Goal: Task Accomplishment & Management: Manage account settings

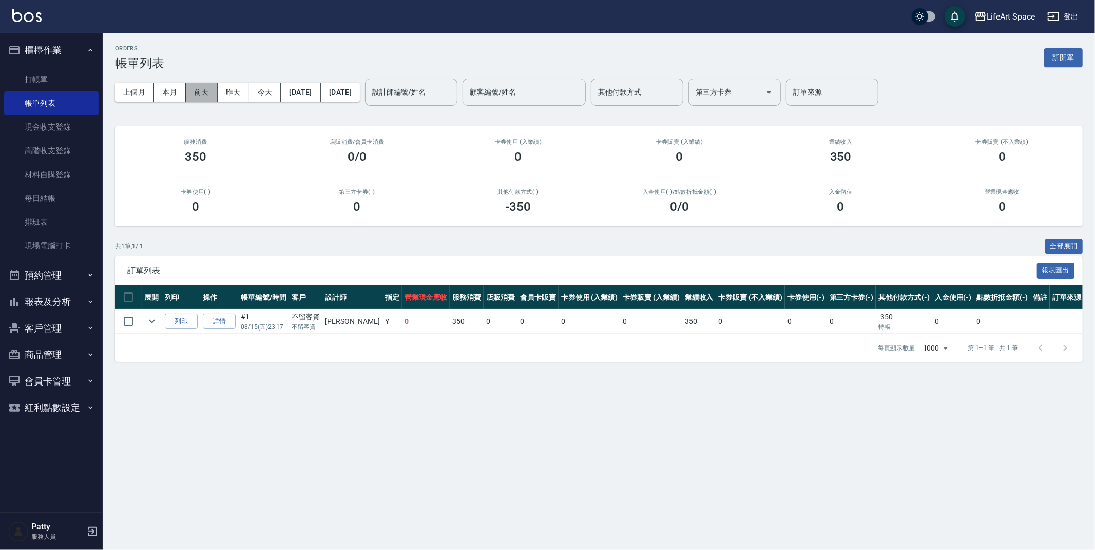
click at [192, 88] on button "前天" at bounding box center [202, 92] width 32 height 19
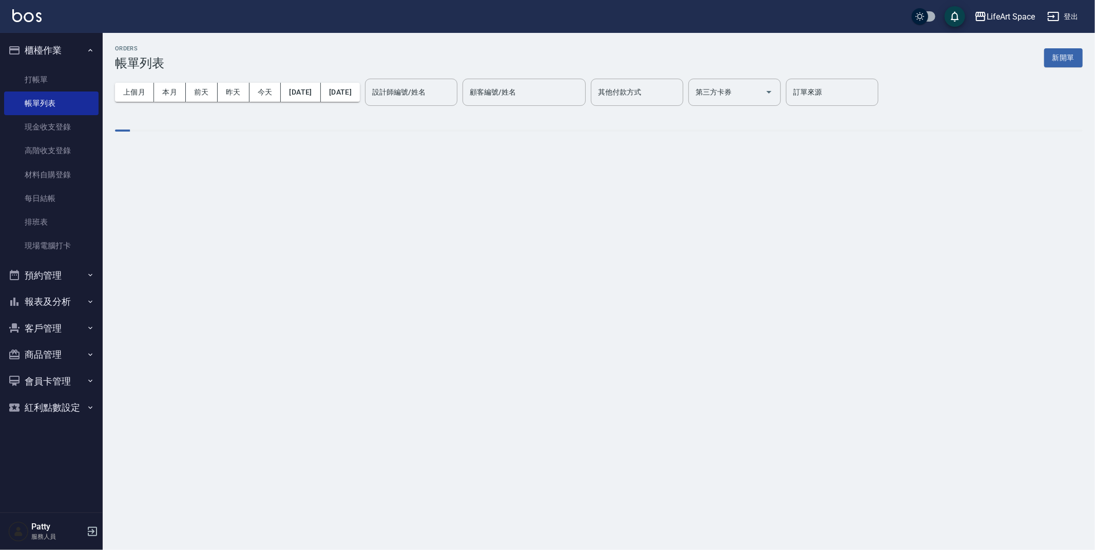
click at [449, 94] on div "設計師編號/姓名 設計師編號/姓名" at bounding box center [411, 92] width 92 height 27
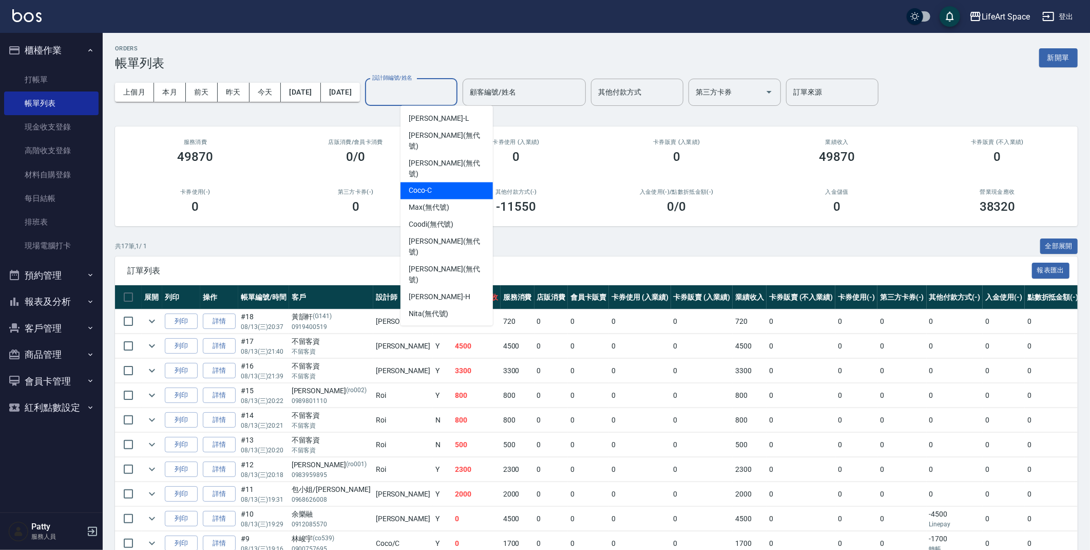
click at [432, 182] on div "Coco -C" at bounding box center [447, 190] width 92 height 17
type input "Coco-C"
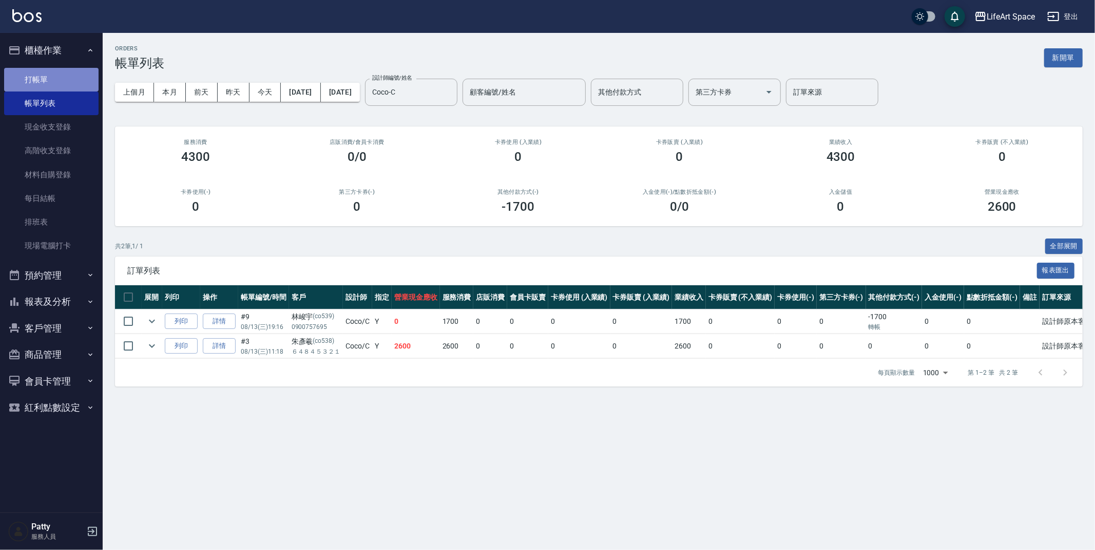
click at [62, 75] on link "打帳單" at bounding box center [51, 80] width 94 height 24
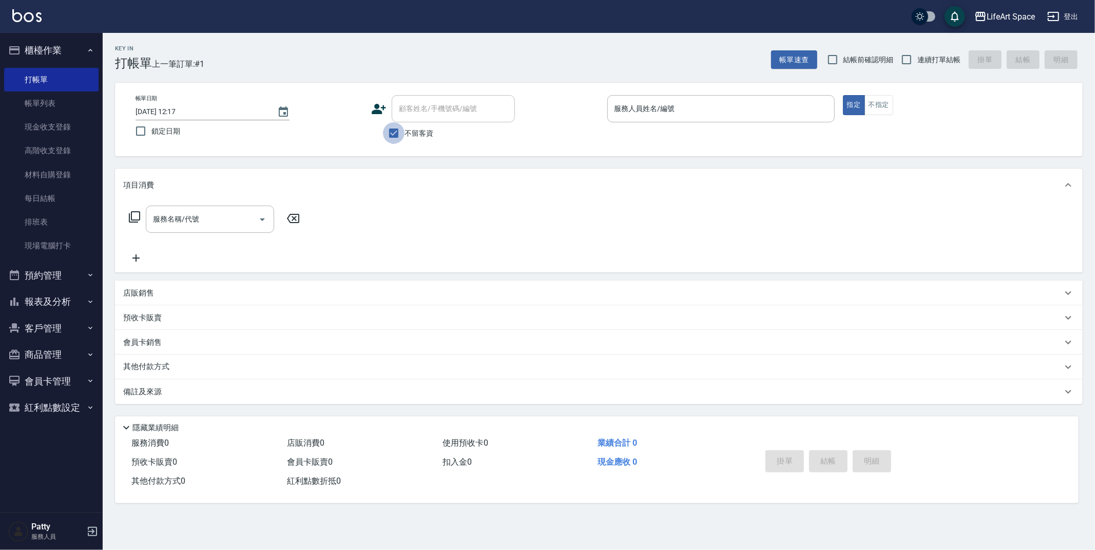
click at [392, 134] on input "不留客資" at bounding box center [394, 133] width 22 height 22
checkbox input "false"
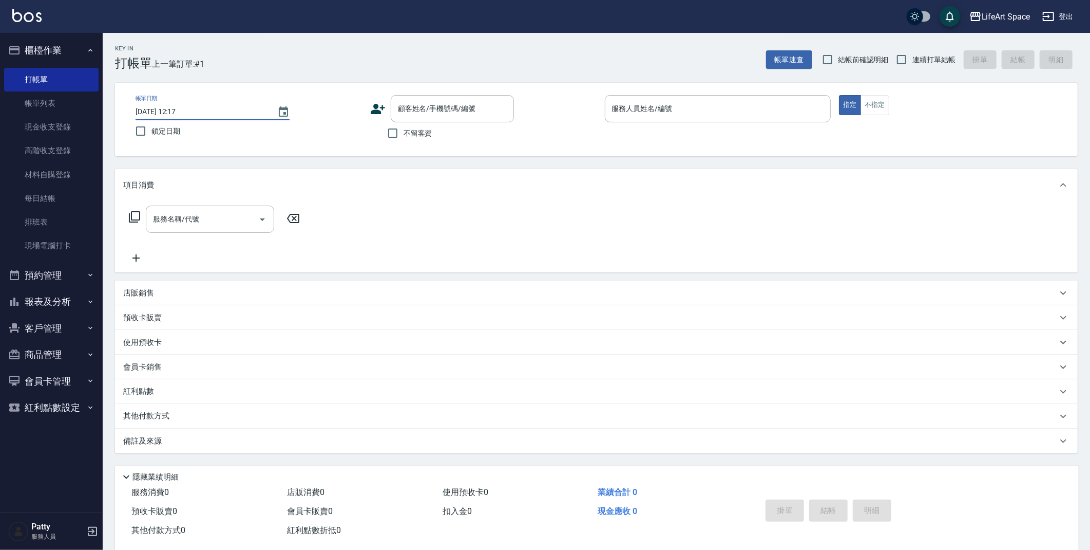
click at [174, 112] on input "[DATE] 12:17" at bounding box center [201, 111] width 131 height 17
type input "[DATE] 12:17"
click at [447, 108] on div "顧客姓名/手機號碼/編號 顧客姓名/手機號碼/編號" at bounding box center [452, 108] width 123 height 27
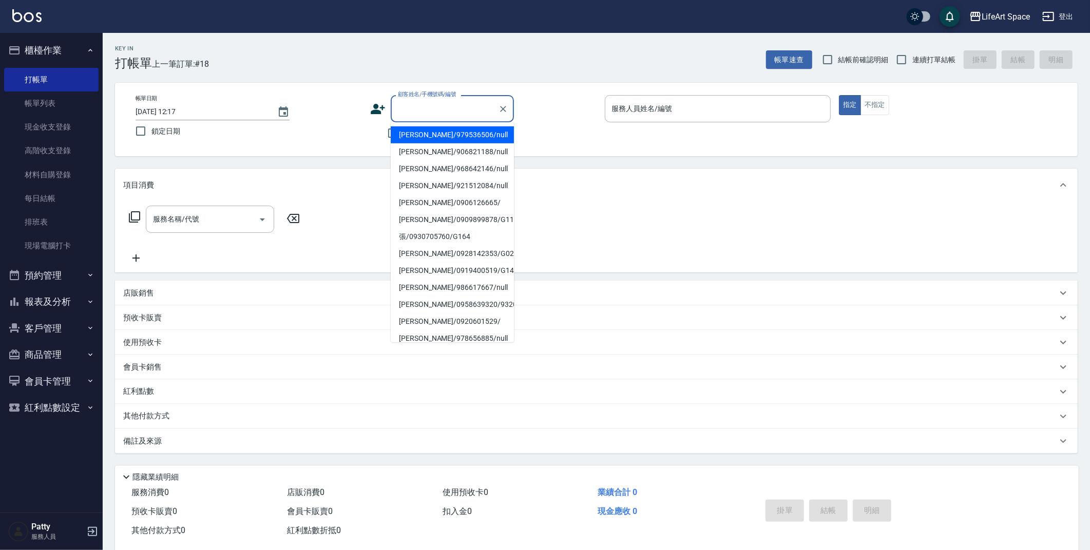
type input "5"
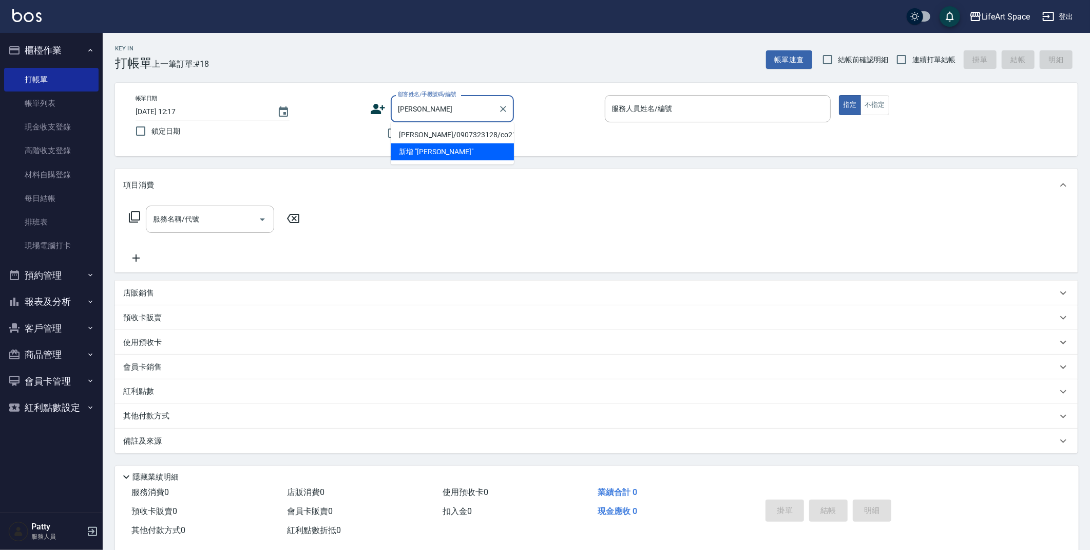
click at [428, 138] on li "[PERSON_NAME]/0907323128/co210*" at bounding box center [452, 134] width 123 height 17
type input "[PERSON_NAME]/0907323128/co210*"
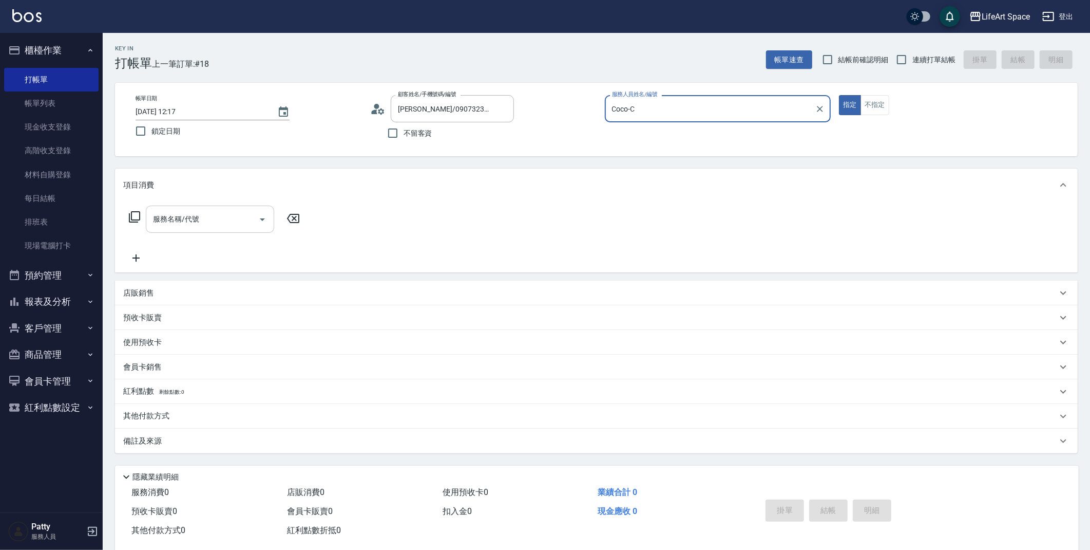
type input "Coco-C"
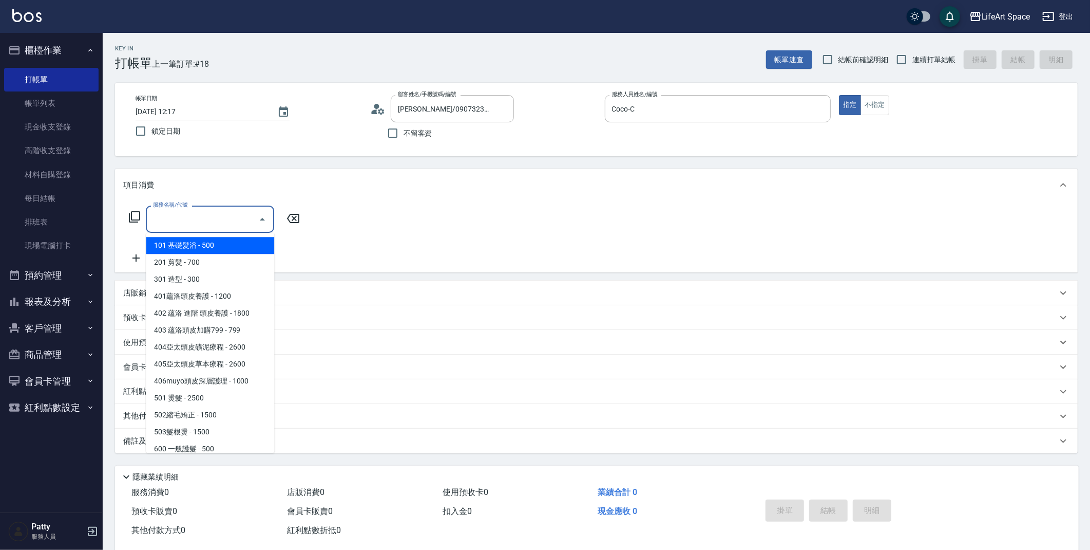
click at [232, 217] on input "服務名稱/代號" at bounding box center [202, 219] width 104 height 18
click at [219, 259] on span "201 剪髮 - 700" at bounding box center [210, 262] width 128 height 17
type input "201 剪髮(201)"
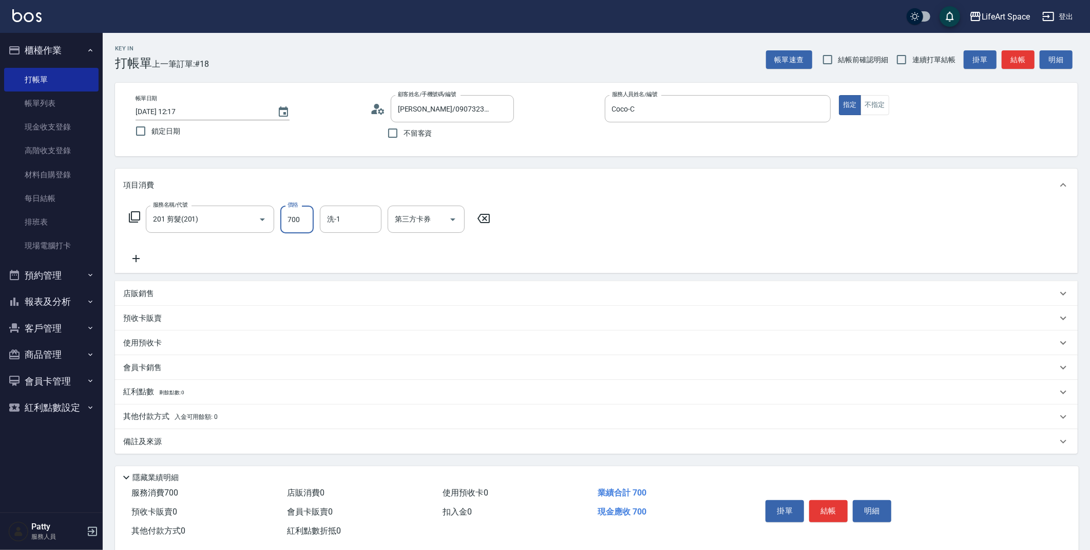
click at [308, 218] on input "700" at bounding box center [296, 219] width 33 height 28
type input "800"
click at [223, 431] on div "備註及來源" at bounding box center [596, 441] width 963 height 25
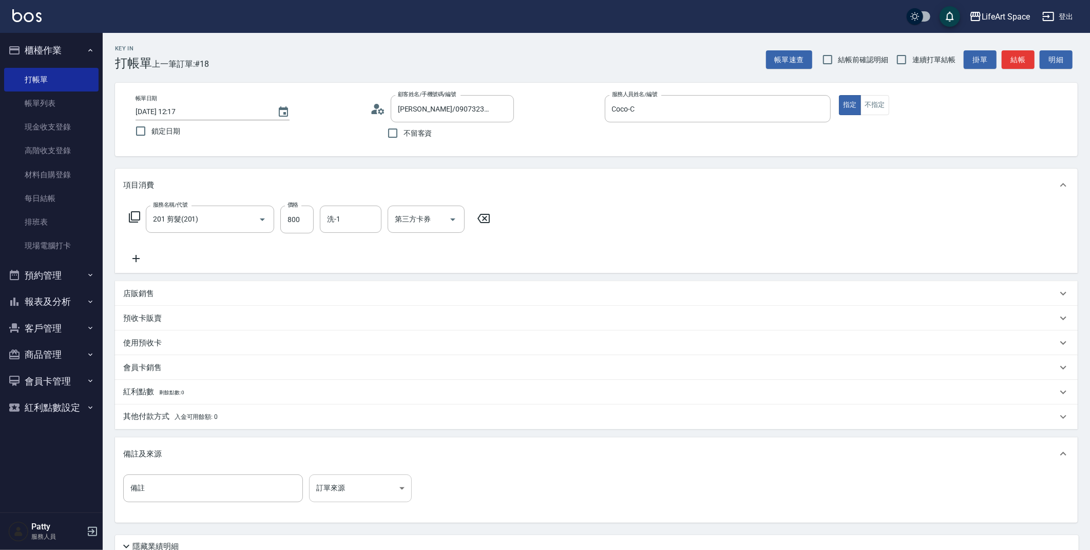
click at [364, 489] on body "LifeArt Space 登出 櫃檯作業 打帳單 帳單列表 現金收支登錄 高階收支登錄 材料自購登錄 每日結帳 排班表 現場電腦打卡 預約管理 預約管理 單…" at bounding box center [545, 317] width 1090 height 634
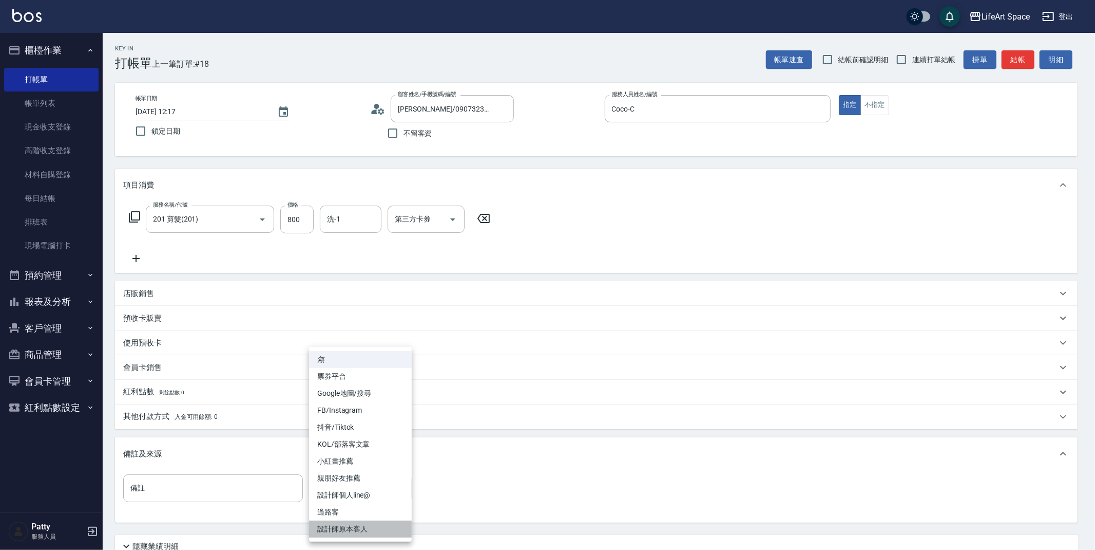
click at [369, 528] on li "設計師原本客人" at bounding box center [360, 528] width 103 height 17
type input "設計師原本客人"
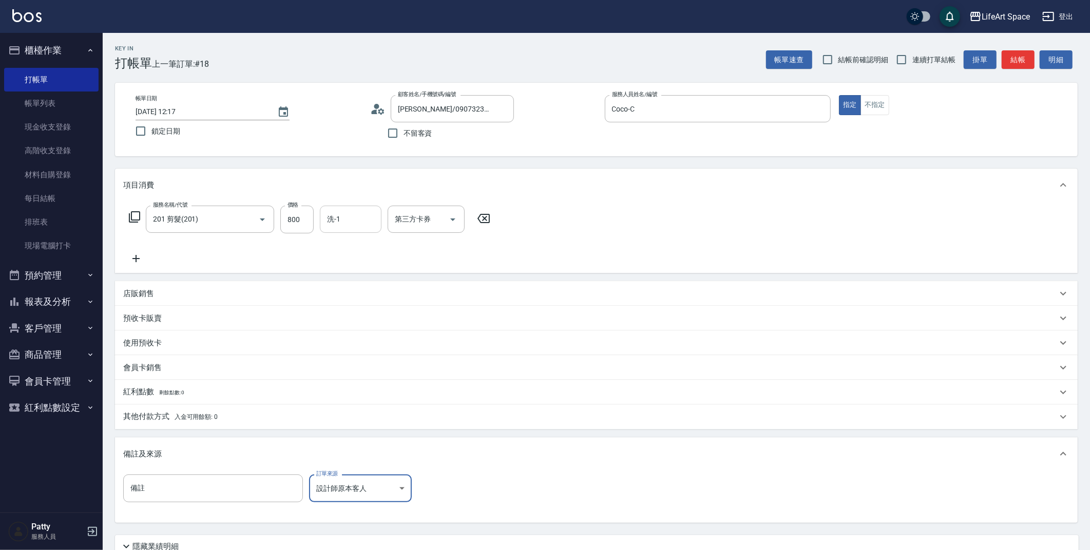
click at [333, 230] on div "洗-1" at bounding box center [351, 218] width 62 height 27
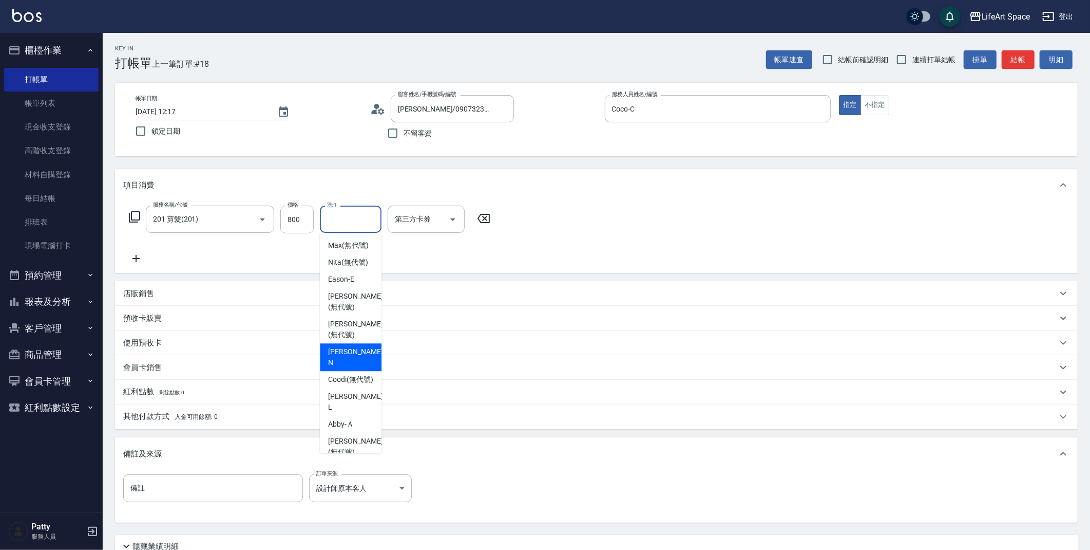
scroll to position [290, 0]
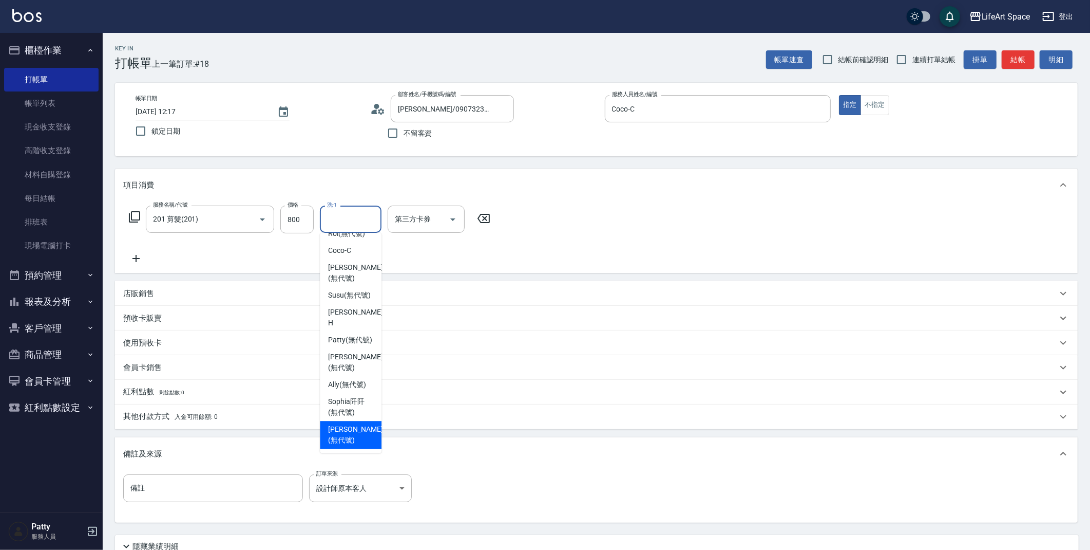
click at [344, 437] on span "[PERSON_NAME] (無代號)" at bounding box center [355, 435] width 54 height 22
type input "[PERSON_NAME](無代號)"
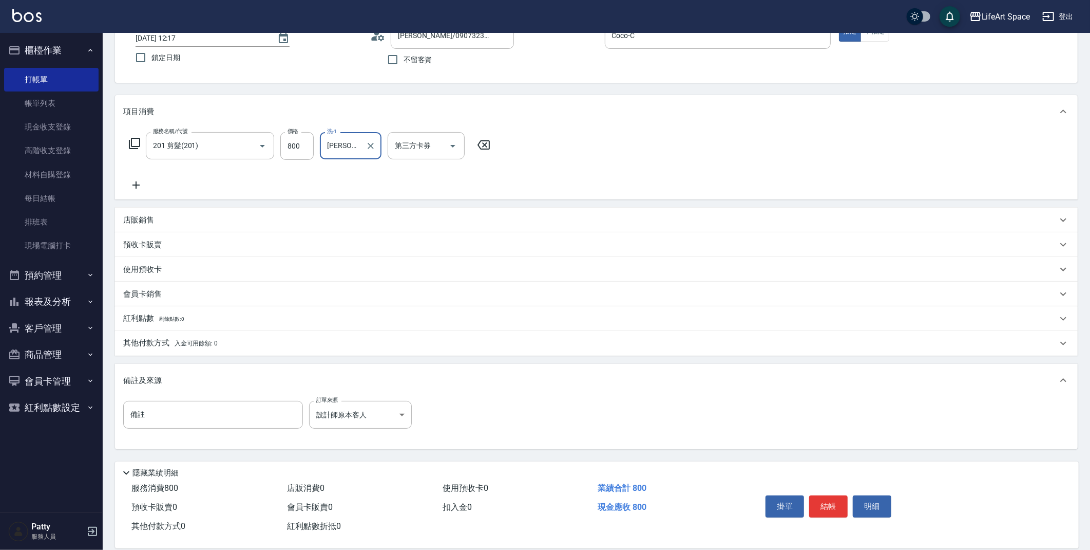
scroll to position [88, 0]
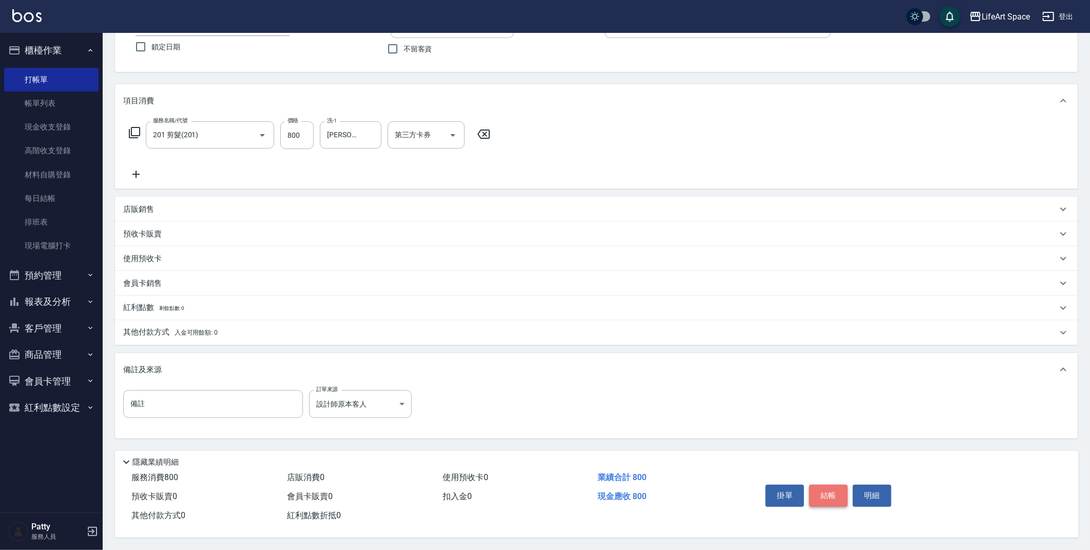
click at [843, 495] on button "結帳" at bounding box center [828, 495] width 39 height 22
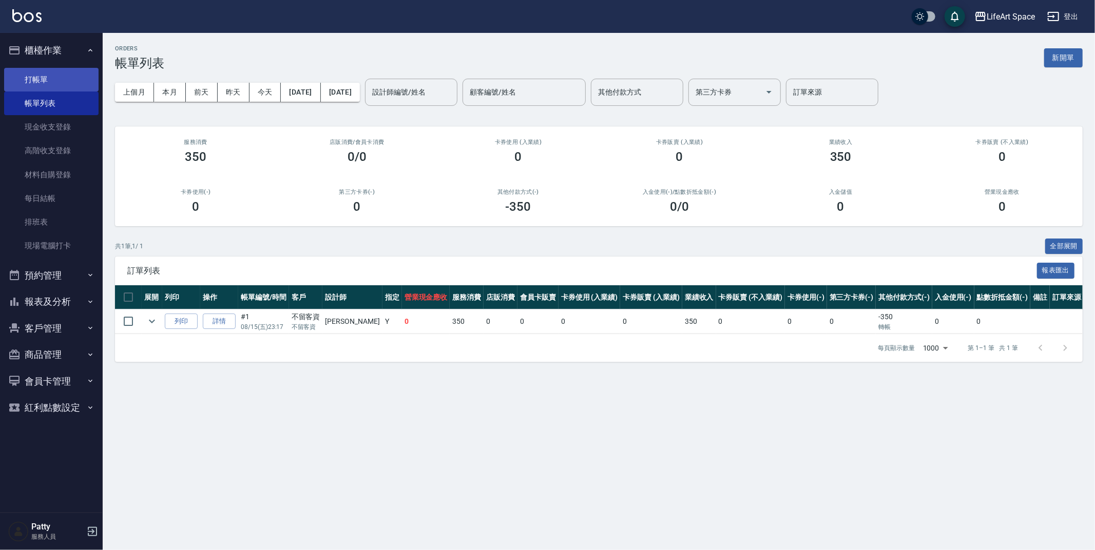
click at [59, 82] on link "打帳單" at bounding box center [51, 80] width 94 height 24
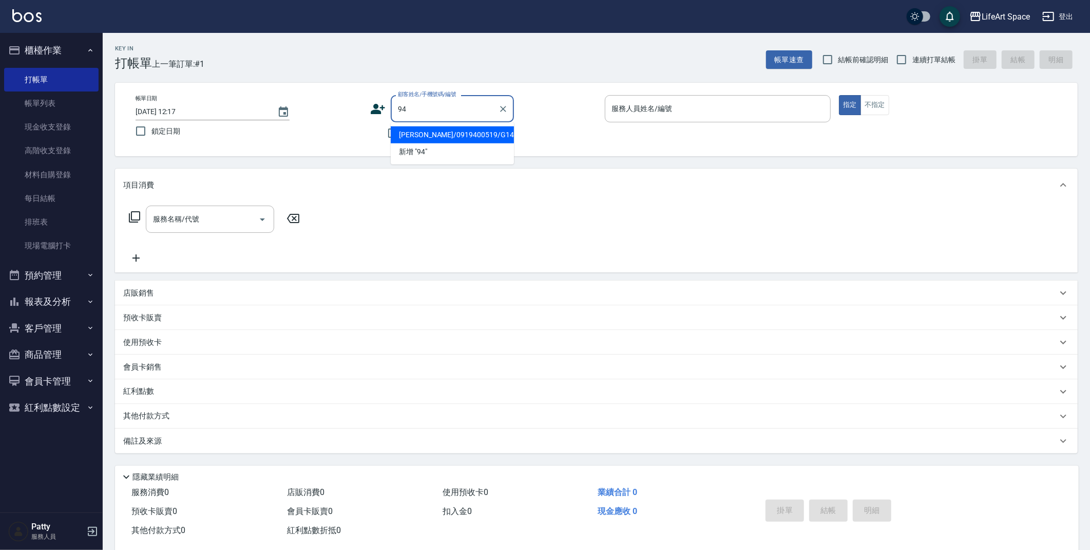
type input "9"
type input "ㄓ"
type input "案"
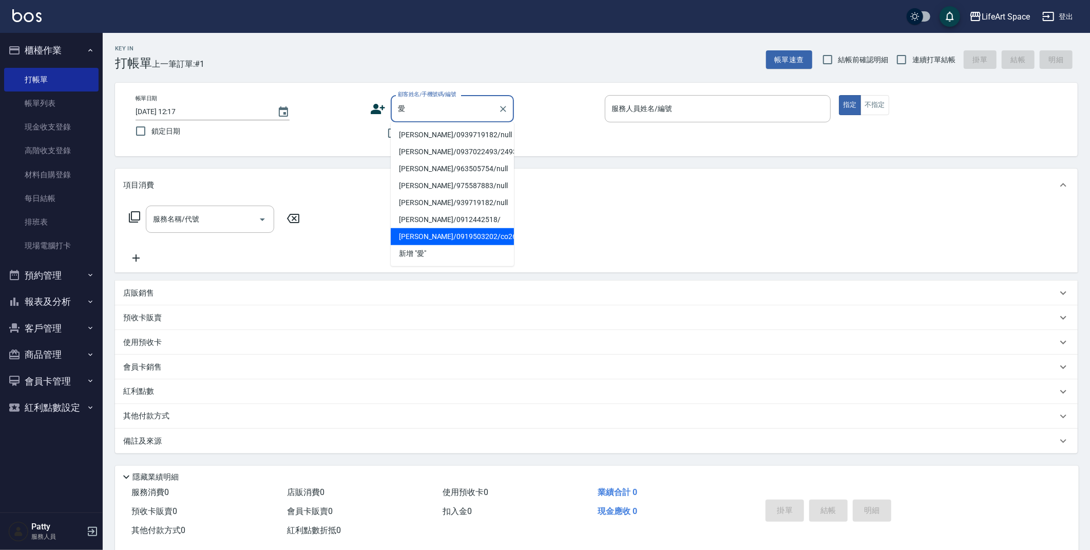
click at [459, 241] on li "[PERSON_NAME]/0919503202/co266" at bounding box center [452, 236] width 123 height 17
type input "[PERSON_NAME]/0919503202/co266"
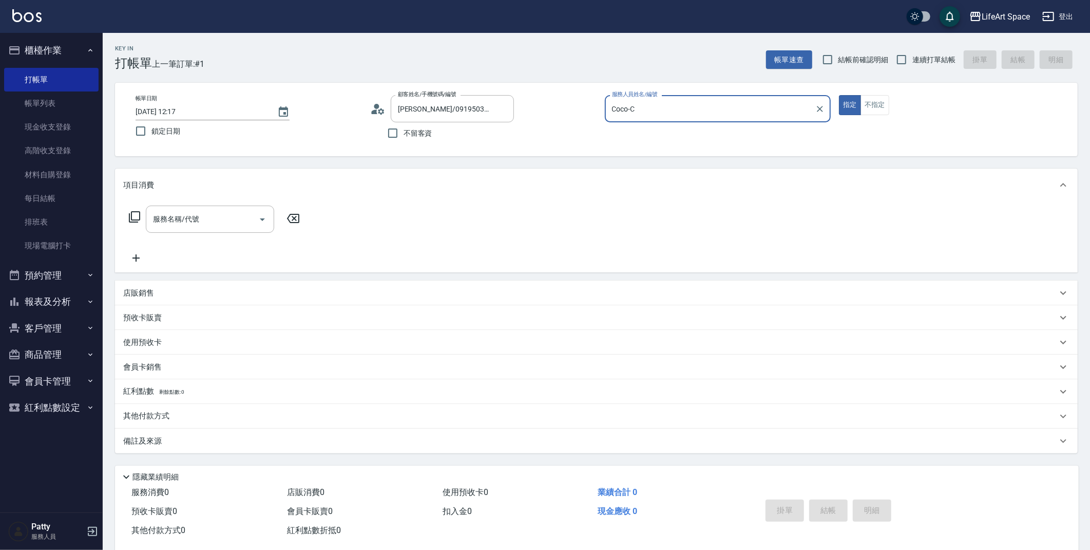
type input "Coco-C"
click at [206, 215] on input "服務名稱/代號" at bounding box center [202, 219] width 104 height 18
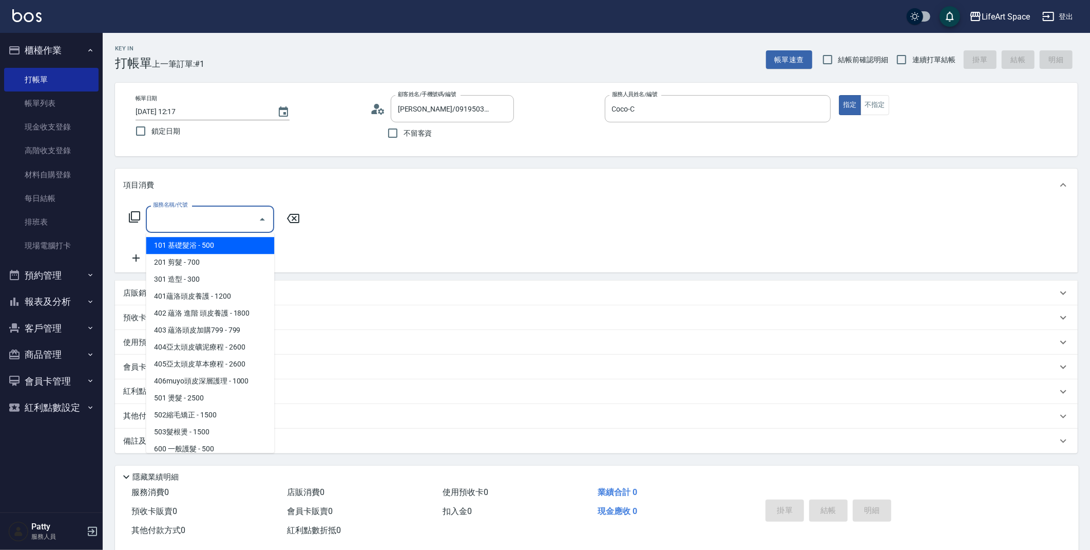
click at [215, 246] on span "101 基礎髮浴 - 500" at bounding box center [210, 245] width 128 height 17
type input "101 基礎髮浴 (101)"
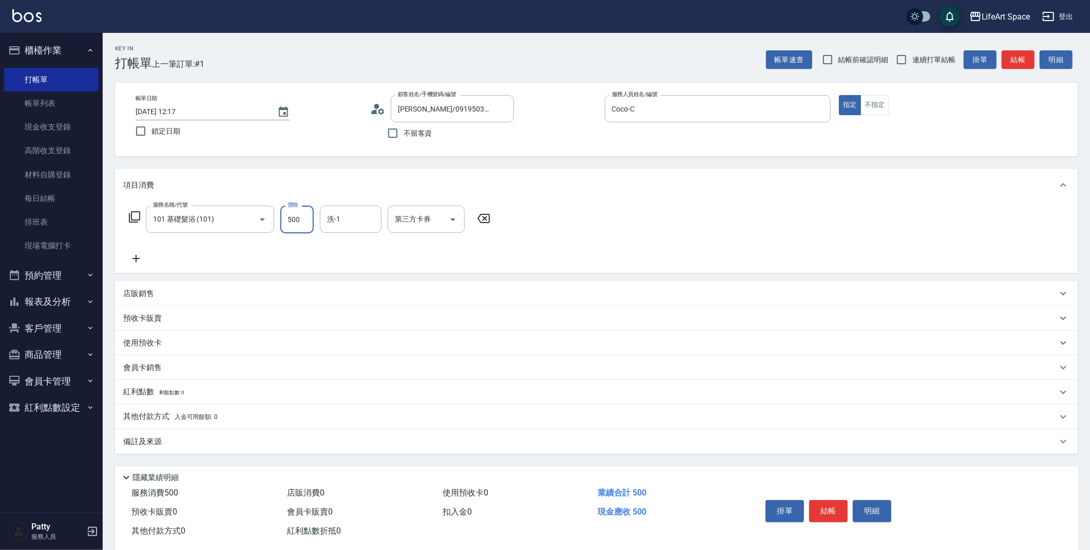
click at [305, 222] on input "500" at bounding box center [296, 219] width 33 height 28
type input "350"
click at [134, 256] on icon at bounding box center [136, 258] width 26 height 12
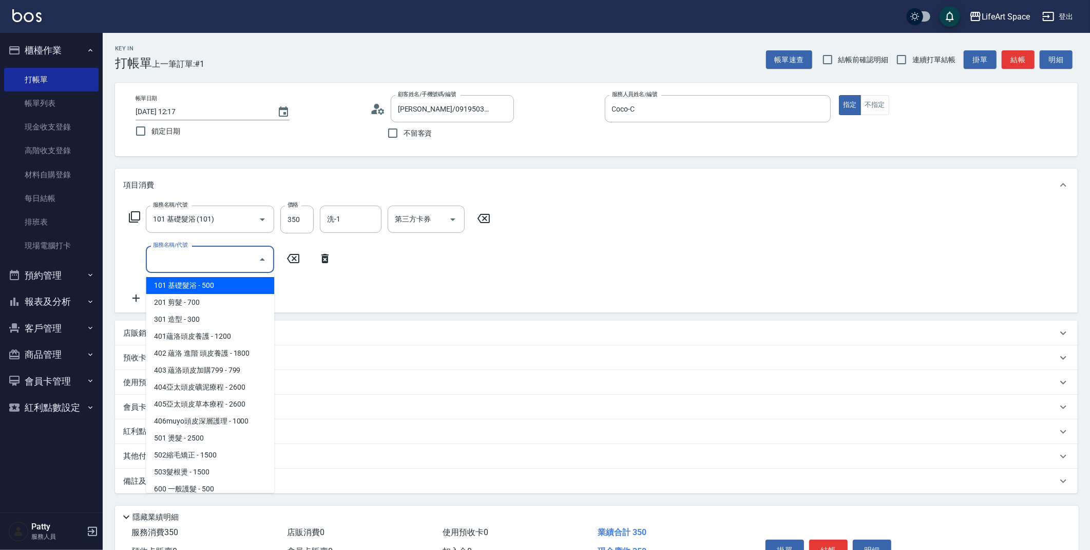
click at [160, 260] on input "服務名稱/代號" at bounding box center [202, 259] width 104 height 18
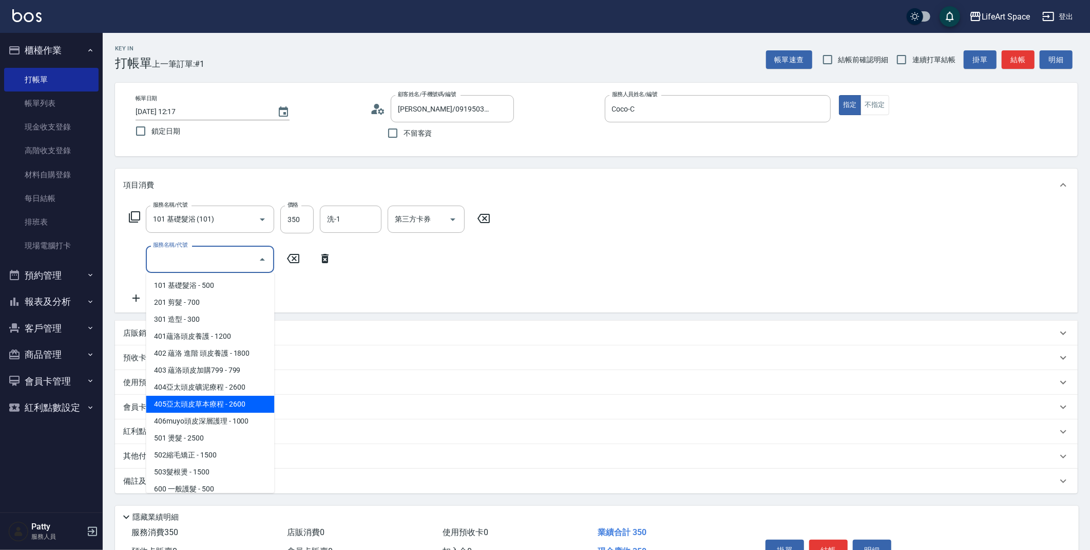
scroll to position [161, 0]
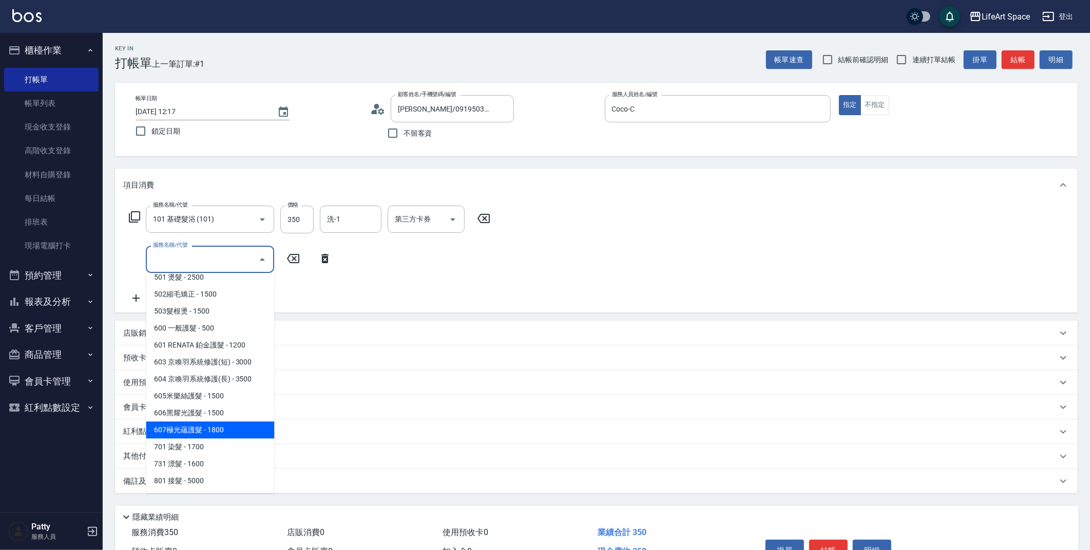
drag, startPoint x: 203, startPoint y: 429, endPoint x: 241, endPoint y: 339, distance: 97.8
click at [203, 429] on span "607極光蘊護髮 - 1800" at bounding box center [210, 429] width 128 height 17
type input "607極光蘊護髮(607)"
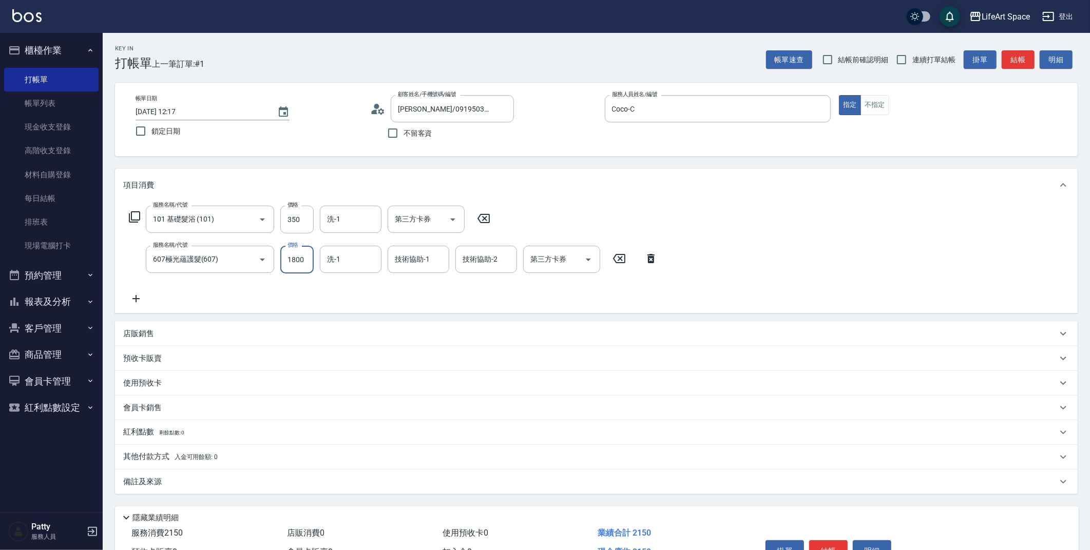
click at [293, 261] on input "1800" at bounding box center [296, 259] width 33 height 28
type input "2200"
click at [260, 480] on div "備註及來源" at bounding box center [590, 481] width 934 height 11
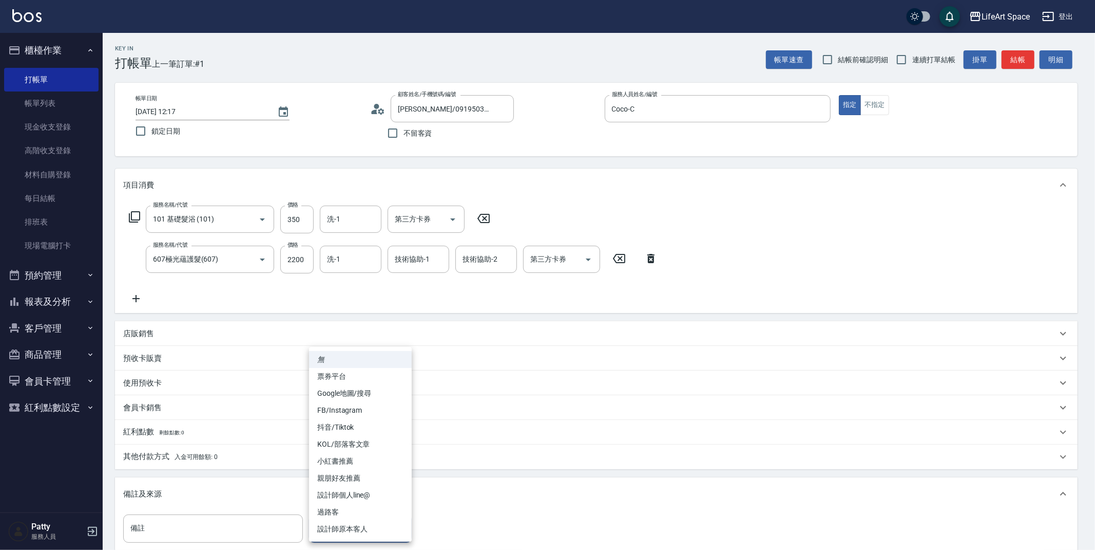
click at [320, 523] on body "LifeArt Space 登出 櫃檯作業 打帳單 帳單列表 現金收支登錄 高階收支登錄 材料自購登錄 每日結帳 排班表 現場電腦打卡 預約管理 預約管理 單…" at bounding box center [547, 337] width 1095 height 674
click at [344, 525] on li "設計師原本客人" at bounding box center [360, 528] width 103 height 17
type input "設計師原本客人"
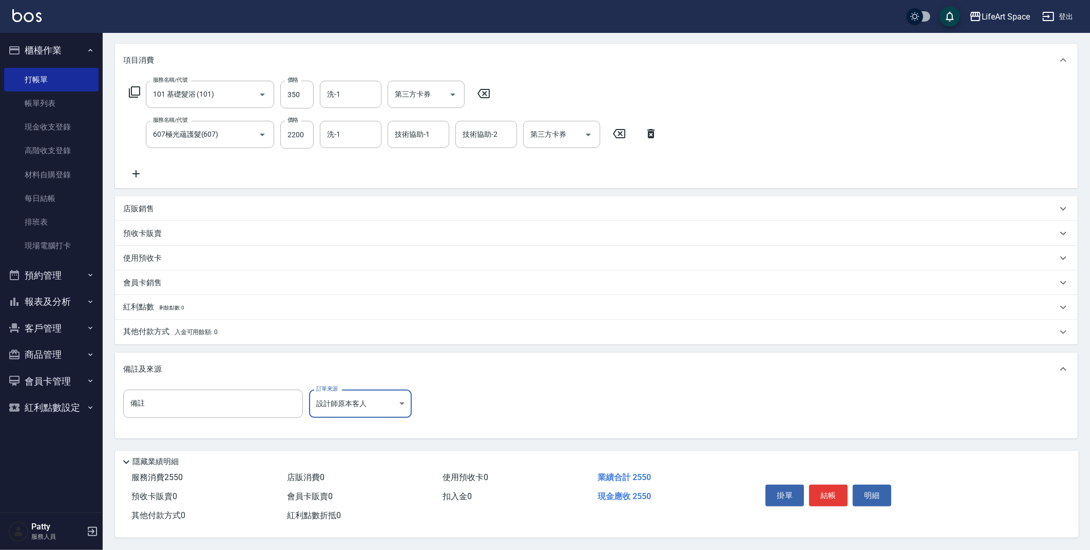
scroll to position [127, 0]
click at [841, 489] on button "結帳" at bounding box center [828, 495] width 39 height 22
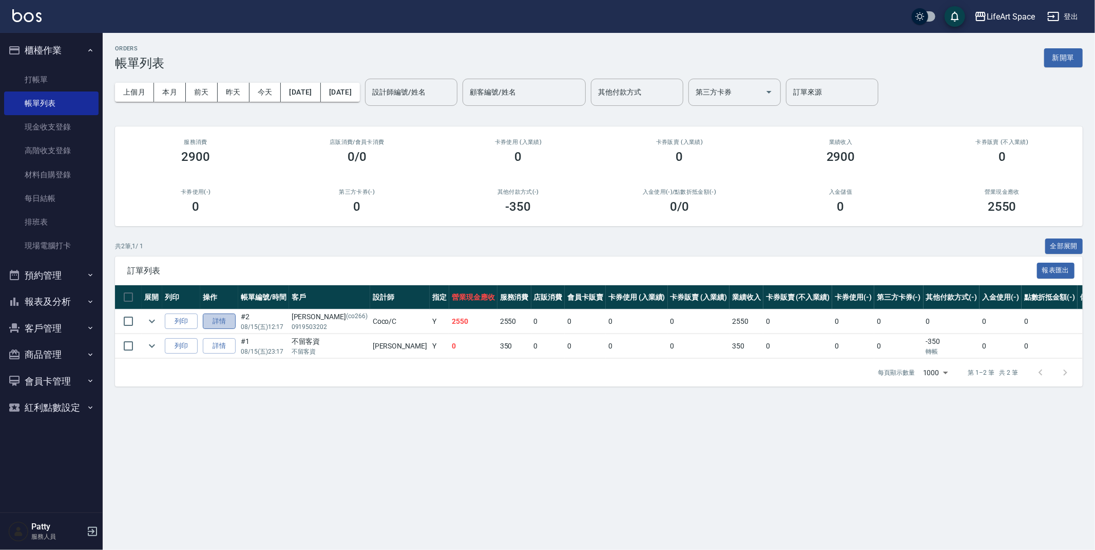
click at [230, 320] on link "詳情" at bounding box center [219, 321] width 33 height 16
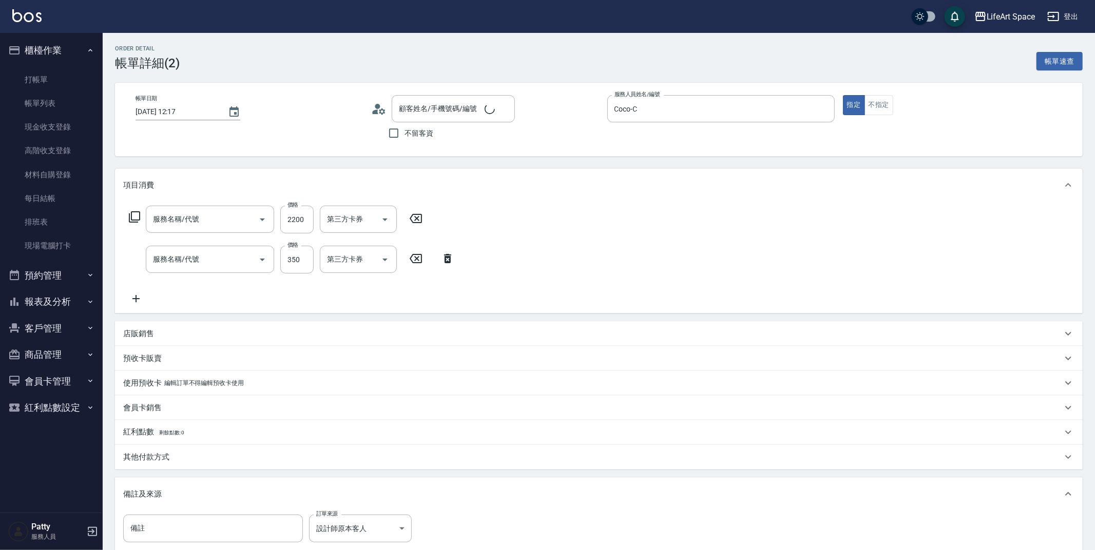
type input "[DATE] 12:17"
type input "Coco-C"
type input "設計師原本客人"
click at [169, 114] on input "[DATE] 12:17" at bounding box center [177, 111] width 82 height 17
type input "607極光蘊護髮(607)"
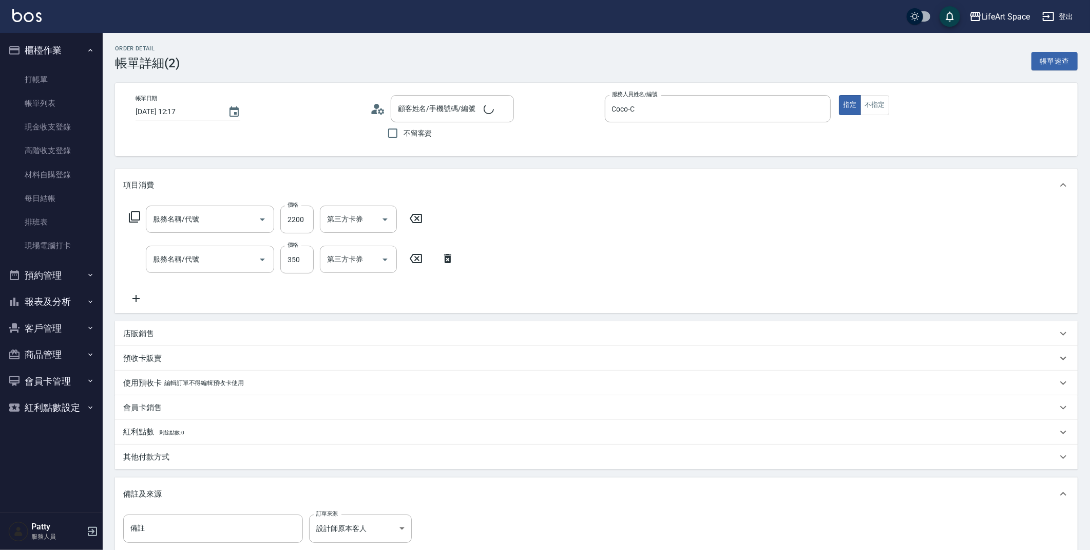
type input "101 基礎髮浴 (101)"
type input "[PERSON_NAME]/0919503202/co266"
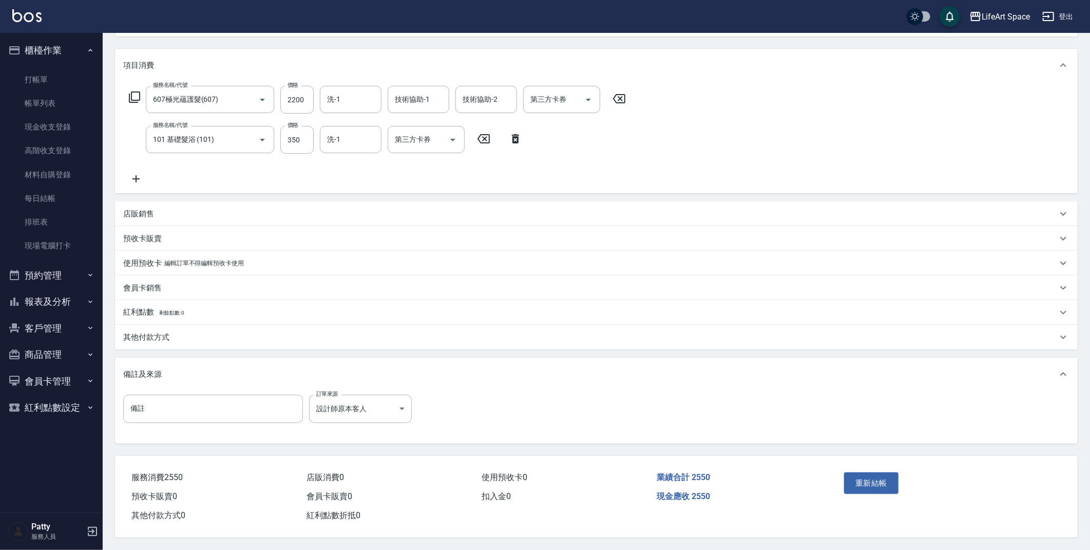
scroll to position [122, 0]
type input "[DATE] 12:17"
click at [881, 490] on button "重新結帳" at bounding box center [871, 483] width 54 height 22
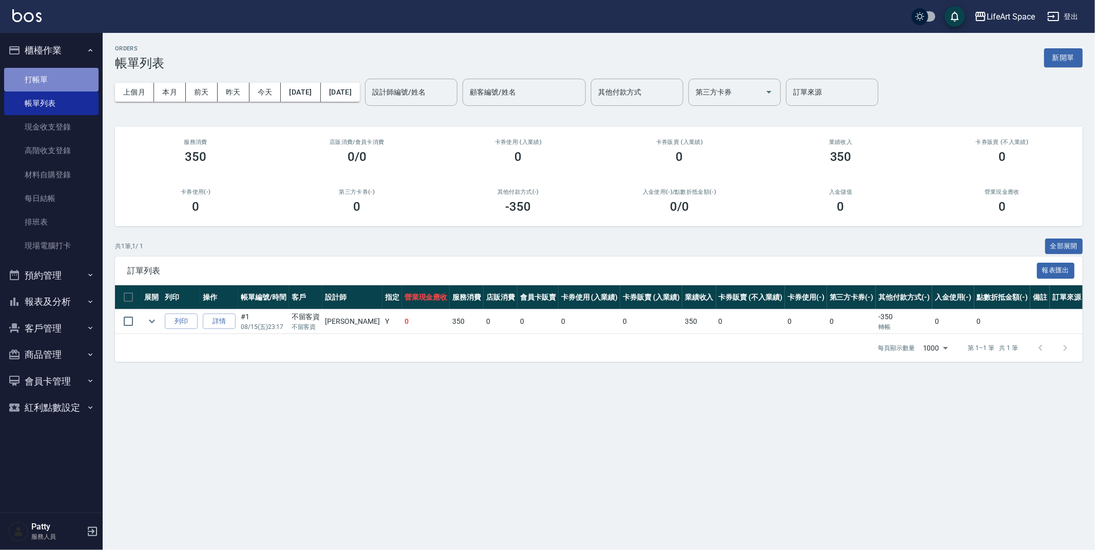
click at [43, 71] on link "打帳單" at bounding box center [51, 80] width 94 height 24
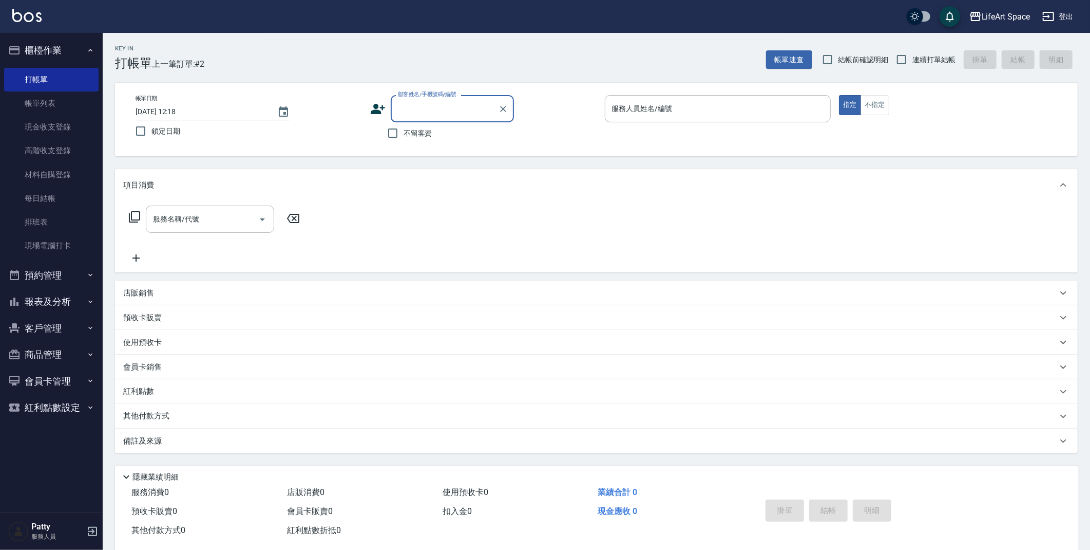
type input "x"
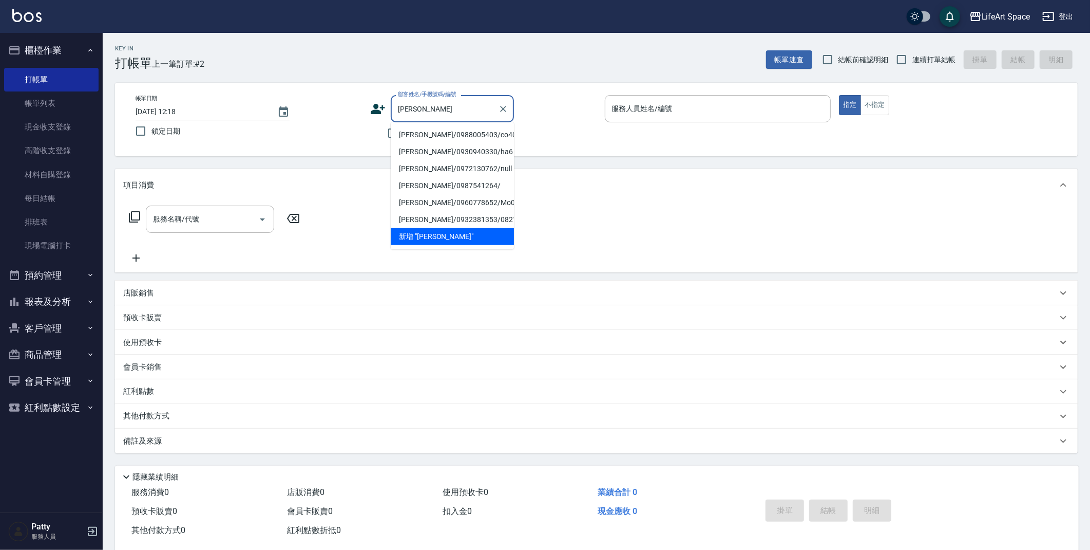
click at [437, 133] on li "[PERSON_NAME]/0988005403/co402" at bounding box center [452, 134] width 123 height 17
type input "[PERSON_NAME]/0988005403/co402"
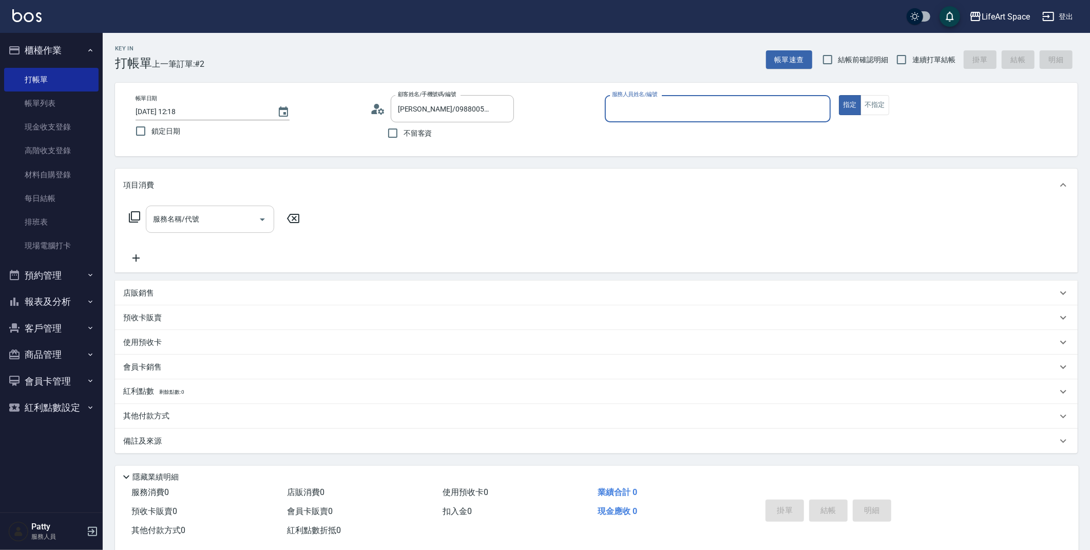
type input "Coco-C"
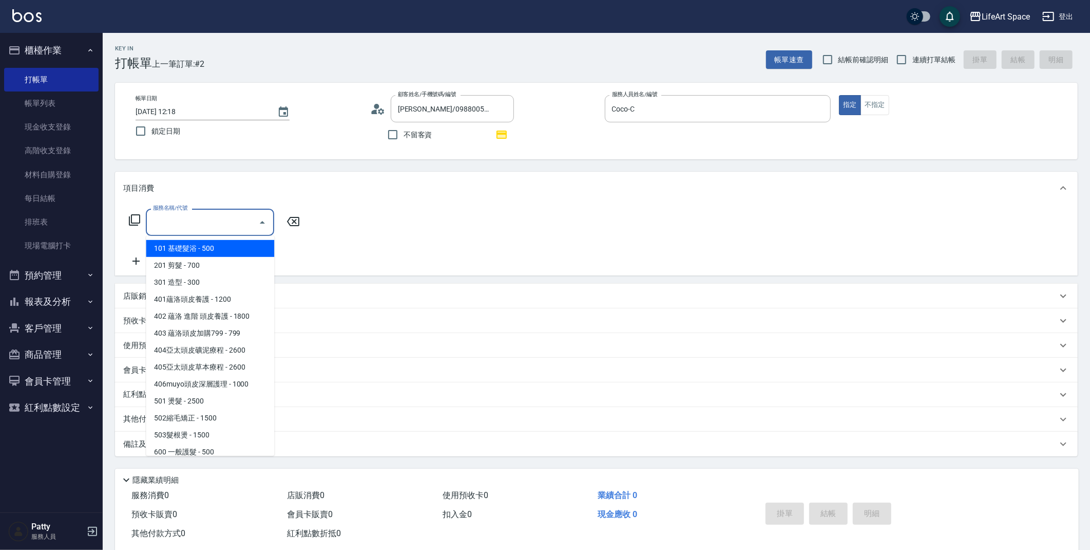
click at [212, 218] on input "服務名稱/代號" at bounding box center [202, 222] width 104 height 18
click at [188, 266] on span "201 剪髮 - 700" at bounding box center [210, 265] width 128 height 17
type input "201 剪髮(201)"
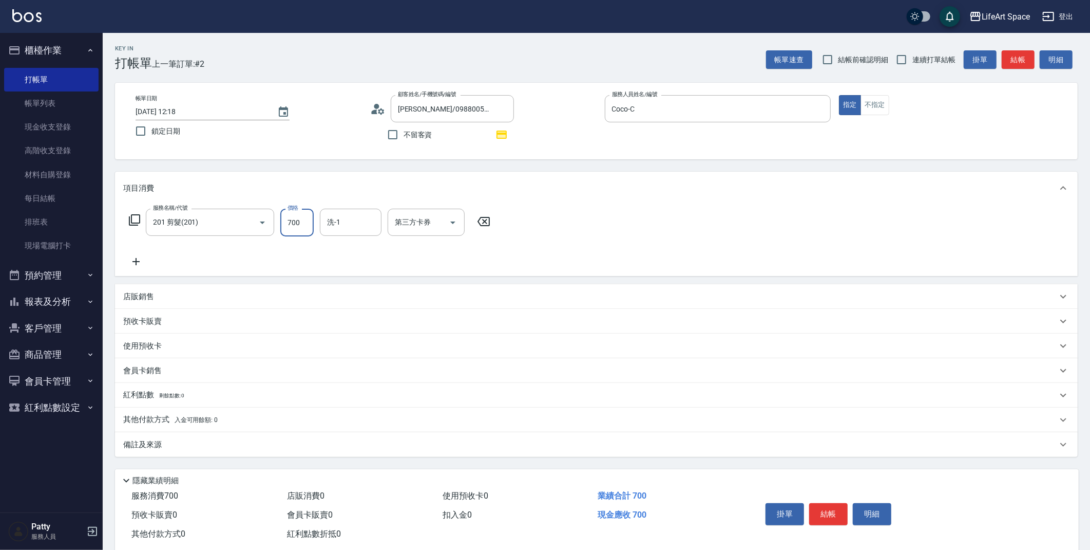
click at [307, 218] on input "700" at bounding box center [296, 223] width 33 height 28
drag, startPoint x: 308, startPoint y: 224, endPoint x: 270, endPoint y: 224, distance: 37.5
click at [270, 224] on div "服務名稱/代號 201 剪髮(201) 服務名稱/代號 價格 700 價格 洗-1 洗-1 第三方卡券 第三方卡券" at bounding box center [309, 223] width 373 height 28
type input "800"
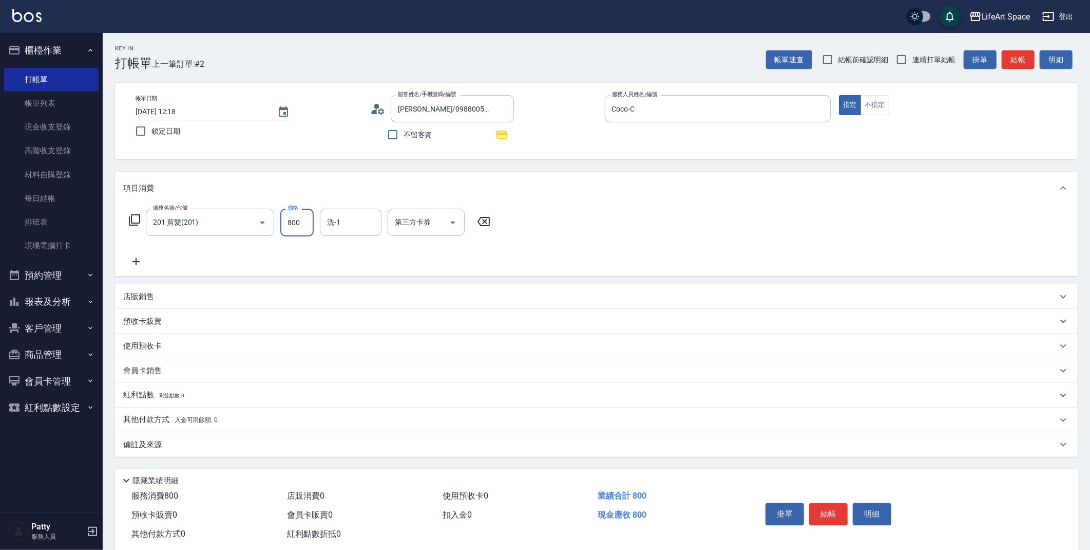
click at [135, 259] on icon at bounding box center [136, 261] width 26 height 12
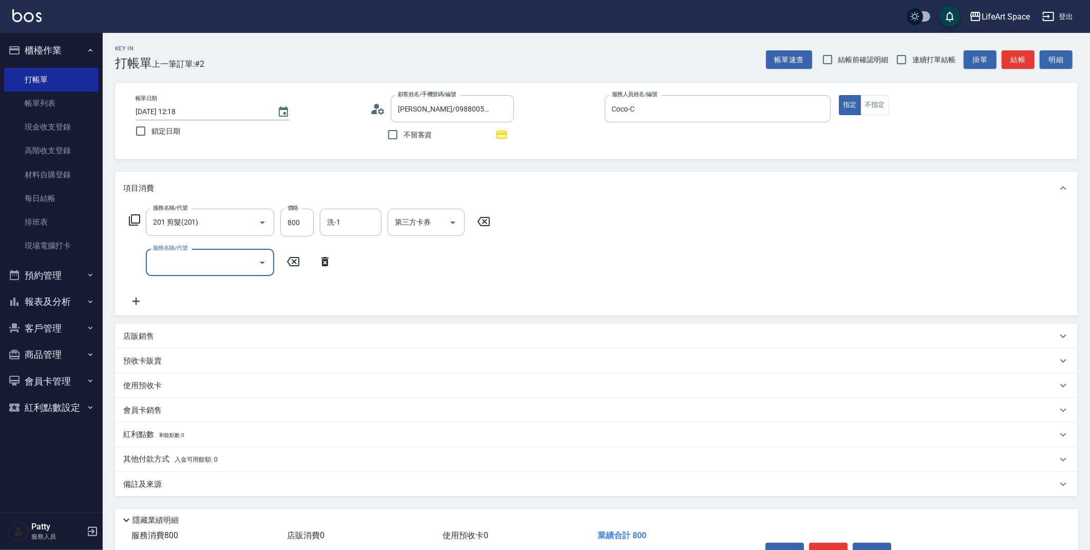
click at [180, 261] on input "服務名稱/代號" at bounding box center [202, 262] width 104 height 18
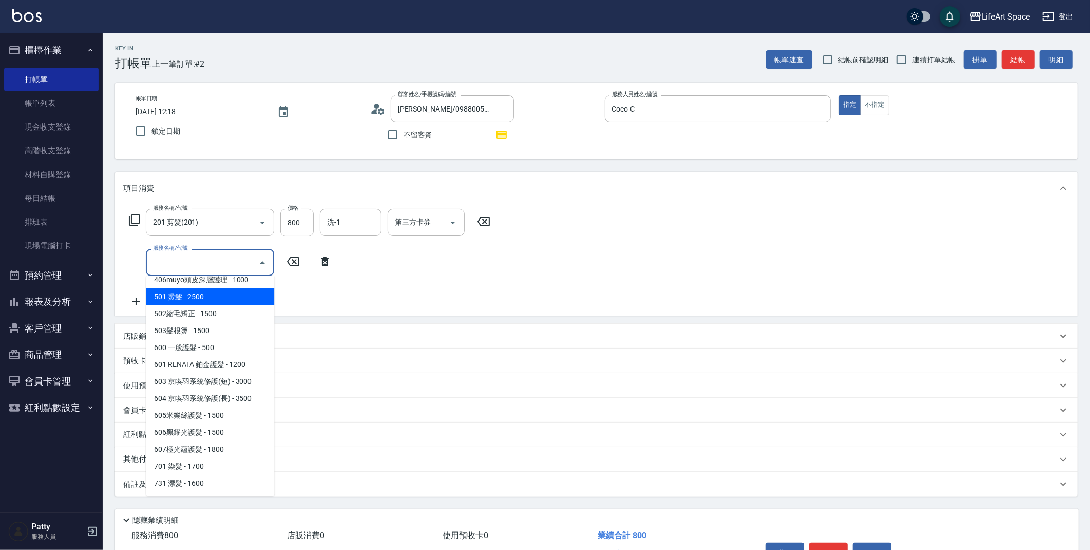
scroll to position [155, 0]
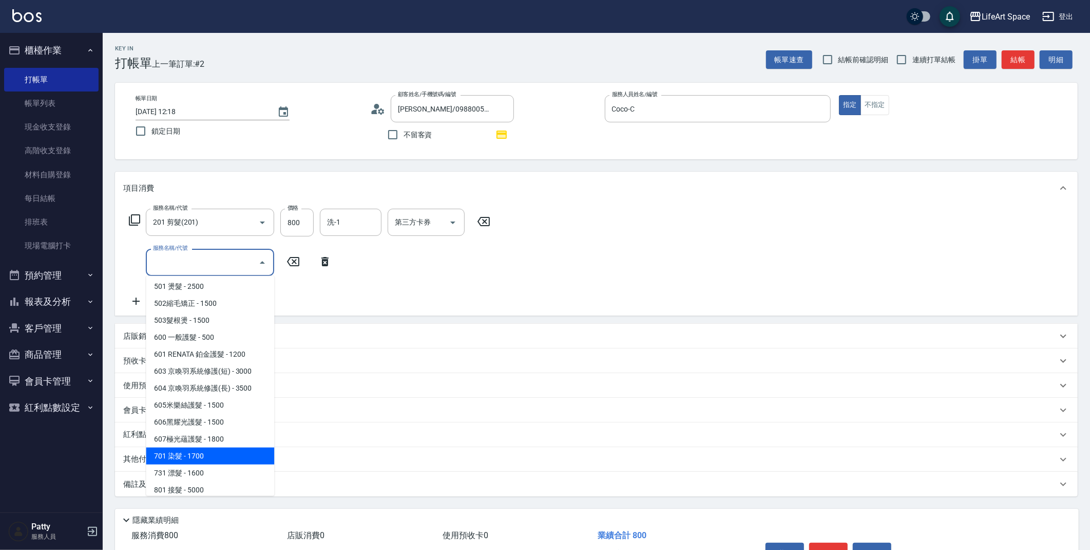
click at [216, 452] on span "701 染髮 - 1700" at bounding box center [210, 455] width 128 height 17
type input "701 染髮(701)"
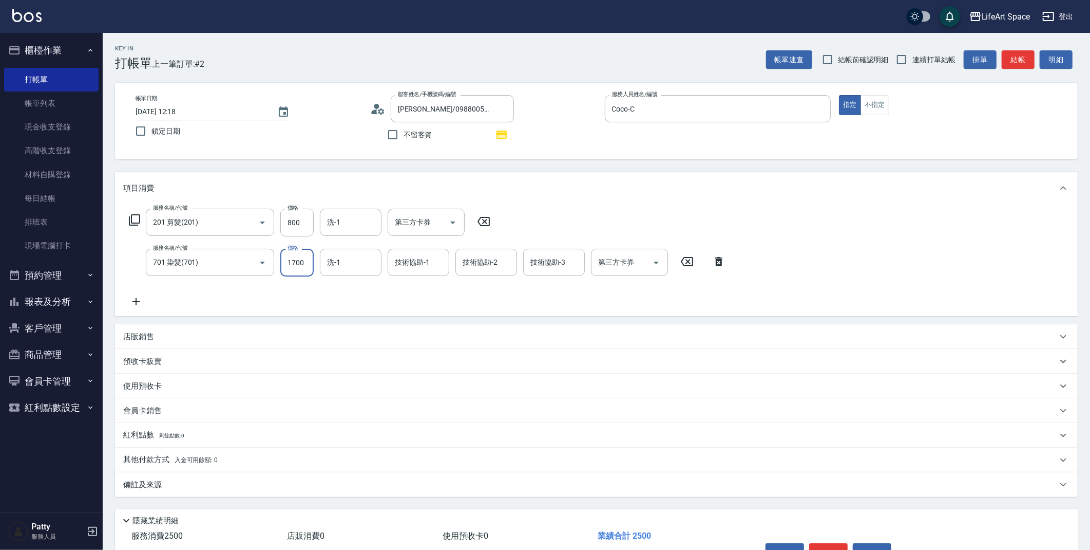
click at [312, 264] on input "1700" at bounding box center [296, 263] width 33 height 28
type input "2400"
click at [224, 493] on div "備註及來源" at bounding box center [596, 484] width 963 height 25
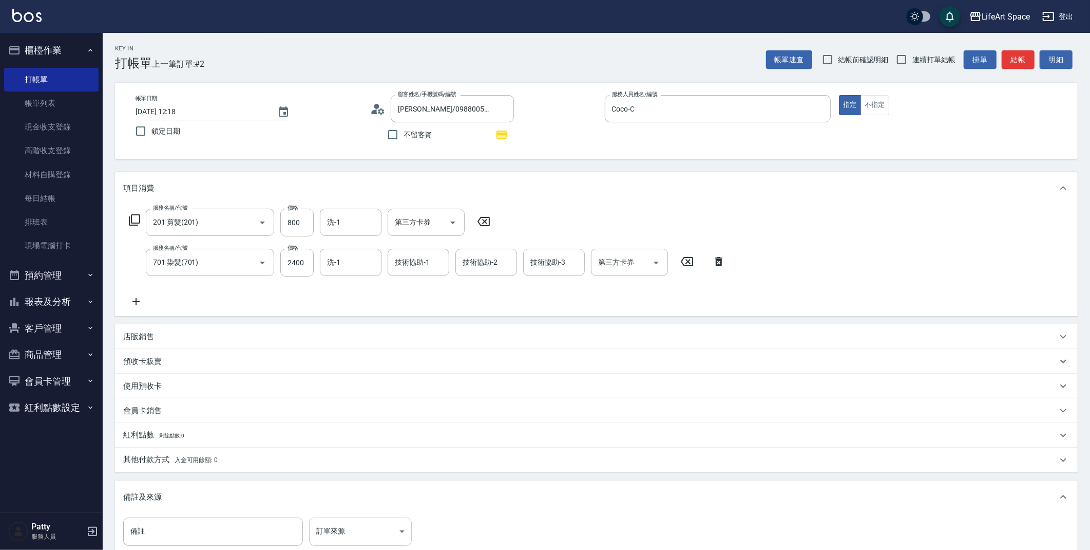
click at [334, 533] on body "LifeArt Space 登出 櫃檯作業 打帳單 帳單列表 現金收支登錄 高階收支登錄 材料自購登錄 每日結帳 排班表 現場電腦打卡 預約管理 預約管理 單…" at bounding box center [545, 338] width 1090 height 677
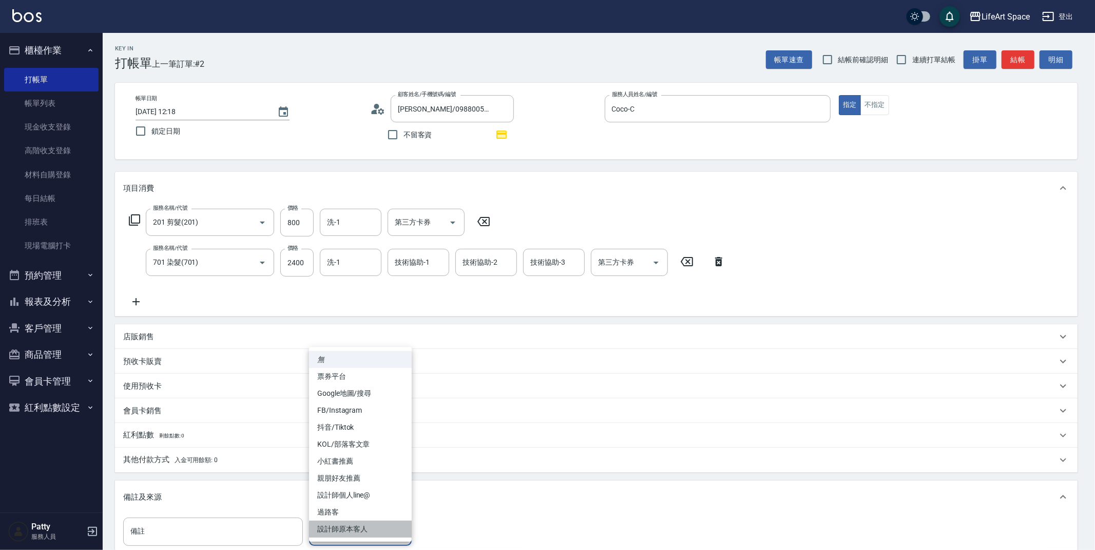
click at [336, 529] on li "設計師原本客人" at bounding box center [360, 528] width 103 height 17
type input "設計師原本客人"
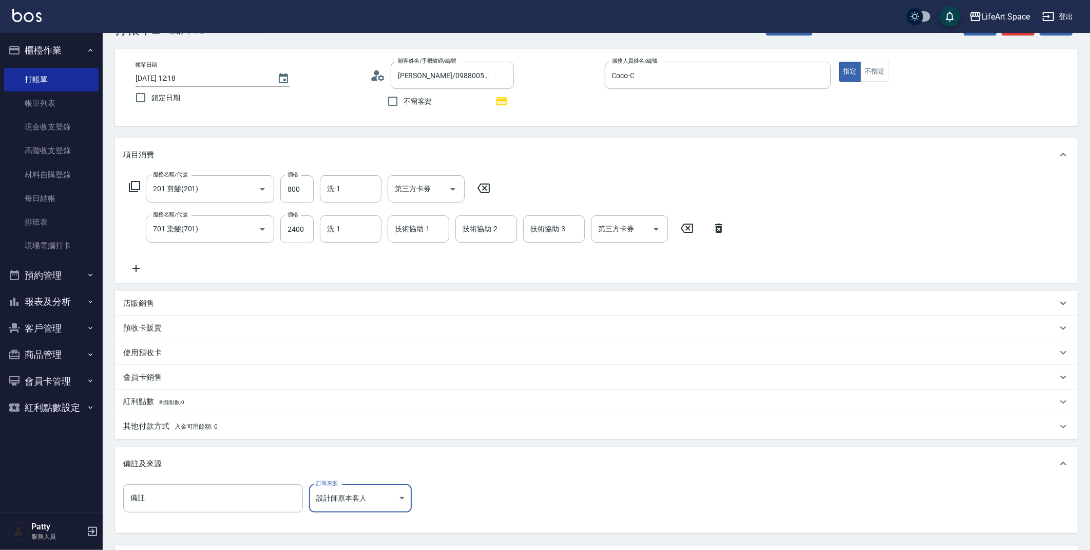
scroll to position [34, 0]
click at [217, 428] on p "其他付款方式 入金可用餘額: 0" at bounding box center [170, 425] width 94 height 11
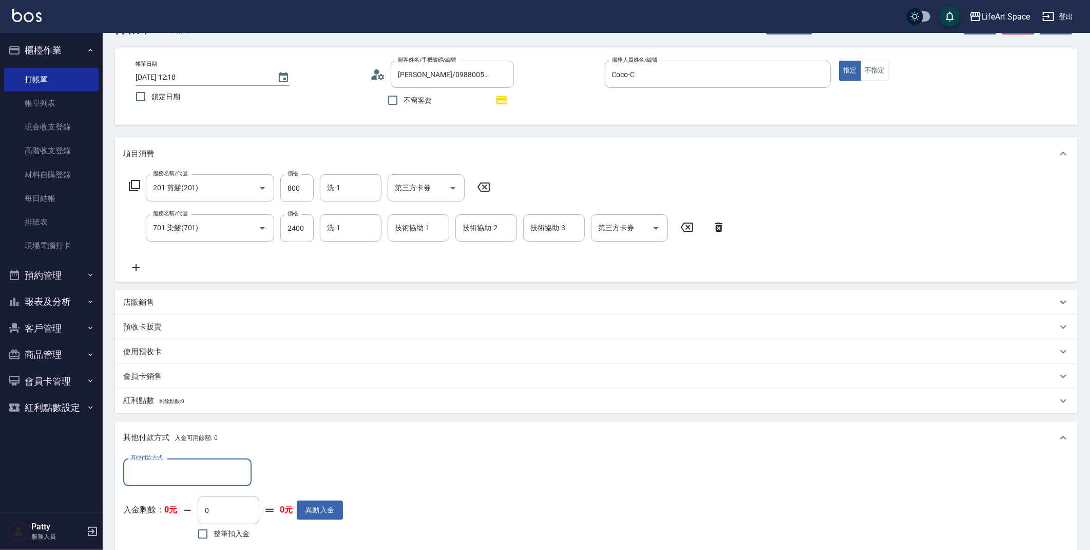
scroll to position [0, 0]
click at [215, 467] on input "其他付款方式" at bounding box center [187, 472] width 119 height 18
click at [180, 412] on span "Linepay" at bounding box center [187, 411] width 128 height 17
type input "Linepay"
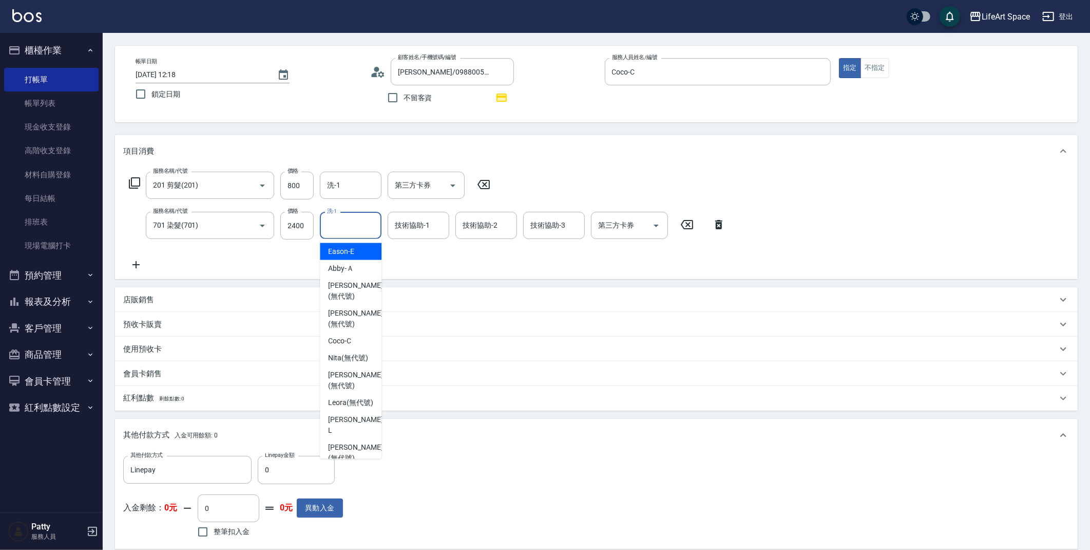
click at [351, 228] on input "洗-1" at bounding box center [351, 225] width 52 height 18
click at [356, 297] on span "[PERSON_NAME] (無代號)" at bounding box center [355, 291] width 54 height 22
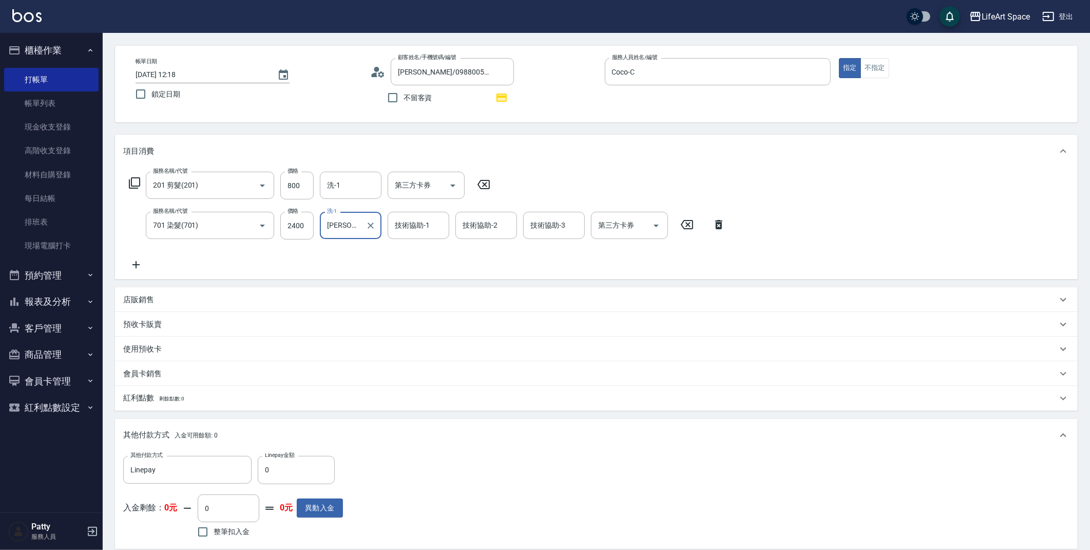
type input "[PERSON_NAME](無代號)"
click at [411, 231] on input "技術協助-1" at bounding box center [418, 225] width 52 height 18
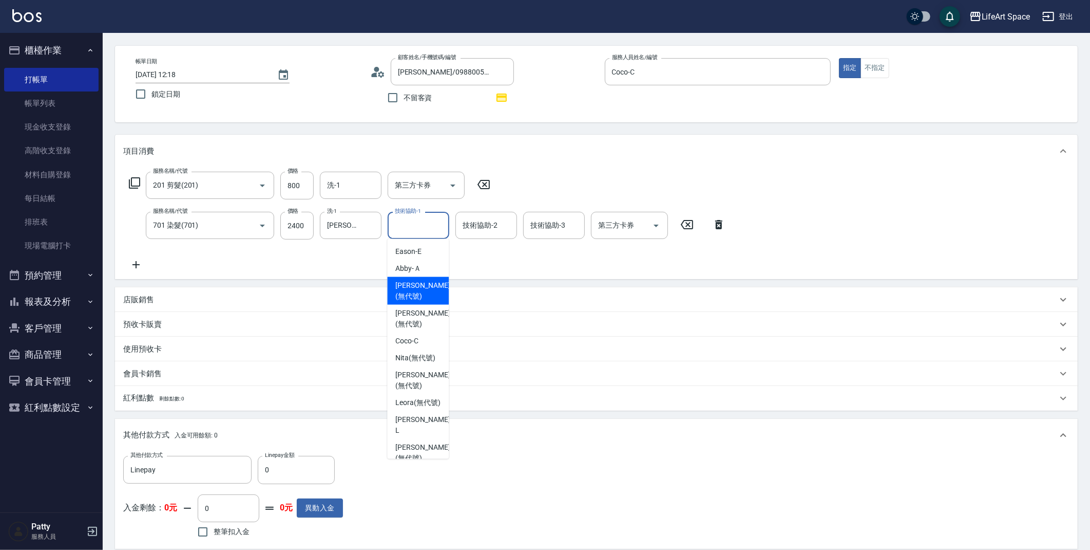
click at [410, 297] on span "[PERSON_NAME] (無代號)" at bounding box center [422, 291] width 54 height 22
type input "[PERSON_NAME](無代號)"
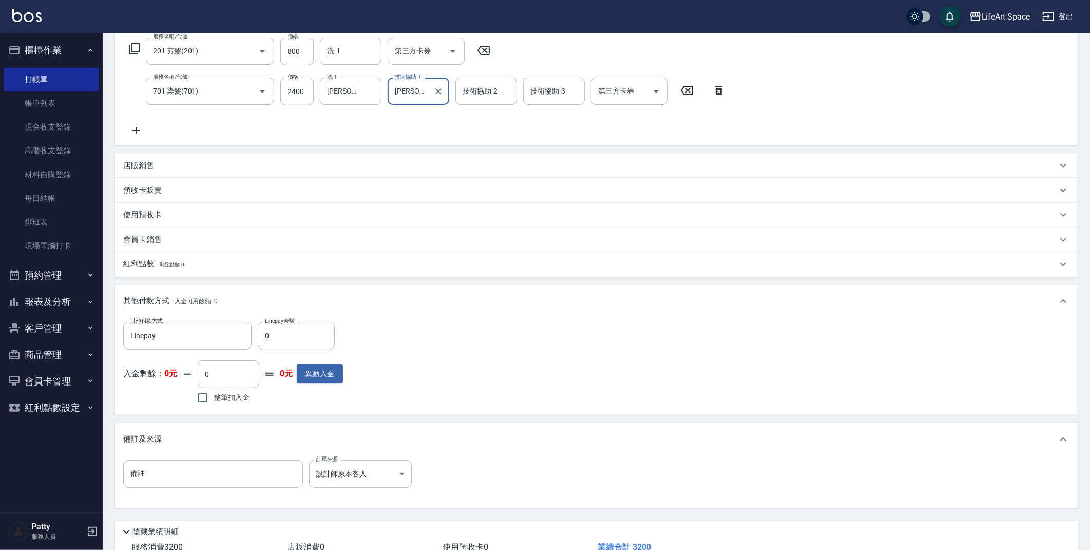
scroll to position [244, 0]
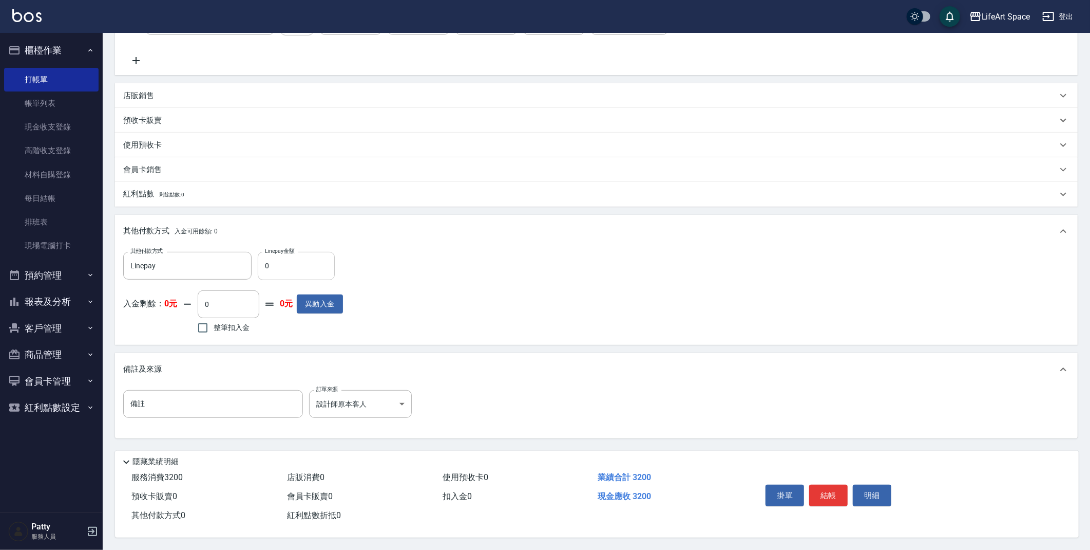
drag, startPoint x: 308, startPoint y: 247, endPoint x: 307, endPoint y: 252, distance: 5.2
click at [308, 248] on div "其他付款方式 Linepay 其他付款方式 Linepay金額 0 Linepay金額 入金剩餘： 0元 0 ​ 整筆扣入金 0元 異動入金" at bounding box center [596, 296] width 963 height 97
click at [307, 253] on input "0" at bounding box center [296, 266] width 77 height 28
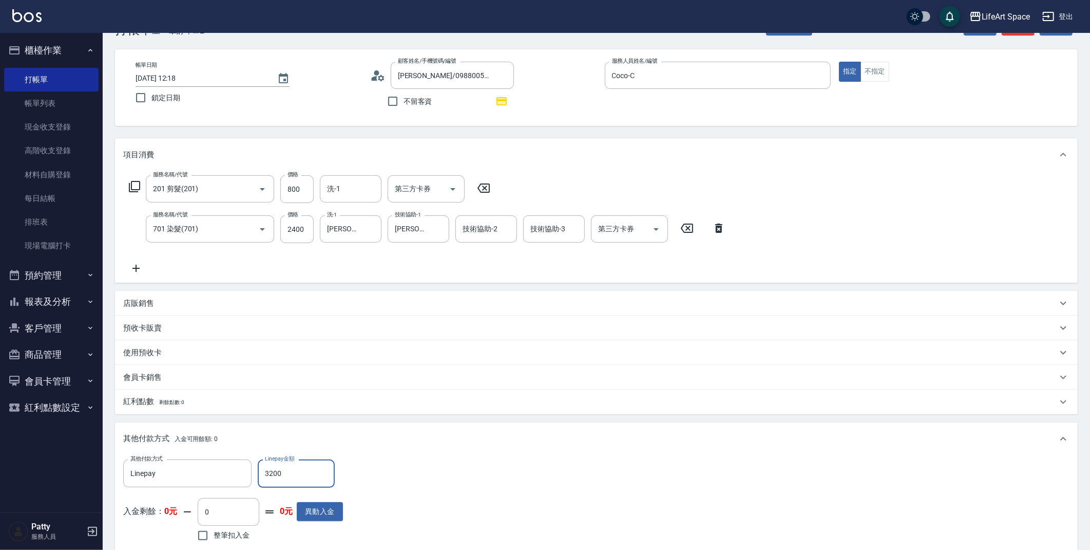
scroll to position [0, 0]
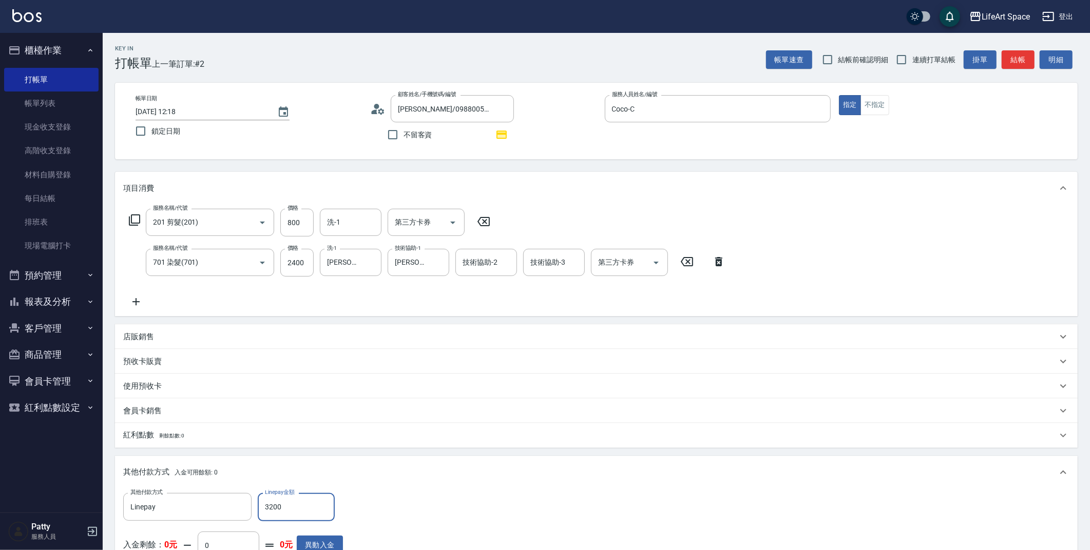
type input "3200"
click at [171, 112] on input "[DATE] 12:18" at bounding box center [201, 111] width 131 height 17
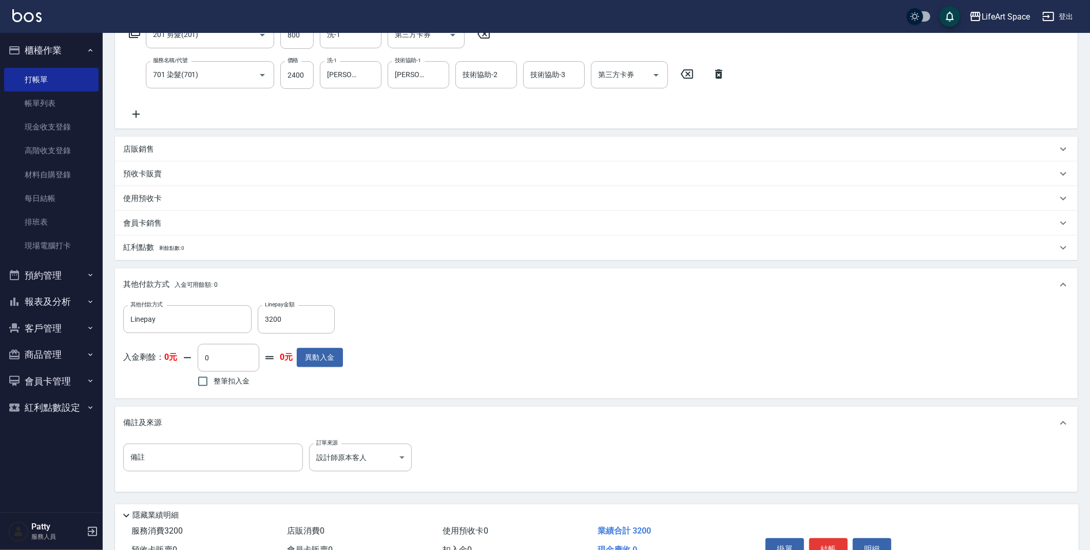
scroll to position [244, 0]
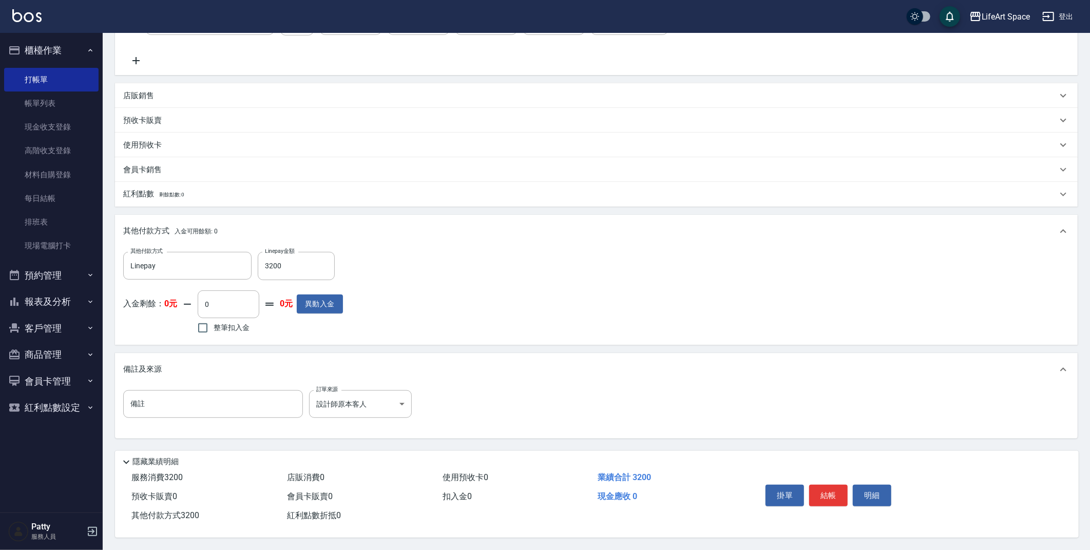
type input "[DATE] 12:18"
click at [831, 504] on div "掛單 結帳 明細" at bounding box center [829, 496] width 134 height 32
click at [830, 498] on button "結帳" at bounding box center [828, 495] width 39 height 22
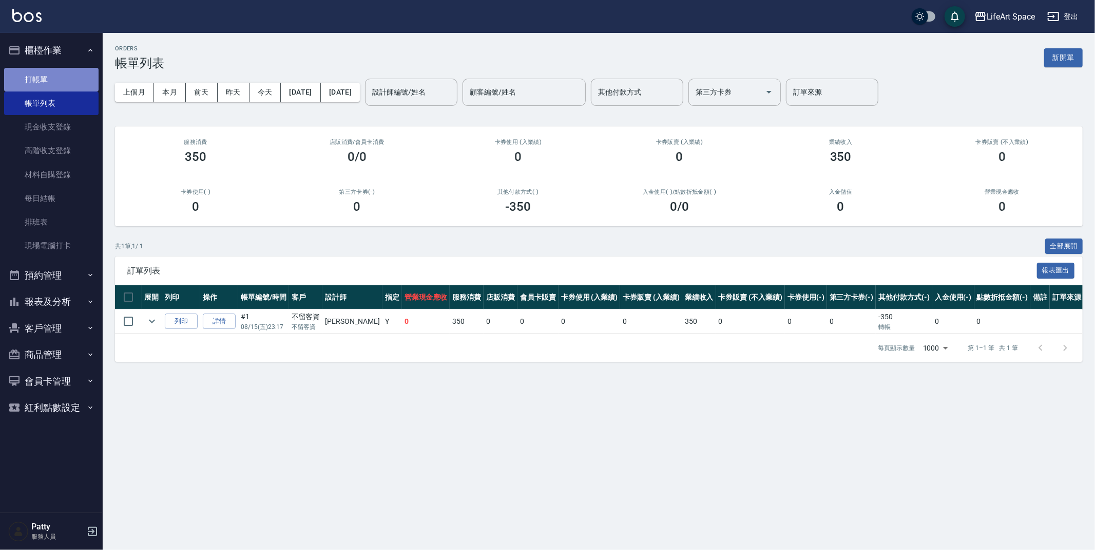
click at [40, 78] on link "打帳單" at bounding box center [51, 80] width 94 height 24
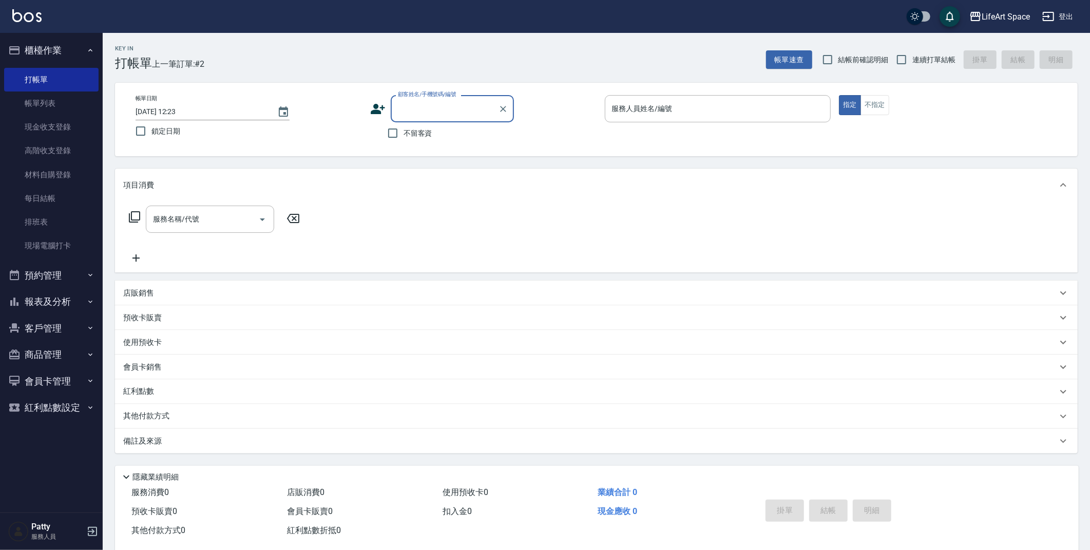
click at [170, 115] on input "[DATE] 12:23" at bounding box center [201, 111] width 131 height 17
type input "[DATE] 12:23"
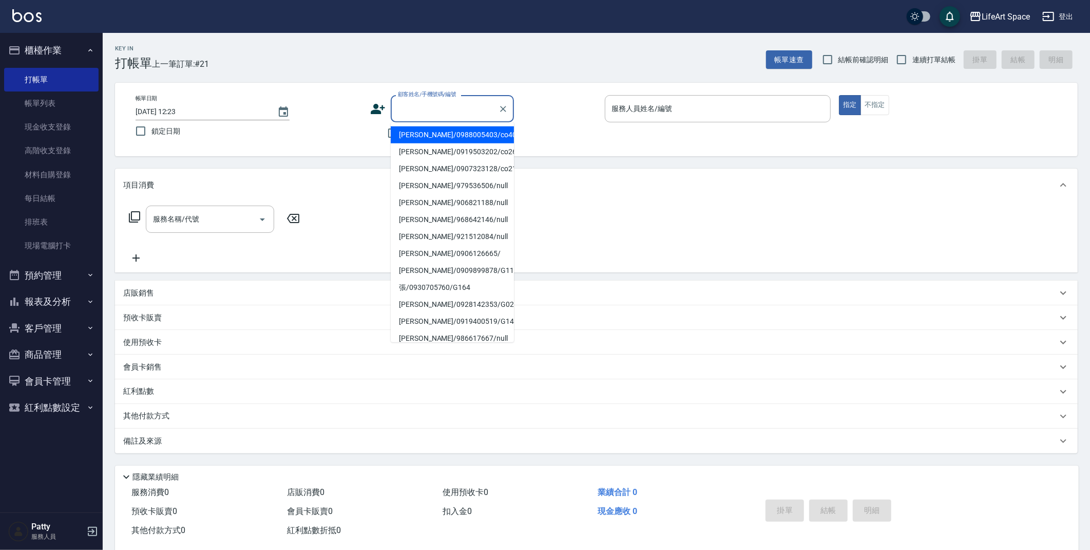
click at [428, 103] on input "顧客姓名/手機號碼/編號" at bounding box center [444, 109] width 99 height 18
type input "c"
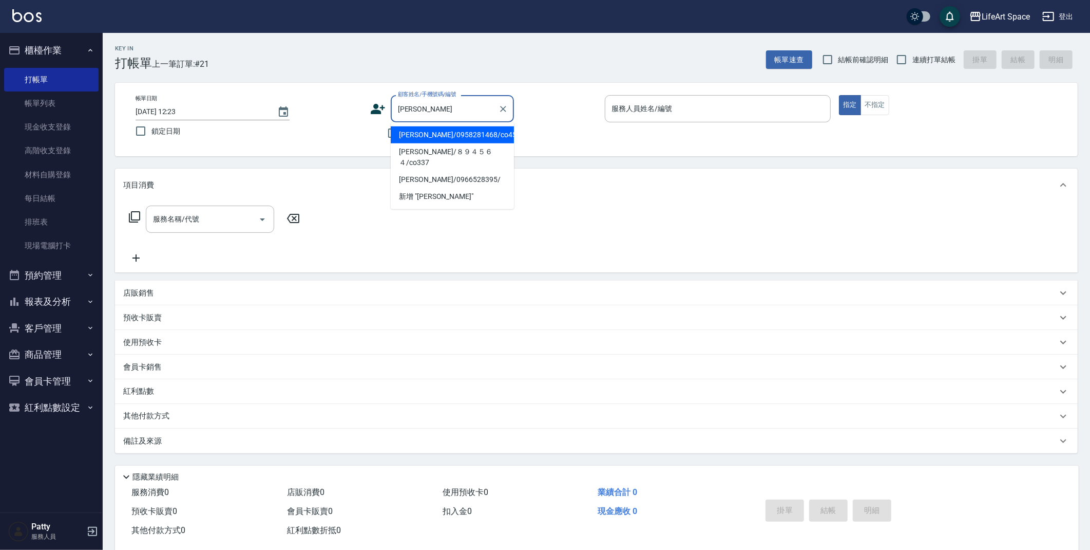
click at [426, 137] on li "[PERSON_NAME]/0958281468/co451" at bounding box center [452, 134] width 123 height 17
type input "[PERSON_NAME]/0958281468/co451"
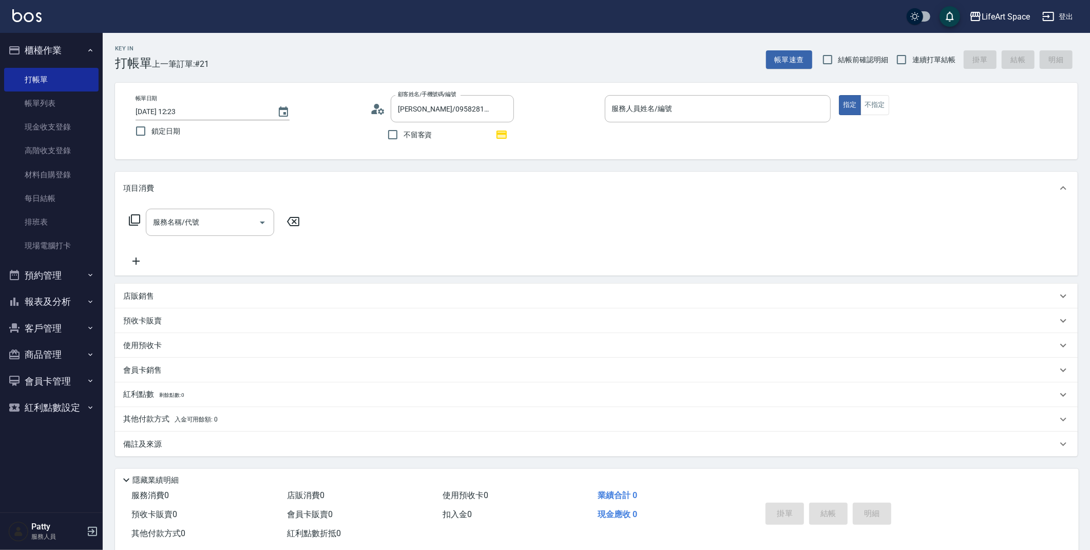
click at [371, 110] on icon at bounding box center [377, 108] width 15 height 15
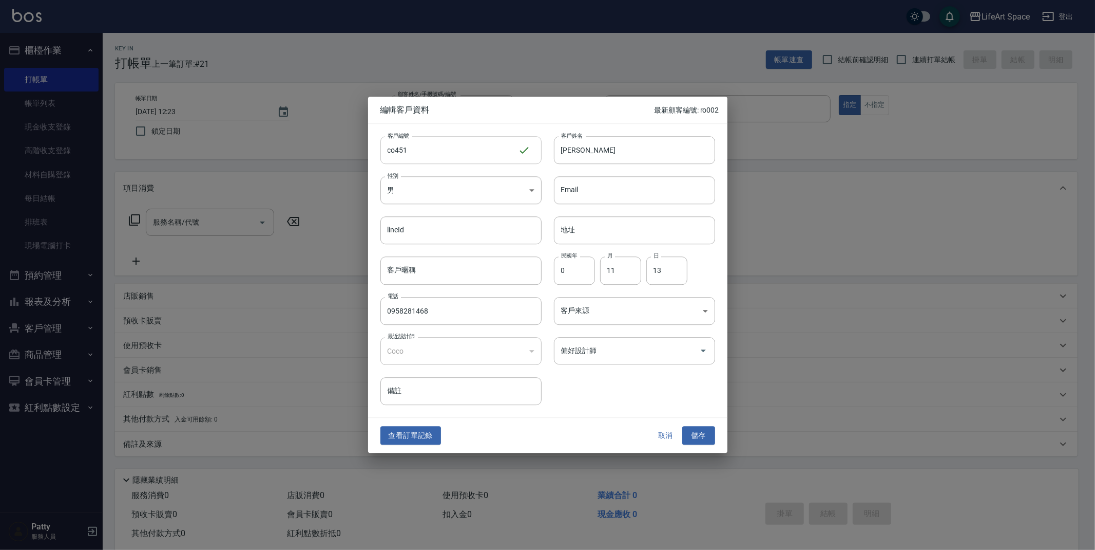
click at [412, 148] on input "co451" at bounding box center [450, 150] width 138 height 28
type input "co451*"
click at [690, 437] on button "儲存" at bounding box center [699, 435] width 33 height 19
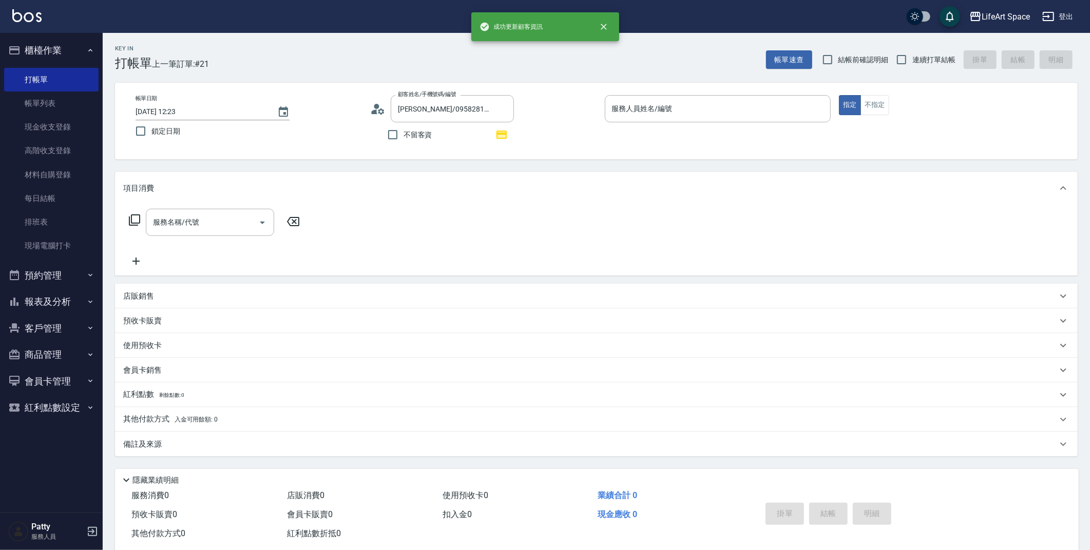
click at [159, 221] on div "服務名稱/代號 服務名稱/代號" at bounding box center [210, 222] width 128 height 27
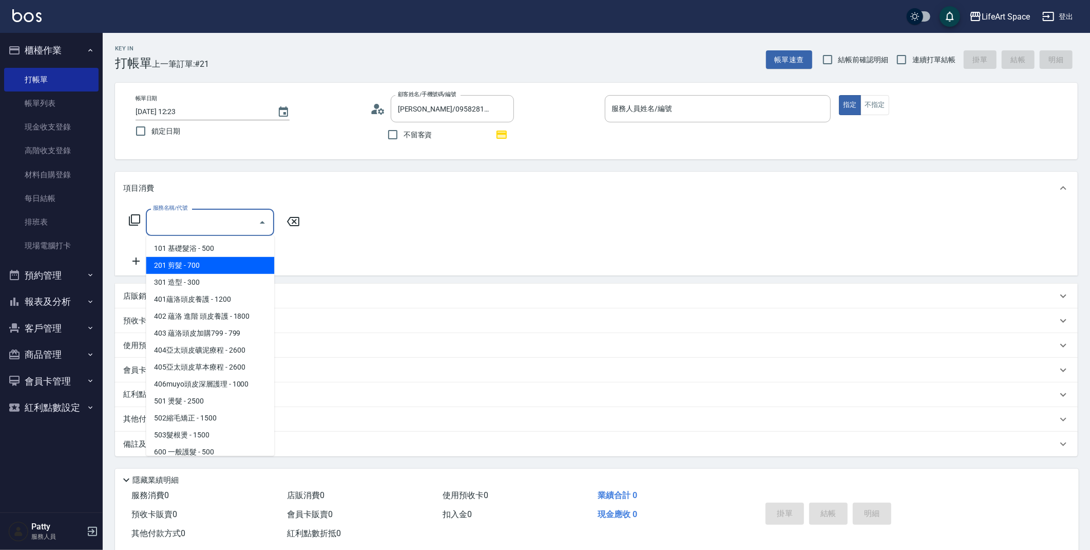
click at [180, 262] on span "201 剪髮 - 700" at bounding box center [210, 265] width 128 height 17
type input "201 剪髮(201)"
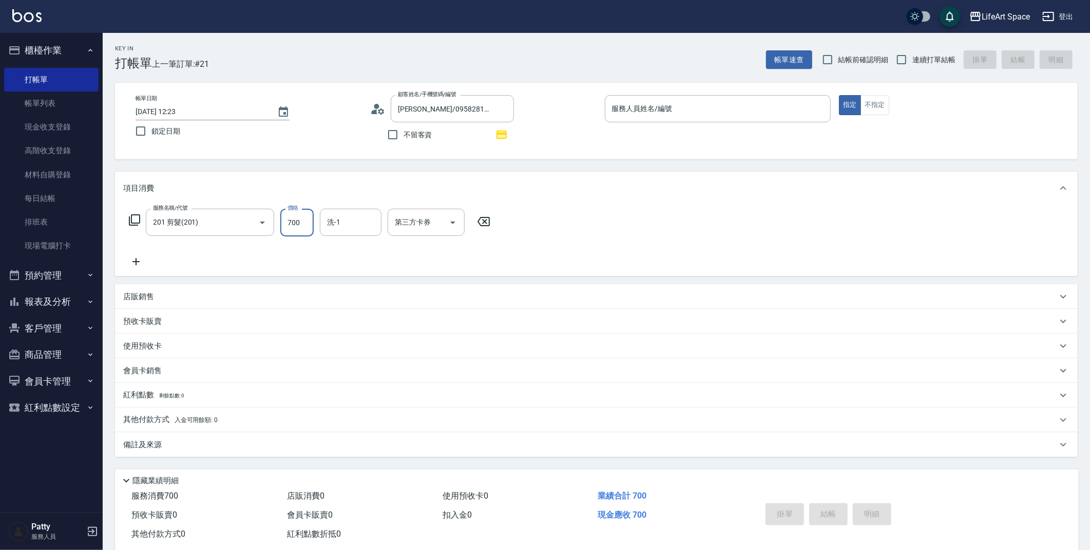
click at [300, 225] on input "700" at bounding box center [296, 223] width 33 height 28
type input "800"
click at [142, 264] on icon at bounding box center [136, 261] width 26 height 12
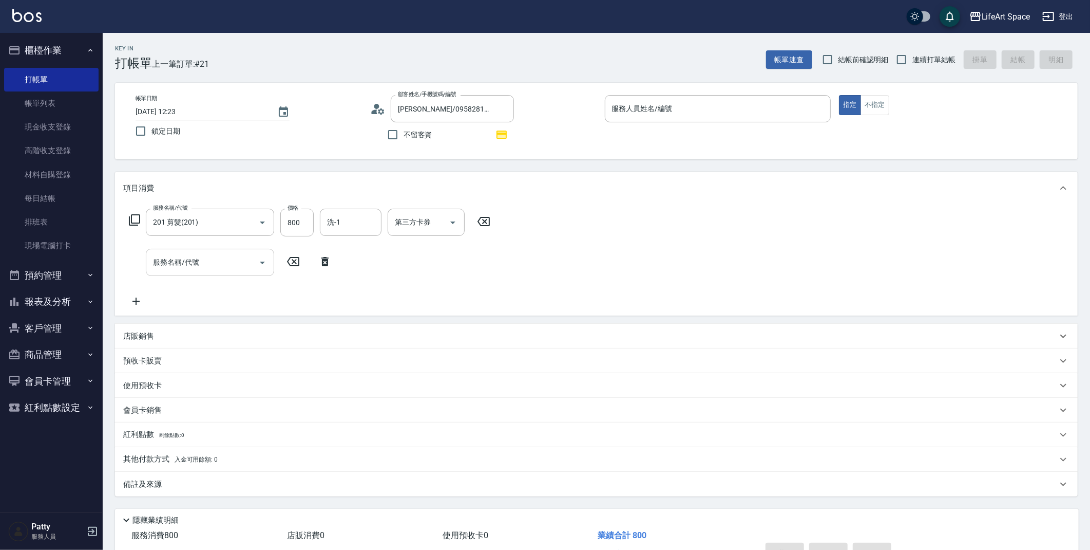
click at [171, 264] on div "服務名稱/代號 服務名稱/代號" at bounding box center [210, 262] width 128 height 27
click at [219, 259] on input "服務名稱/代號" at bounding box center [202, 262] width 104 height 18
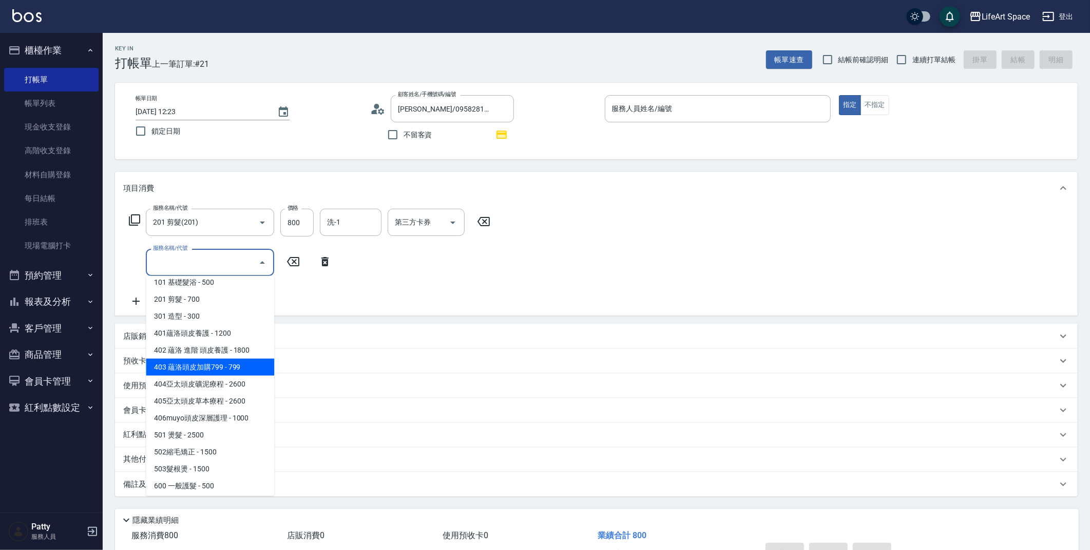
scroll to position [108, 0]
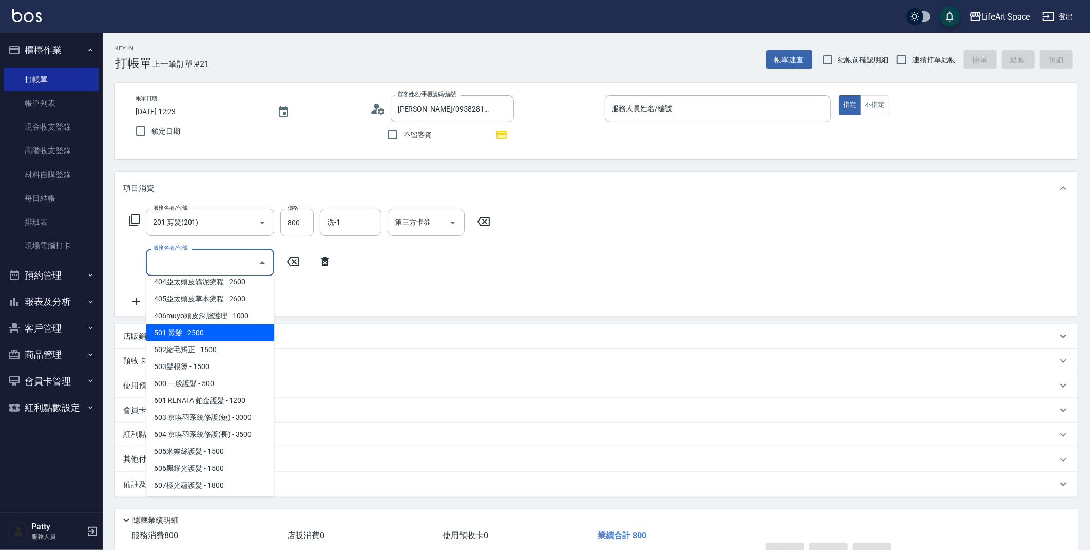
click at [195, 331] on span "501 燙髮 - 2500" at bounding box center [210, 332] width 128 height 17
type input "501 燙髮(501)"
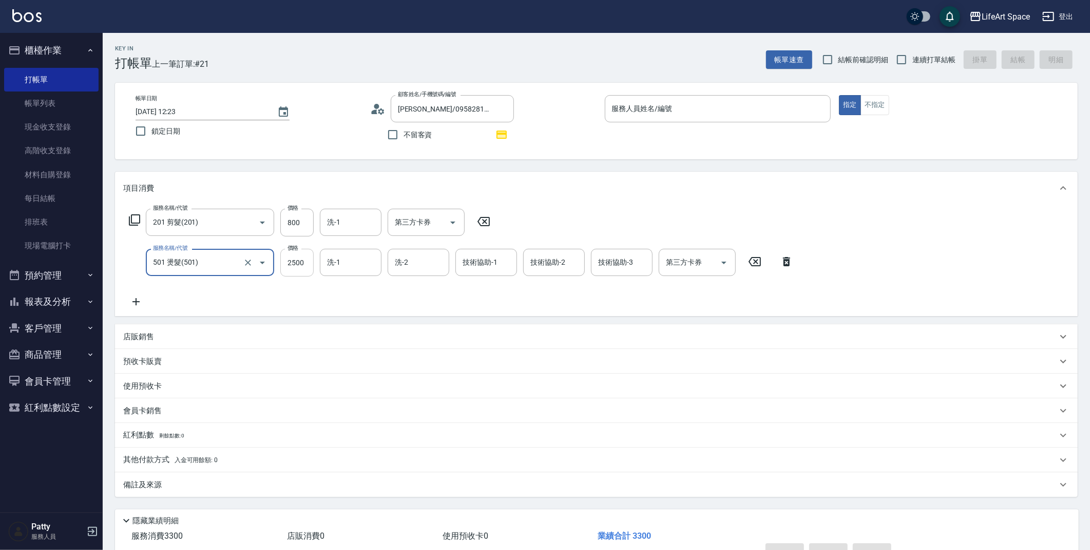
click at [306, 263] on input "2500" at bounding box center [296, 263] width 33 height 28
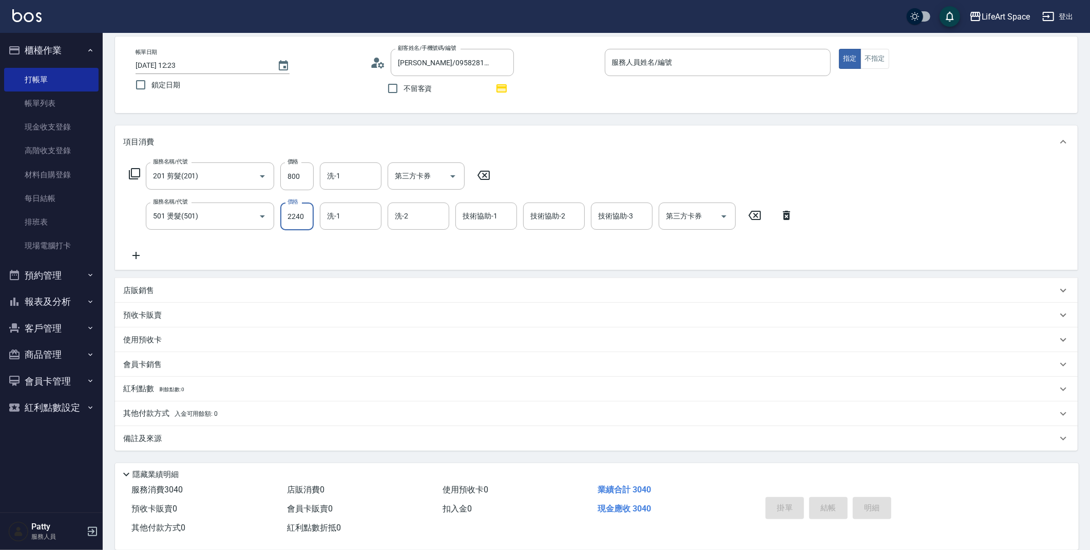
scroll to position [62, 0]
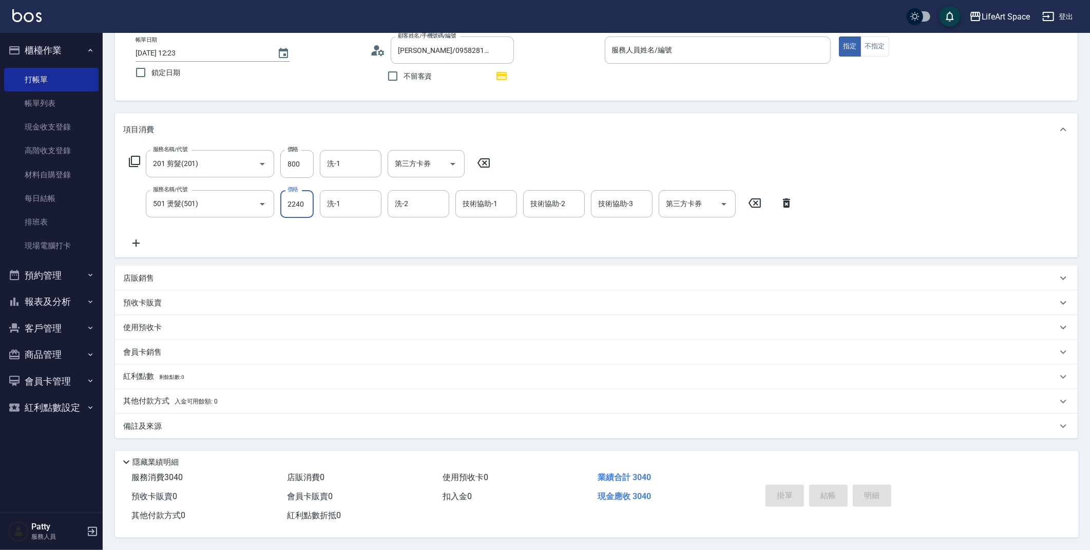
type input "2240"
click at [244, 421] on div "備註及來源" at bounding box center [590, 426] width 934 height 11
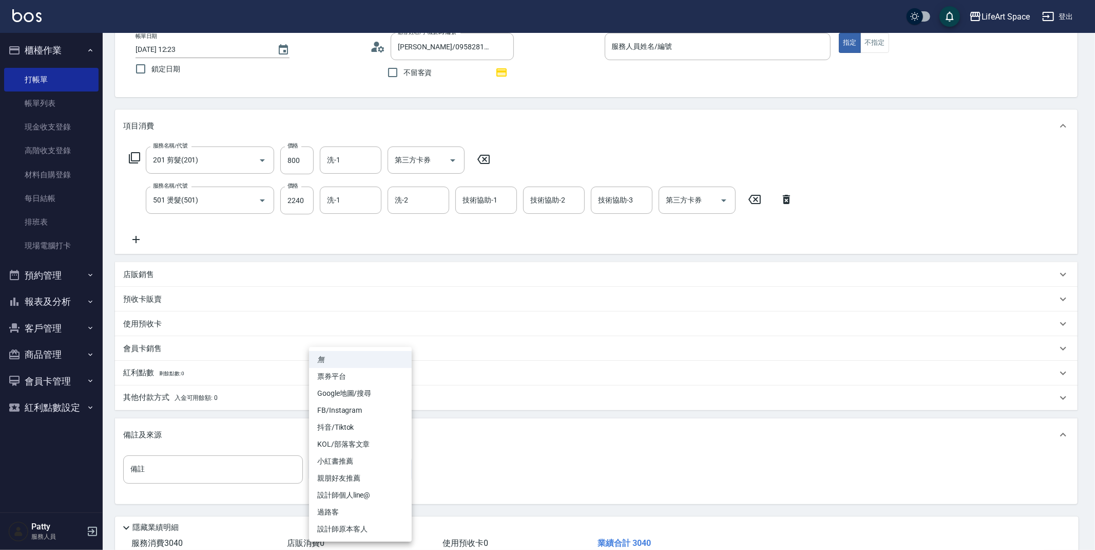
click at [362, 474] on body "LifeArt Space 登出 櫃檯作業 打帳單 帳單列表 現金收支登錄 高階收支登錄 材料自購登錄 每日結帳 排班表 現場電腦打卡 預約管理 預約管理 單…" at bounding box center [547, 276] width 1095 height 677
click at [356, 526] on li "設計師原本客人" at bounding box center [360, 528] width 103 height 17
type input "設計師原本客人"
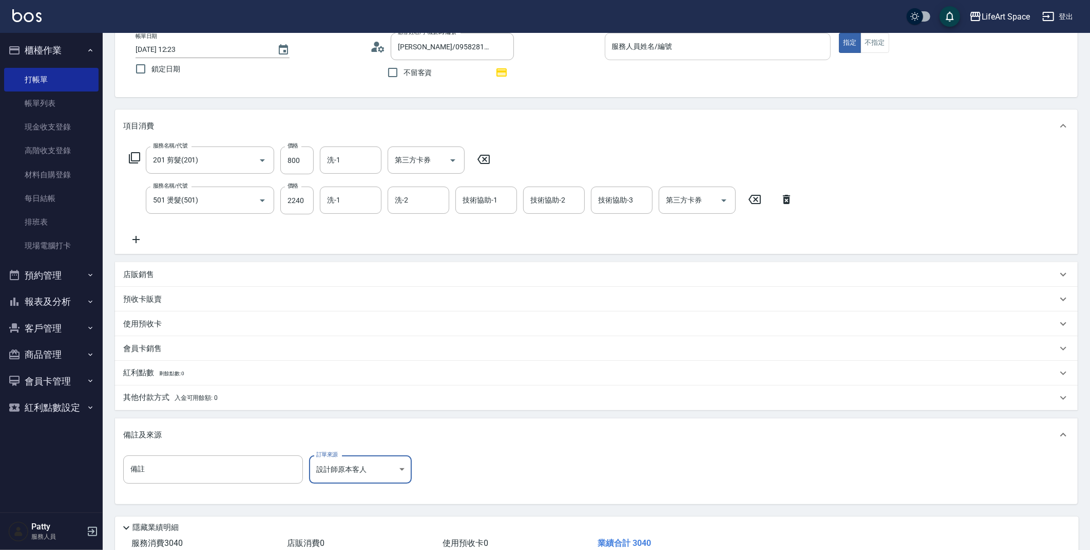
click at [699, 47] on input "服務人員姓名/編號" at bounding box center [718, 46] width 217 height 18
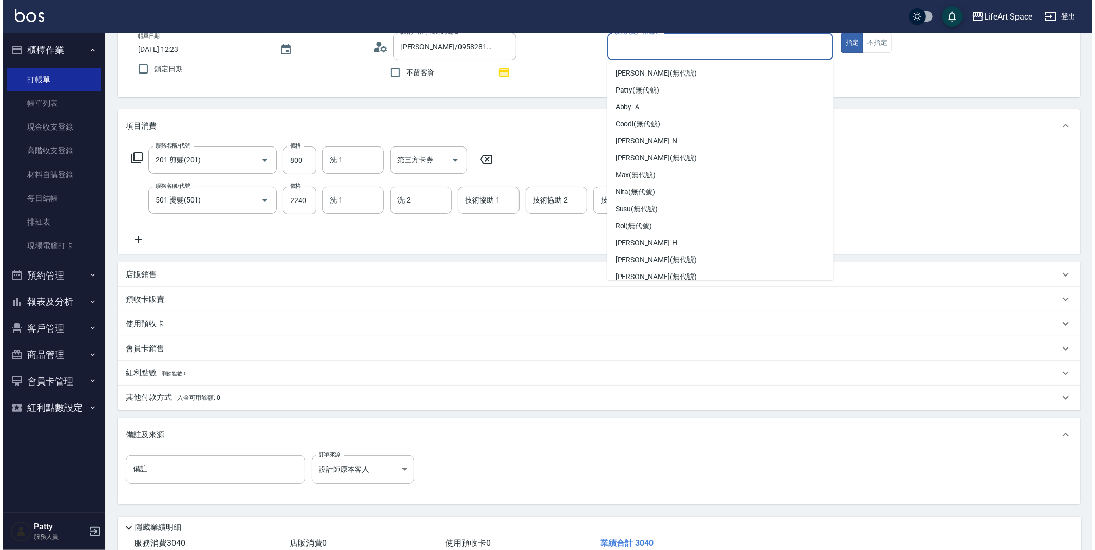
scroll to position [128, 0]
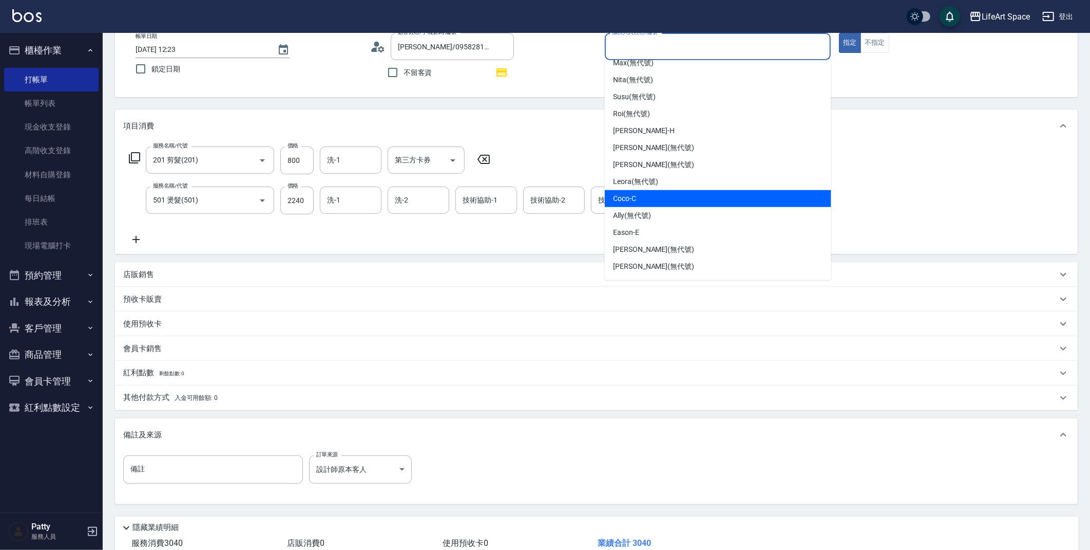
click at [637, 192] on div "Coco -C" at bounding box center [718, 198] width 226 height 17
type input "Coco-C"
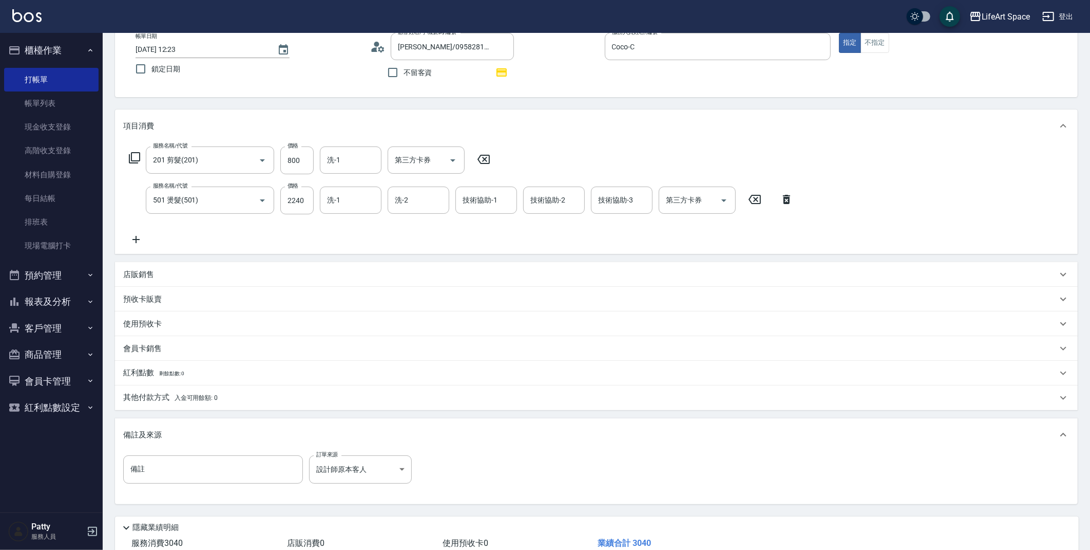
click at [380, 50] on icon at bounding box center [381, 49] width 6 height 6
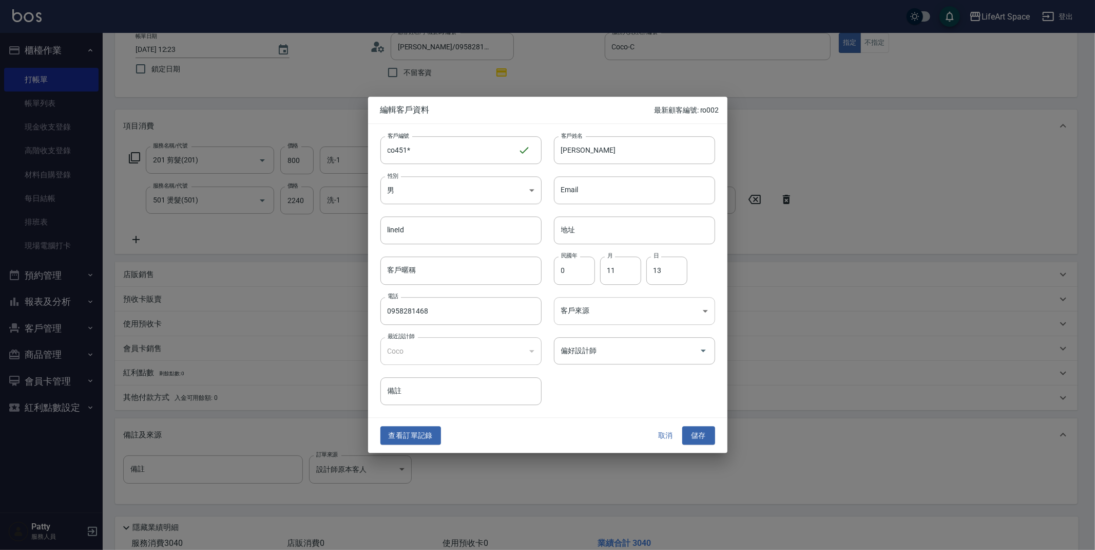
click at [571, 311] on body "LifeArt Space 登出 櫃檯作業 打帳單 帳單列表 現金收支登錄 高階收支登錄 材料自購登錄 每日結帳 排班表 現場電腦打卡 預約管理 預約管理 單…" at bounding box center [547, 276] width 1095 height 677
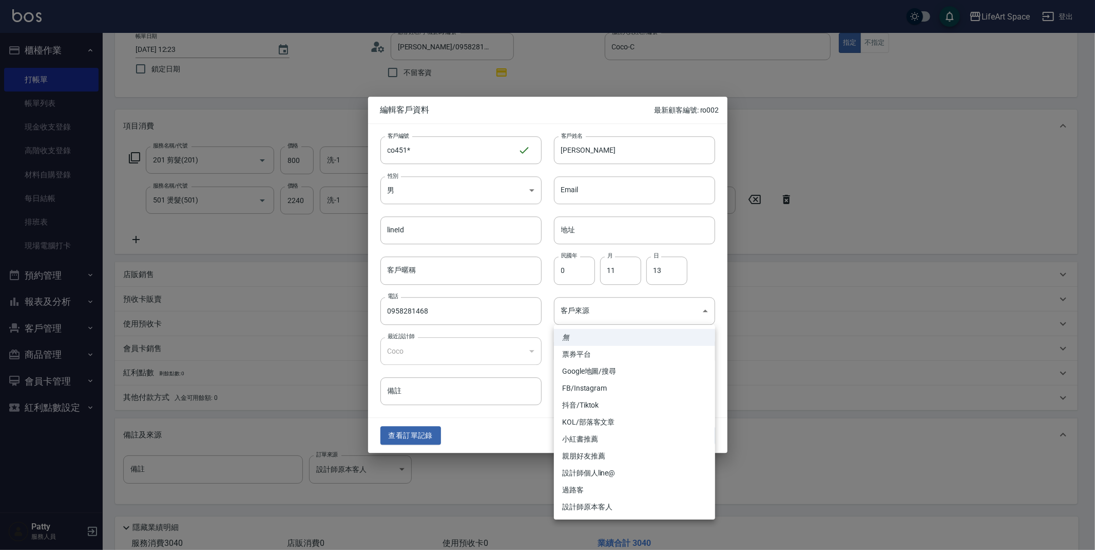
click at [583, 386] on li "FB/Instagram" at bounding box center [634, 388] width 161 height 17
type input "FB/Instagram"
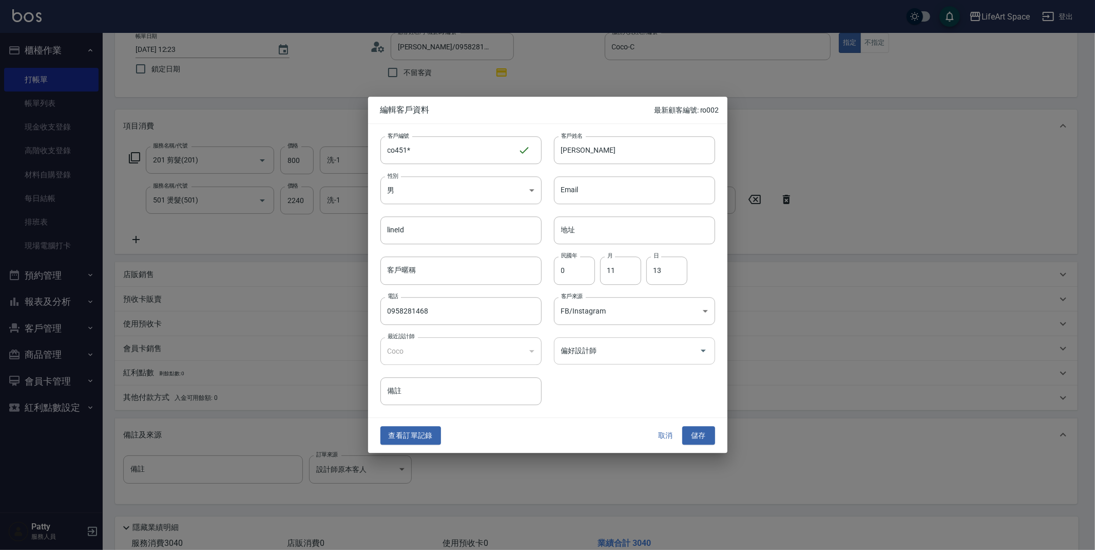
click at [581, 359] on div "偏好設計師" at bounding box center [634, 350] width 161 height 27
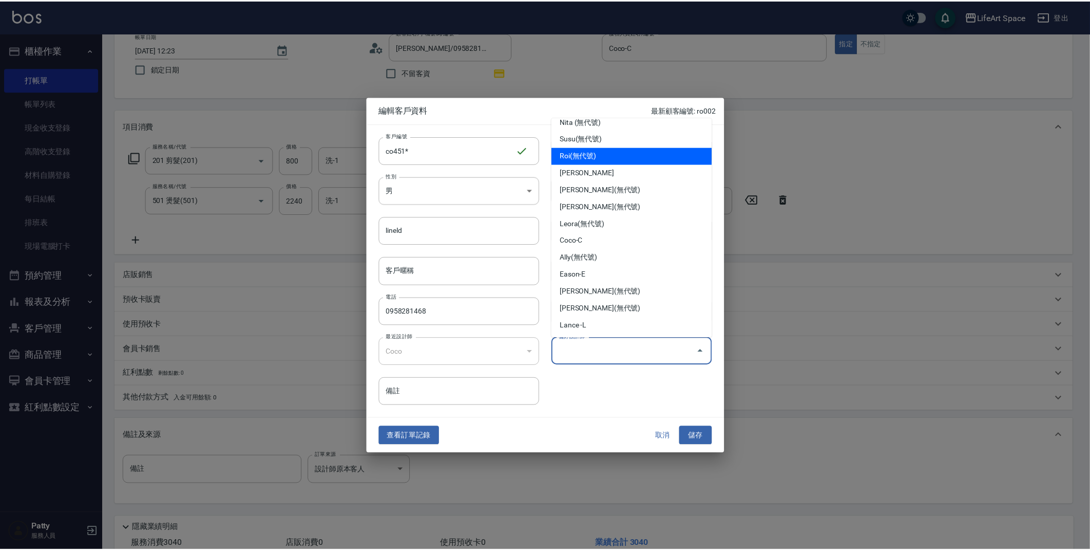
scroll to position [148, 0]
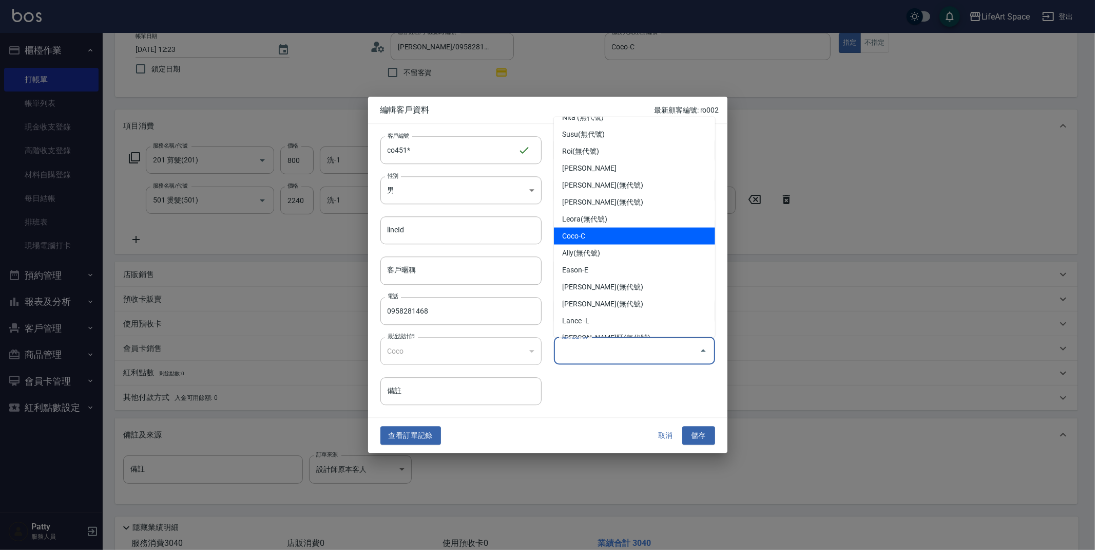
click at [583, 231] on li "Coco-C" at bounding box center [634, 236] width 161 height 17
type input "Coco"
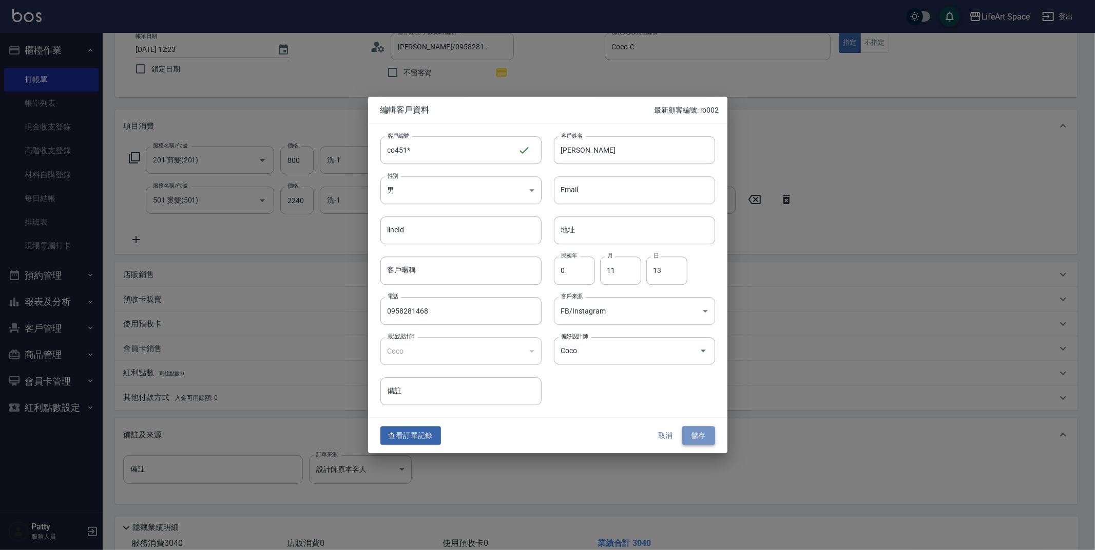
click at [689, 430] on button "儲存" at bounding box center [699, 435] width 33 height 19
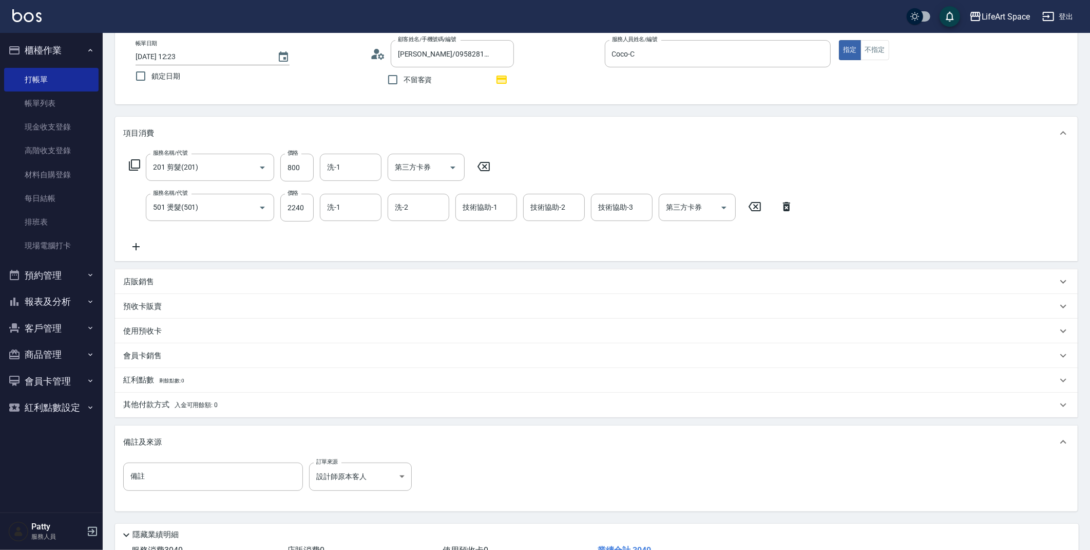
scroll to position [28, 0]
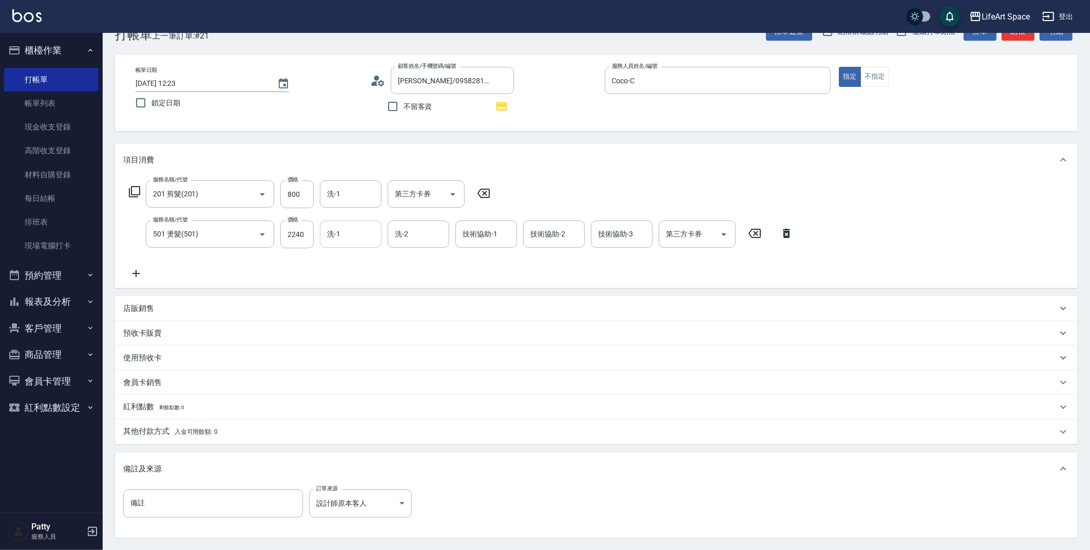
click at [334, 233] on div "洗-1 洗-1" at bounding box center [351, 233] width 62 height 27
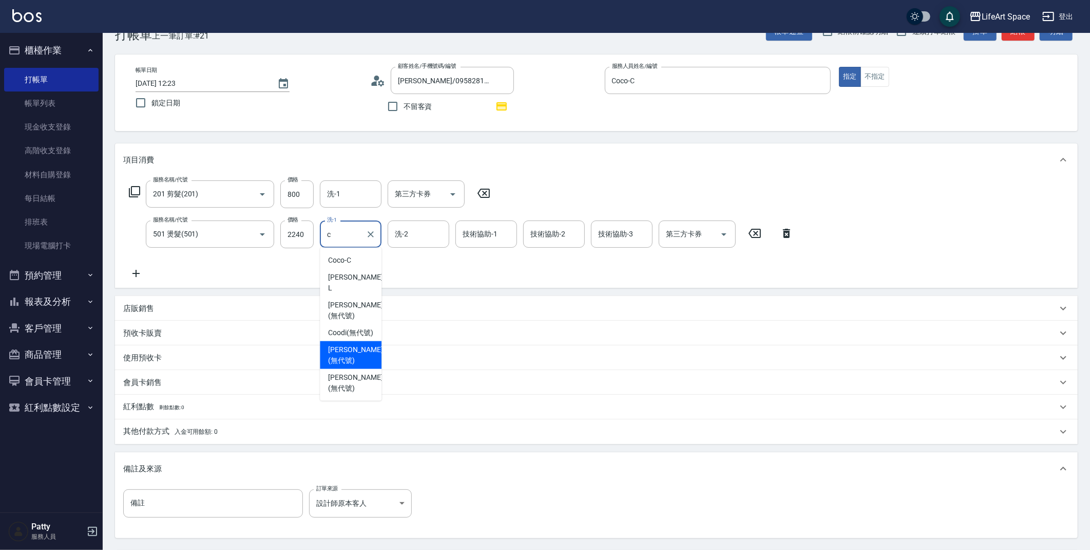
click at [356, 344] on span "[PERSON_NAME] (無代號)" at bounding box center [355, 355] width 54 height 22
type input "[PERSON_NAME](無代號)"
click at [407, 239] on input "洗-2" at bounding box center [418, 234] width 52 height 18
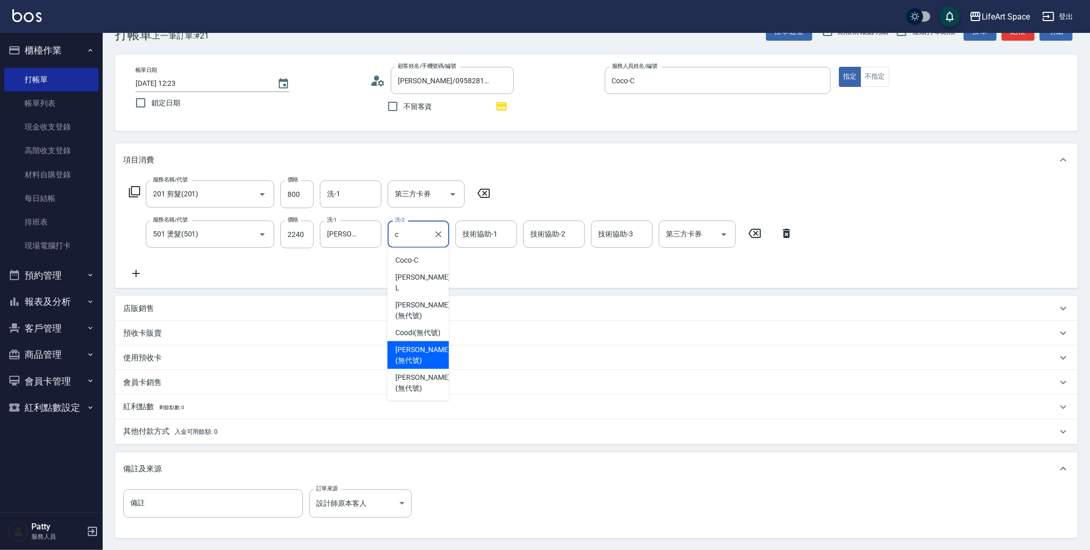
click at [419, 344] on span "[PERSON_NAME] (無代號)" at bounding box center [422, 355] width 54 height 22
type input "[PERSON_NAME](無代號)"
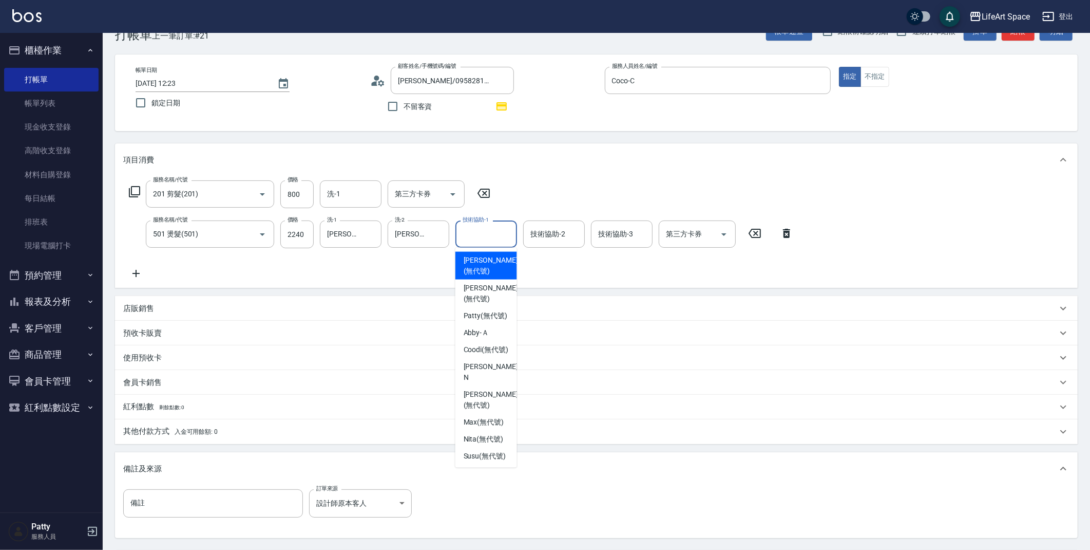
click at [481, 240] on input "技術協助-1" at bounding box center [486, 234] width 52 height 18
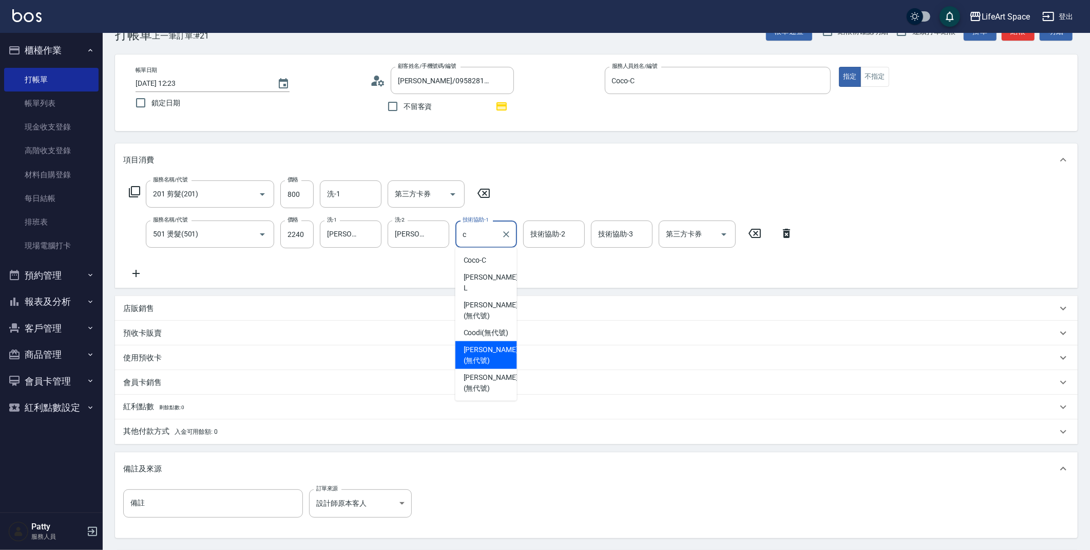
click at [491, 344] on span "[PERSON_NAME] (無代號)" at bounding box center [491, 355] width 54 height 22
type input "[PERSON_NAME](無代號)"
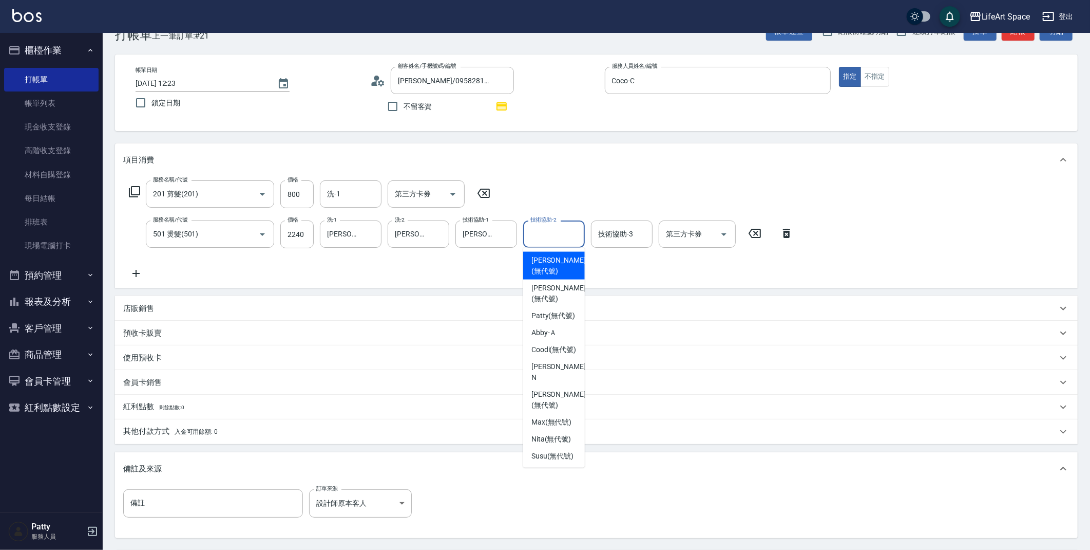
click at [545, 229] on div "技術協助-2 技術協助-2" at bounding box center [554, 233] width 62 height 27
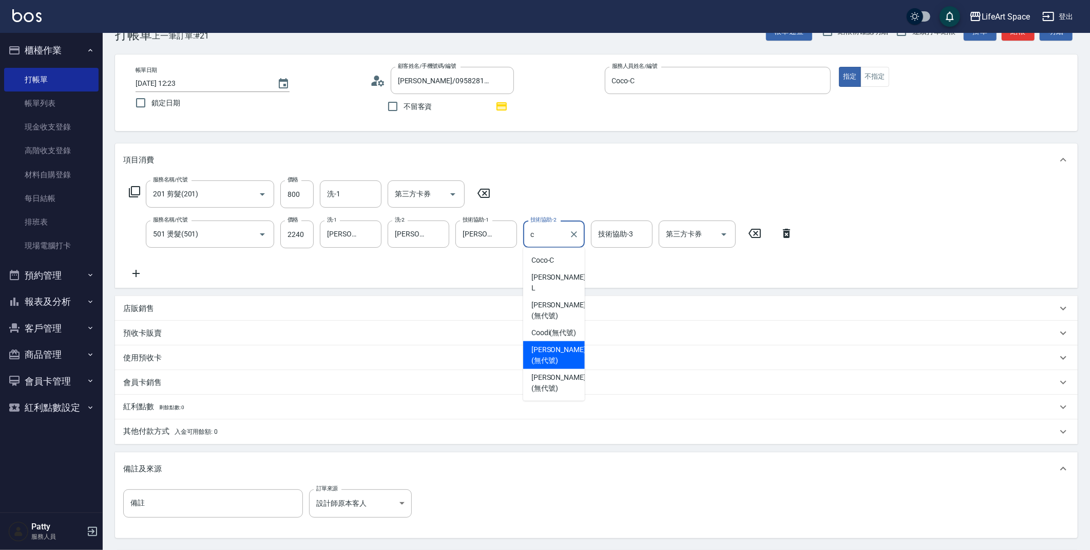
click at [547, 341] on div "[PERSON_NAME] (無代號)" at bounding box center [554, 355] width 62 height 28
type input "[PERSON_NAME](無代號)"
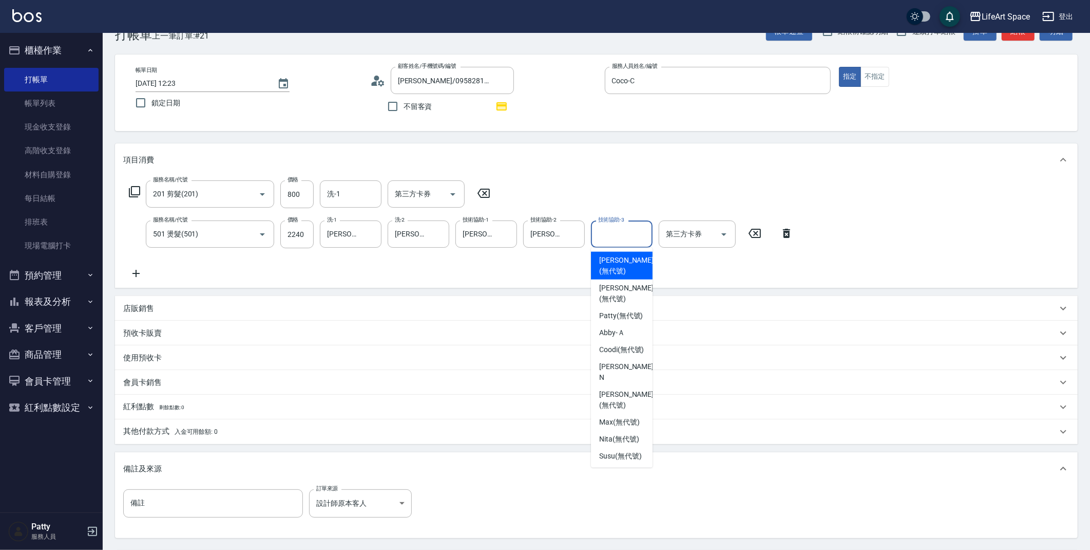
click at [606, 237] on div "技術協助-3 技術協助-3" at bounding box center [622, 233] width 62 height 27
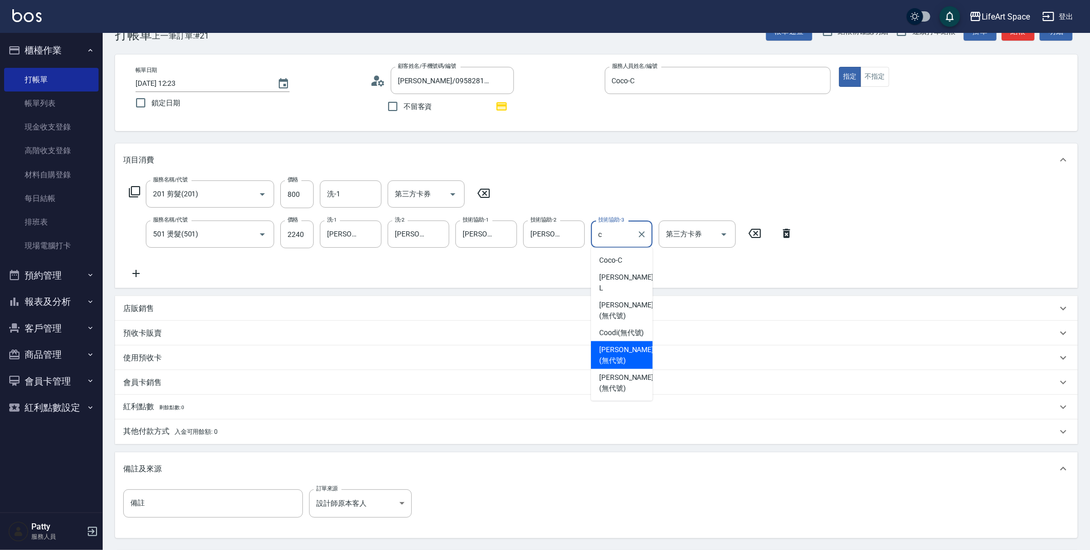
click at [614, 344] on span "[PERSON_NAME] (無代號)" at bounding box center [626, 355] width 54 height 22
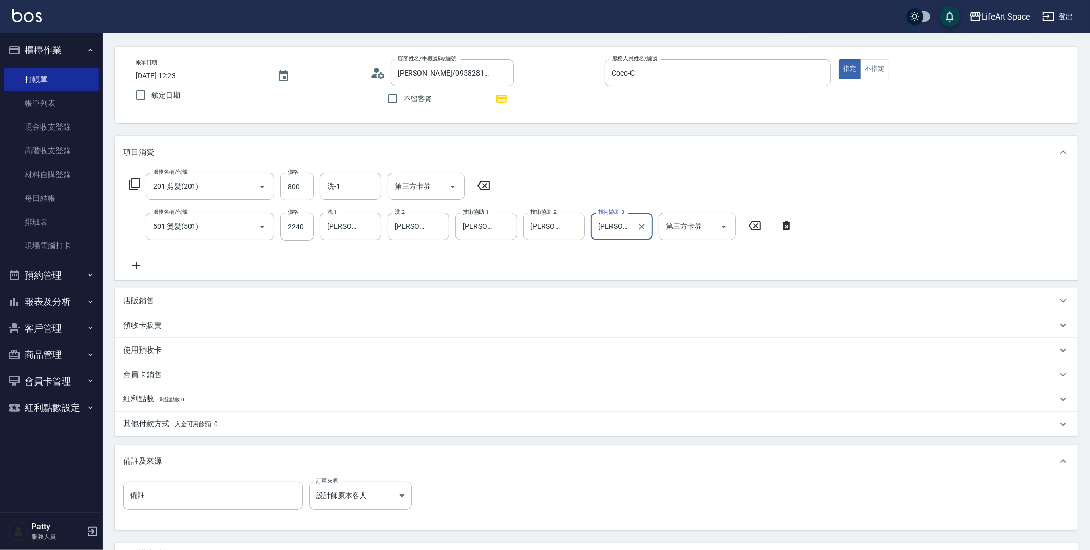
scroll to position [131, 0]
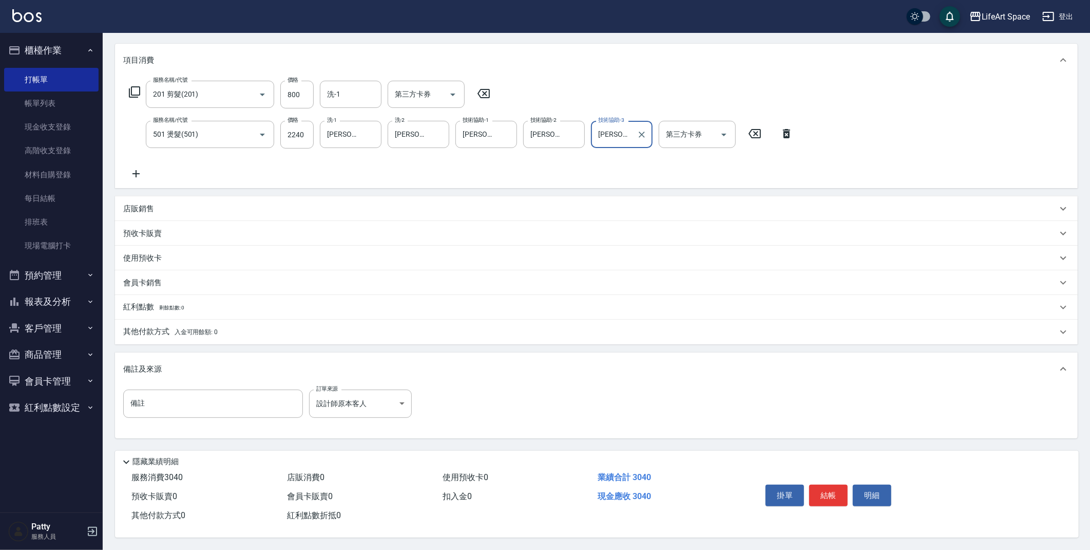
type input "[PERSON_NAME](無代號)"
click at [174, 328] on p "其他付款方式 入金可用餘額: 0" at bounding box center [170, 331] width 94 height 11
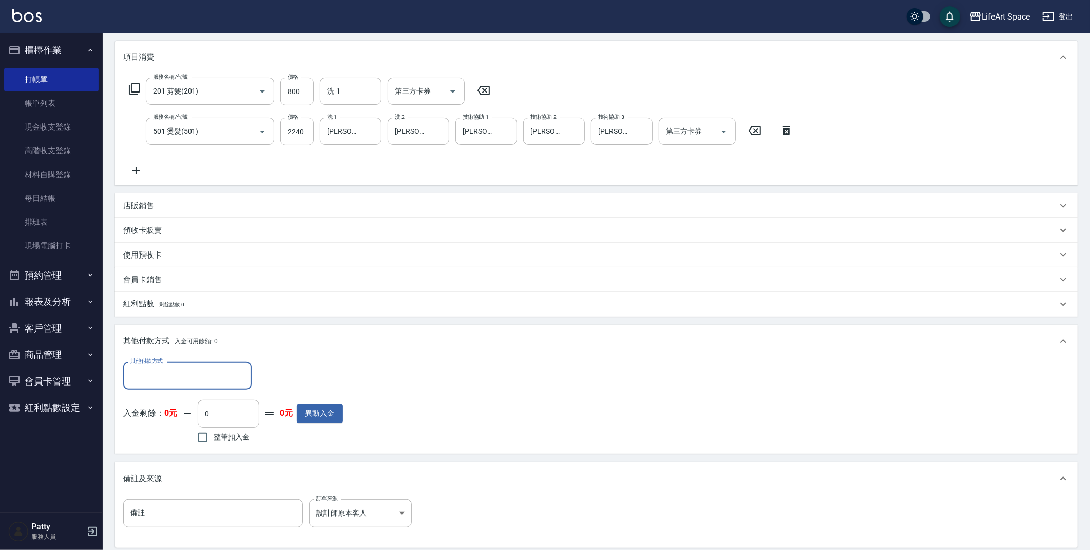
scroll to position [1, 0]
click at [179, 382] on input "其他付款方式" at bounding box center [187, 375] width 119 height 18
click at [169, 402] on span "轉帳" at bounding box center [187, 401] width 128 height 17
type input "轉帳"
type input "3040"
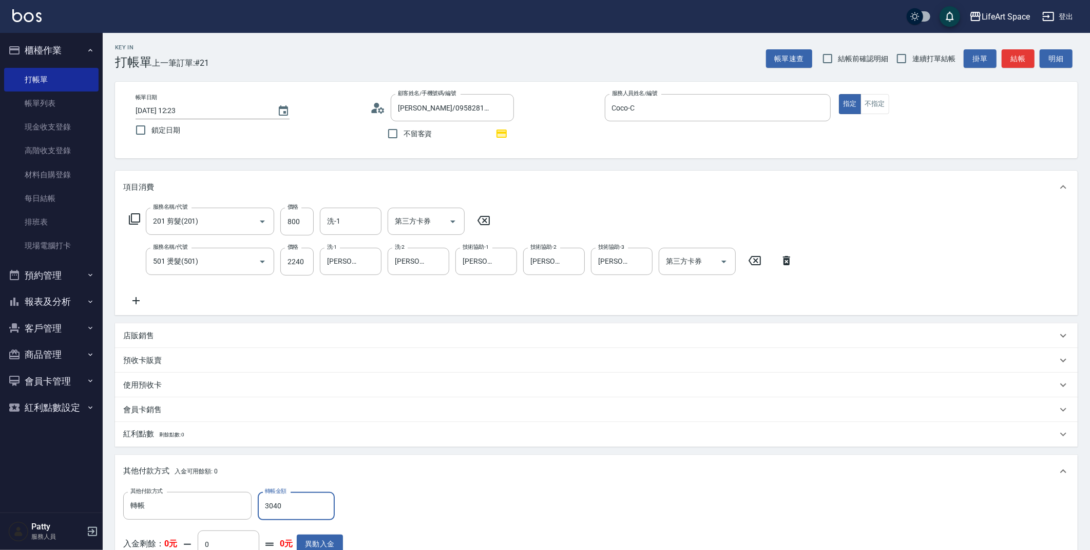
scroll to position [244, 0]
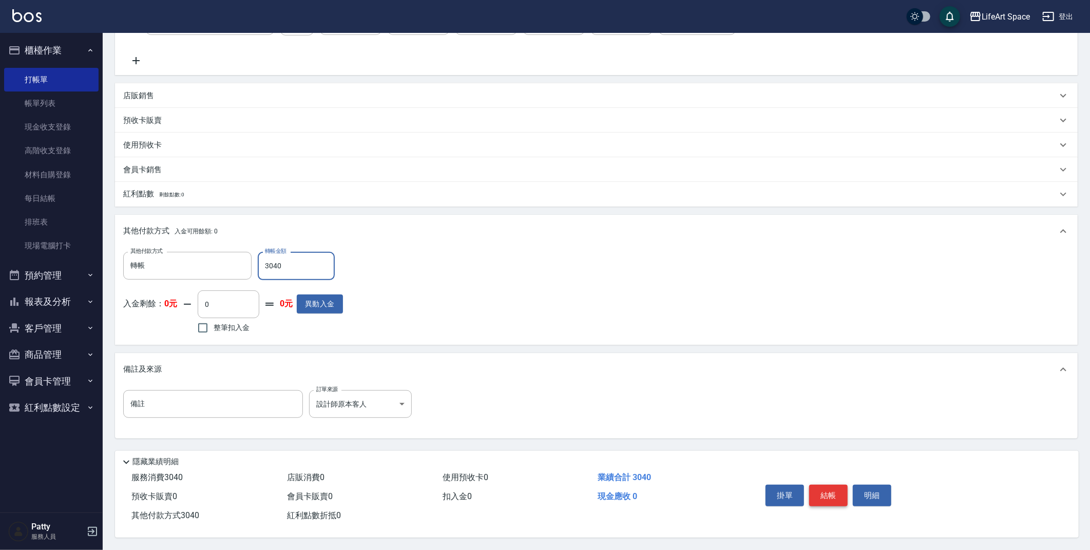
click at [826, 492] on button "結帳" at bounding box center [828, 495] width 39 height 22
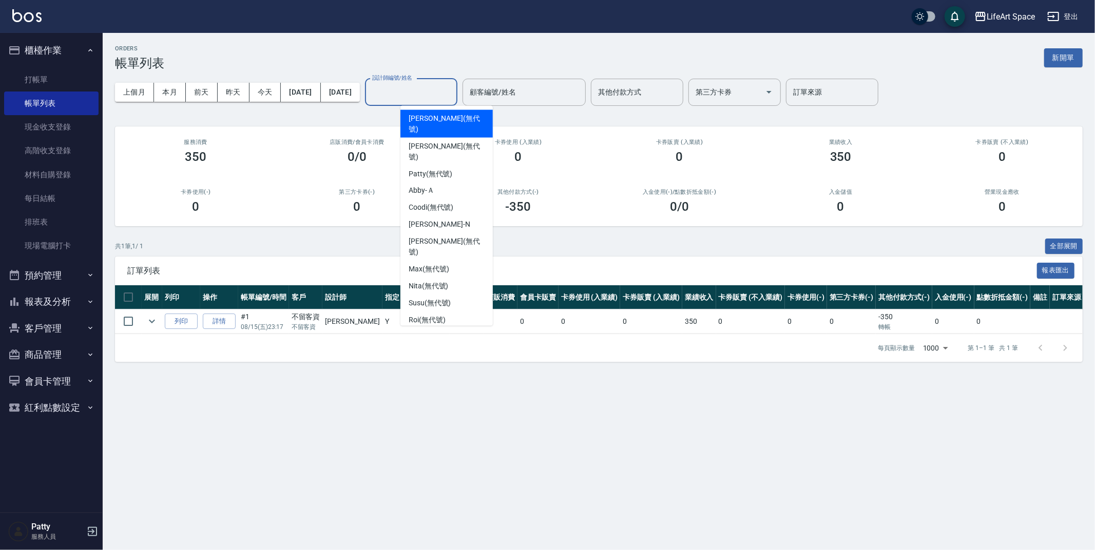
click at [410, 96] on input "設計師編號/姓名" at bounding box center [411, 92] width 83 height 18
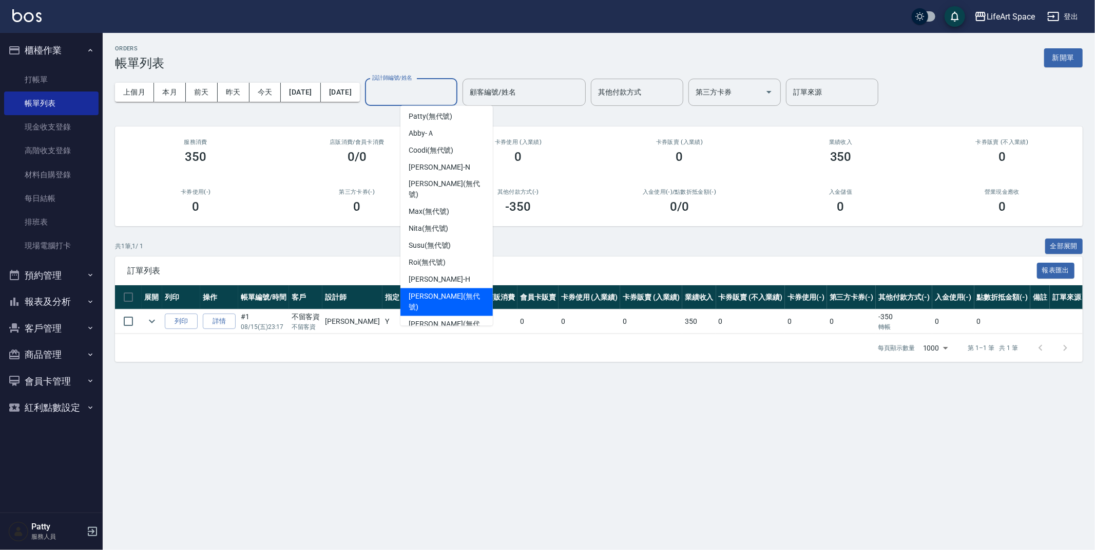
scroll to position [161, 0]
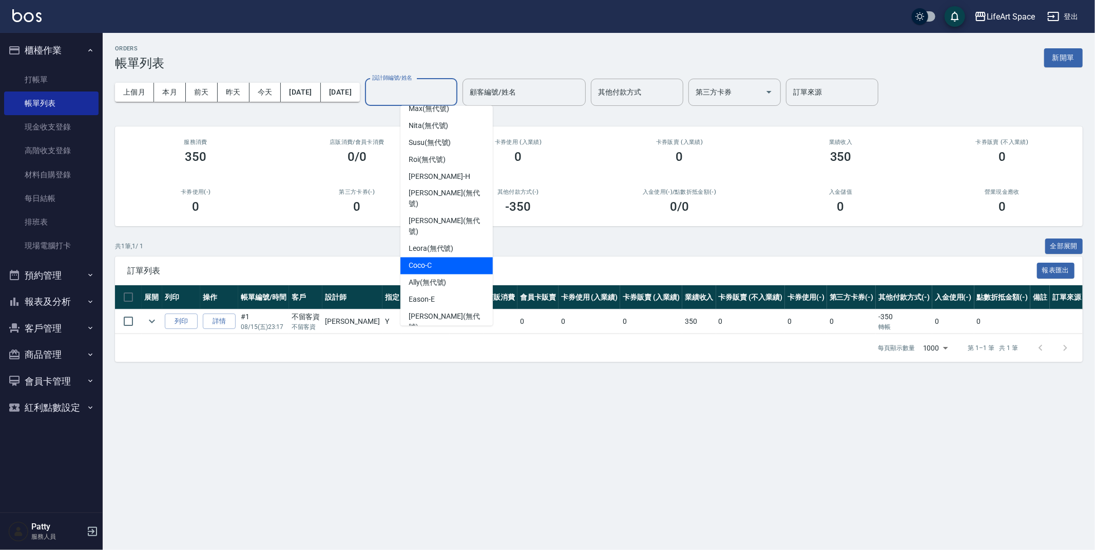
click at [440, 257] on div "Coco -C" at bounding box center [447, 265] width 92 height 17
type input "Coco-C"
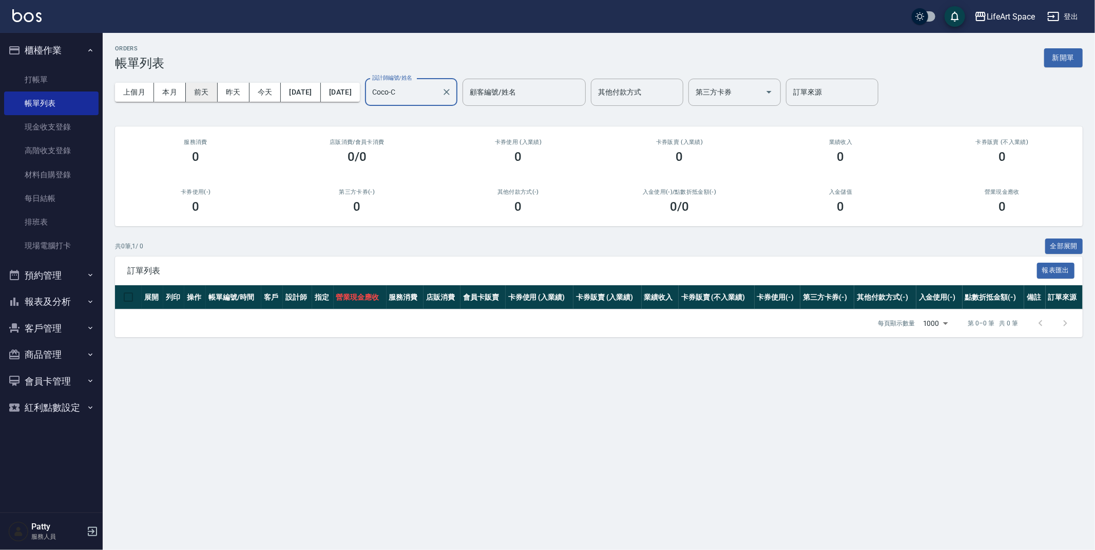
click at [201, 90] on button "前天" at bounding box center [202, 92] width 32 height 19
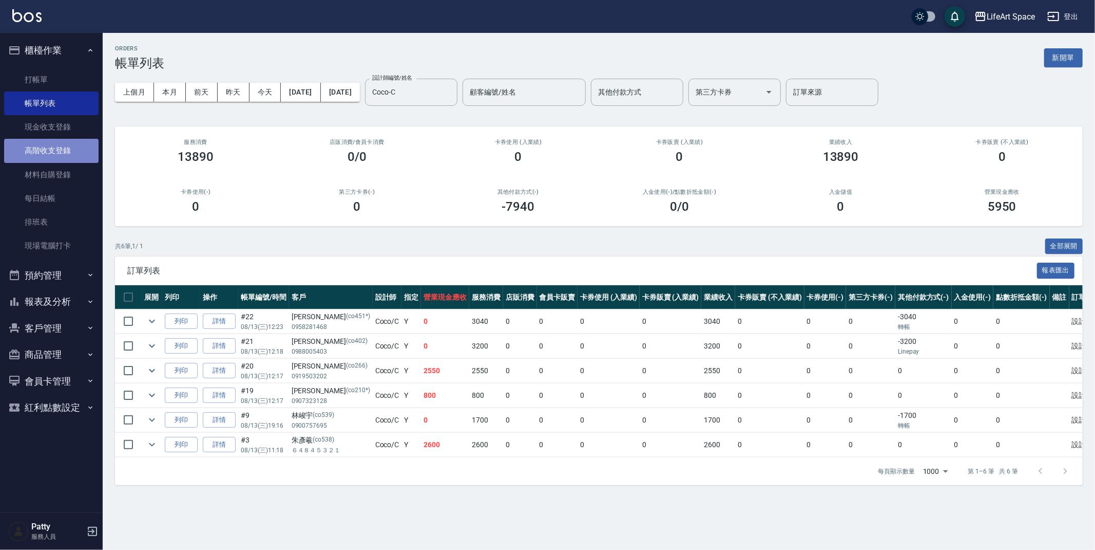
click at [61, 162] on link "高階收支登錄" at bounding box center [51, 151] width 94 height 24
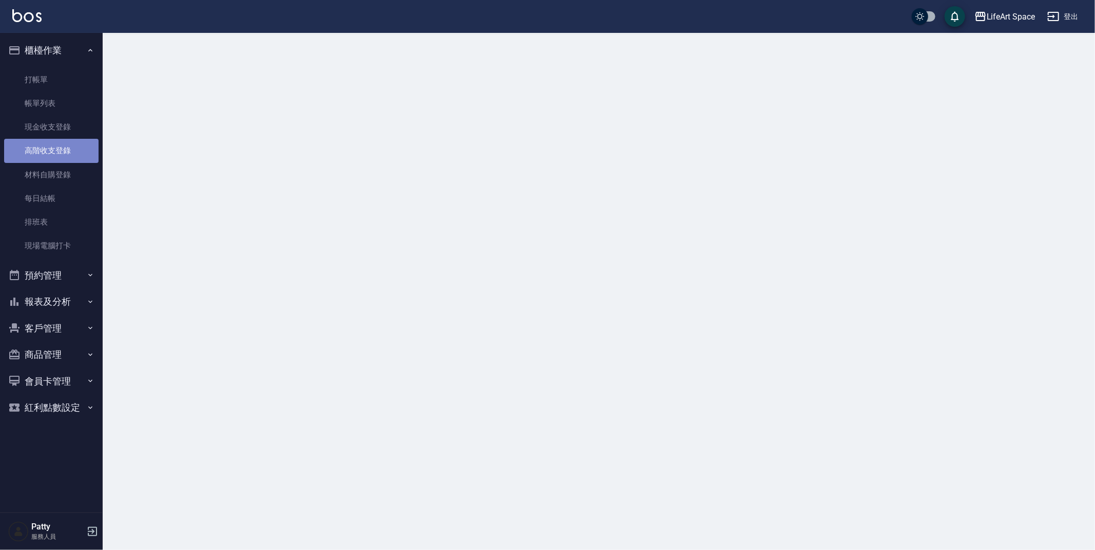
click at [61, 162] on link "高階收支登錄" at bounding box center [51, 151] width 94 height 24
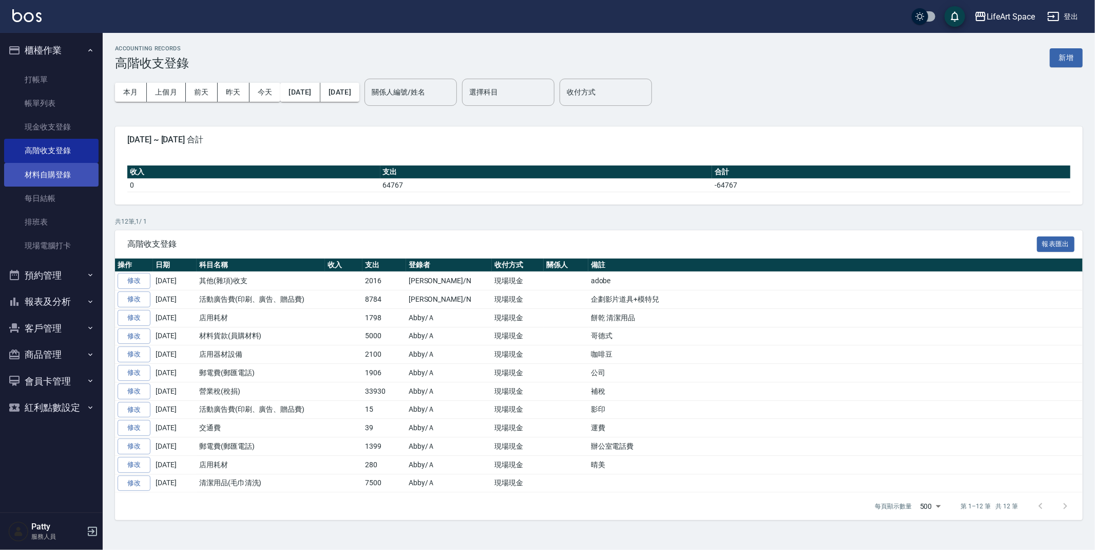
click at [63, 168] on link "材料自購登錄" at bounding box center [51, 175] width 94 height 24
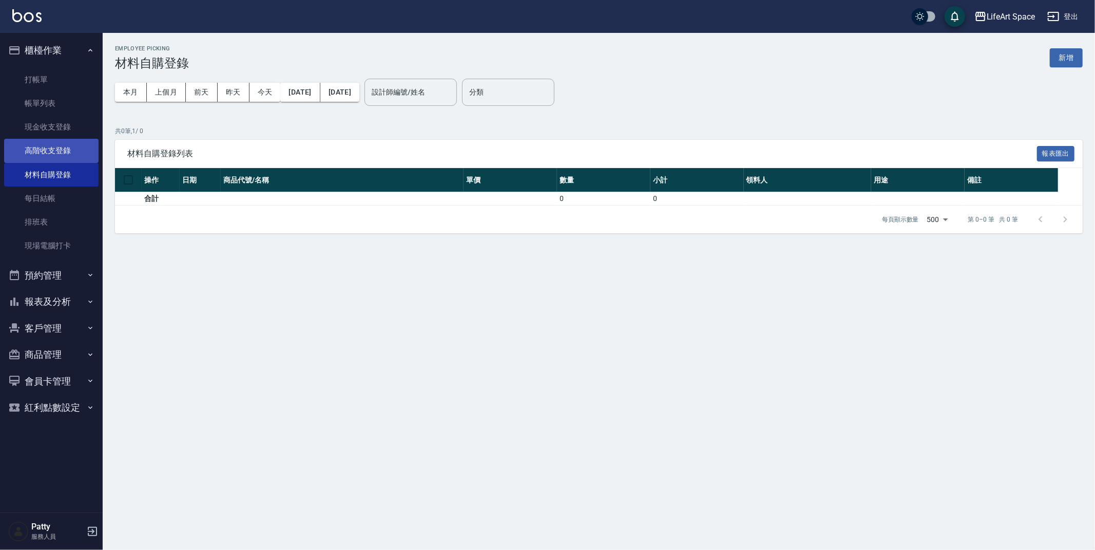
click at [63, 148] on link "高階收支登錄" at bounding box center [51, 151] width 94 height 24
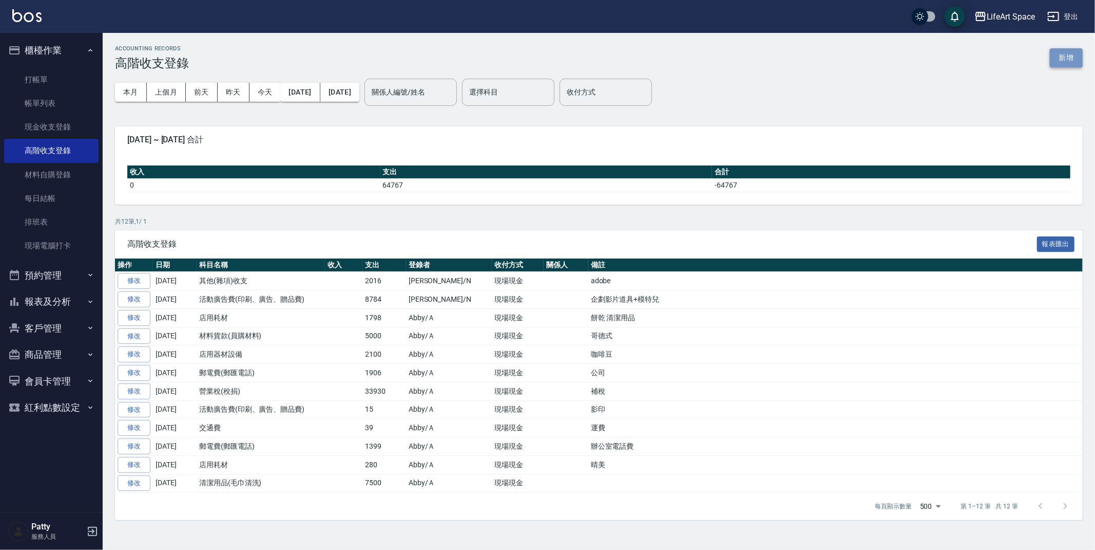
click at [1057, 62] on button "新增" at bounding box center [1066, 57] width 33 height 19
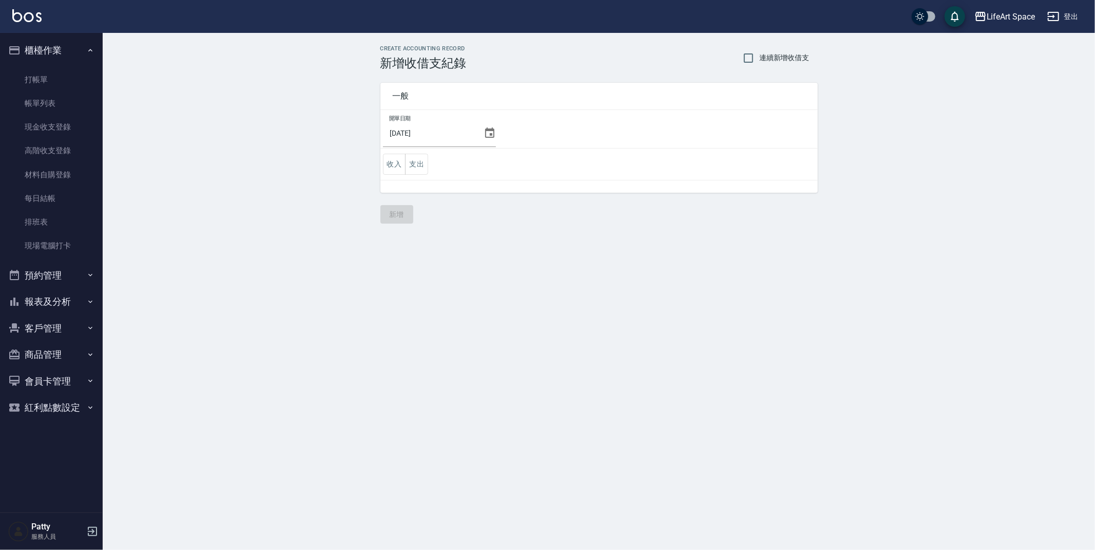
click at [484, 135] on icon at bounding box center [490, 133] width 12 height 12
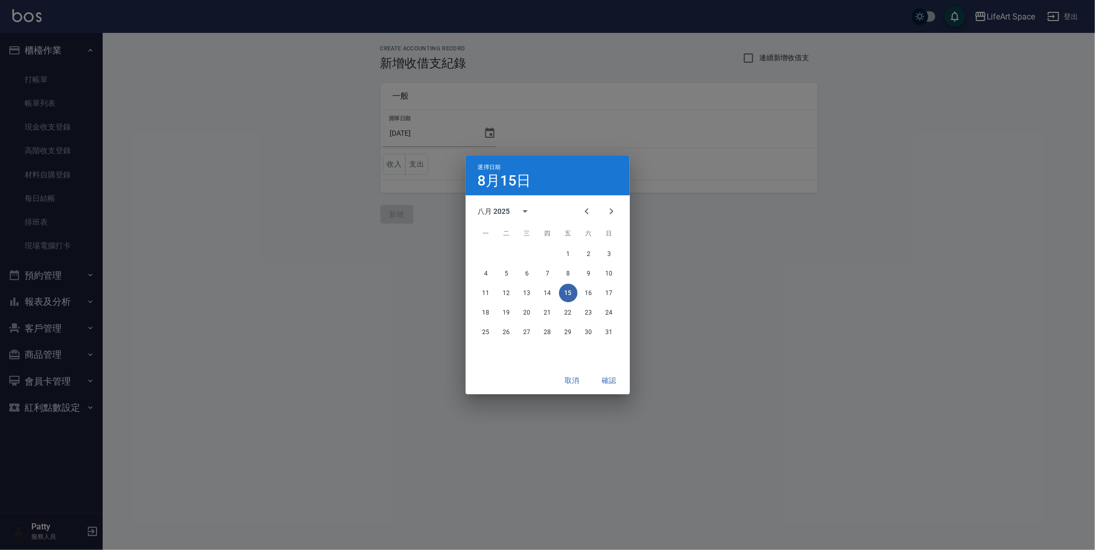
click at [480, 132] on div "選擇日期 [DATE] 八月 2025 一 二 三 四 五 六 日 1 2 3 4 5 6 7 8 9 10 11 12 13 14 15 16 17 18 …" at bounding box center [547, 275] width 1095 height 550
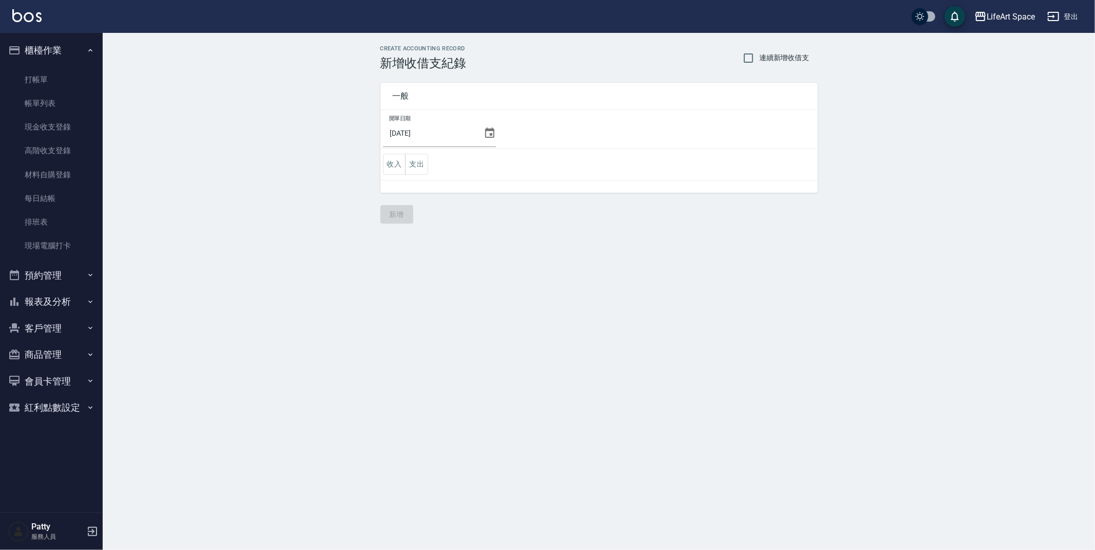
click at [485, 129] on icon at bounding box center [489, 132] width 9 height 10
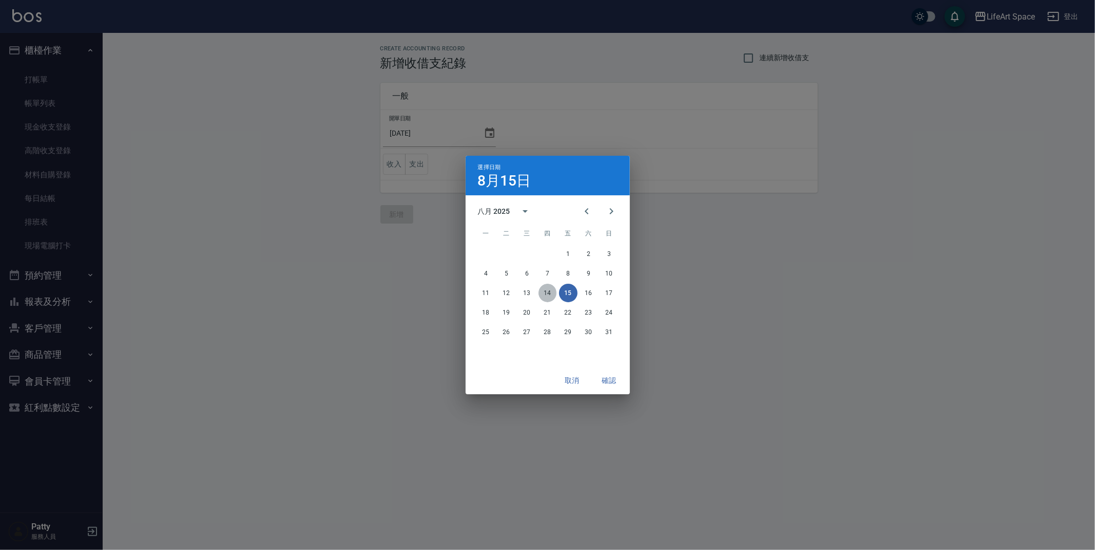
click at [551, 291] on button "14" at bounding box center [548, 292] width 18 height 18
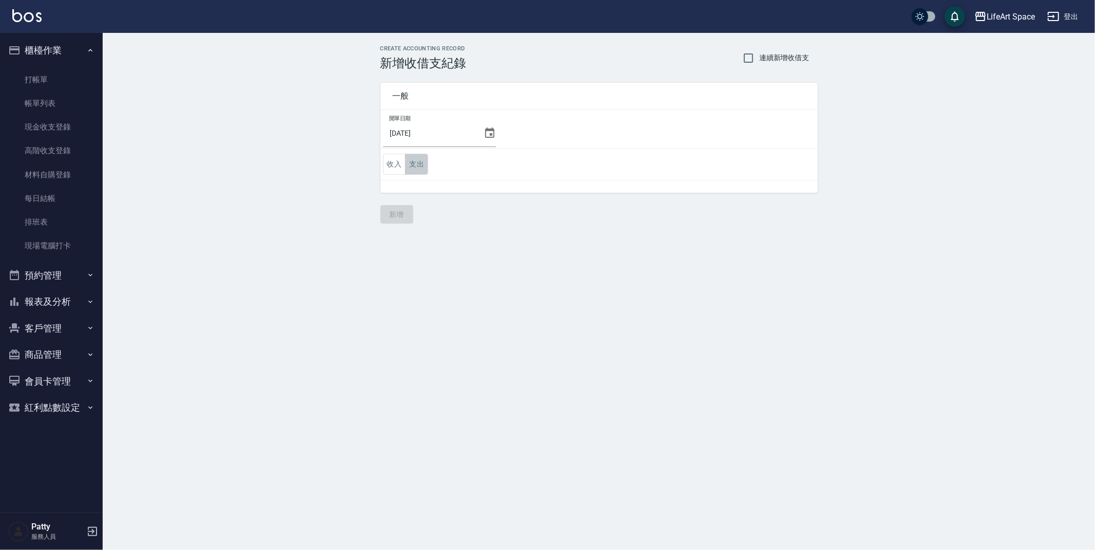
click at [418, 158] on button "支出" at bounding box center [416, 164] width 23 height 21
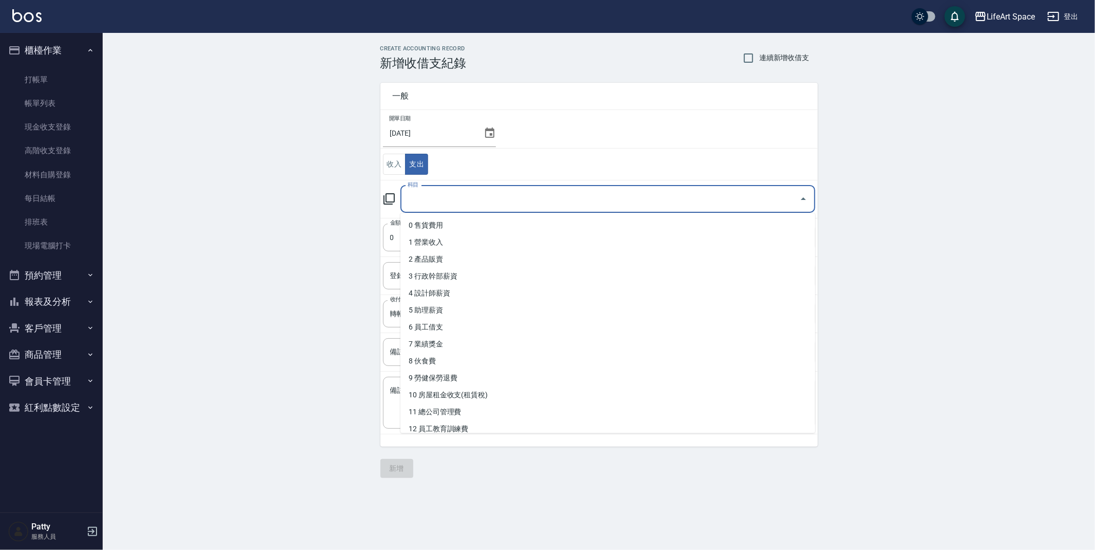
click at [444, 206] on input "科目" at bounding box center [600, 199] width 390 height 18
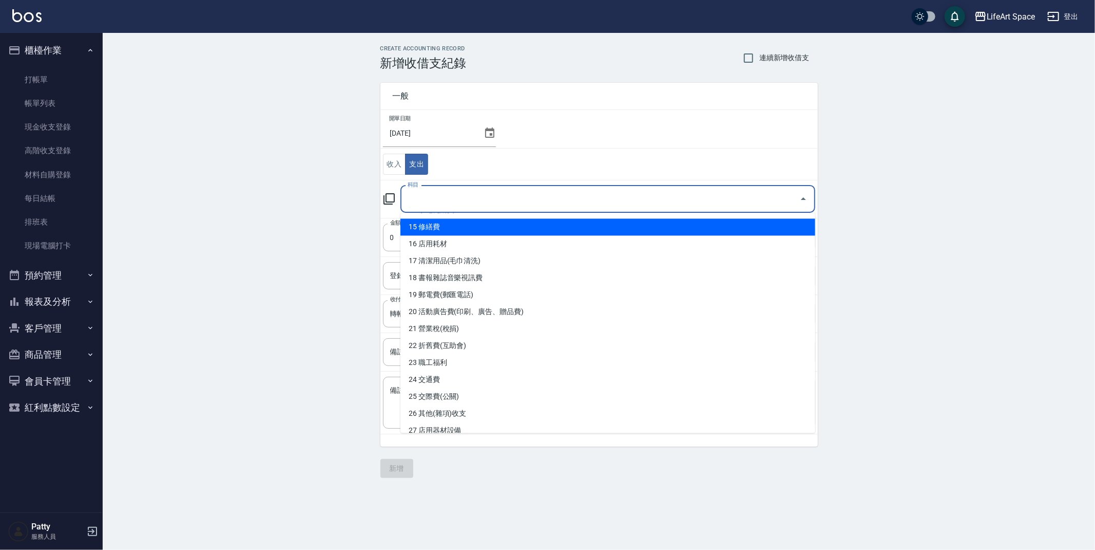
scroll to position [251, 0]
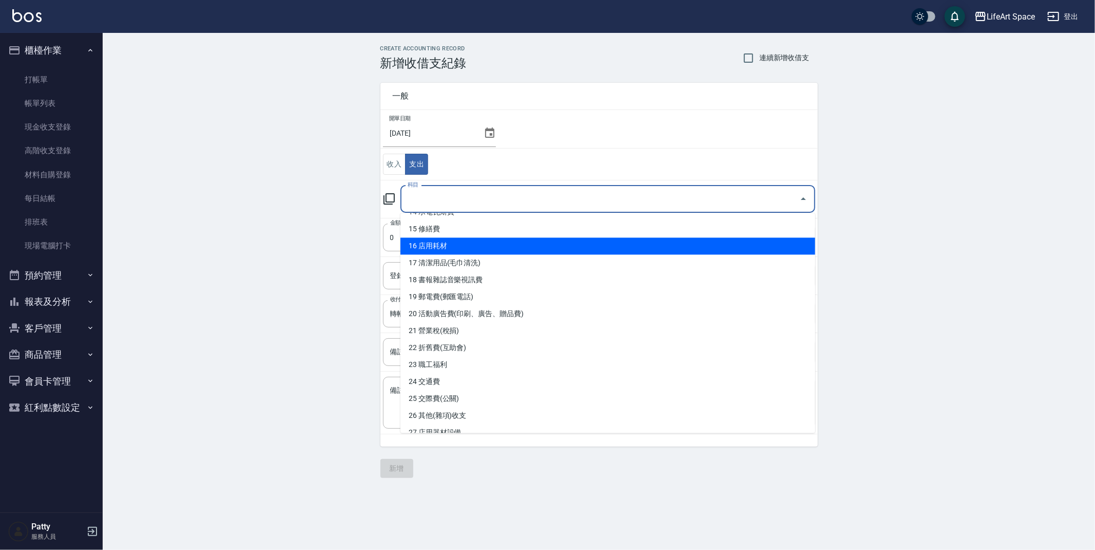
click at [458, 248] on li "16 店用耗材" at bounding box center [608, 245] width 415 height 17
type input "16 店用耗材"
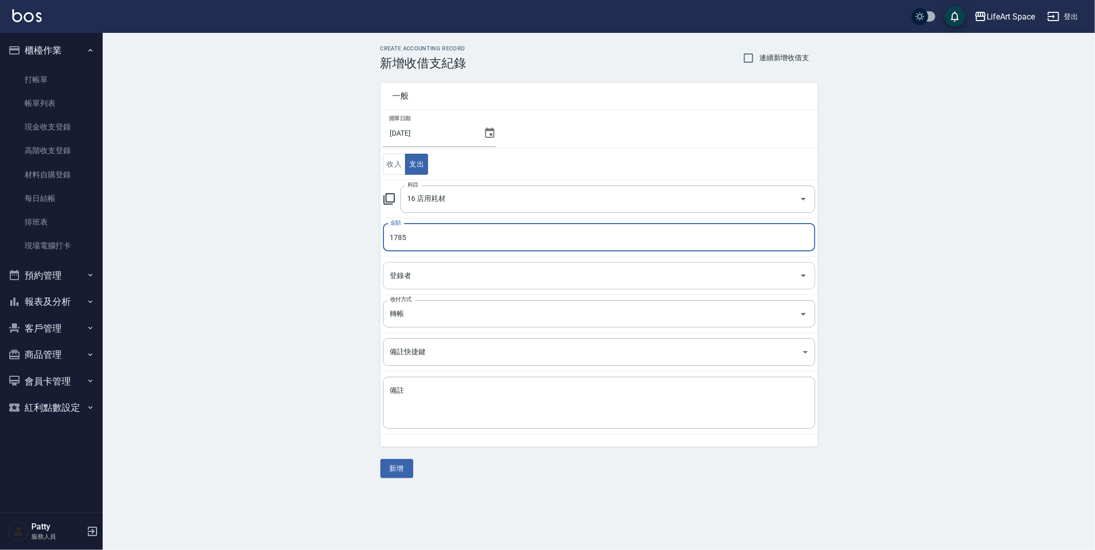
type input "1785"
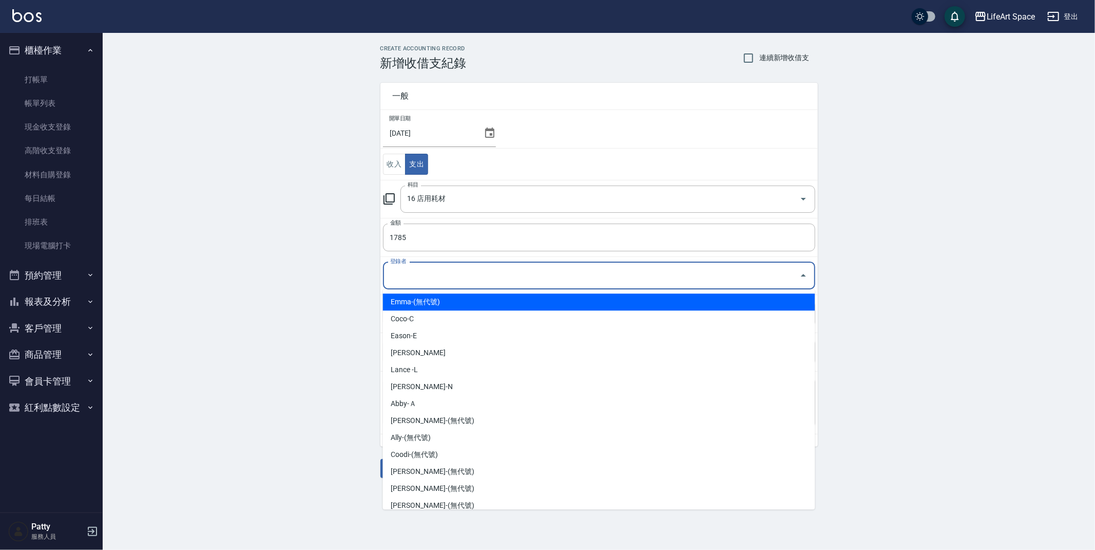
click at [438, 269] on input "登錄者" at bounding box center [592, 276] width 408 height 18
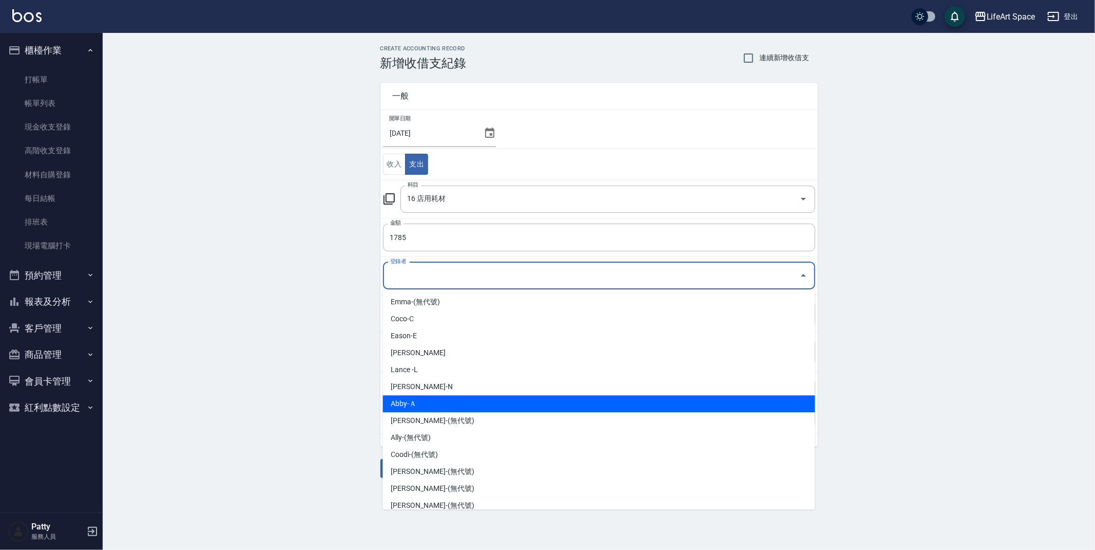
click at [405, 398] on li "Abby-Ａ" at bounding box center [599, 403] width 432 height 17
type input "Abby-Ａ"
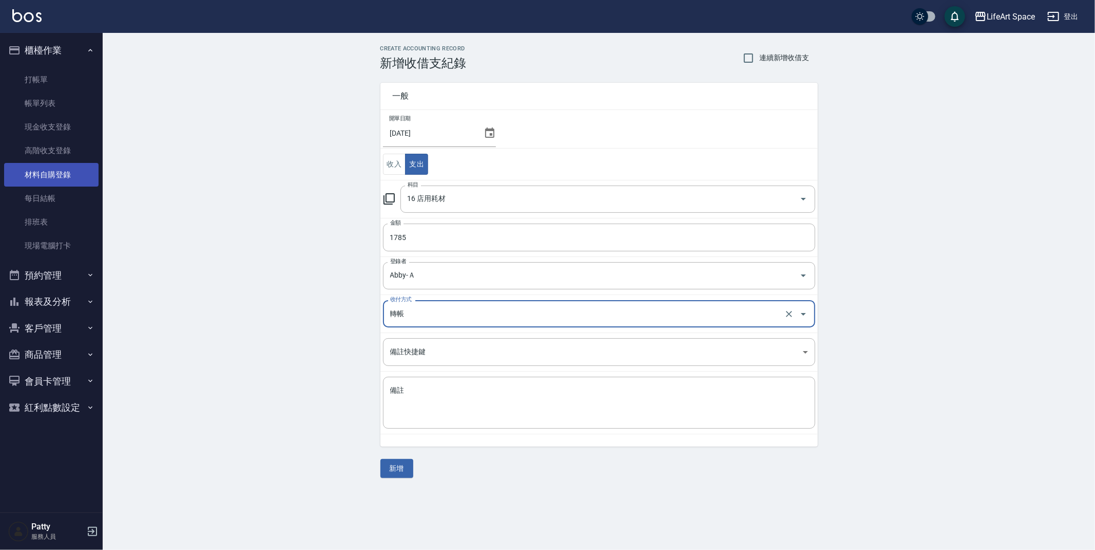
click at [44, 166] on link "材料自購登錄" at bounding box center [51, 175] width 94 height 24
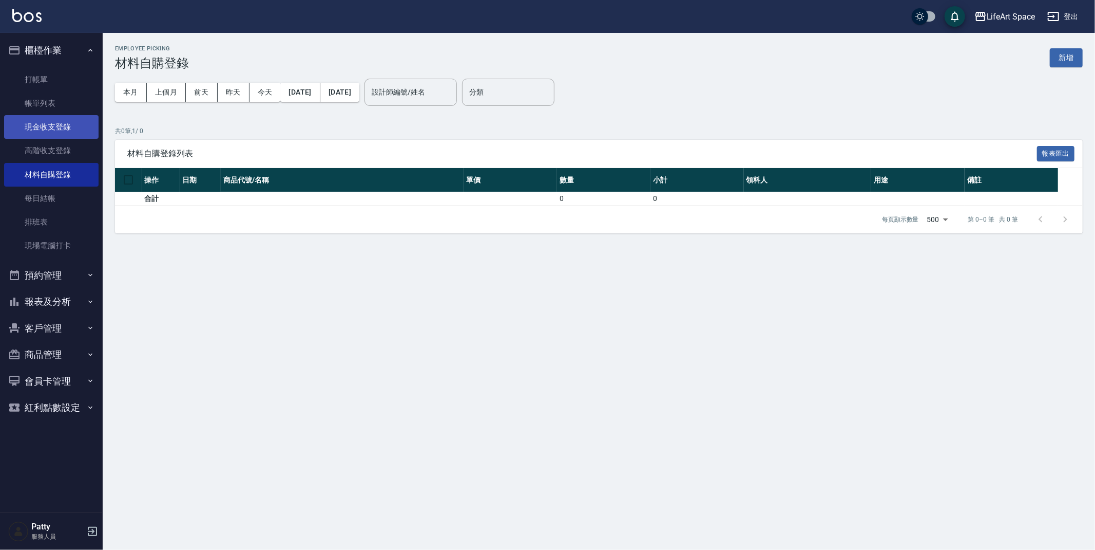
click at [54, 128] on link "現金收支登錄" at bounding box center [51, 127] width 94 height 24
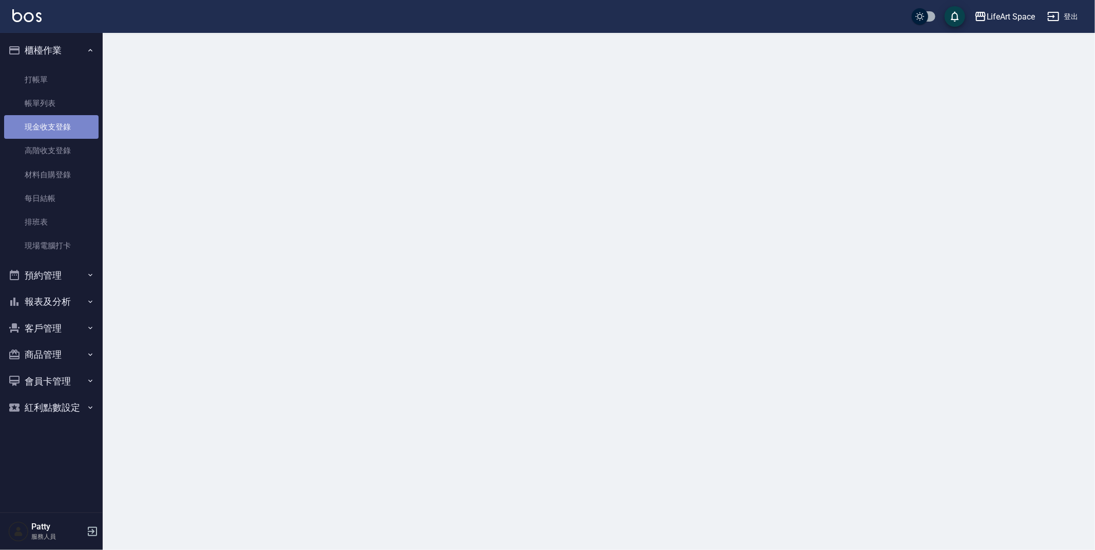
click at [54, 128] on link "現金收支登錄" at bounding box center [51, 127] width 94 height 24
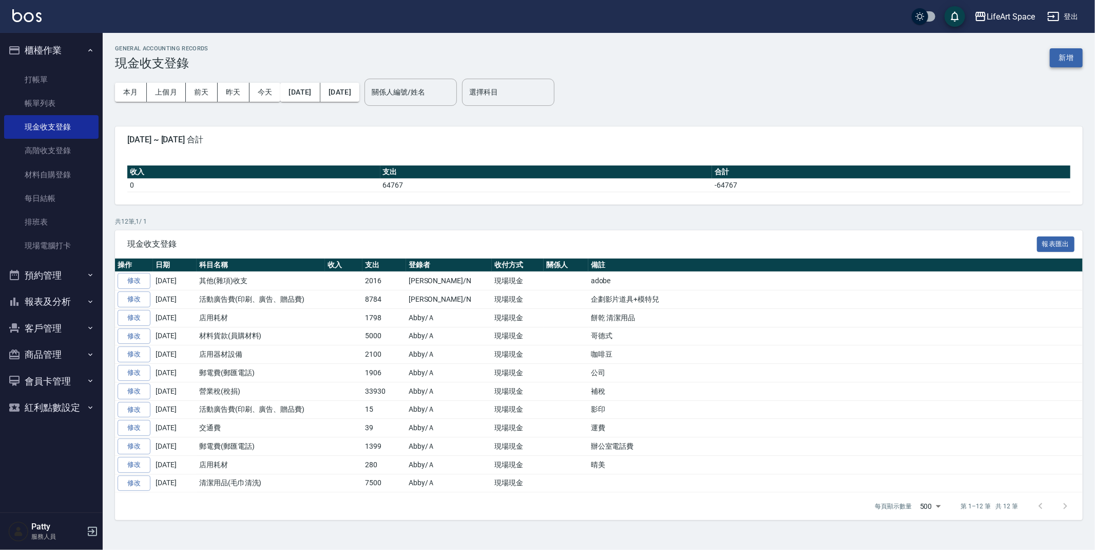
click at [1062, 55] on button "新增" at bounding box center [1066, 57] width 33 height 19
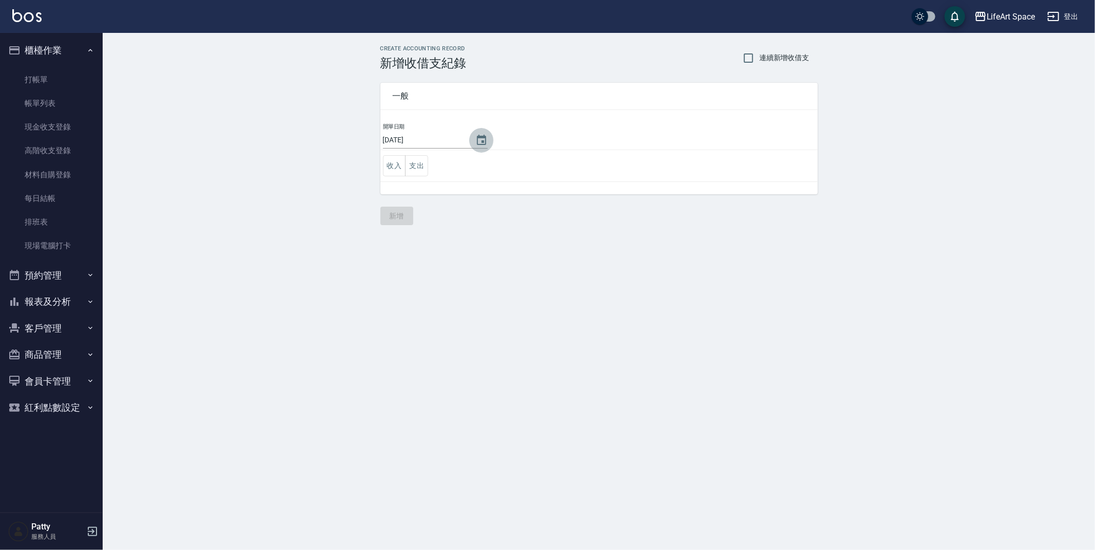
click at [481, 141] on button "Choose date, selected date is 2025-08-15" at bounding box center [481, 140] width 25 height 25
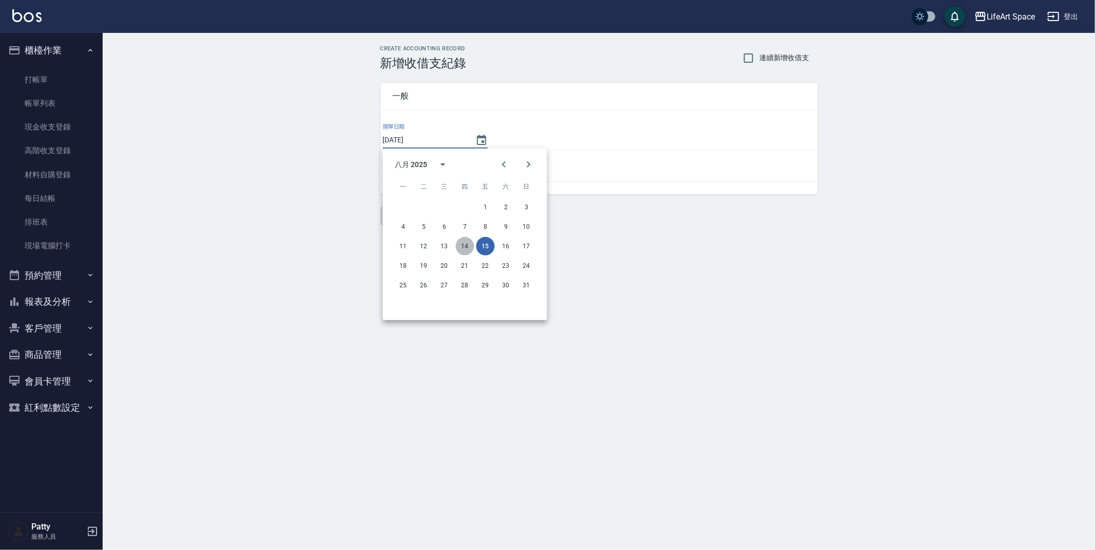
click at [465, 242] on button "14" at bounding box center [465, 246] width 18 height 18
type input "[DATE]"
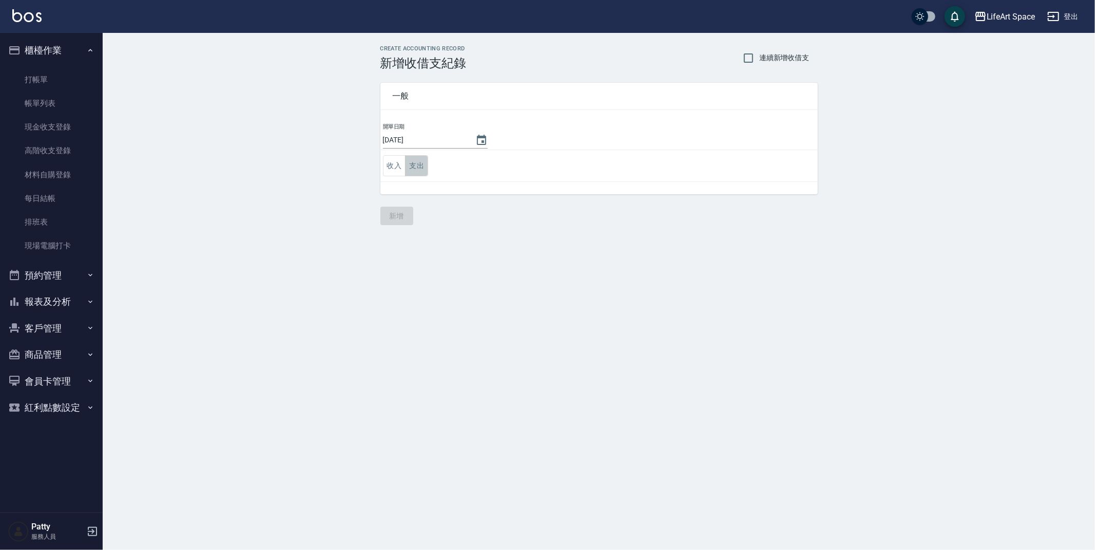
click at [422, 170] on button "支出" at bounding box center [416, 165] width 23 height 21
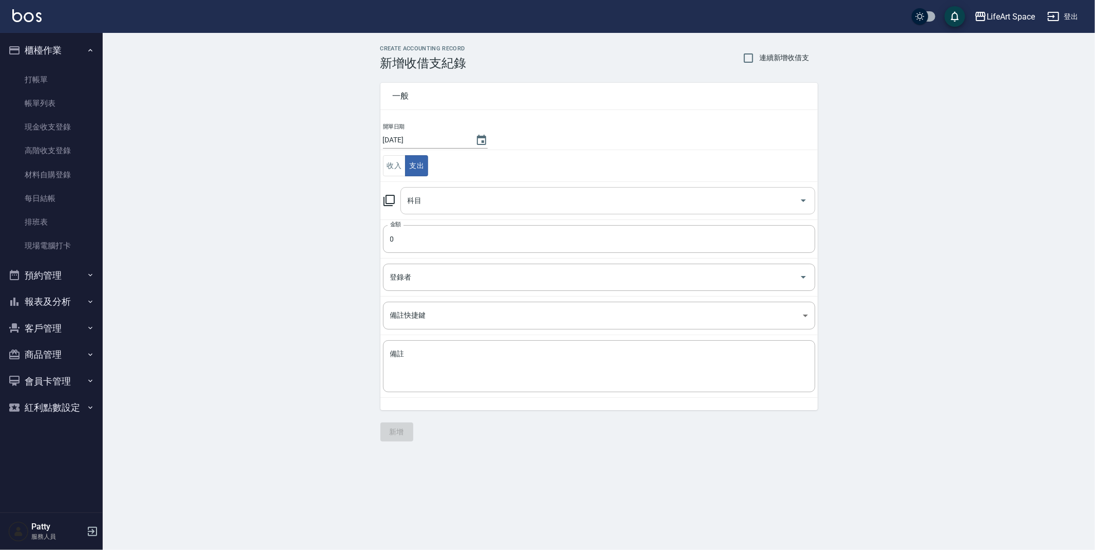
click at [454, 211] on div "科目" at bounding box center [608, 200] width 415 height 27
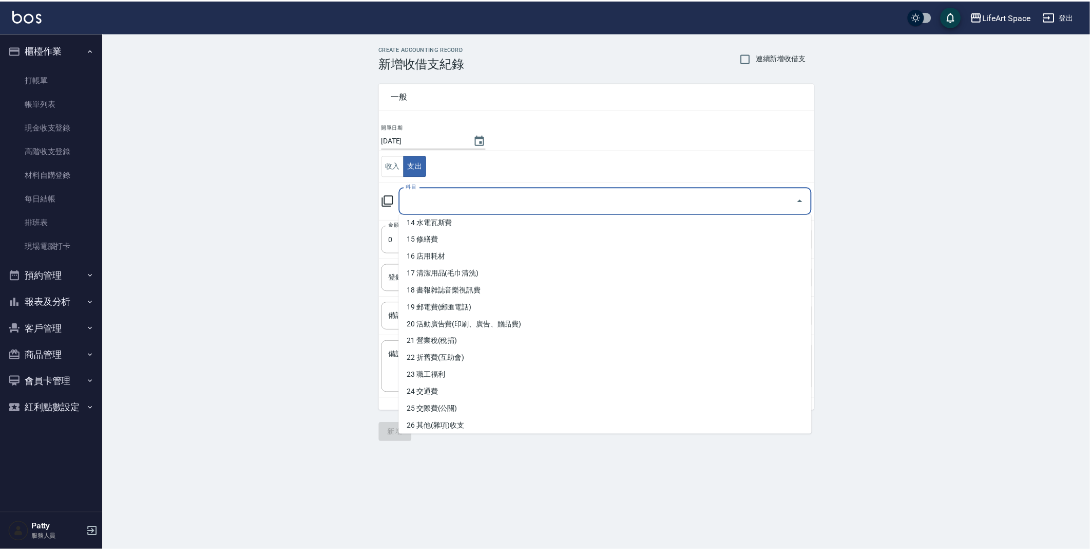
scroll to position [242, 0]
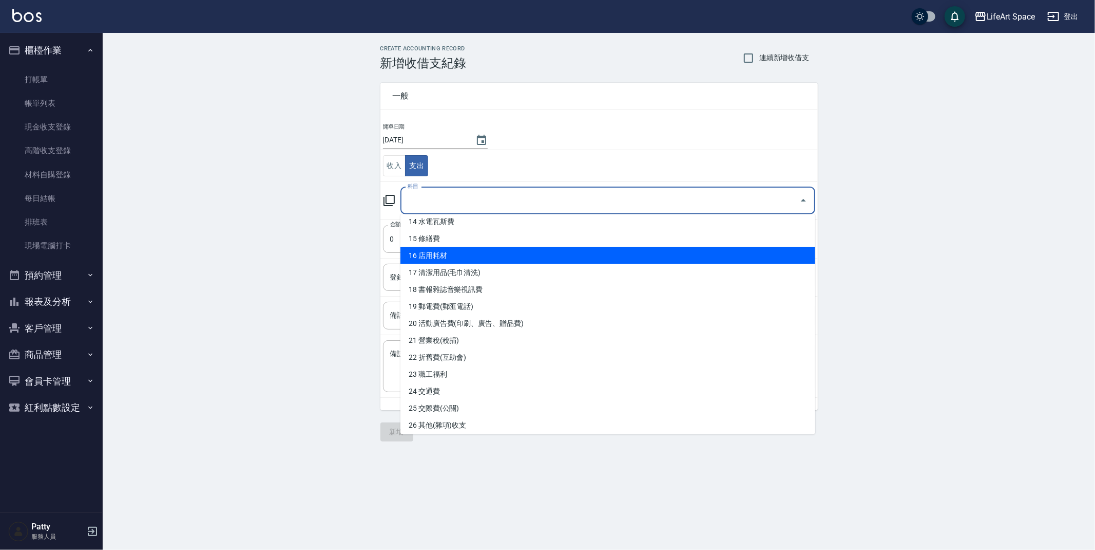
click at [450, 256] on li "16 店用耗材" at bounding box center [608, 255] width 415 height 17
type input "16 店用耗材"
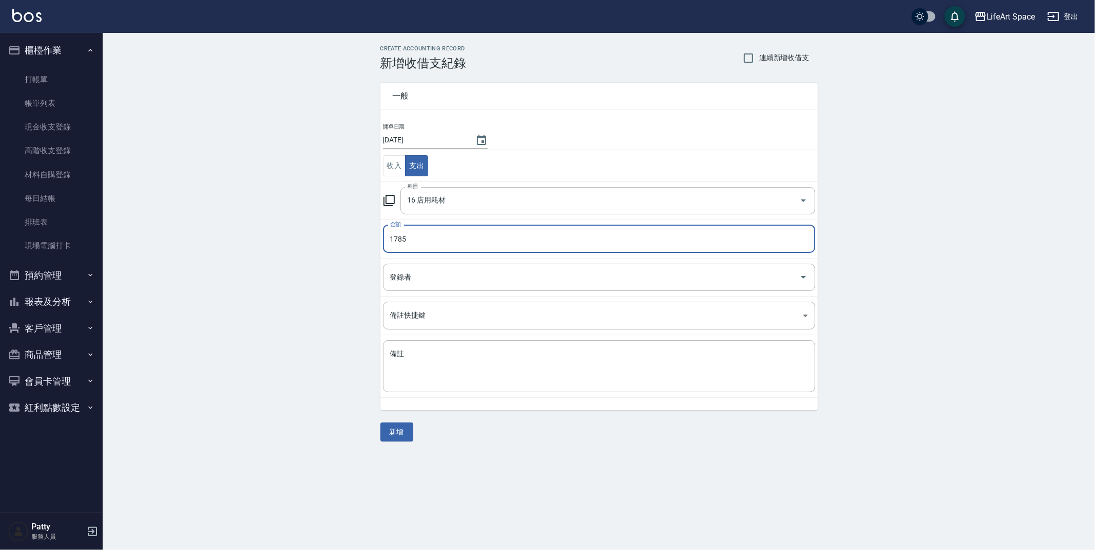
type input "1785"
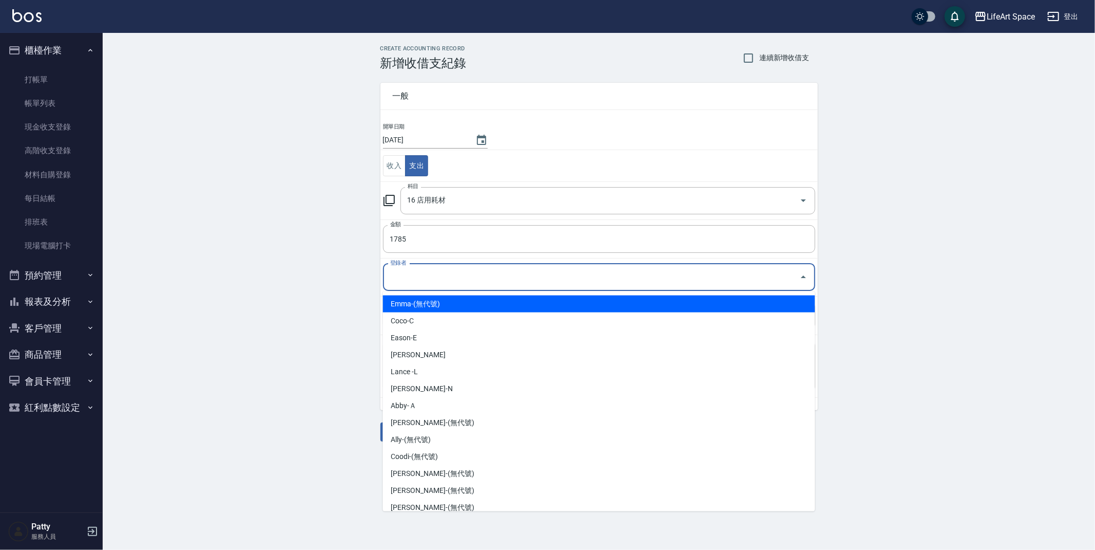
click at [396, 282] on input "登錄者" at bounding box center [592, 277] width 408 height 18
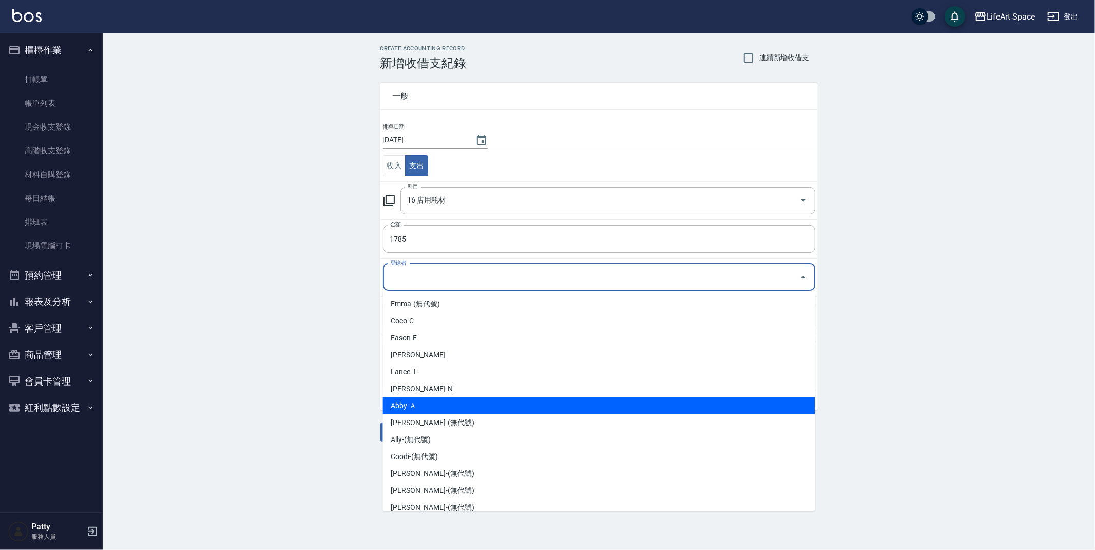
click at [407, 404] on li "Abby-Ａ" at bounding box center [599, 405] width 432 height 17
type input "Abby-Ａ"
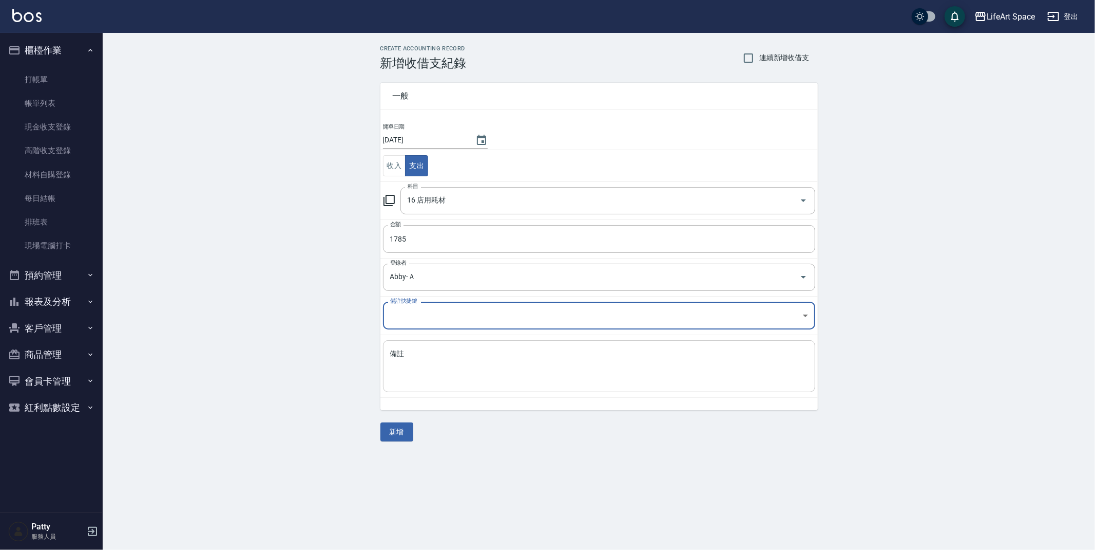
click at [422, 363] on textarea "備註" at bounding box center [599, 366] width 418 height 35
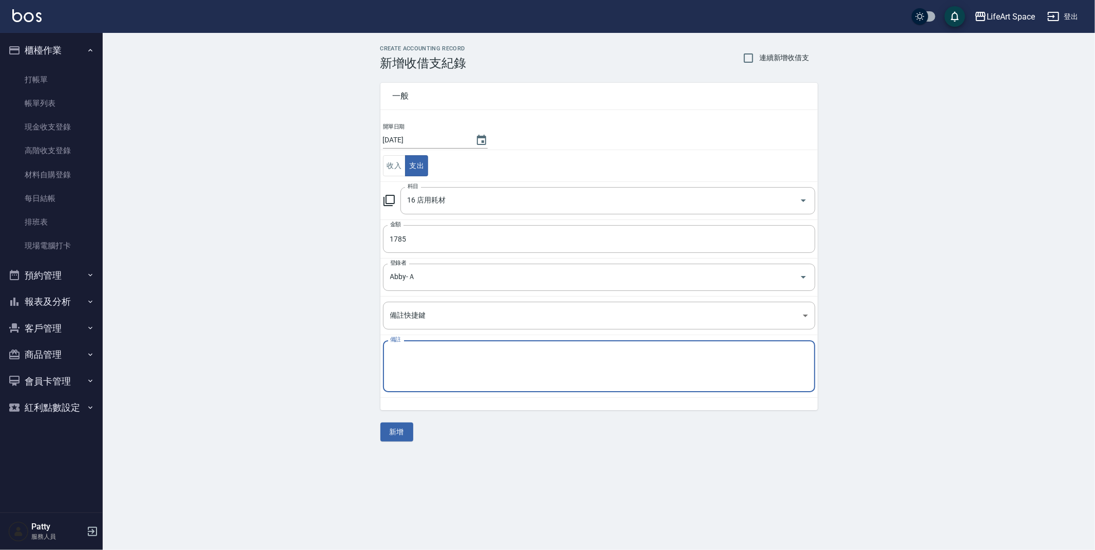
type textarea "ㄑ"
type textarea "ㄏ"
type textarea "ㄑ"
type textarea "樂"
type textarea "熱"
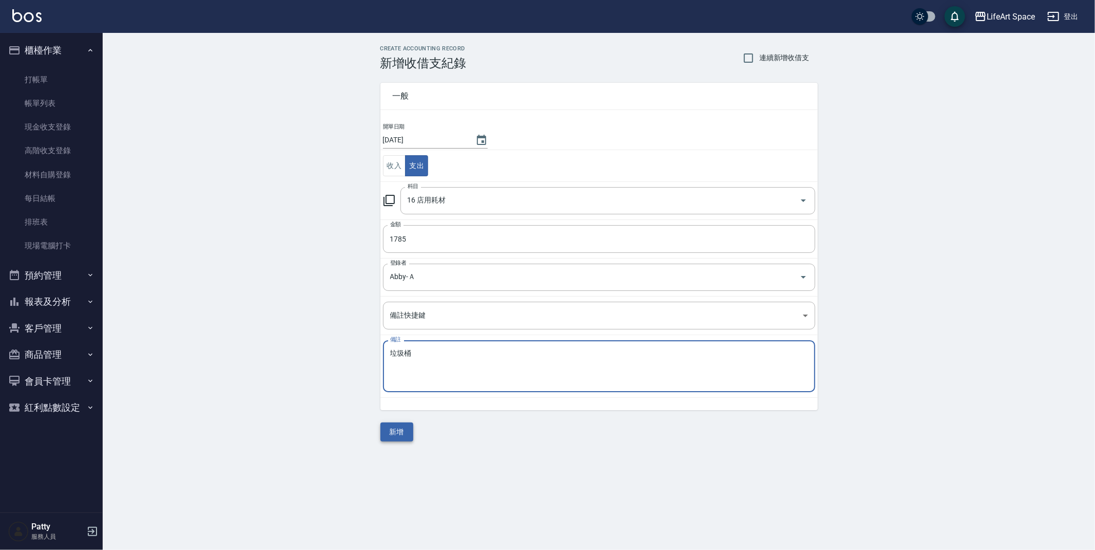
type textarea "垃圾桶"
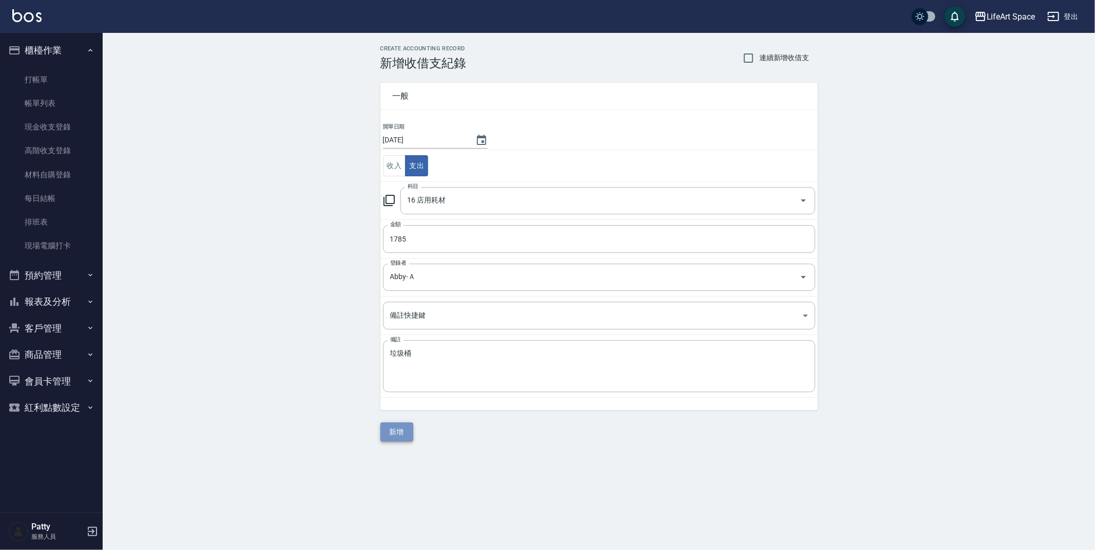
click at [392, 435] on button "新增" at bounding box center [397, 431] width 33 height 19
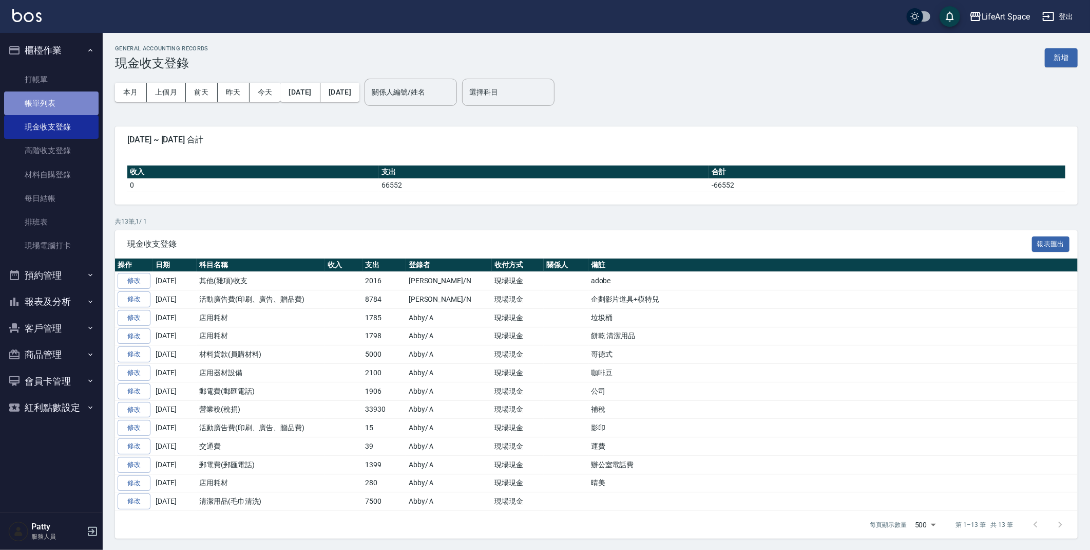
click at [40, 106] on link "帳單列表" at bounding box center [51, 103] width 94 height 24
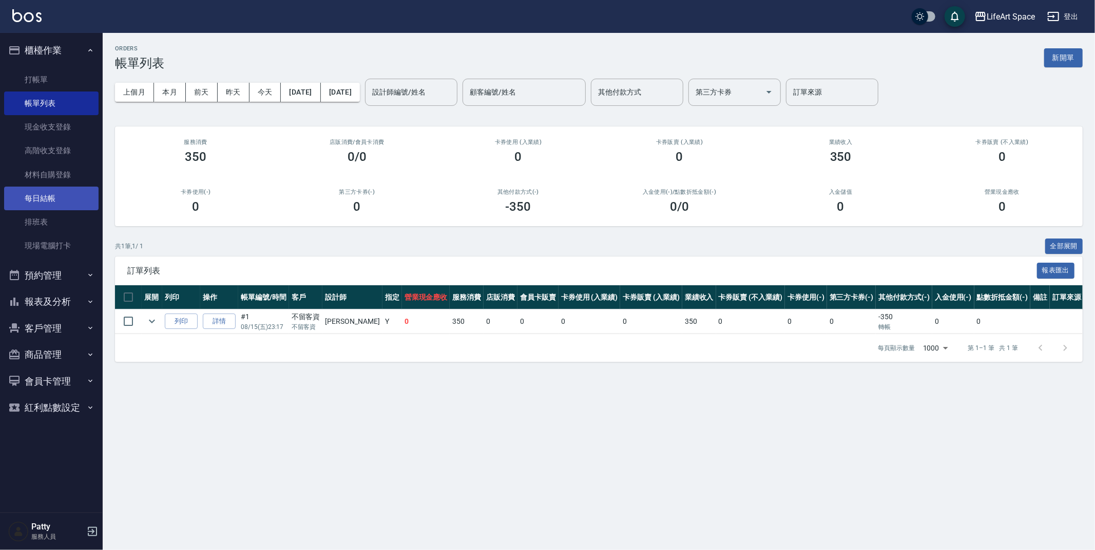
click at [74, 197] on link "每日結帳" at bounding box center [51, 198] width 94 height 24
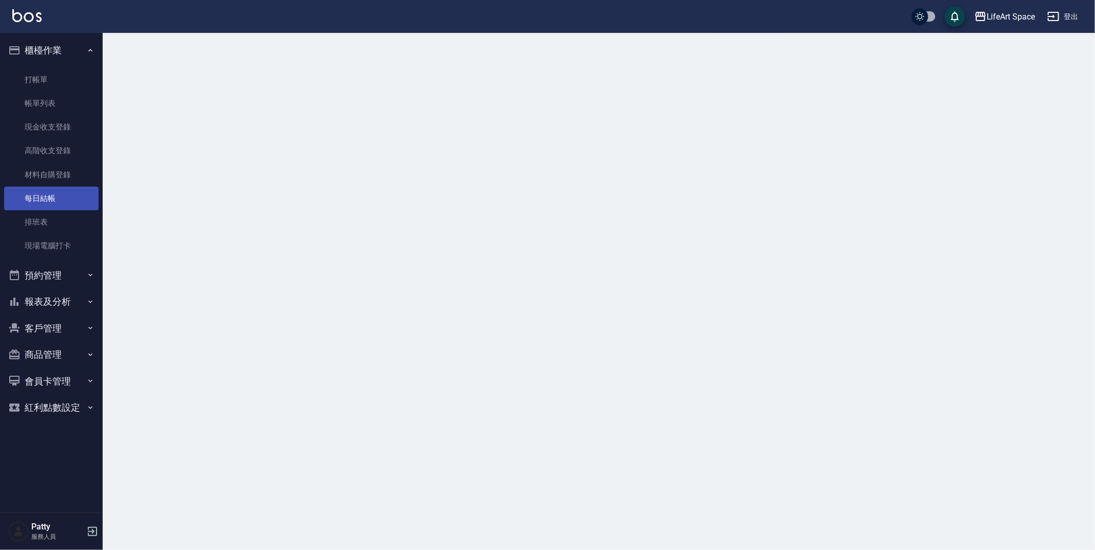
click at [74, 197] on link "每日結帳" at bounding box center [51, 198] width 94 height 24
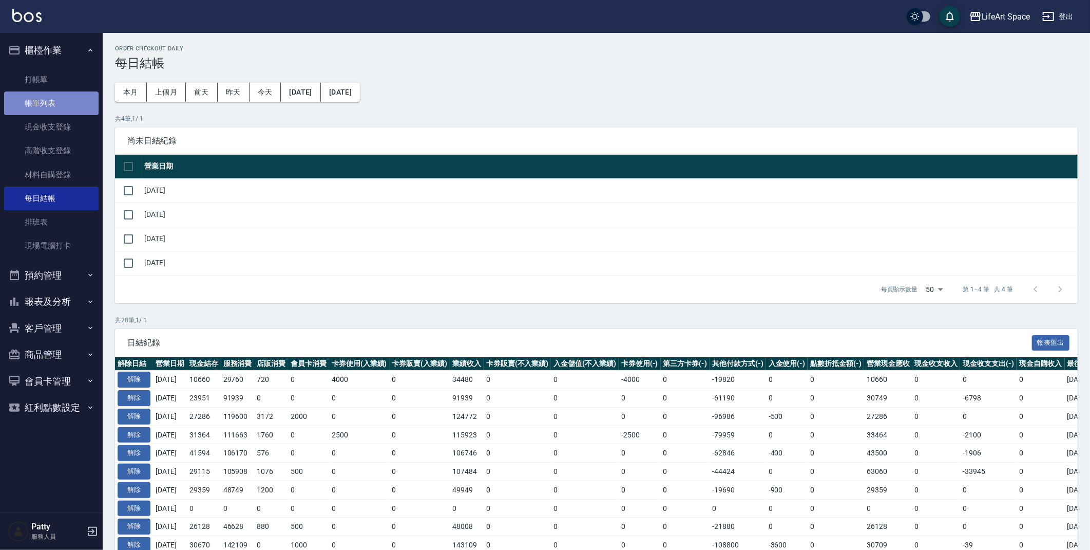
click at [15, 103] on link "帳單列表" at bounding box center [51, 103] width 94 height 24
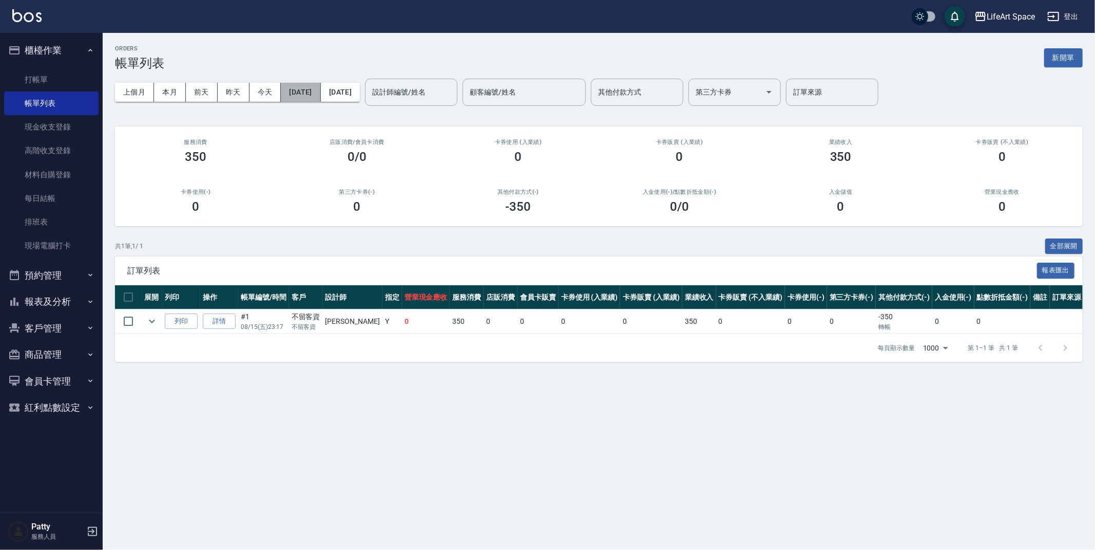
click at [288, 89] on button "[DATE]" at bounding box center [301, 92] width 40 height 19
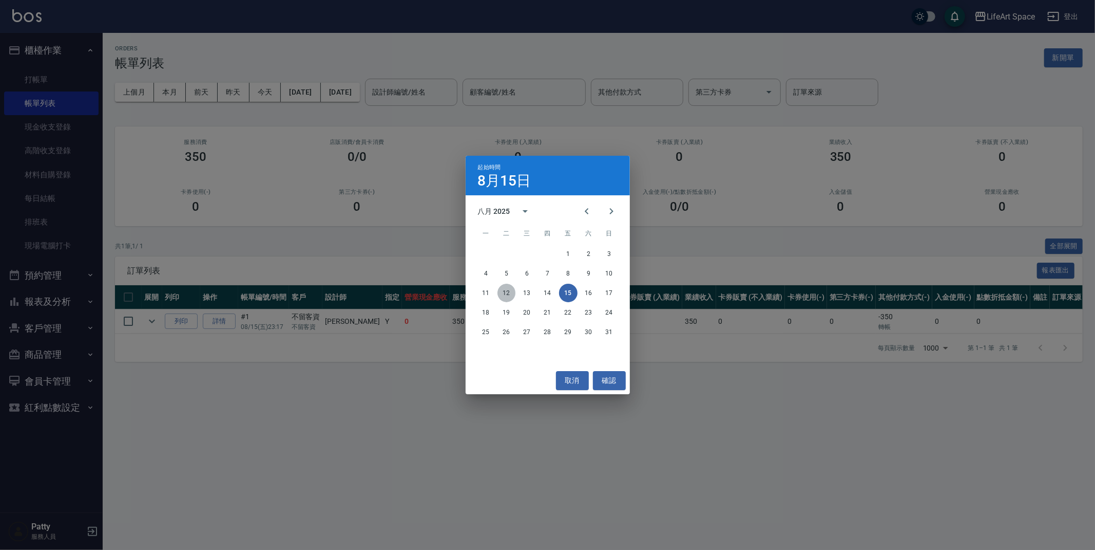
click at [513, 295] on button "12" at bounding box center [507, 292] width 18 height 18
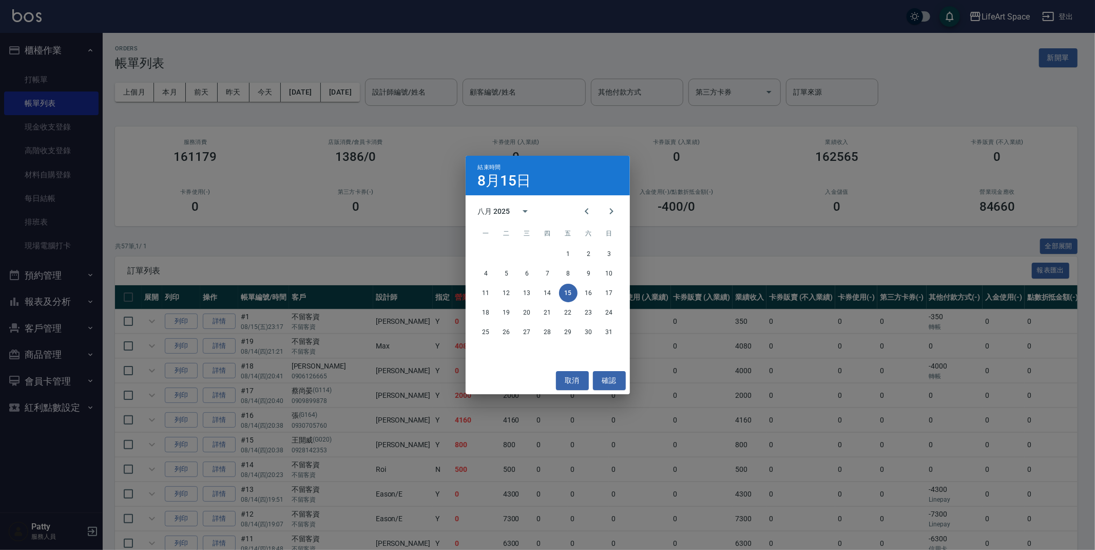
click at [535, 287] on th "店販消費" at bounding box center [552, 297] width 34 height 24
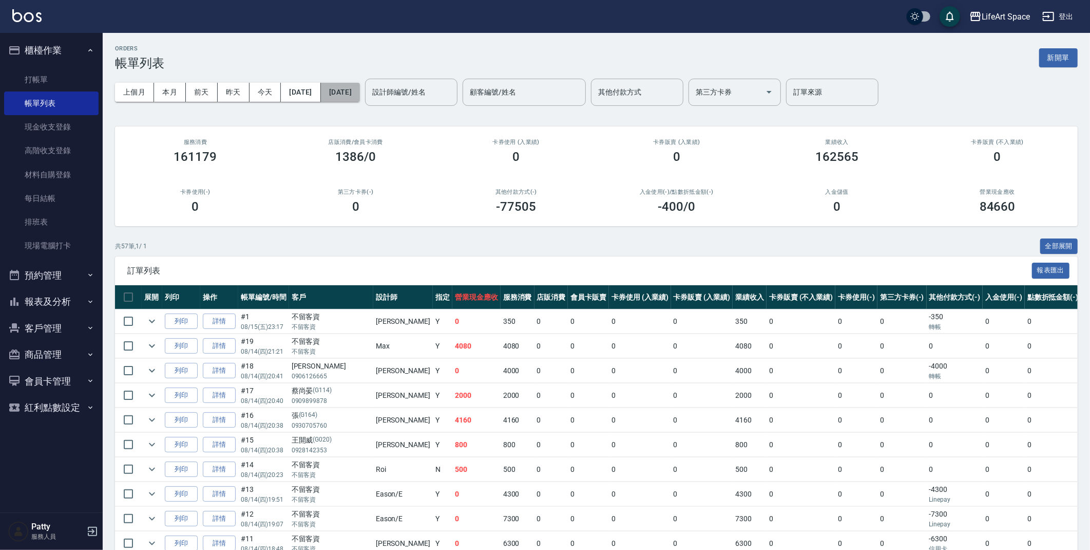
click at [360, 91] on button "[DATE]" at bounding box center [340, 92] width 39 height 19
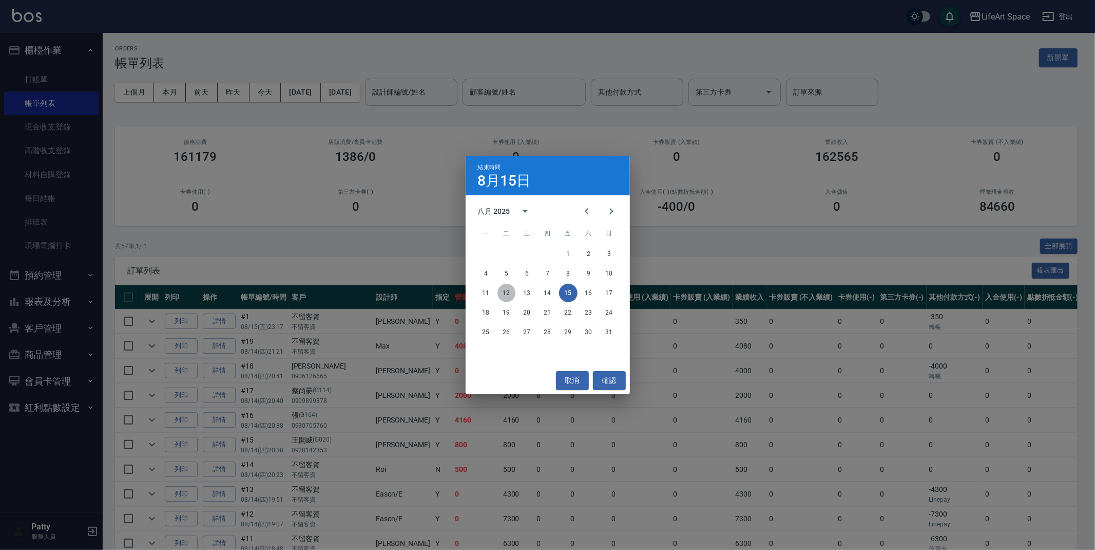
click at [509, 293] on button "12" at bounding box center [507, 292] width 18 height 18
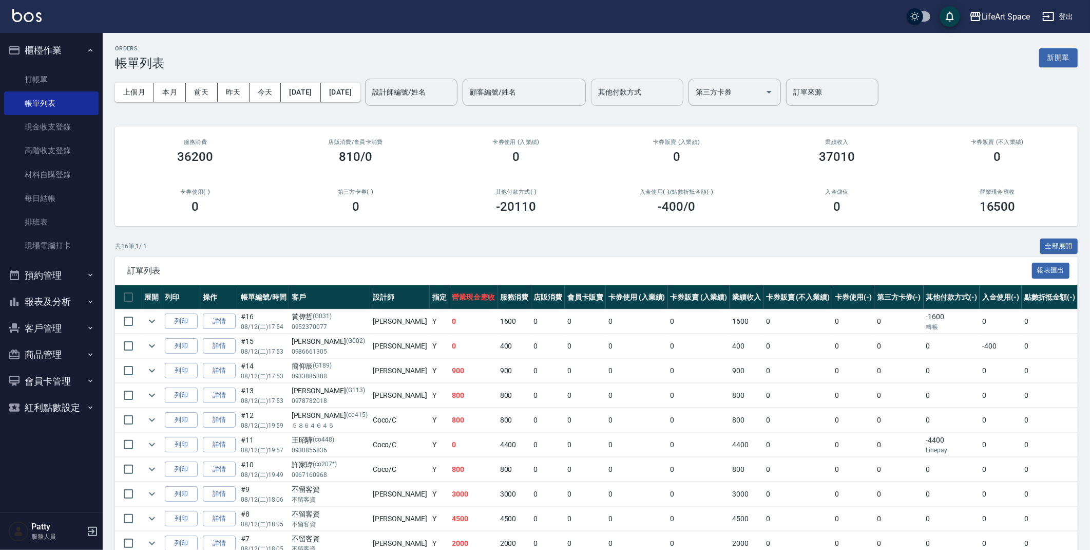
click at [652, 105] on div "上個月 本月 [DATE] [DATE] [DATE] [DATE] [DATE] 設計師編號/姓名 設計師編號/姓名 顧客編號/姓名 顧客編號/姓名 其他付…" at bounding box center [596, 92] width 963 height 44
click at [654, 101] on div "其他付款方式" at bounding box center [637, 92] width 92 height 27
click at [657, 117] on span "轉帳" at bounding box center [673, 118] width 92 height 17
type input "轉帳"
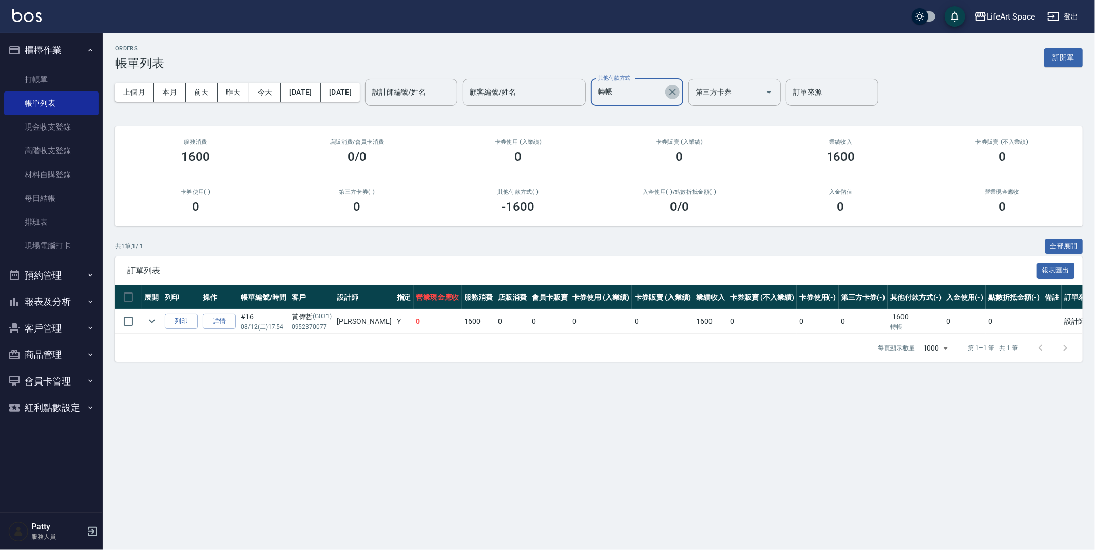
click at [678, 90] on icon "Clear" at bounding box center [673, 92] width 10 height 10
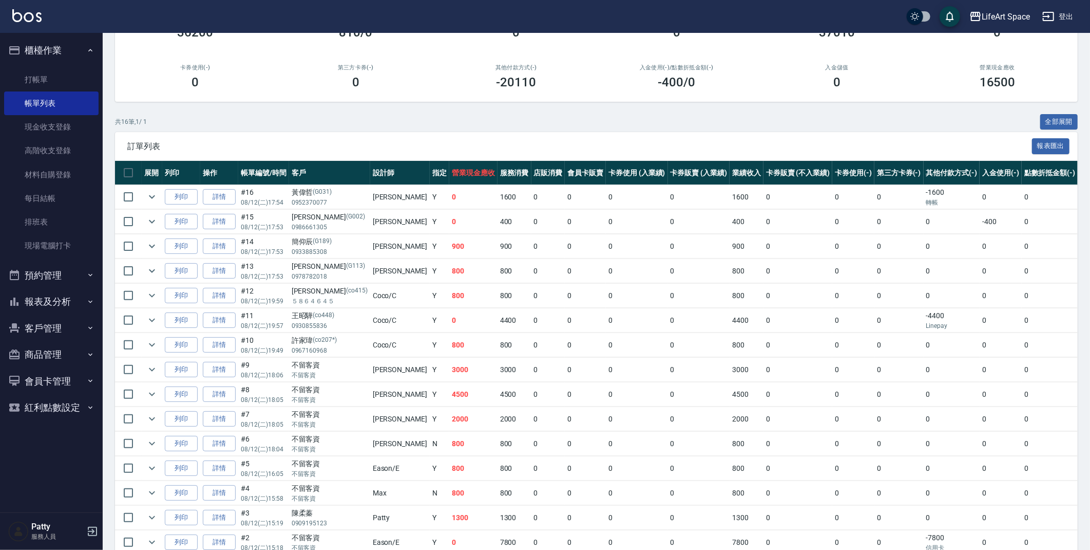
scroll to position [138, 0]
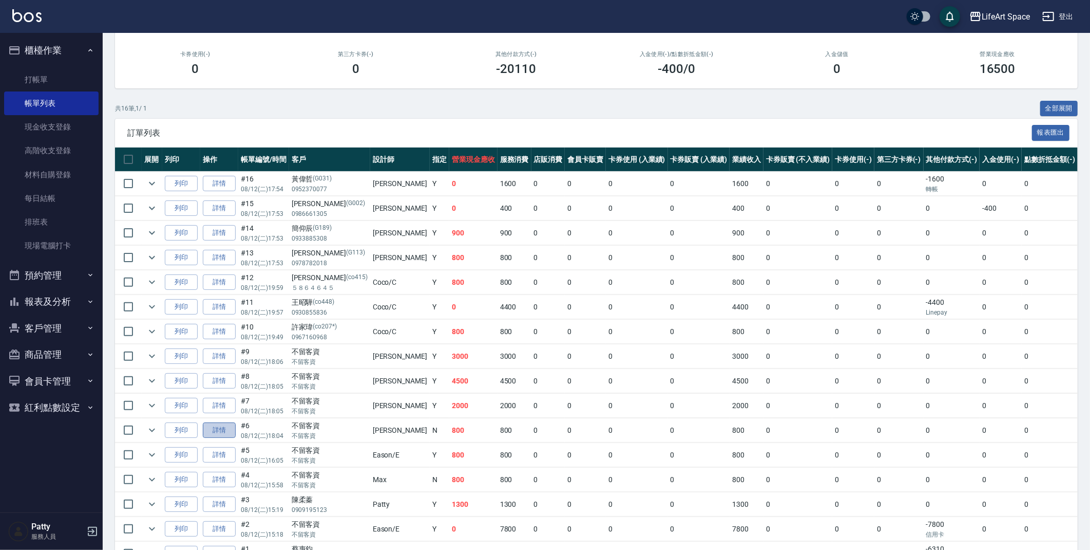
click at [223, 430] on link "詳情" at bounding box center [219, 430] width 33 height 16
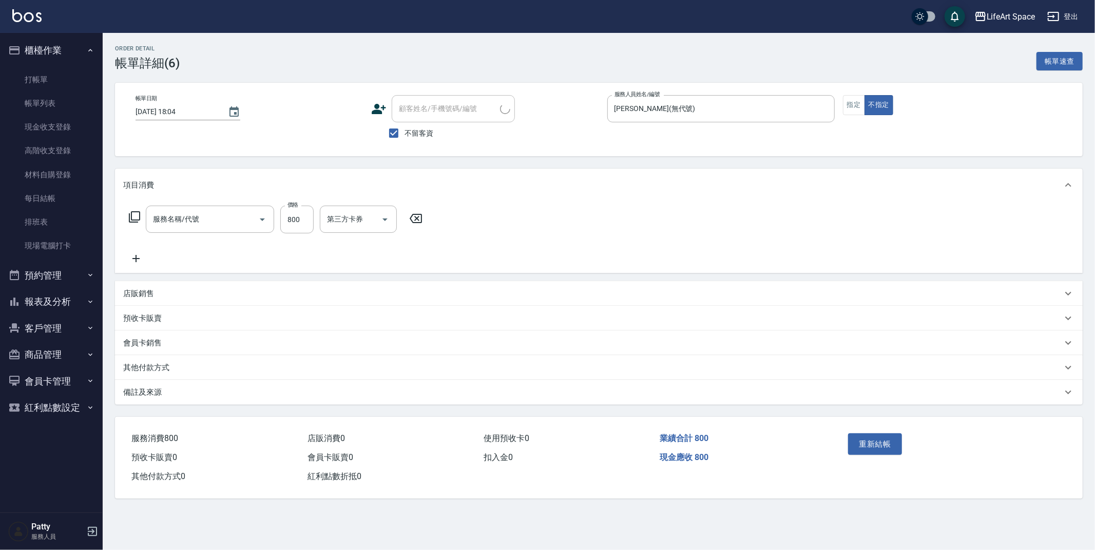
type input "[DATE] 18:04"
checkbox input "true"
type input "[PERSON_NAME](無代號)"
type input "201 剪髮(201)"
click at [156, 366] on p "其他付款方式" at bounding box center [146, 367] width 46 height 11
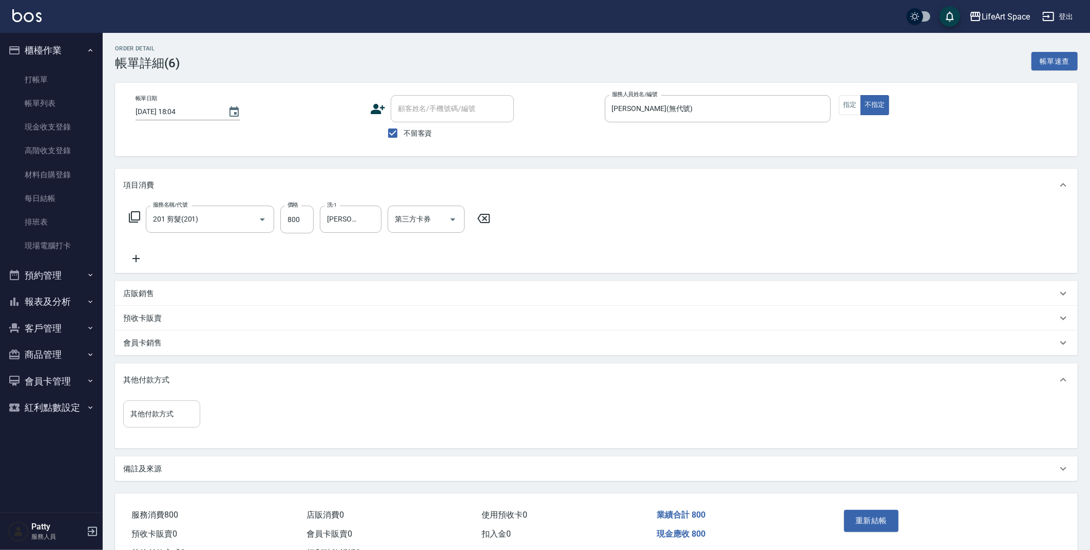
click at [185, 417] on input "其他付款方式" at bounding box center [162, 414] width 68 height 18
click at [169, 441] on span "轉帳" at bounding box center [161, 439] width 77 height 17
type input "轉帳"
click at [221, 412] on input "0" at bounding box center [244, 414] width 77 height 28
type input "800"
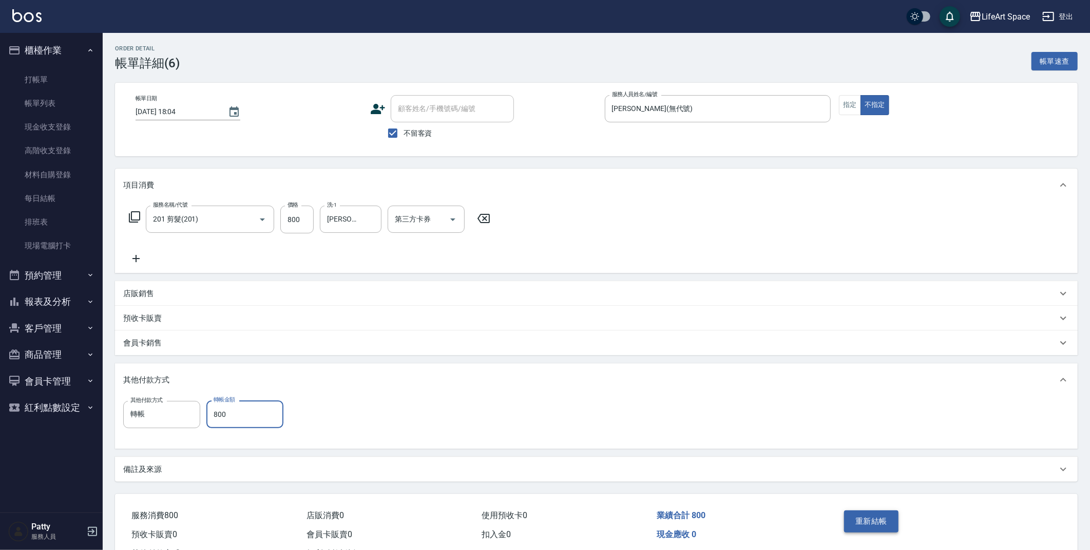
click at [853, 517] on button "重新結帳" at bounding box center [871, 521] width 54 height 22
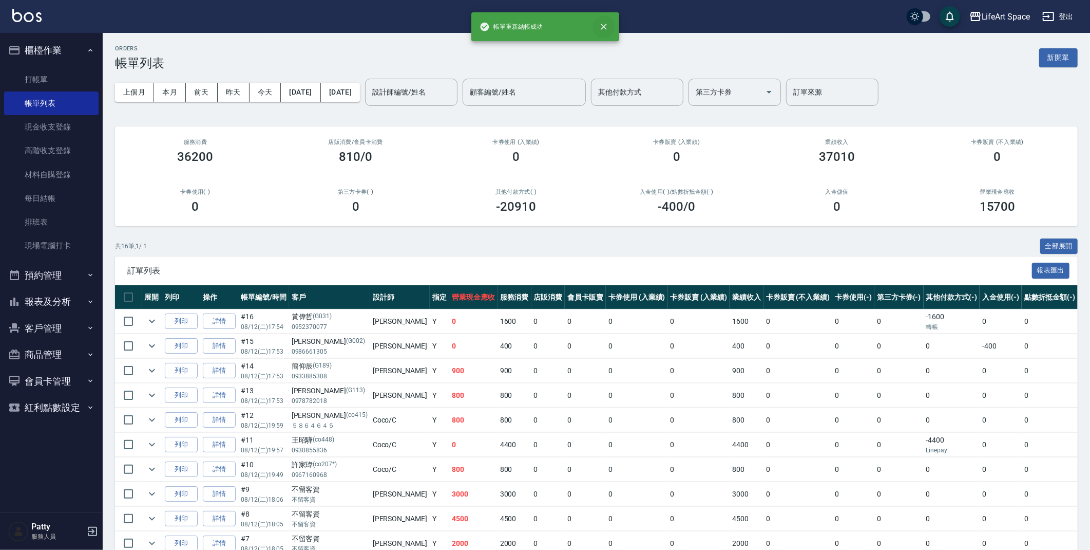
click at [603, 25] on icon "close" at bounding box center [604, 27] width 10 height 10
click at [653, 80] on div "其他付款方式" at bounding box center [637, 92] width 92 height 27
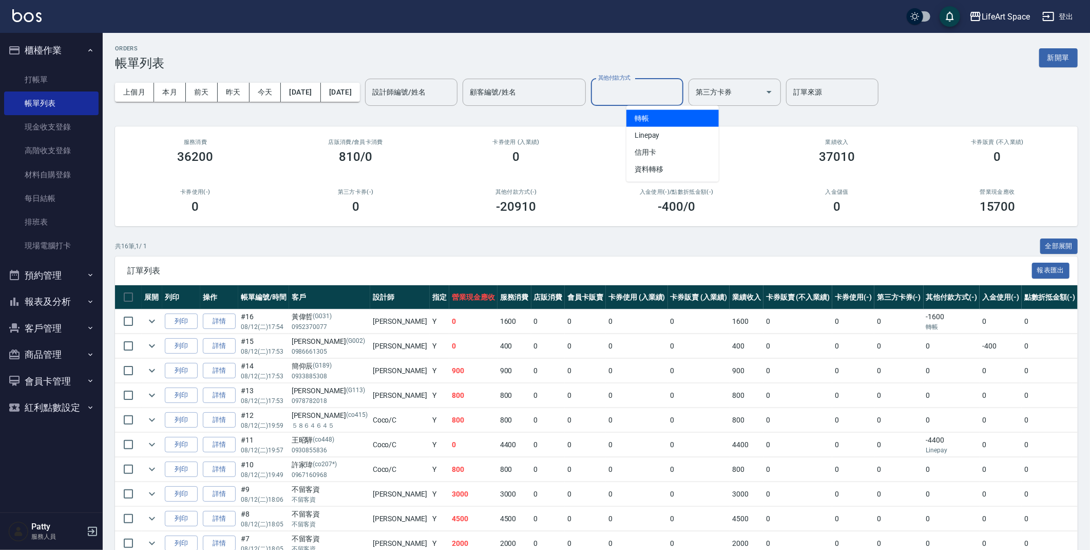
click at [664, 119] on span "轉帳" at bounding box center [673, 118] width 92 height 17
type input "轉帳"
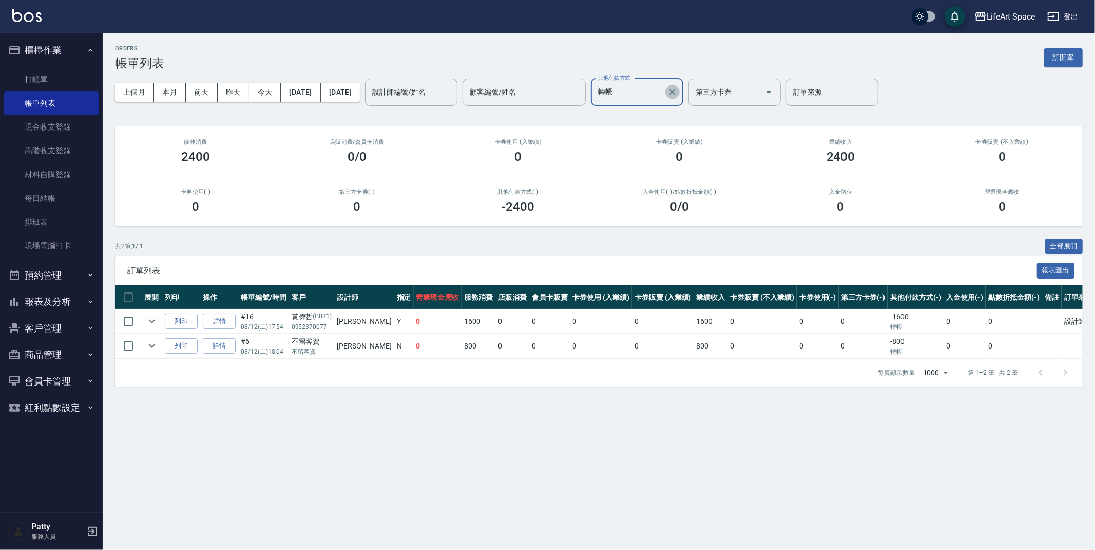
click at [680, 85] on button "Clear" at bounding box center [673, 92] width 14 height 14
click at [664, 93] on input "其他付款方式" at bounding box center [630, 92] width 68 height 18
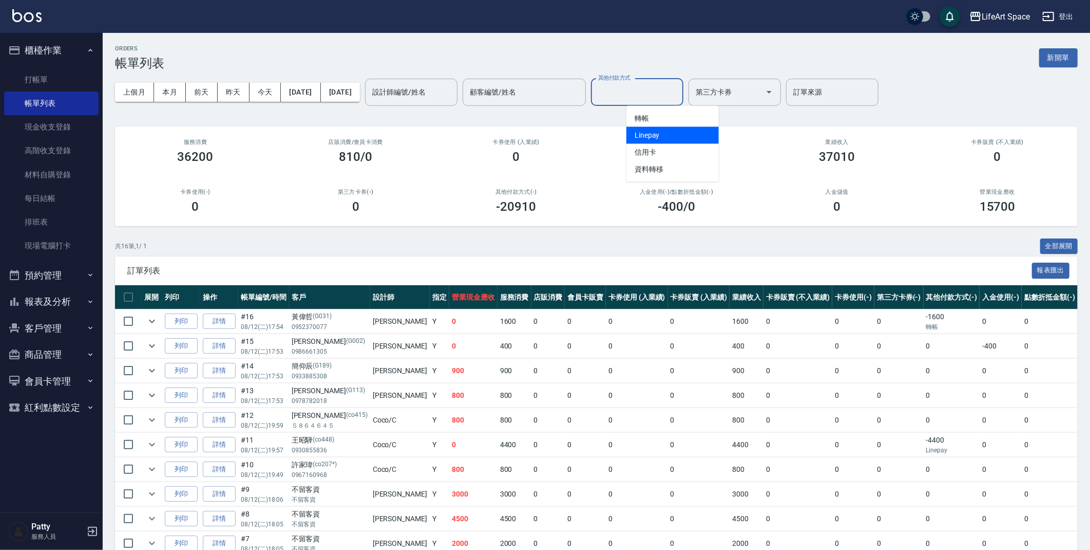
click at [682, 133] on span "Linepay" at bounding box center [673, 135] width 92 height 17
type input "Linepay"
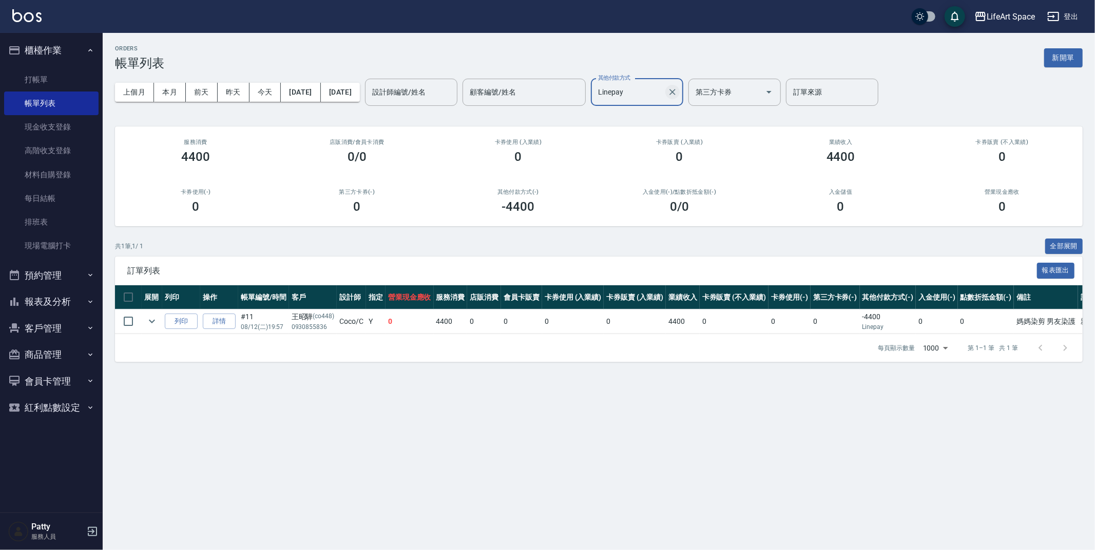
click at [678, 89] on icon "Clear" at bounding box center [673, 92] width 10 height 10
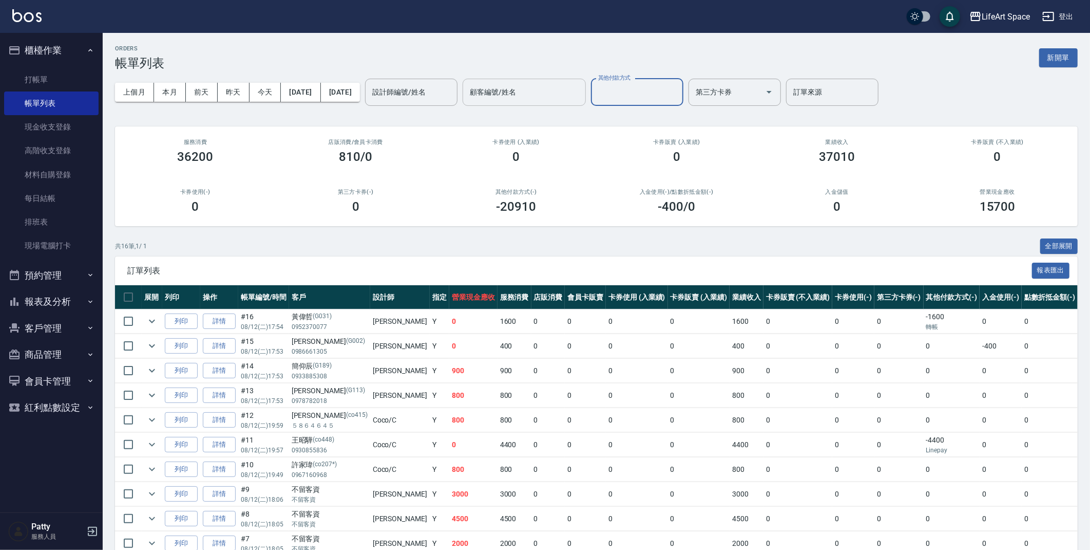
click at [539, 101] on div "顧客編號/姓名" at bounding box center [524, 92] width 123 height 27
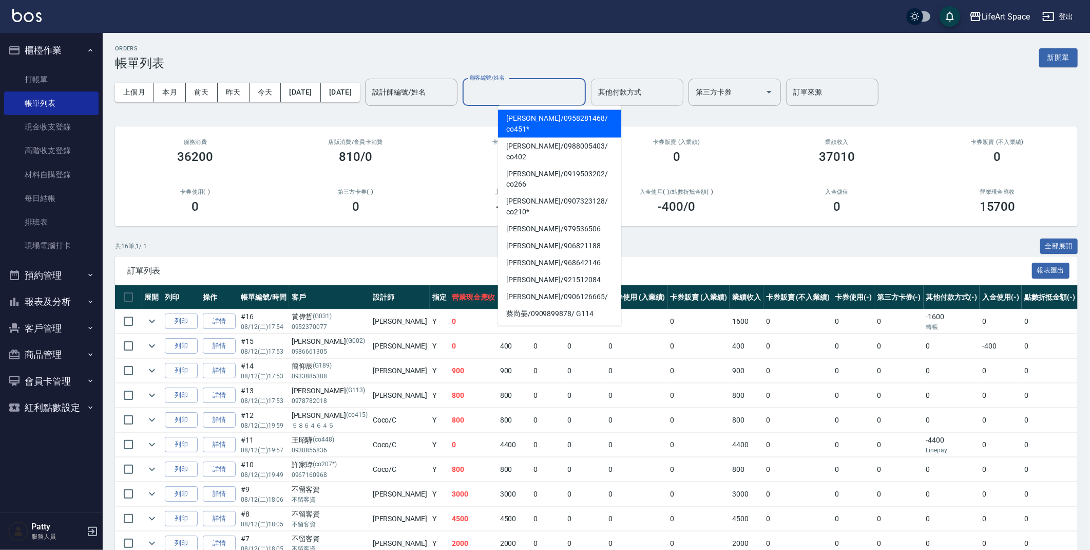
click at [647, 98] on input "其他付款方式" at bounding box center [637, 92] width 83 height 18
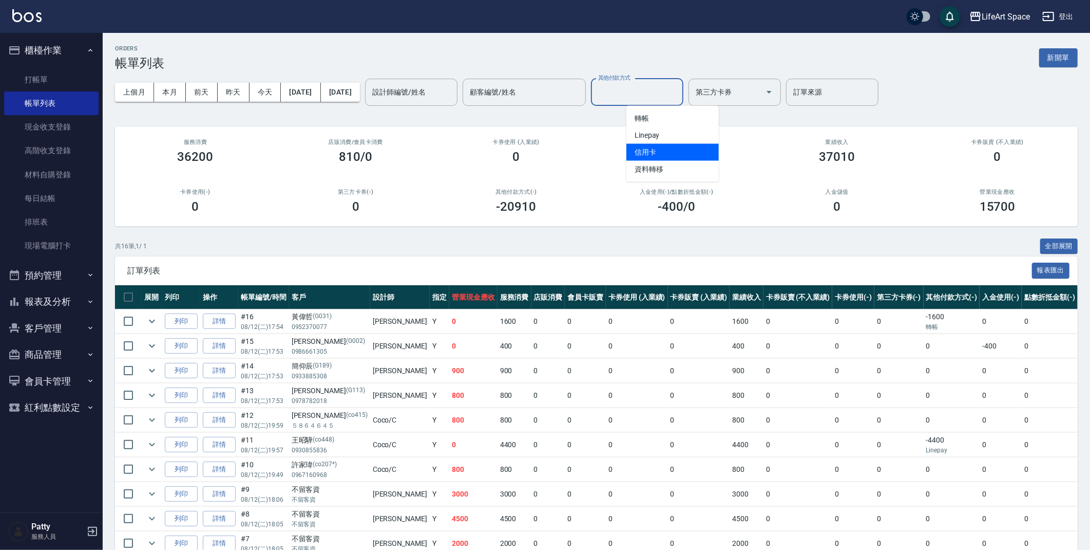
click at [658, 152] on span "信用卡" at bounding box center [673, 152] width 92 height 17
type input "信用卡"
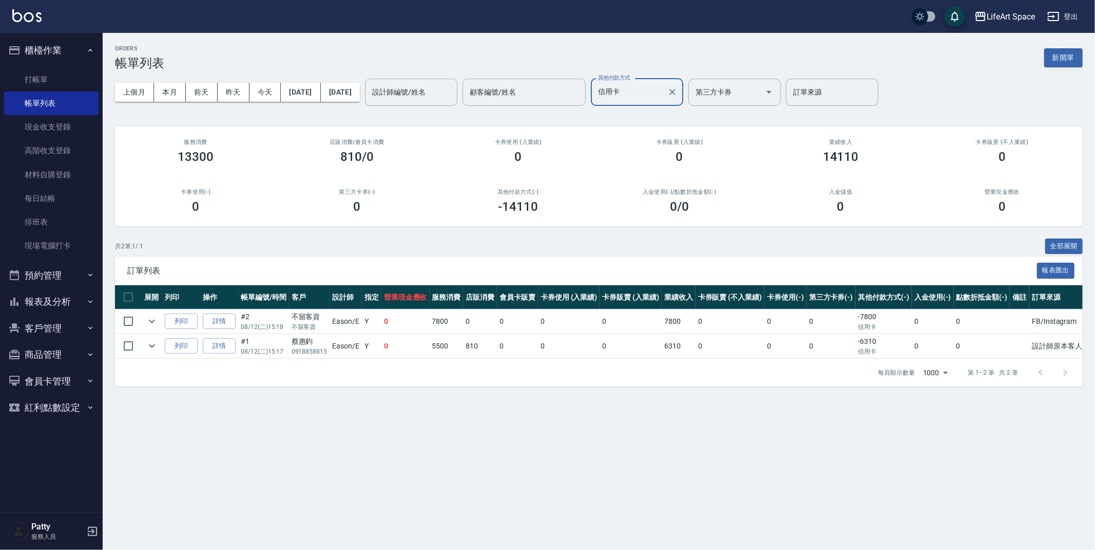
click at [678, 95] on icon "Clear" at bounding box center [673, 92] width 10 height 10
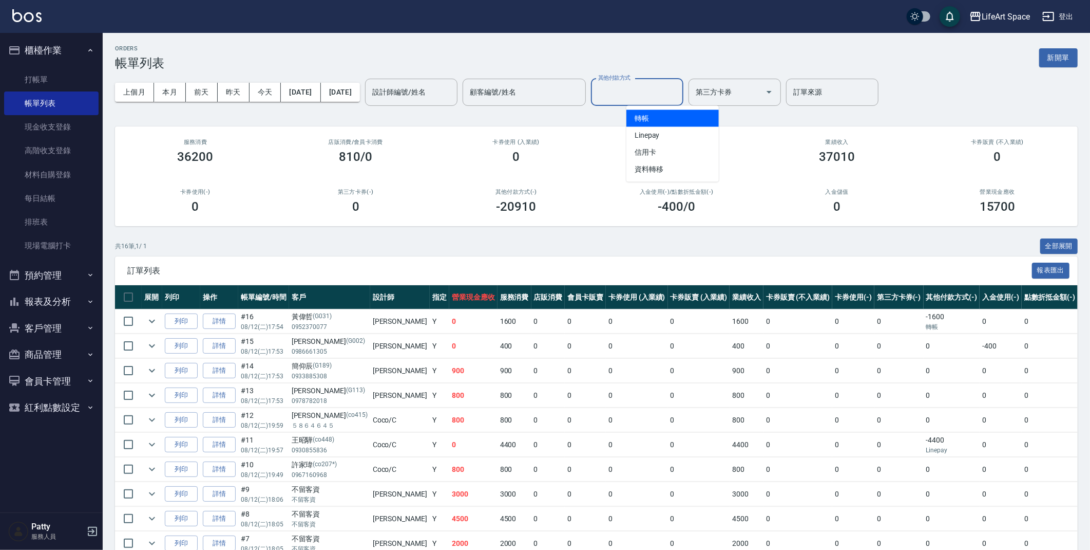
click at [642, 84] on input "其他付款方式" at bounding box center [637, 92] width 83 height 18
click at [654, 62] on div "ORDERS 帳單列表 新開單" at bounding box center [596, 57] width 963 height 25
click at [320, 98] on button "[DATE]" at bounding box center [301, 92] width 40 height 19
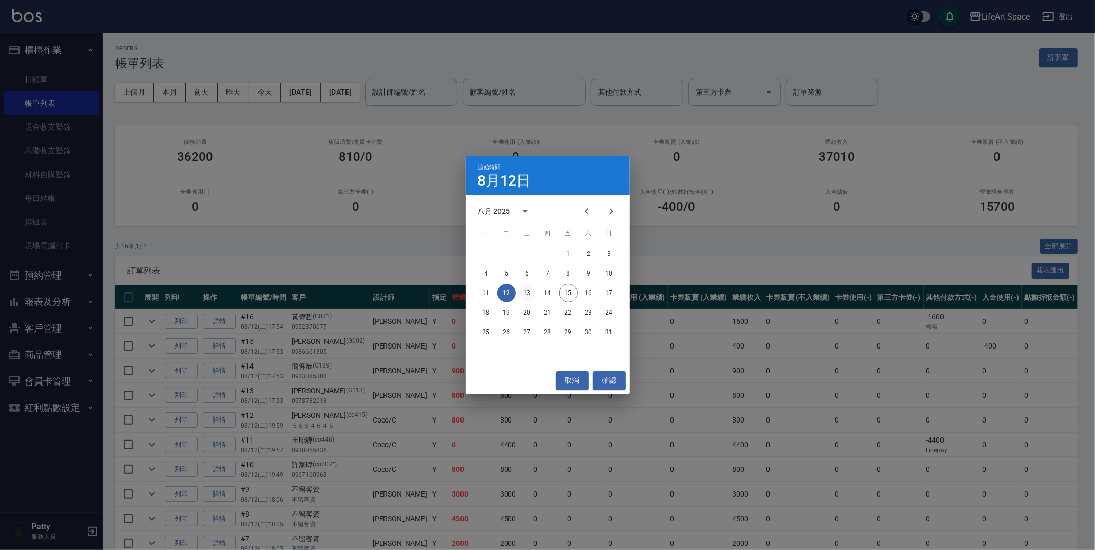
click at [533, 291] on button "13" at bounding box center [527, 292] width 18 height 18
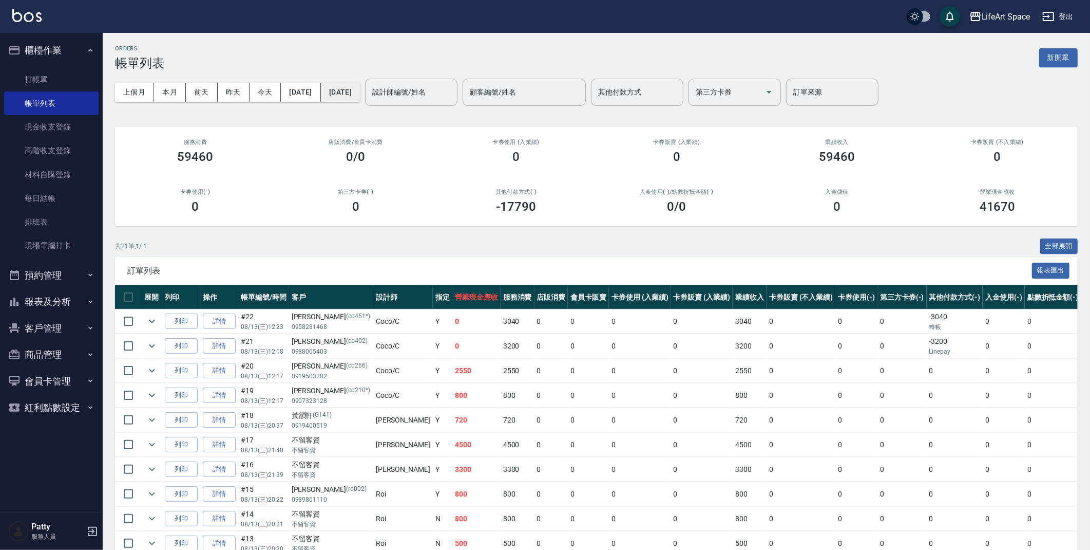
click at [356, 92] on button "[DATE]" at bounding box center [340, 92] width 39 height 19
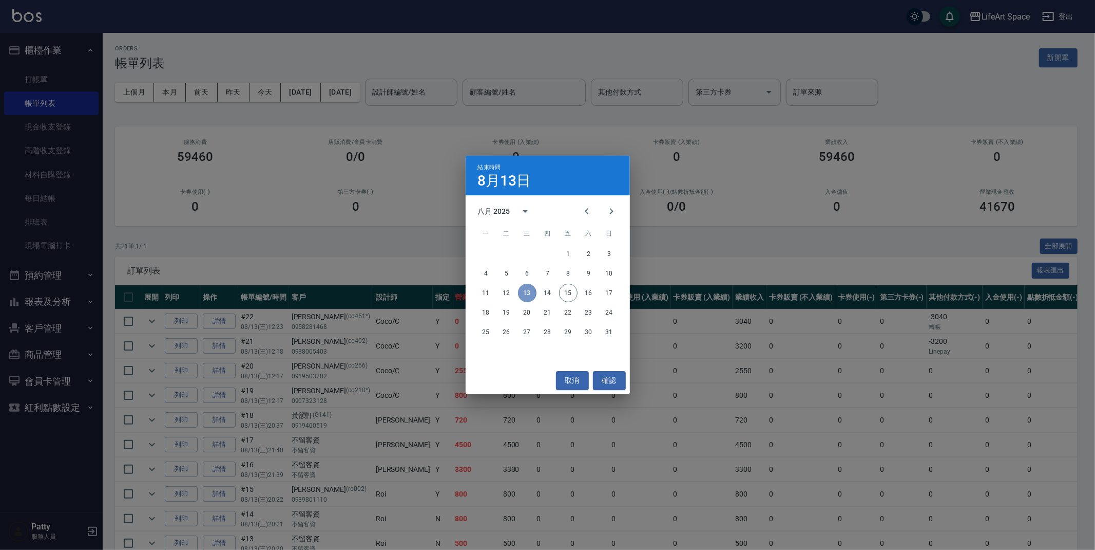
click at [527, 290] on button "13" at bounding box center [527, 292] width 18 height 18
click at [610, 383] on button "確認" at bounding box center [609, 380] width 33 height 19
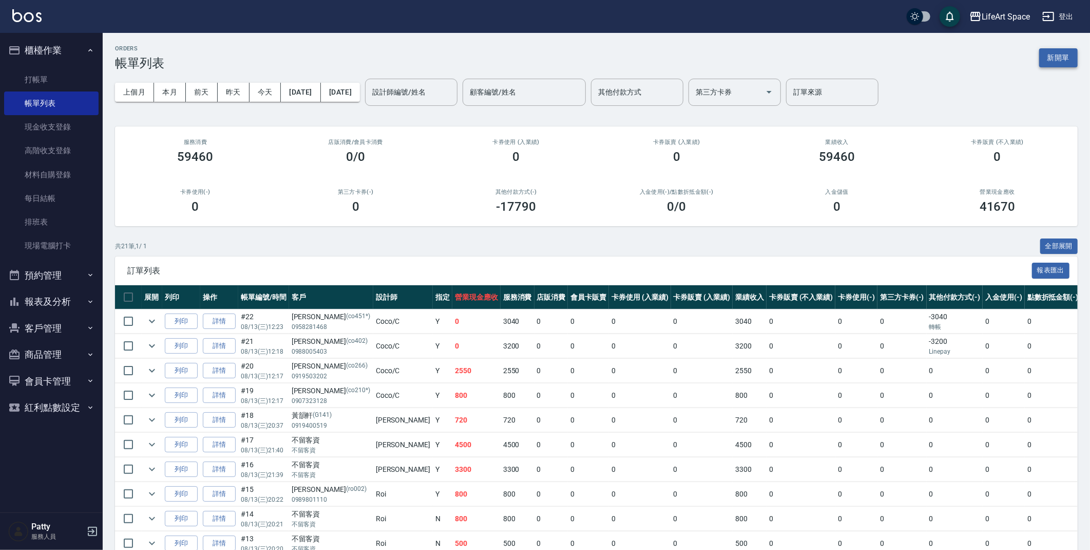
click at [1061, 58] on button "新開單" at bounding box center [1058, 57] width 39 height 19
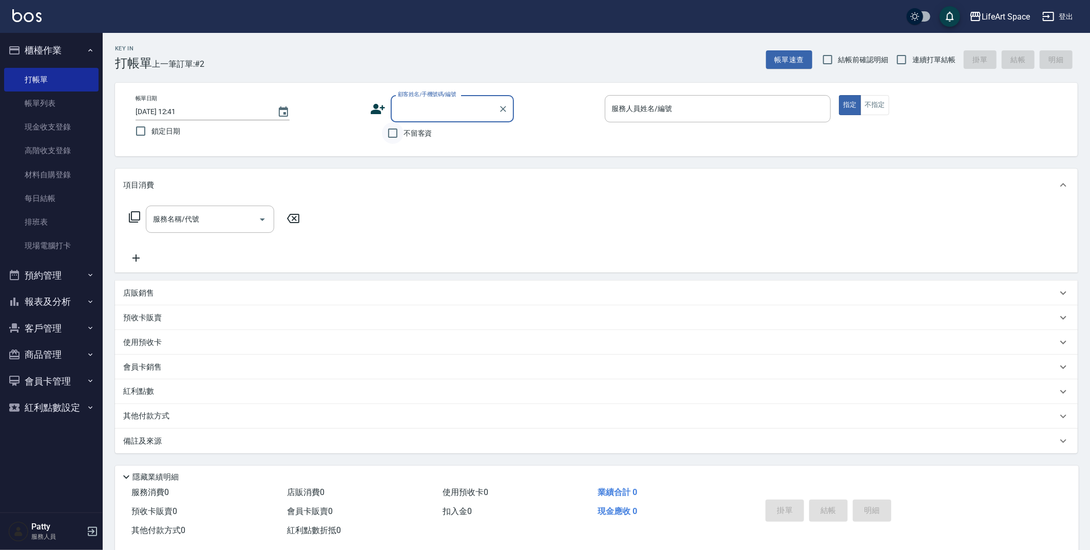
click at [400, 135] on input "不留客資" at bounding box center [393, 133] width 22 height 22
checkbox input "true"
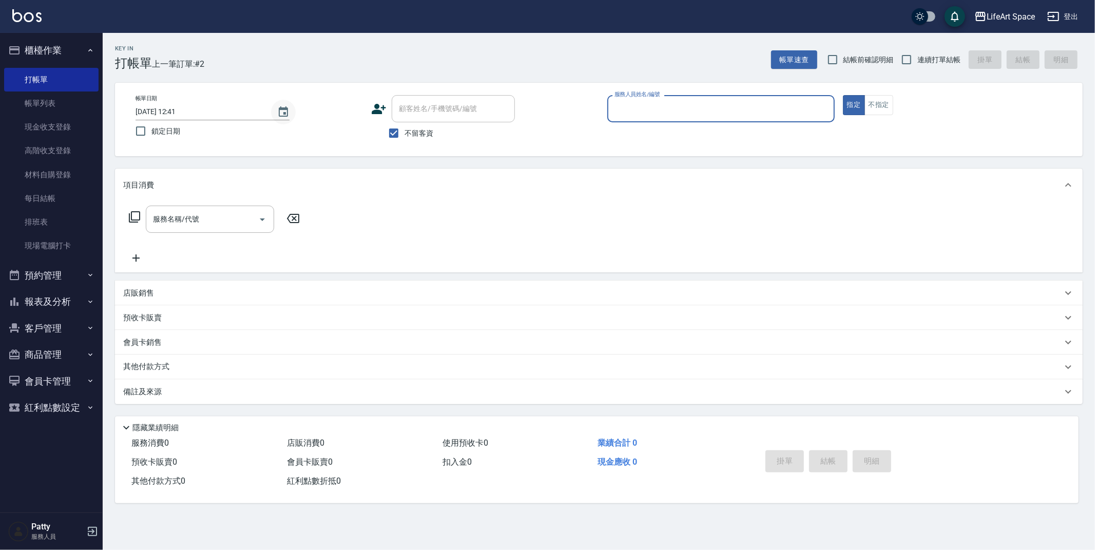
click at [284, 110] on icon "Choose date, selected date is 2025-08-15" at bounding box center [283, 112] width 12 height 12
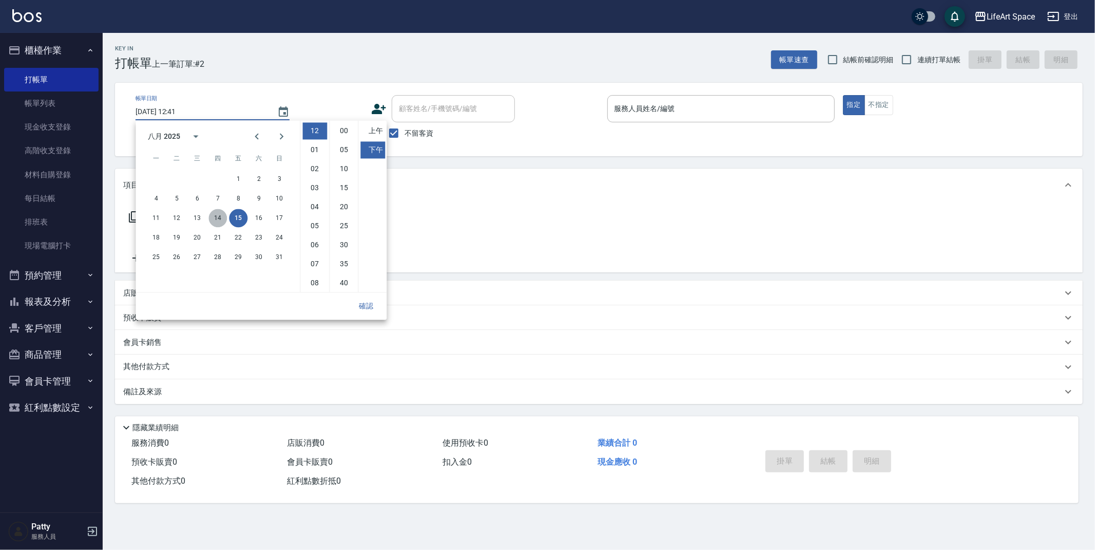
click at [225, 221] on button "14" at bounding box center [218, 218] width 18 height 18
type input "[DATE] 12:41"
click at [364, 304] on button "確認" at bounding box center [366, 305] width 33 height 19
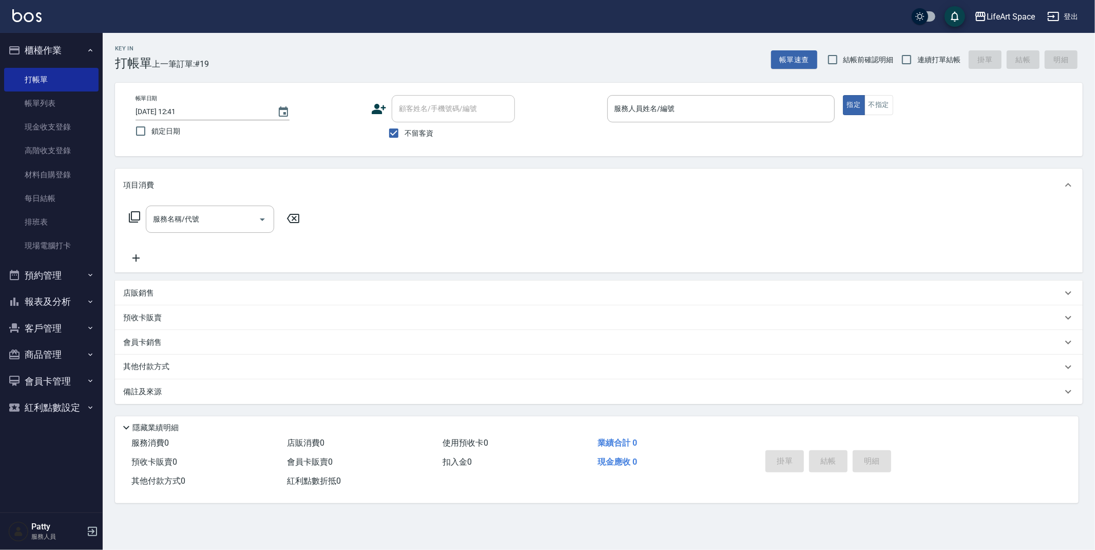
click at [620, 102] on input "服務人員姓名/編號" at bounding box center [721, 109] width 218 height 18
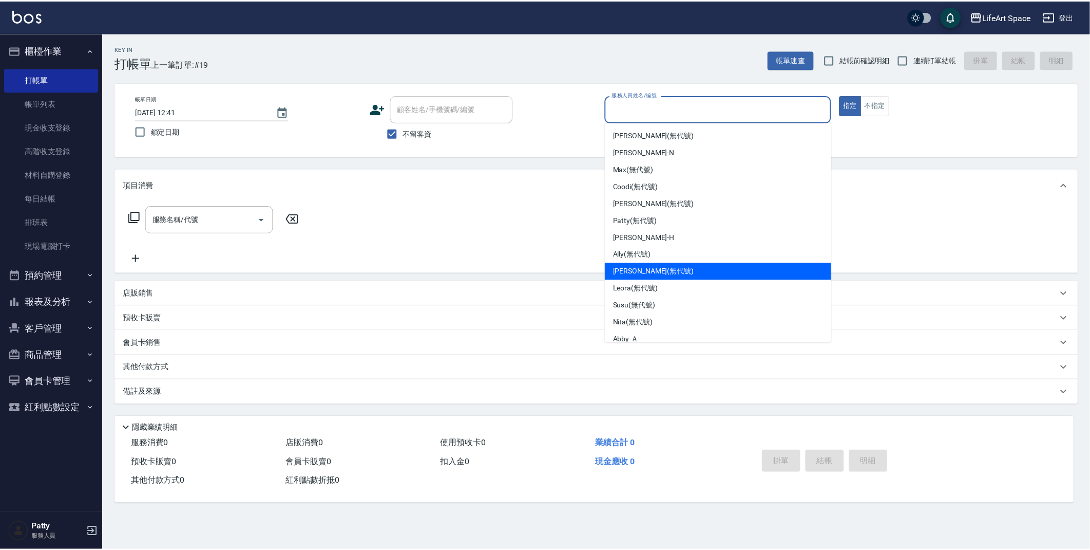
scroll to position [120, 0]
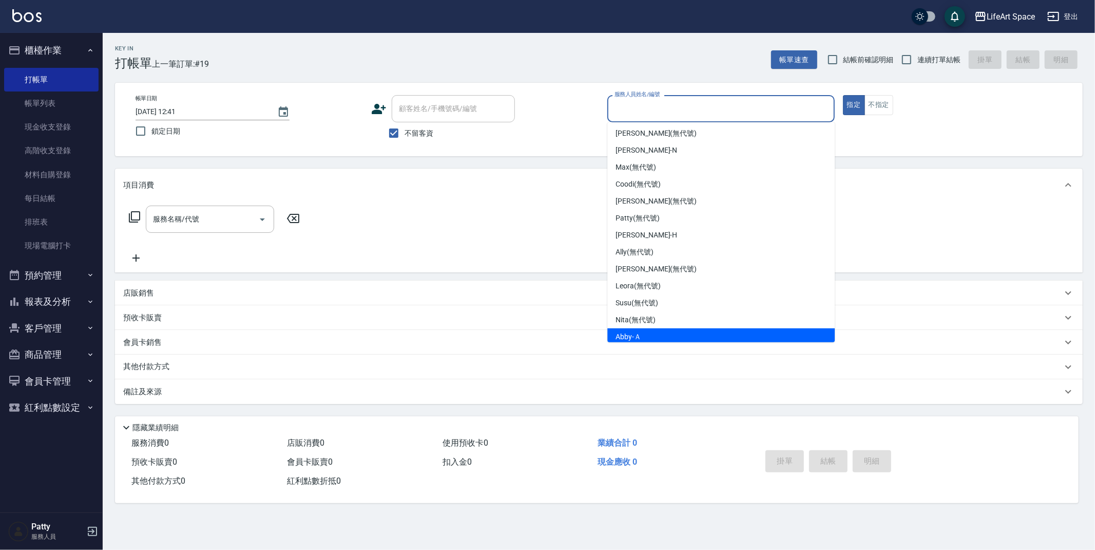
click at [655, 328] on div "Abby -Ａ" at bounding box center [722, 336] width 228 height 17
type input "Abby-Ａ"
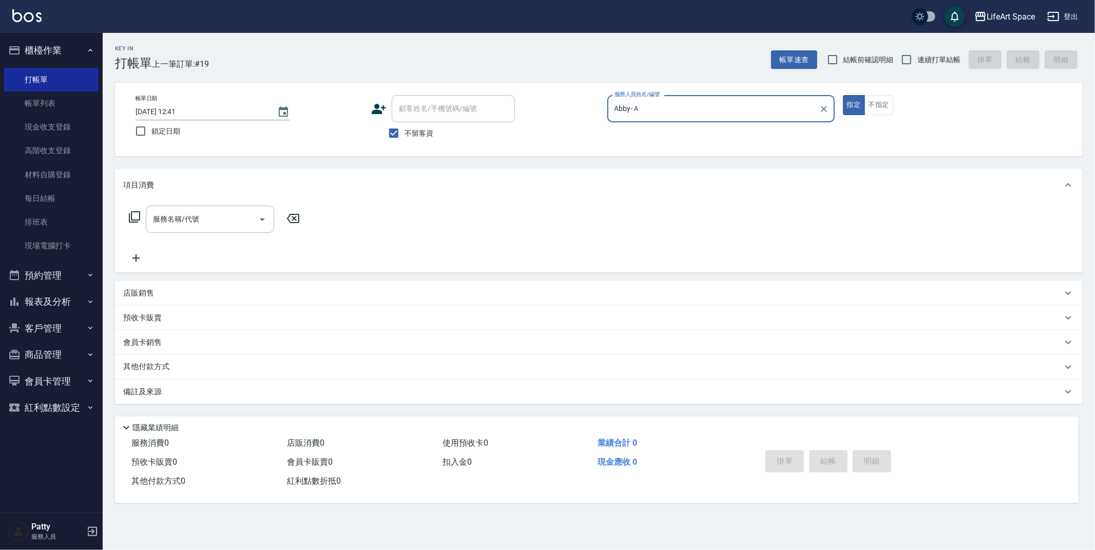
click at [214, 236] on div "服務名稱/代號 服務名稱/代號" at bounding box center [214, 234] width 183 height 59
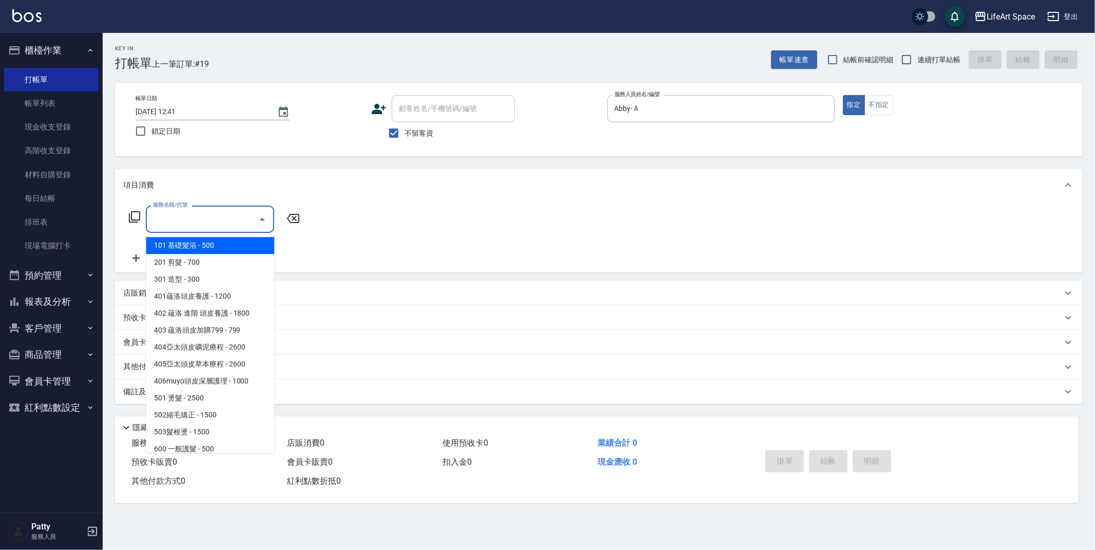
click at [208, 224] on input "服務名稱/代號" at bounding box center [202, 219] width 104 height 18
click at [196, 261] on span "201 剪髮 - 700" at bounding box center [210, 262] width 128 height 17
type input "201 剪髮(201)"
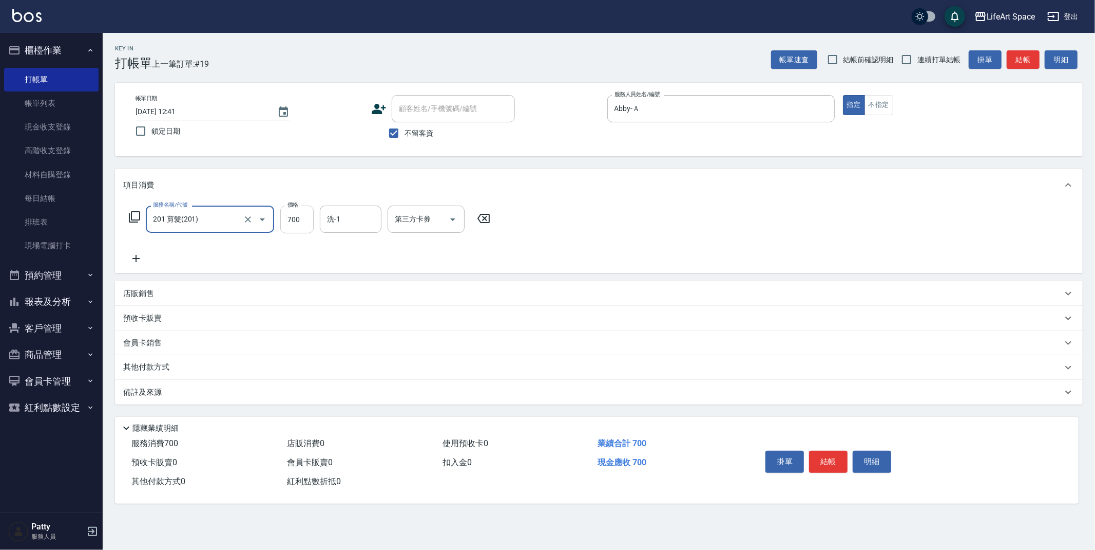
click at [307, 216] on input "700" at bounding box center [296, 219] width 33 height 28
type input "800"
click at [198, 384] on div "備註及來源" at bounding box center [599, 392] width 968 height 25
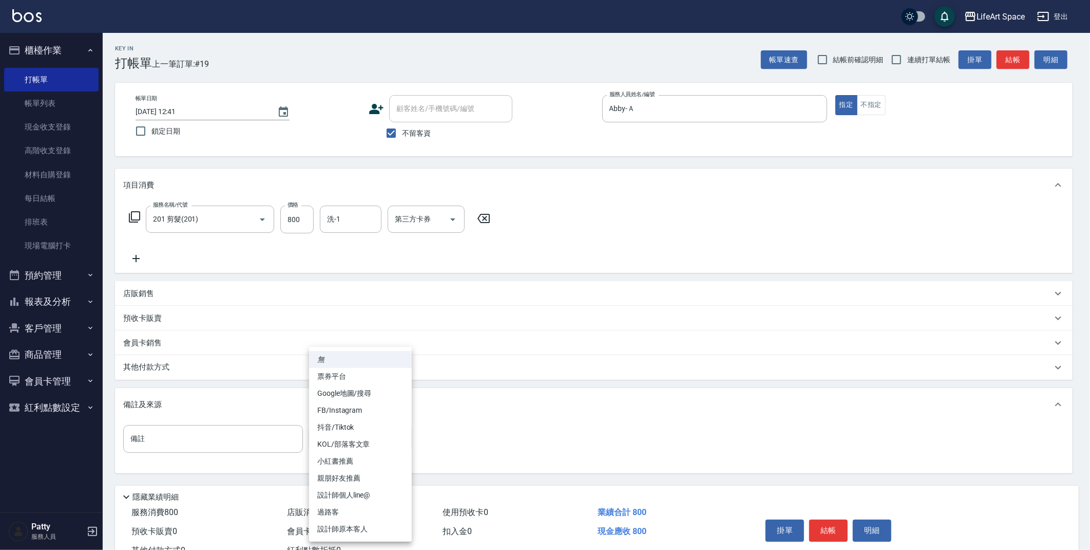
click at [362, 445] on body "LifeArt Space 登出 櫃檯作業 打帳單 帳單列表 現金收支登錄 高階收支登錄 材料自購登錄 每日結帳 排班表 現場電腦打卡 預約管理 預約管理 單…" at bounding box center [545, 292] width 1090 height 584
click at [363, 536] on li "設計師原本客人" at bounding box center [360, 528] width 103 height 17
type input "設計師原本客人"
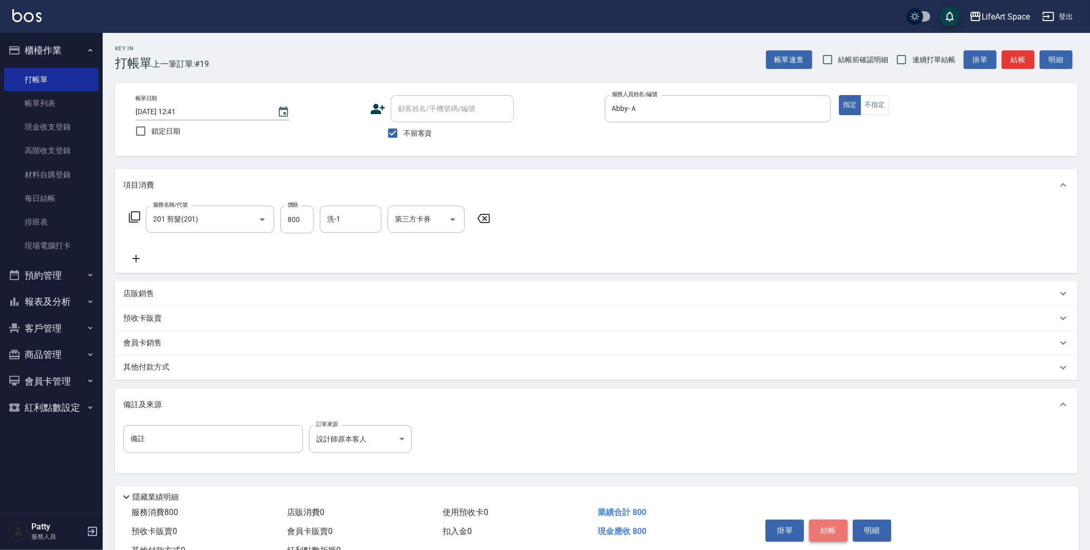
click at [832, 529] on button "結帳" at bounding box center [828, 530] width 39 height 22
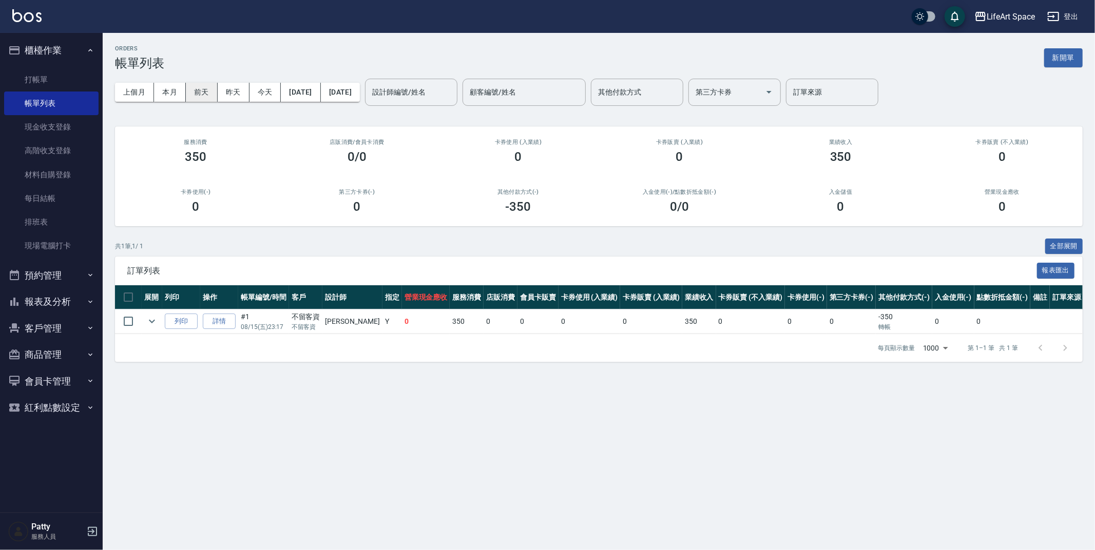
click at [202, 85] on button "前天" at bounding box center [202, 92] width 32 height 19
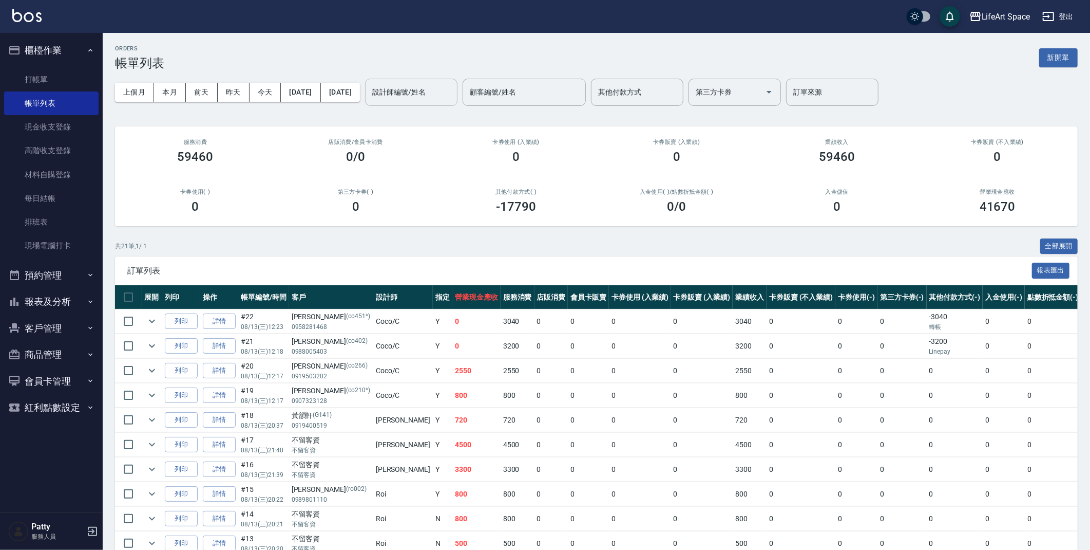
click at [453, 98] on input "設計師編號/姓名" at bounding box center [411, 92] width 83 height 18
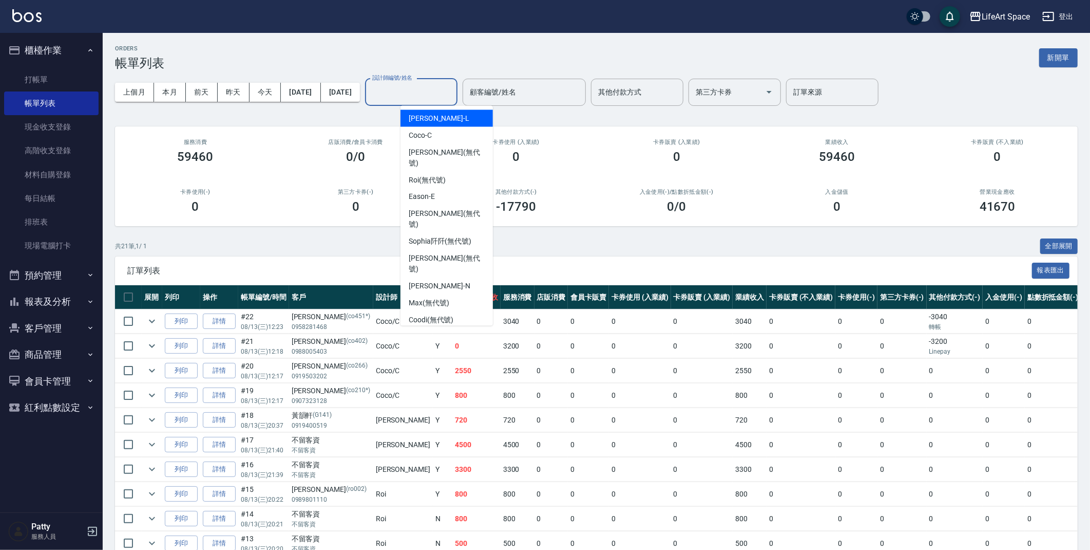
click at [551, 131] on div "卡券使用 (入業績) 0" at bounding box center [516, 151] width 161 height 50
click at [447, 98] on input "設計師編號/姓名" at bounding box center [411, 92] width 83 height 18
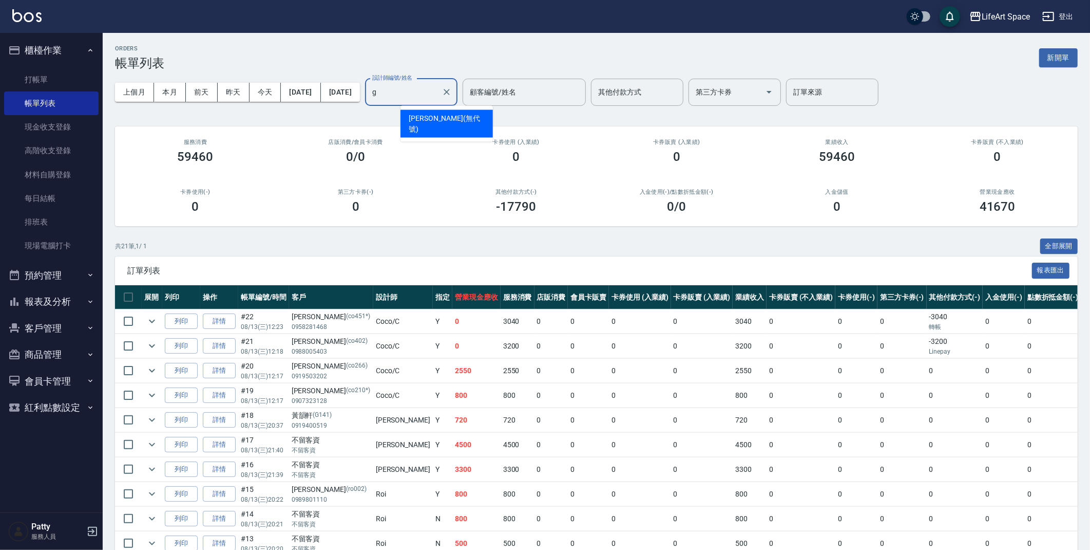
click at [415, 124] on div "[PERSON_NAME] (無代號)" at bounding box center [447, 124] width 92 height 28
type input "[PERSON_NAME](無代號)"
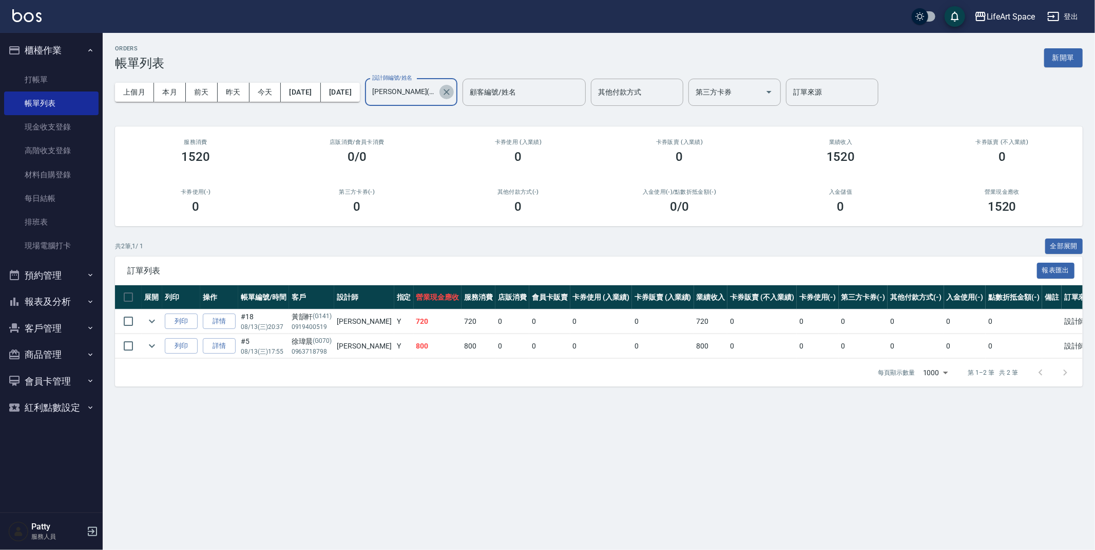
click at [450, 89] on icon "Clear" at bounding box center [447, 92] width 6 height 6
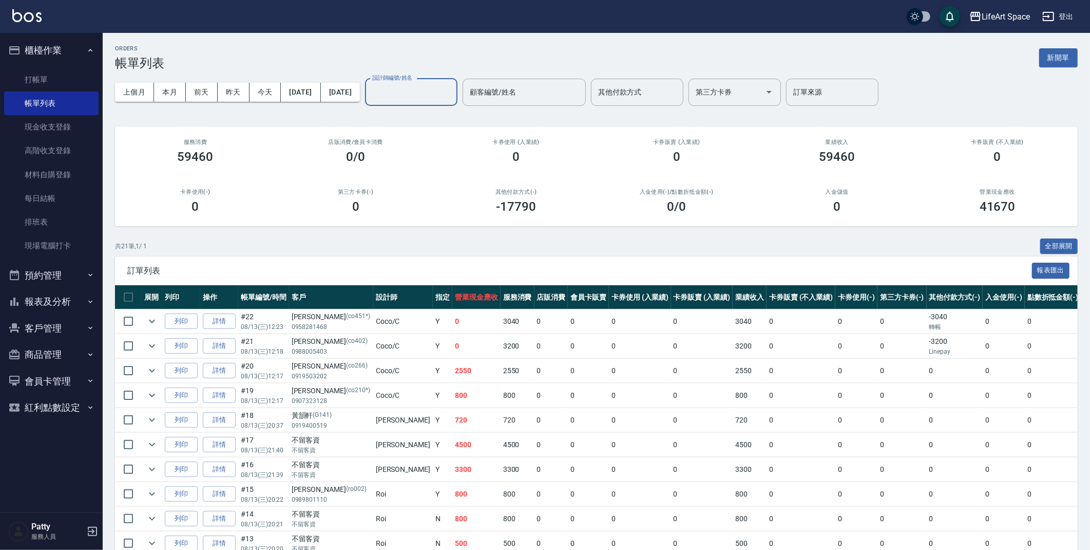
click at [439, 81] on div "設計師編號/姓名" at bounding box center [411, 92] width 92 height 27
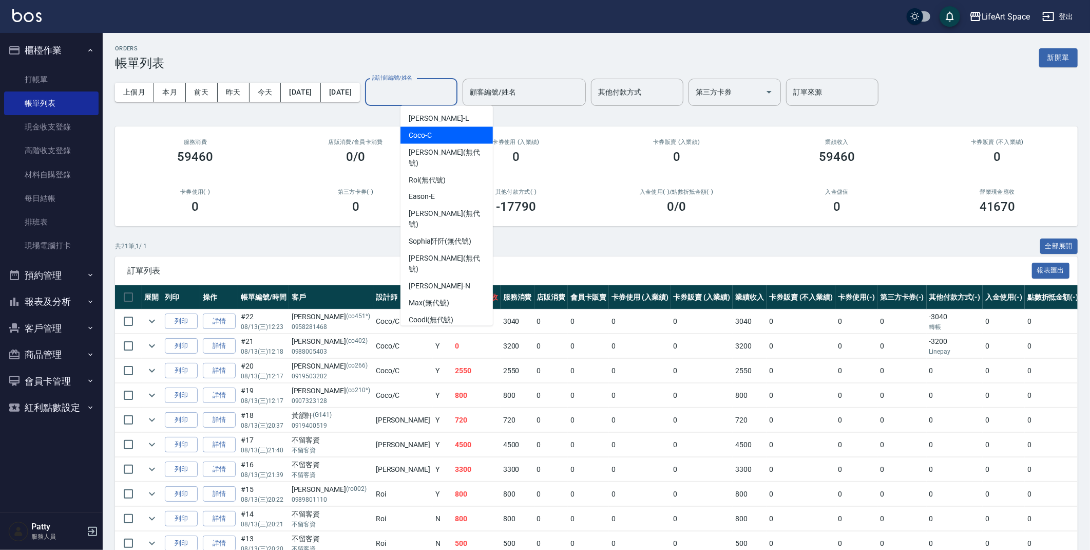
click at [450, 134] on div "Coco -C" at bounding box center [447, 135] width 92 height 17
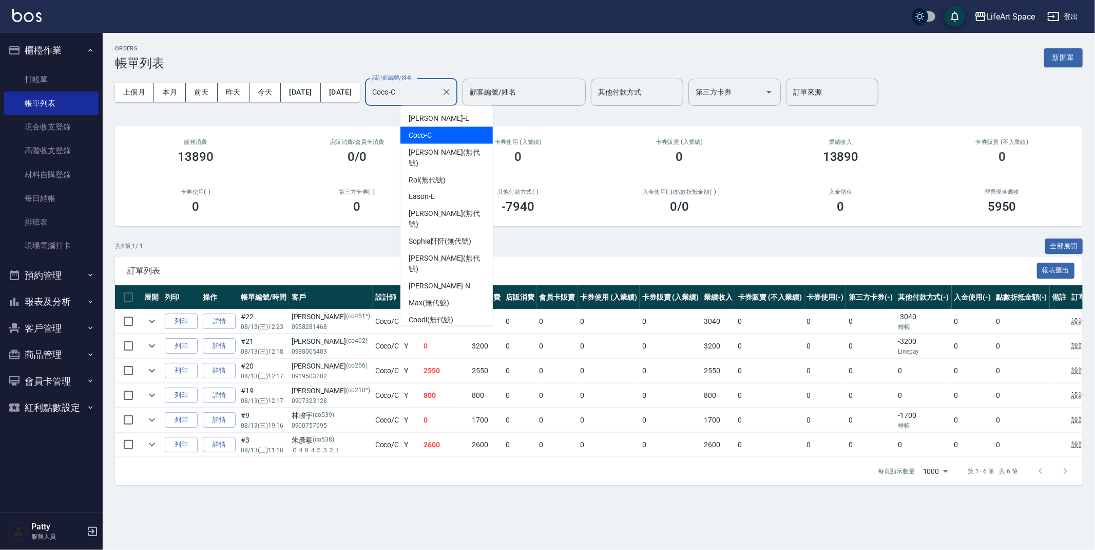
drag, startPoint x: 441, startPoint y: 87, endPoint x: 376, endPoint y: 104, distance: 67.3
click at [376, 103] on div "上個月 本月 [DATE] [DATE] [DATE] [DATE] [DATE] 設計師編號/姓名 [PERSON_NAME]-C 設計師編號/姓名 顧客編…" at bounding box center [599, 92] width 968 height 44
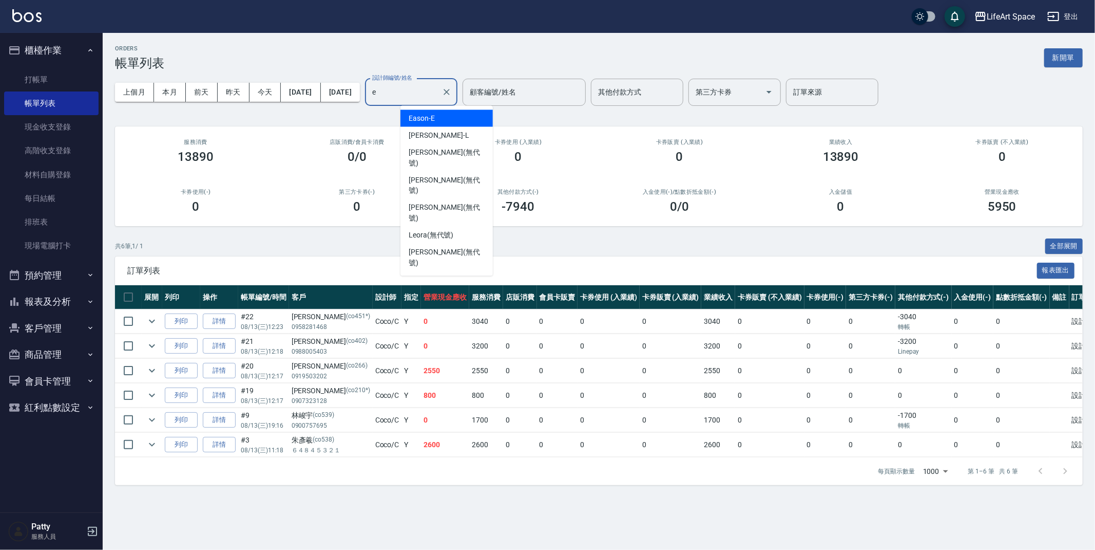
click at [416, 113] on span "Eason -E" at bounding box center [422, 118] width 26 height 11
type input "Eason-E"
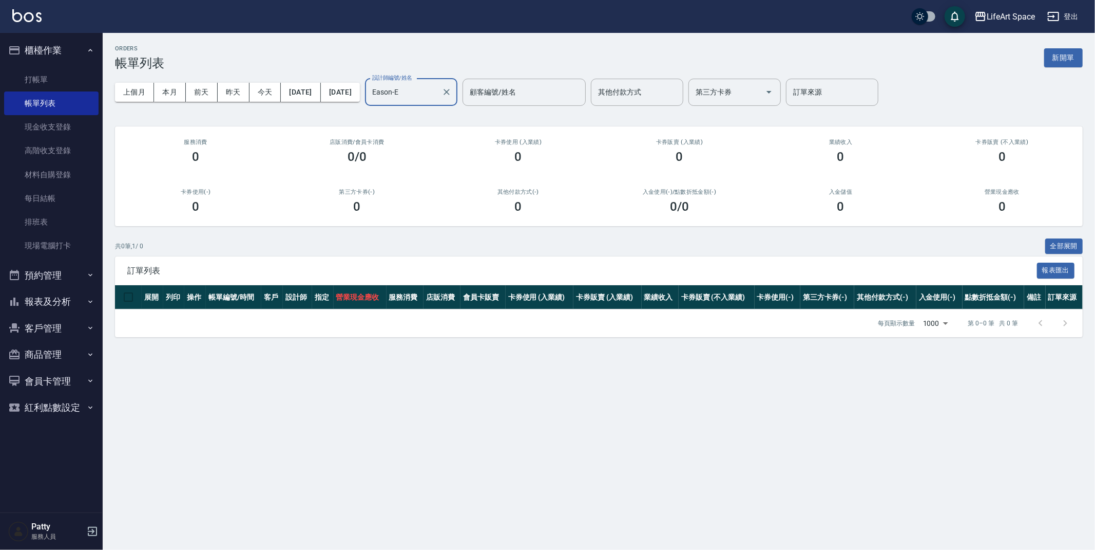
click at [454, 94] on button "Clear" at bounding box center [447, 92] width 14 height 14
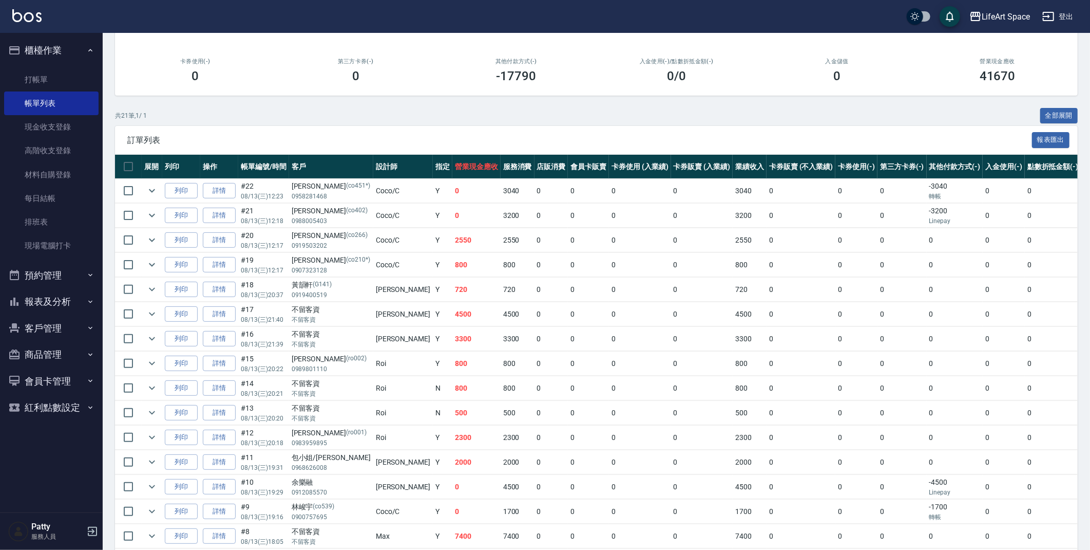
scroll to position [38, 0]
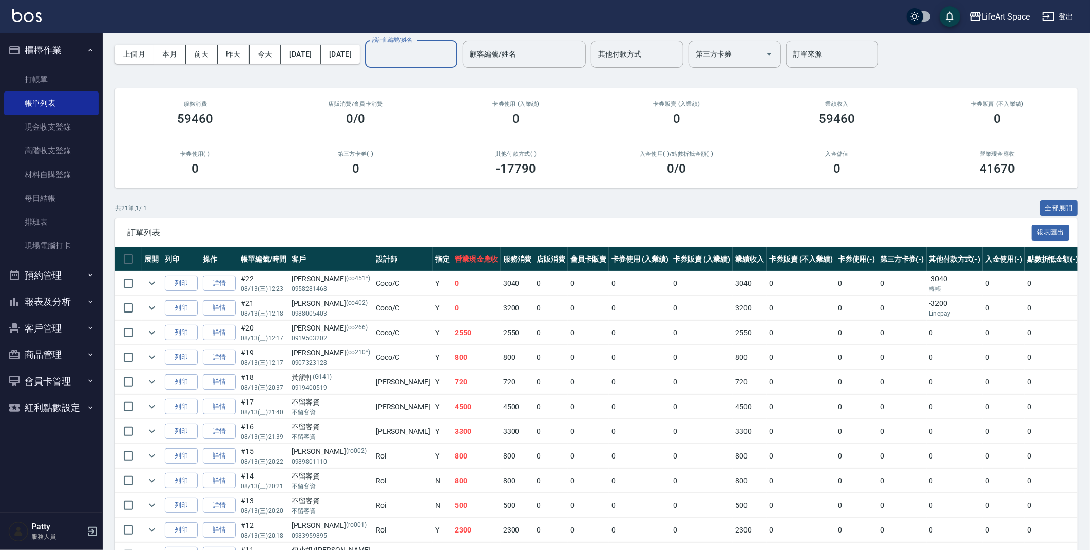
click at [443, 43] on div "設計師編號/姓名" at bounding box center [411, 54] width 92 height 27
click at [477, 82] on div "Roi (無代號)" at bounding box center [447, 80] width 92 height 17
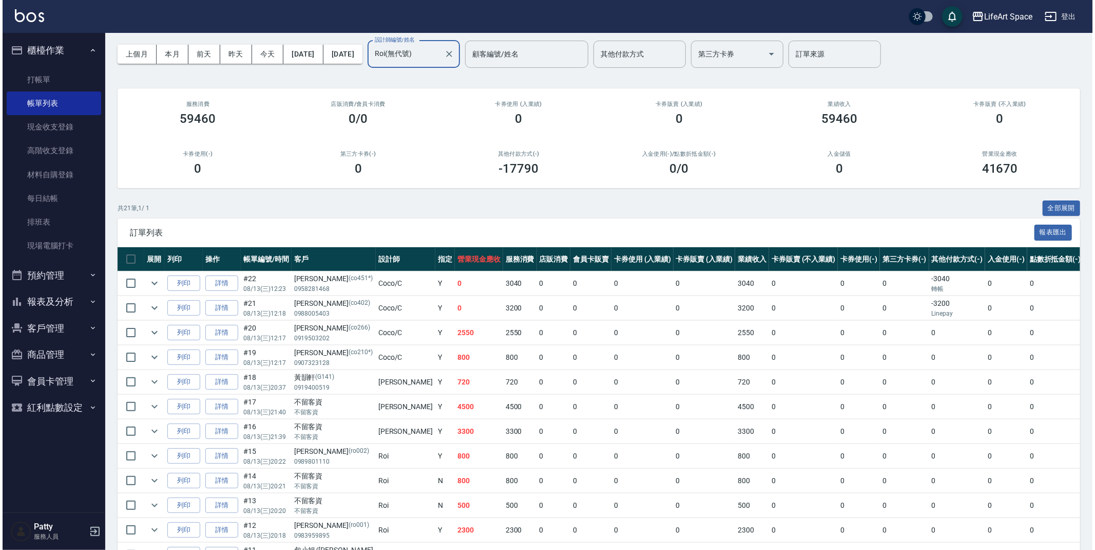
scroll to position [0, 0]
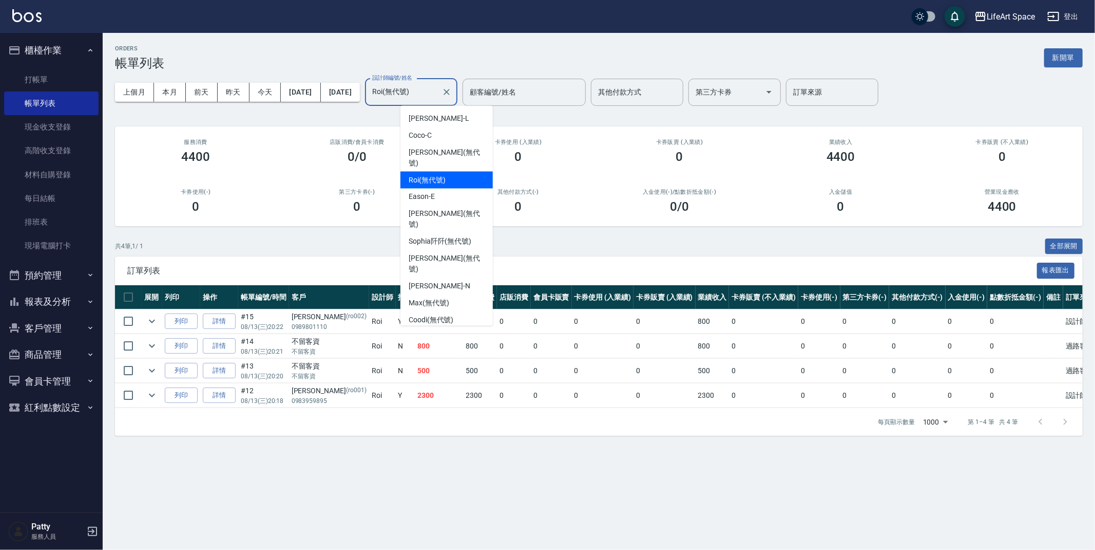
drag, startPoint x: 444, startPoint y: 88, endPoint x: 398, endPoint y: 88, distance: 45.7
click at [398, 88] on div "上個月 本月 [DATE] [DATE] [DATE] [DATE] [DATE] 設計師編號/姓名 [PERSON_NAME](無代號) 設計師編號/姓名 …" at bounding box center [599, 92] width 968 height 44
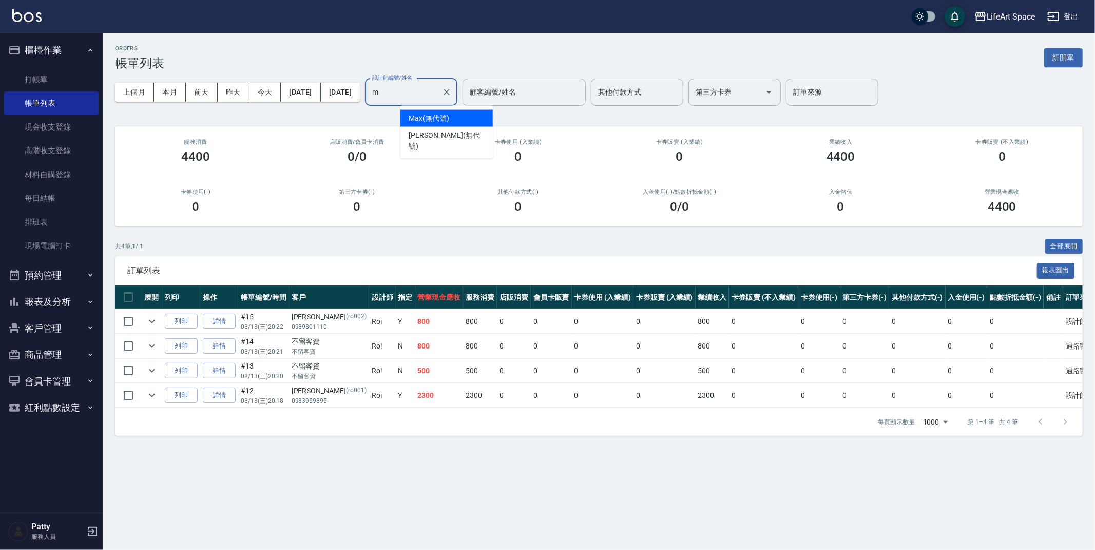
click at [406, 122] on div "[PERSON_NAME] (無代號)" at bounding box center [447, 118] width 92 height 17
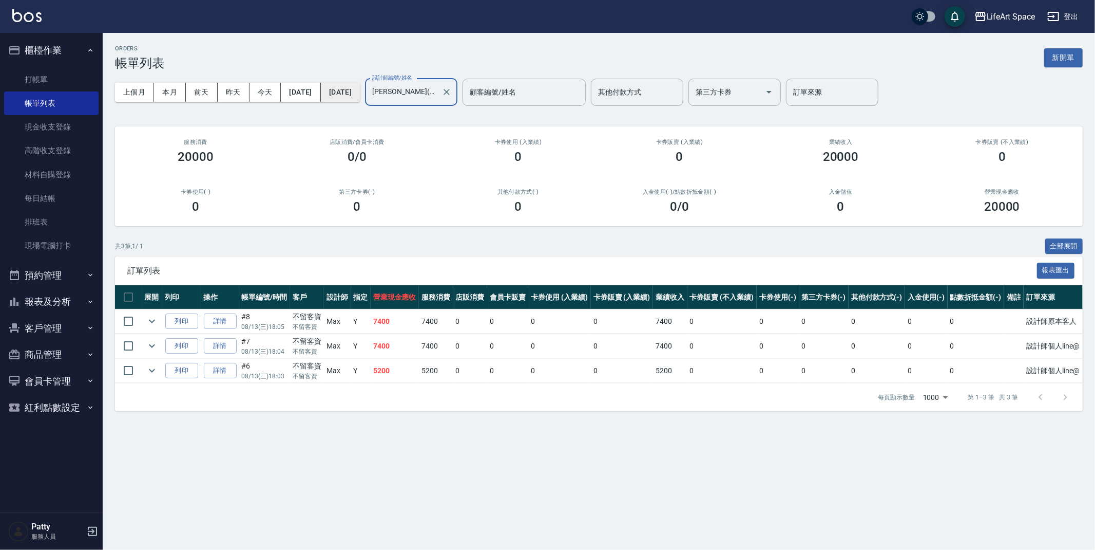
drag, startPoint x: 476, startPoint y: 100, endPoint x: 376, endPoint y: 93, distance: 100.4
click at [376, 93] on div "上個月 本月 [DATE] [DATE] [DATE] [DATE] [DATE] 設計師編號/姓名 [PERSON_NAME](無代號) 設計師編號/姓名 …" at bounding box center [599, 92] width 968 height 44
type input "M"
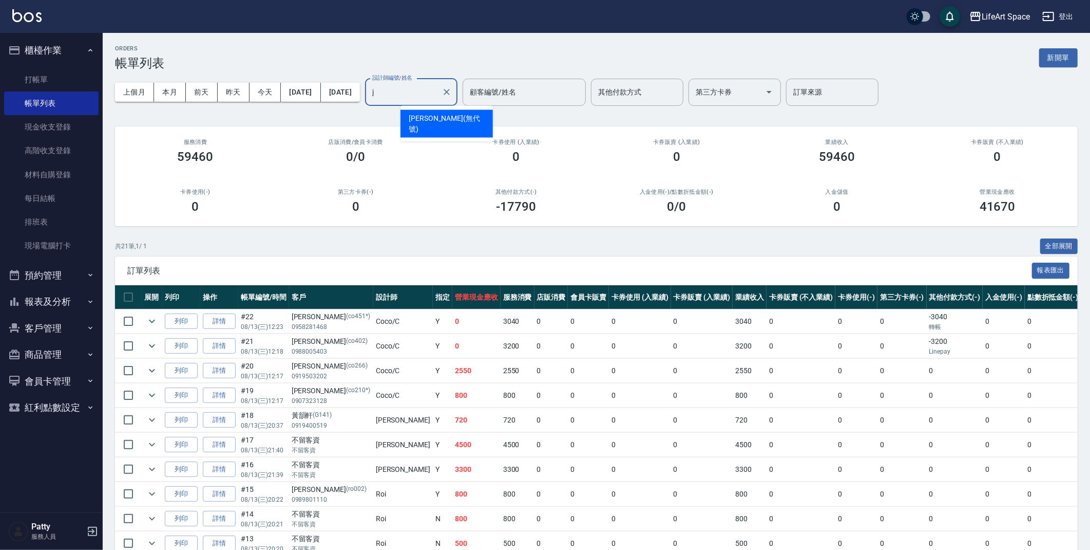
click at [433, 124] on div "[PERSON_NAME] (無代號)" at bounding box center [447, 124] width 92 height 28
type input "[PERSON_NAME](無代號)"
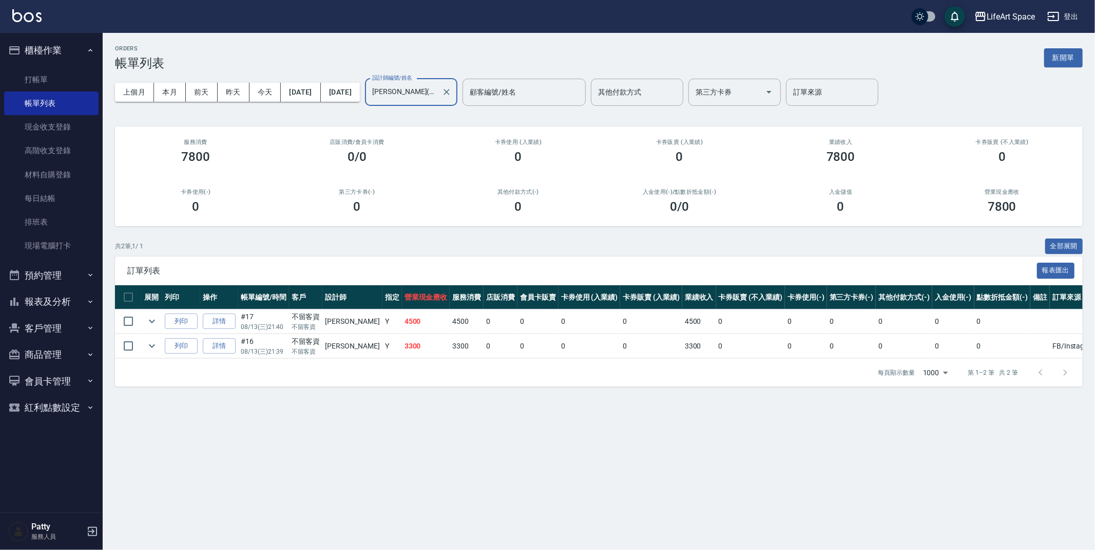
click at [458, 98] on div "[PERSON_NAME](無代號) 設計師編號/姓名" at bounding box center [411, 92] width 92 height 27
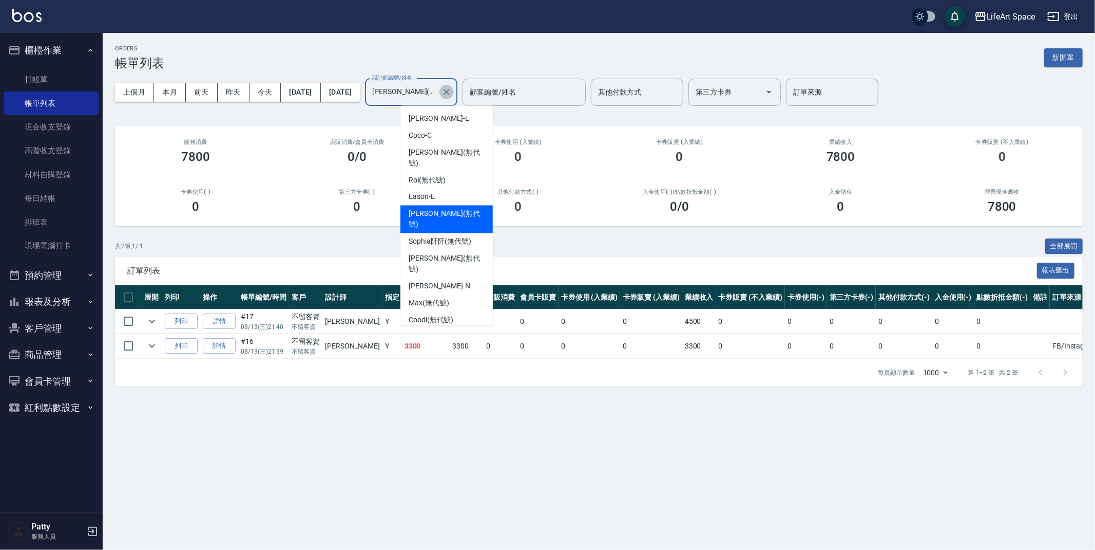
click at [452, 96] on icon "Clear" at bounding box center [447, 92] width 10 height 10
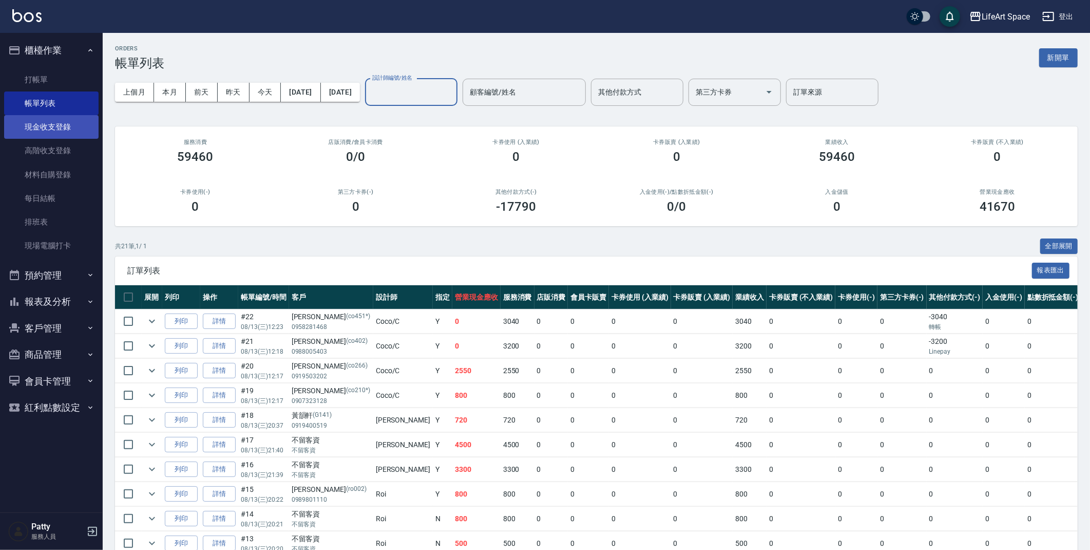
click at [69, 134] on link "現金收支登錄" at bounding box center [51, 127] width 94 height 24
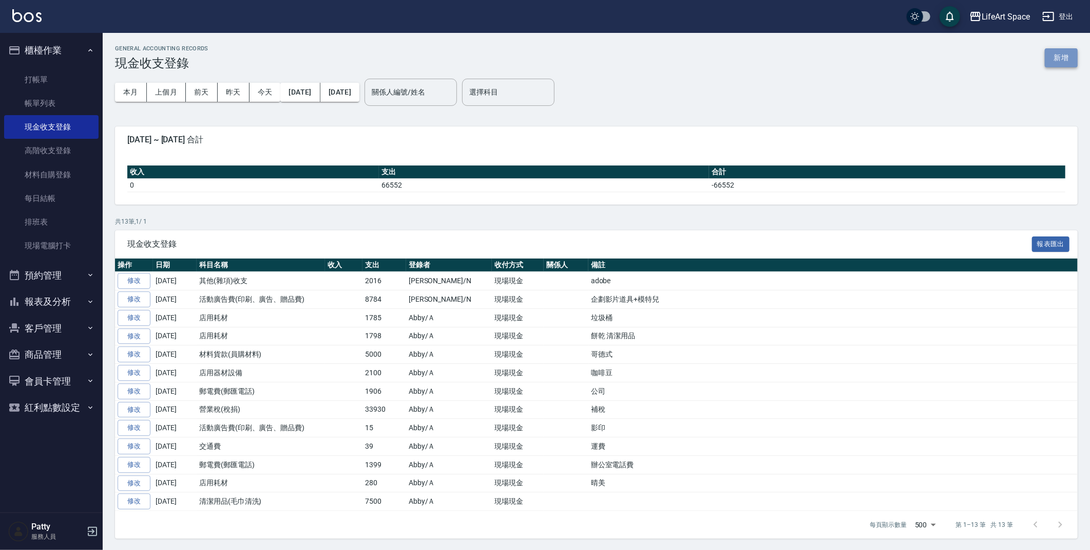
click at [1055, 58] on button "新增" at bounding box center [1061, 57] width 33 height 19
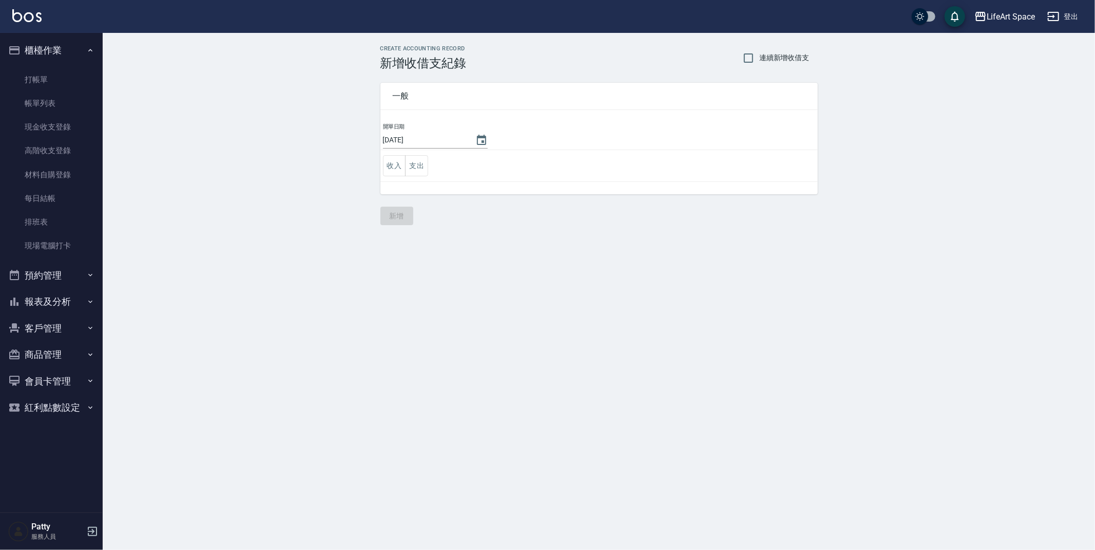
drag, startPoint x: 441, startPoint y: 161, endPoint x: 436, endPoint y: 165, distance: 6.6
click at [441, 161] on td "收入 支出" at bounding box center [600, 166] width 438 height 32
click at [430, 166] on td "收入 支出" at bounding box center [600, 166] width 438 height 32
click at [469, 136] on button "Choose date, selected date is 2025-08-15" at bounding box center [481, 140] width 25 height 25
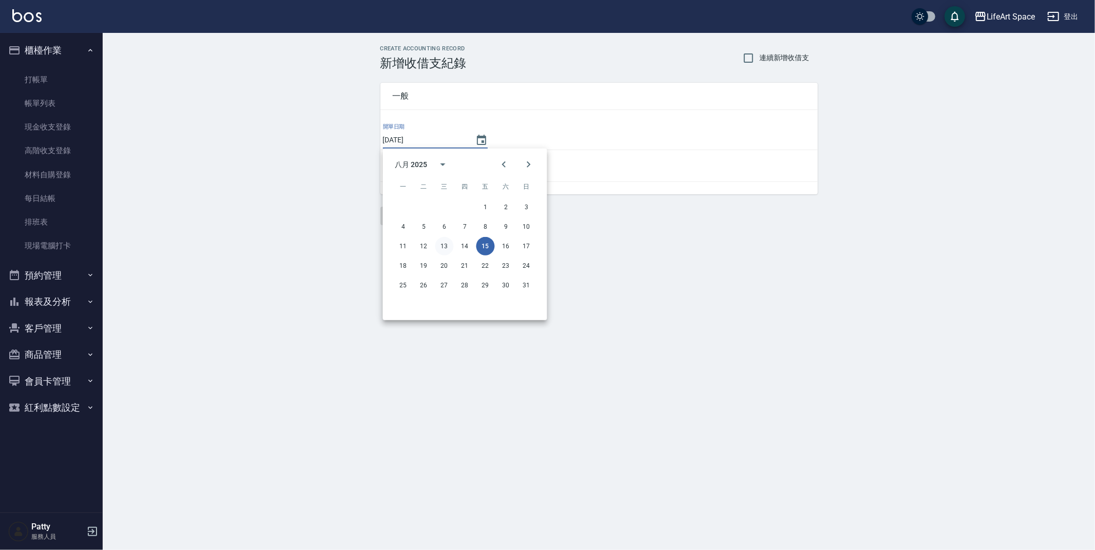
click at [447, 244] on button "13" at bounding box center [445, 246] width 18 height 18
type input "[DATE]"
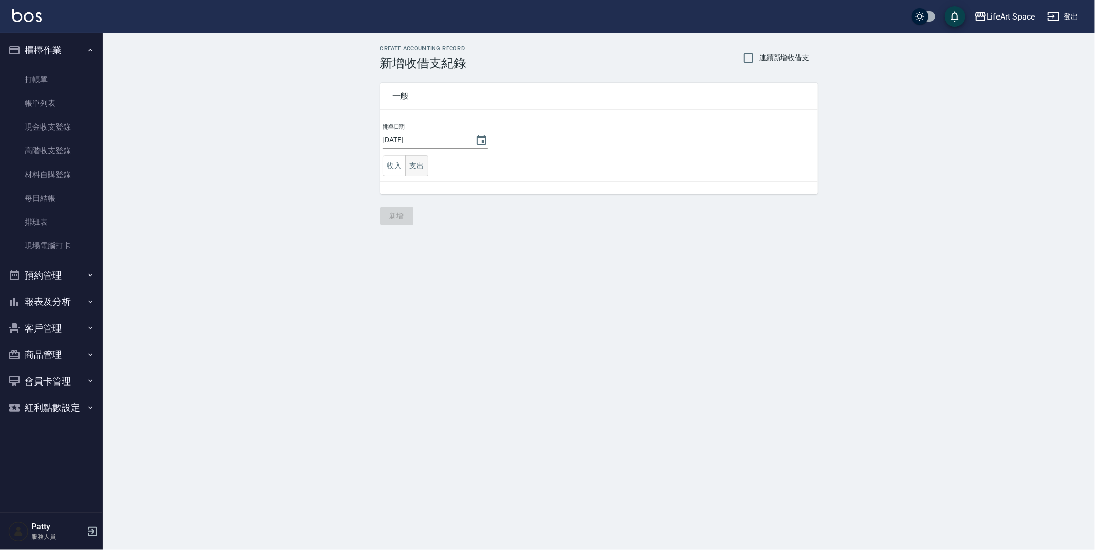
click at [424, 168] on button "支出" at bounding box center [416, 165] width 23 height 21
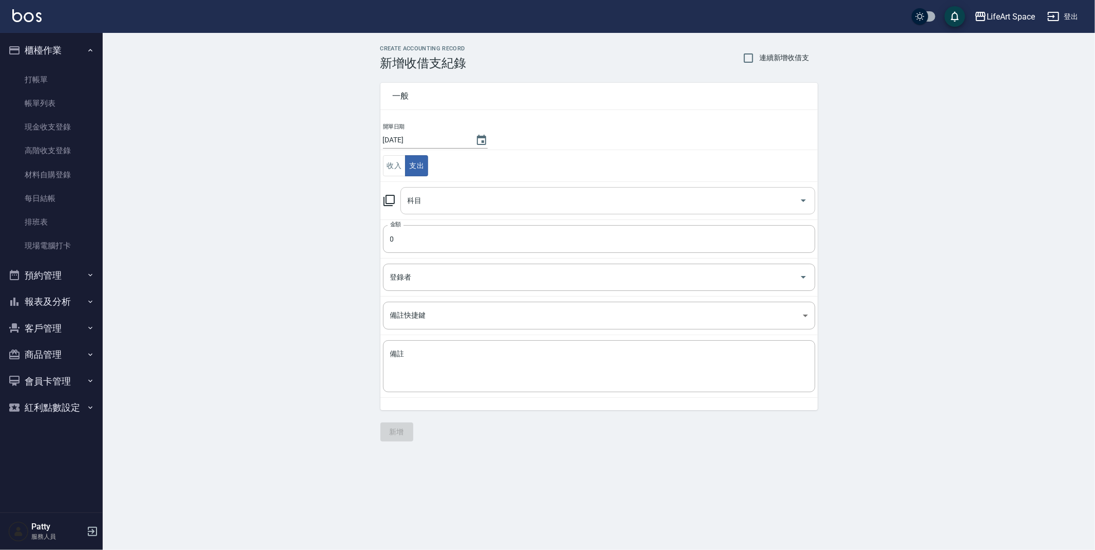
click at [426, 211] on div "科目" at bounding box center [608, 200] width 415 height 27
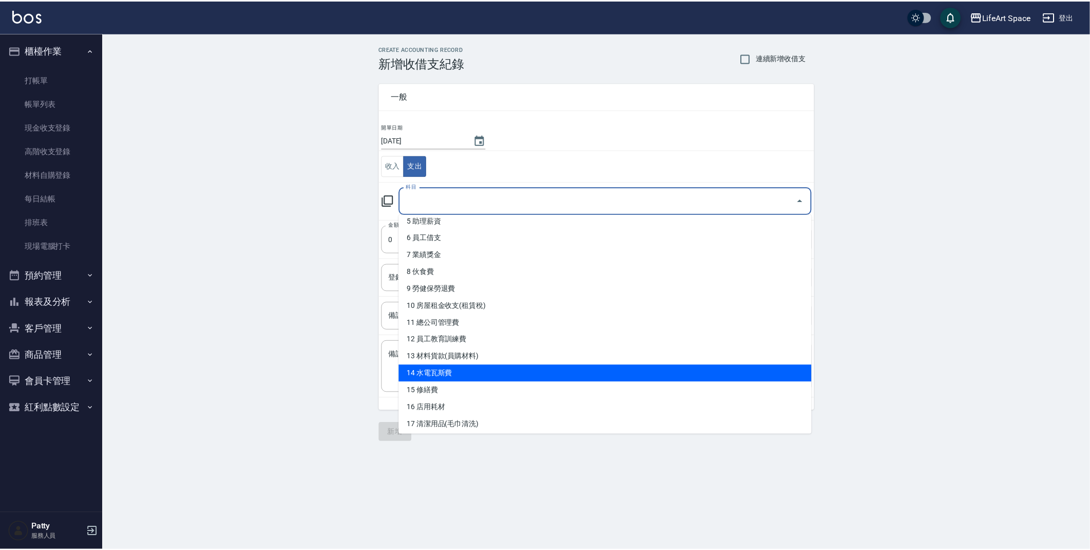
scroll to position [125, 0]
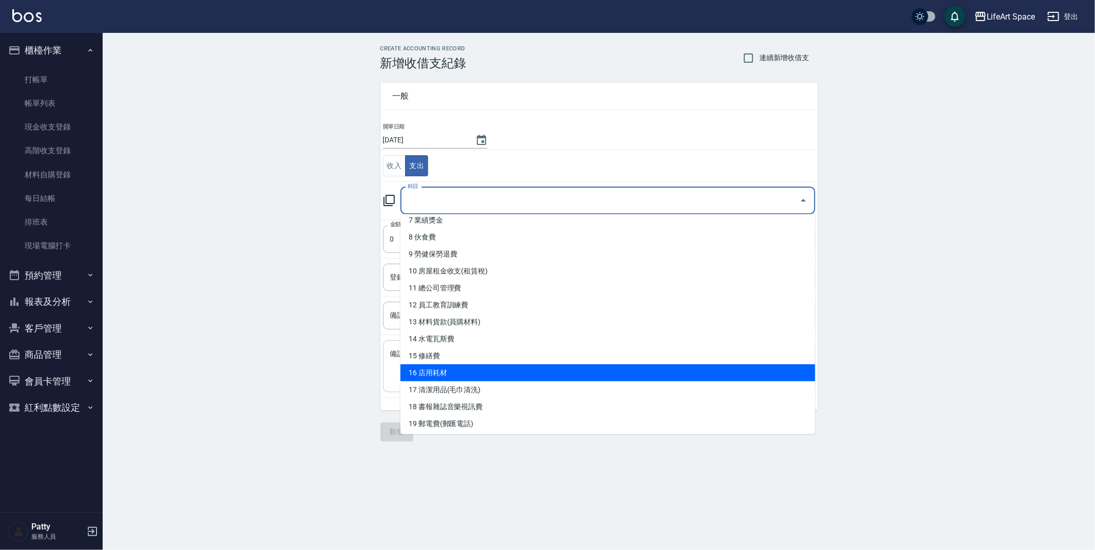
drag, startPoint x: 442, startPoint y: 370, endPoint x: 441, endPoint y: 364, distance: 6.8
click at [442, 370] on li "16 店用耗材" at bounding box center [608, 372] width 415 height 17
type input "16 店用耗材"
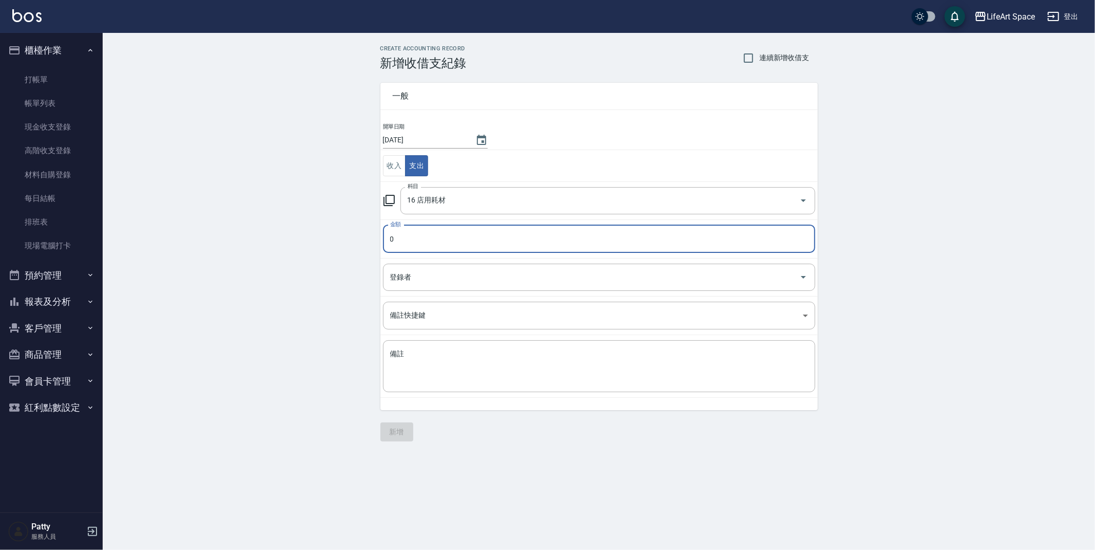
click at [433, 244] on input "0" at bounding box center [599, 239] width 432 height 28
type input "2100"
click at [442, 275] on input "登錄者" at bounding box center [592, 277] width 408 height 18
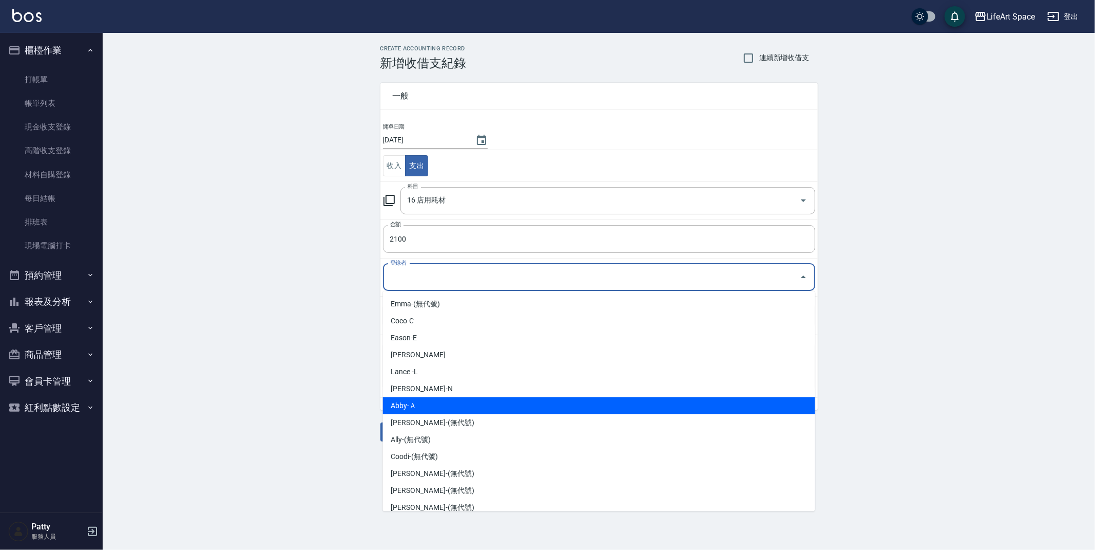
click at [440, 402] on li "Abby-Ａ" at bounding box center [599, 405] width 432 height 17
type input "Abby-Ａ"
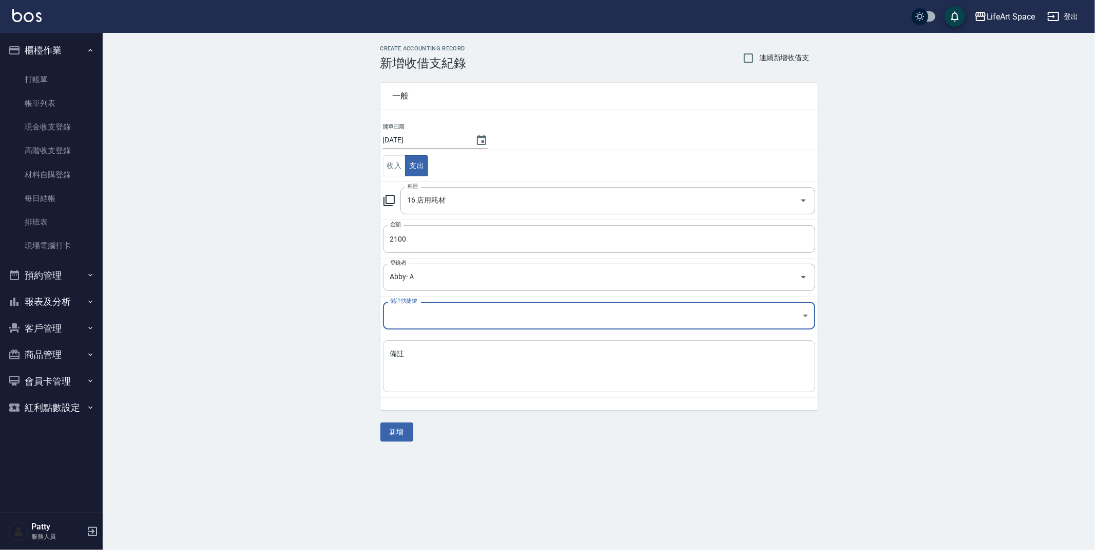
click at [445, 374] on textarea "備註" at bounding box center [599, 366] width 418 height 35
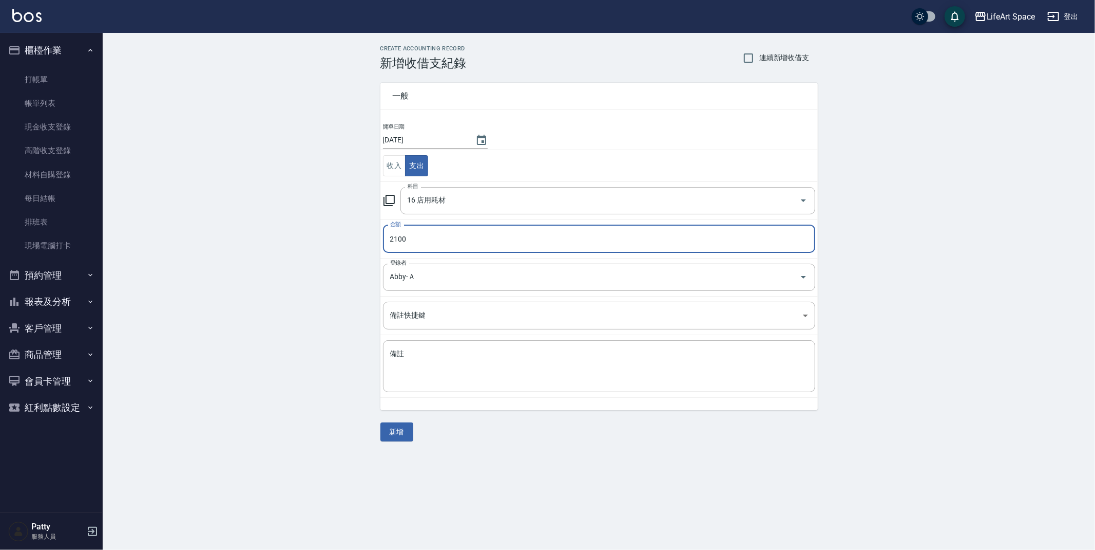
click at [455, 244] on input "2100" at bounding box center [599, 239] width 432 height 28
type input "2110"
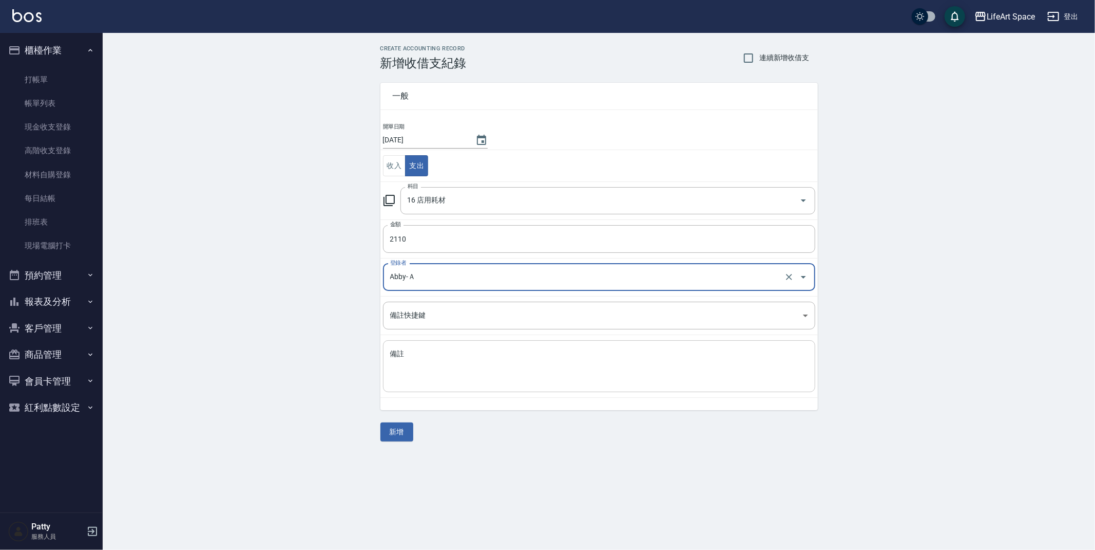
click at [436, 353] on textarea "備註" at bounding box center [599, 366] width 418 height 35
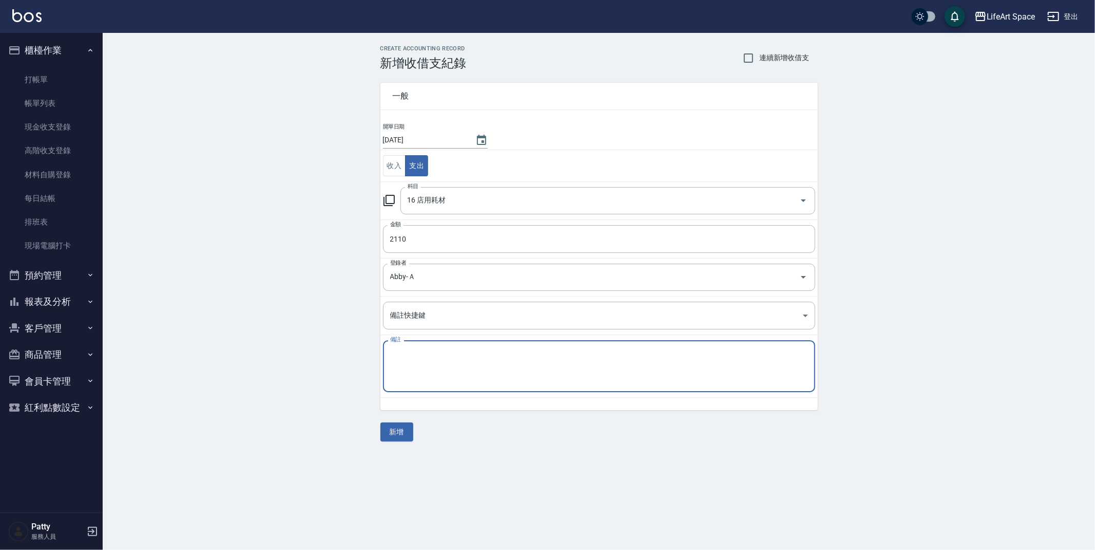
type textarea "b"
type textarea "d"
type textarea "ㄎ"
type textarea "未"
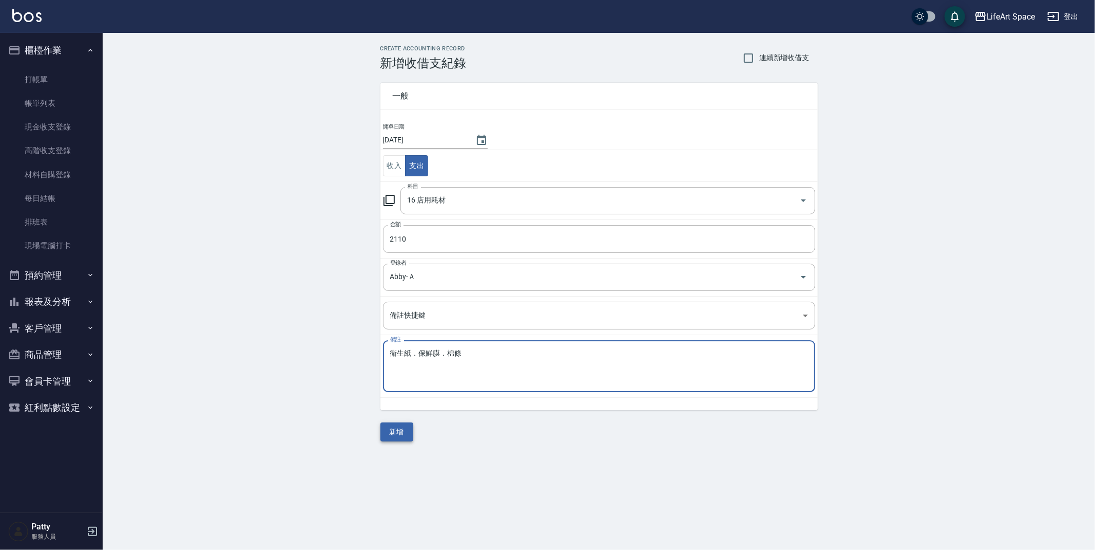
type textarea "衛生紙．保鮮膜．棉條"
click at [394, 423] on div "一般 開單日期 [DATE] 收入 支出 科目 16 店用耗材 科目 金額 2110 金額 登錄者 Abby-Ａ 登錄者 備註快捷鍵 ​ 備註快捷鍵 備註 衛…" at bounding box center [600, 255] width 438 height 371
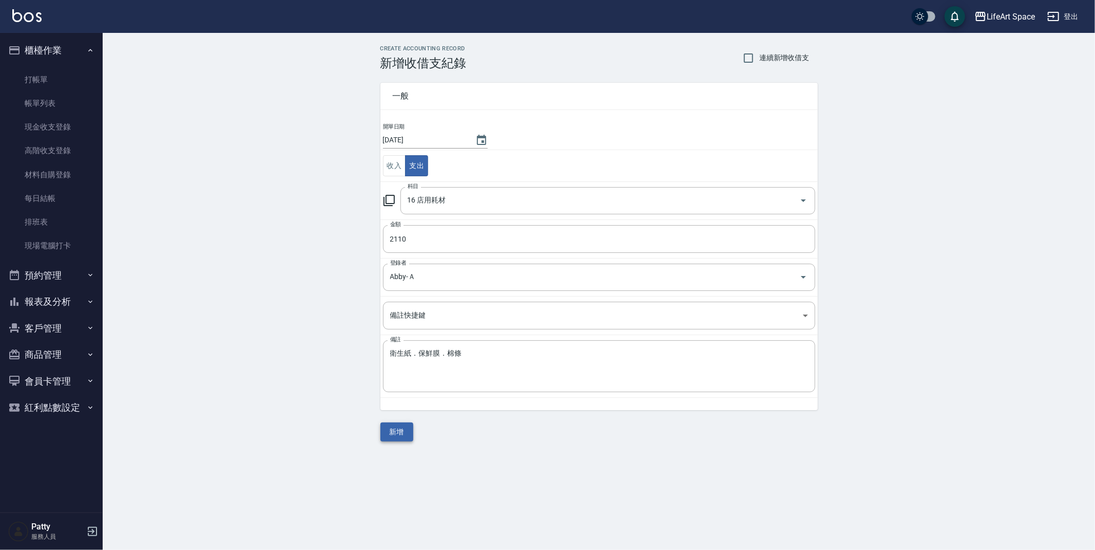
click at [407, 429] on button "新增" at bounding box center [397, 431] width 33 height 19
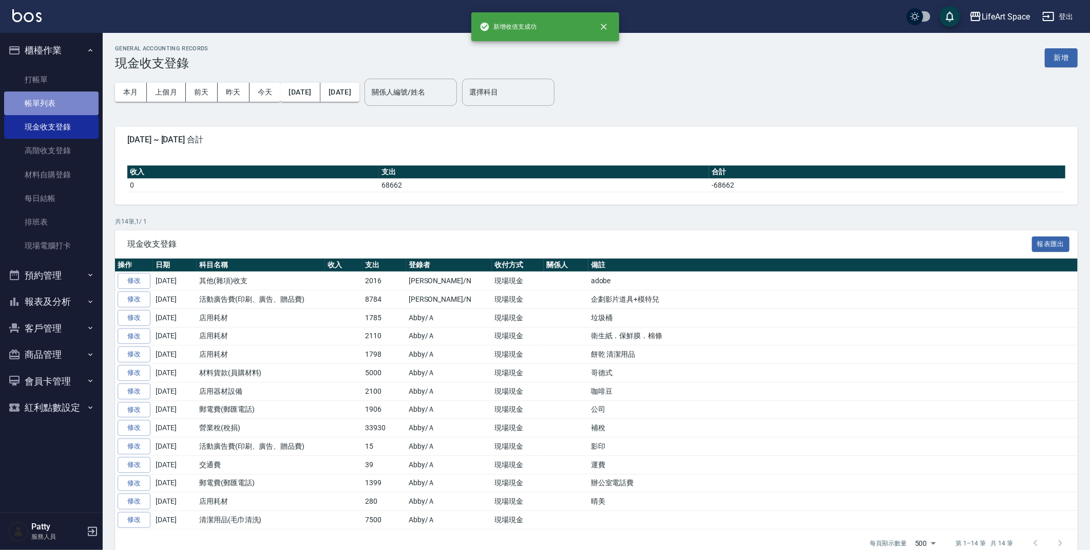
click at [85, 104] on link "帳單列表" at bounding box center [51, 103] width 94 height 24
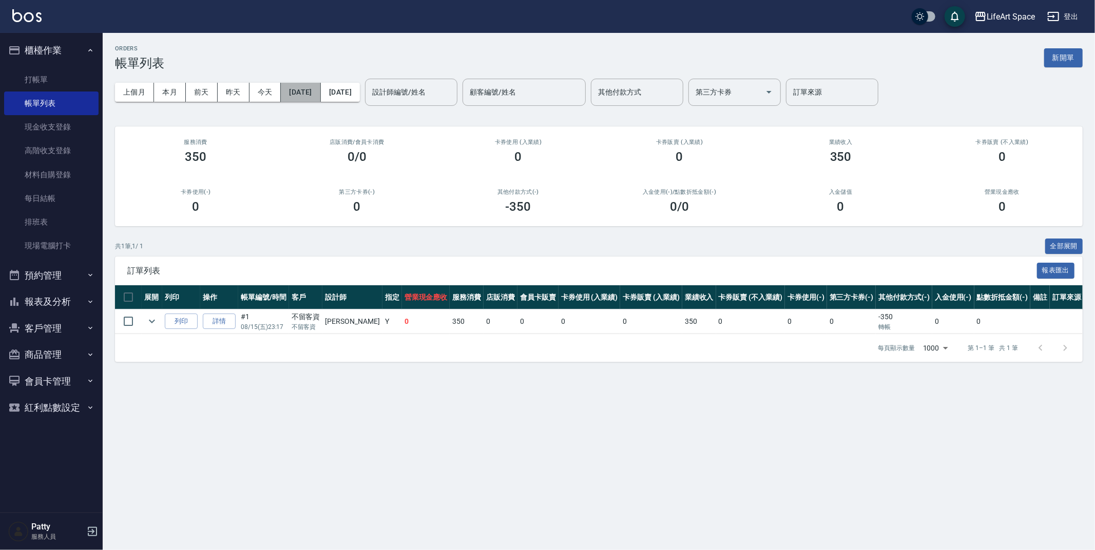
click at [317, 97] on button "[DATE]" at bounding box center [301, 92] width 40 height 19
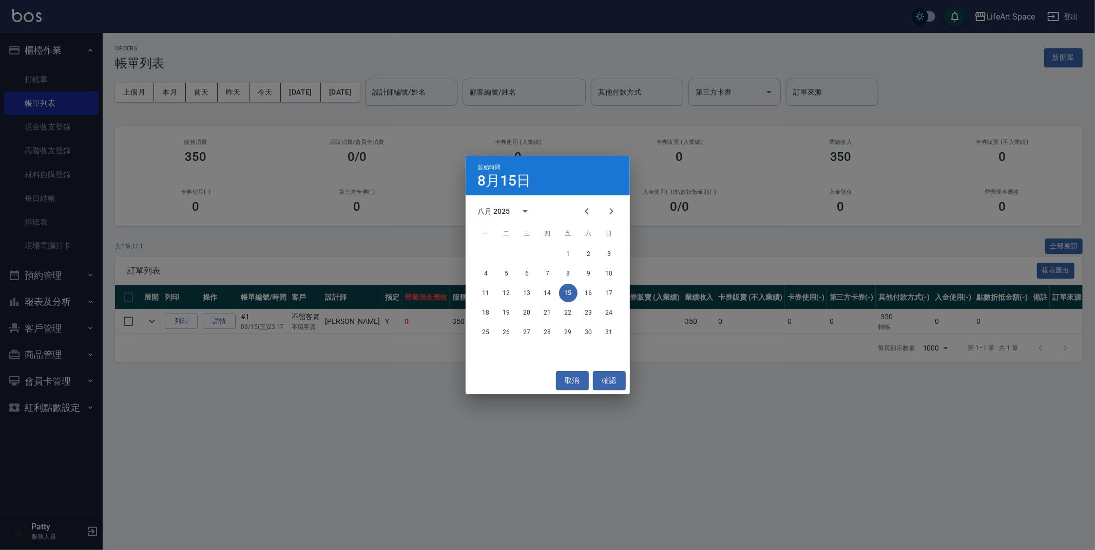
click at [558, 295] on div "11 12 13 14 15 16 17" at bounding box center [548, 292] width 164 height 18
click at [553, 293] on button "14" at bounding box center [548, 292] width 18 height 18
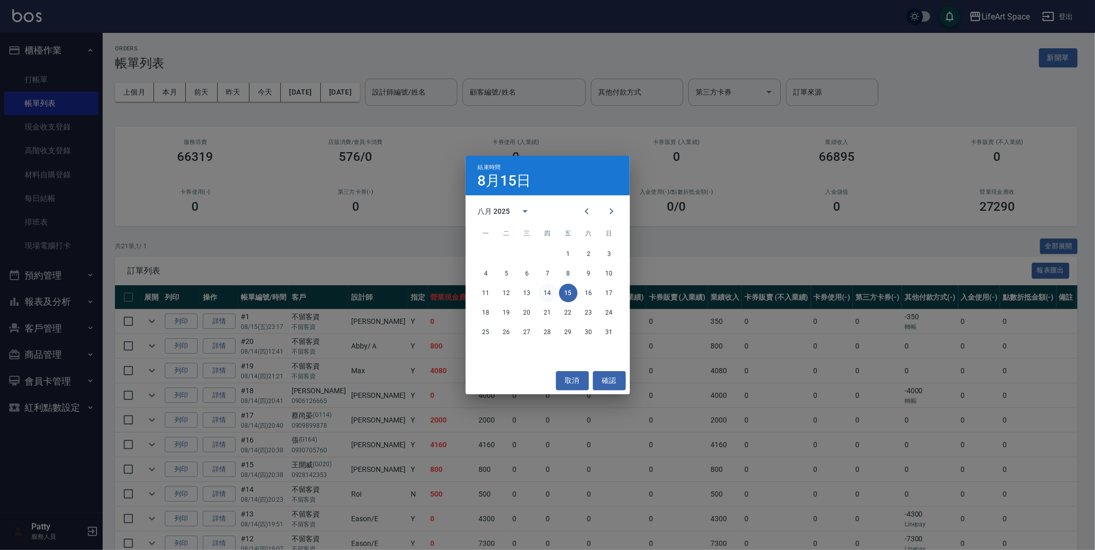
click at [548, 291] on button "14" at bounding box center [548, 292] width 18 height 18
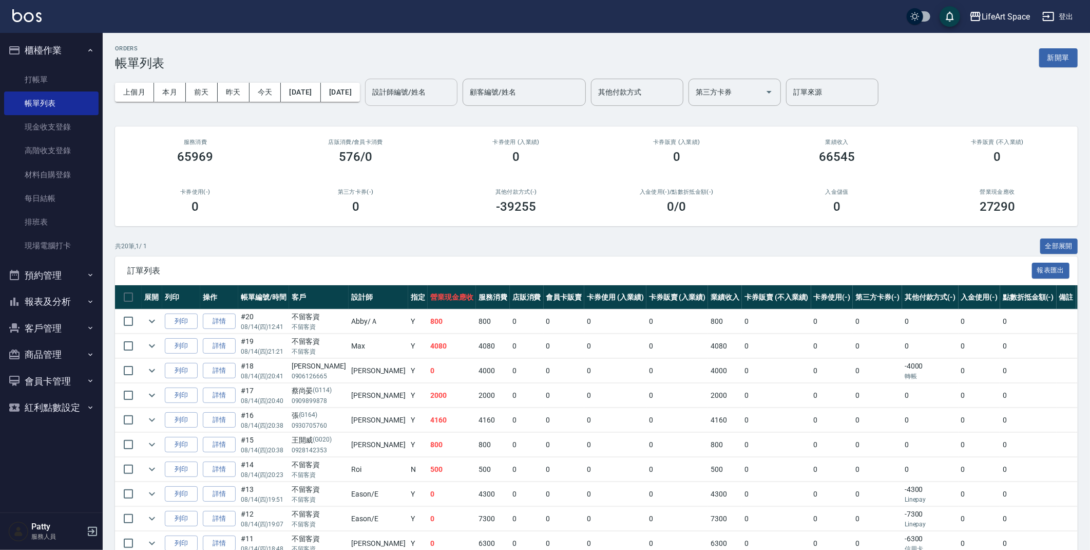
click at [453, 97] on input "設計師編號/姓名" at bounding box center [411, 92] width 83 height 18
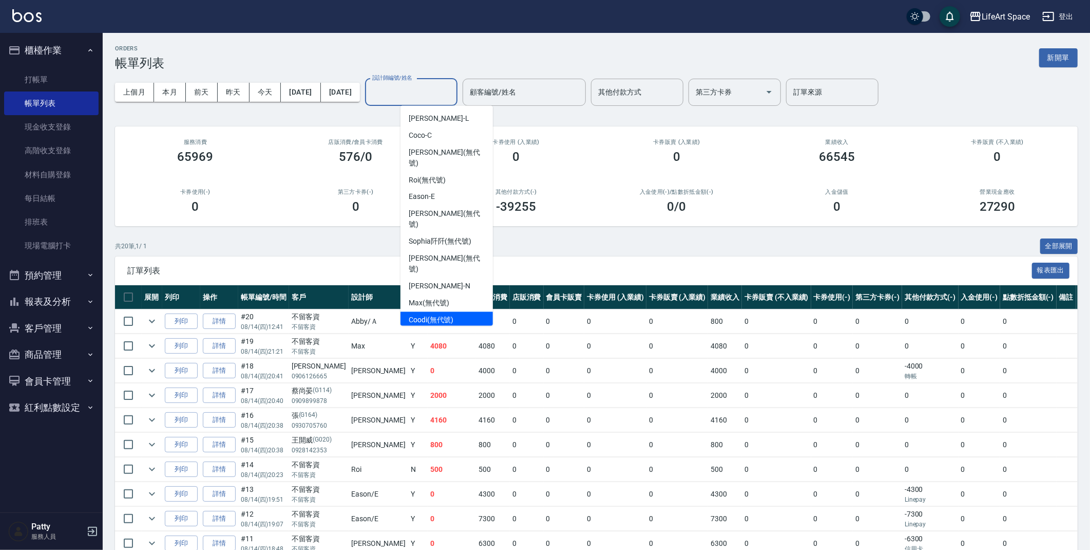
type input "ㄛ"
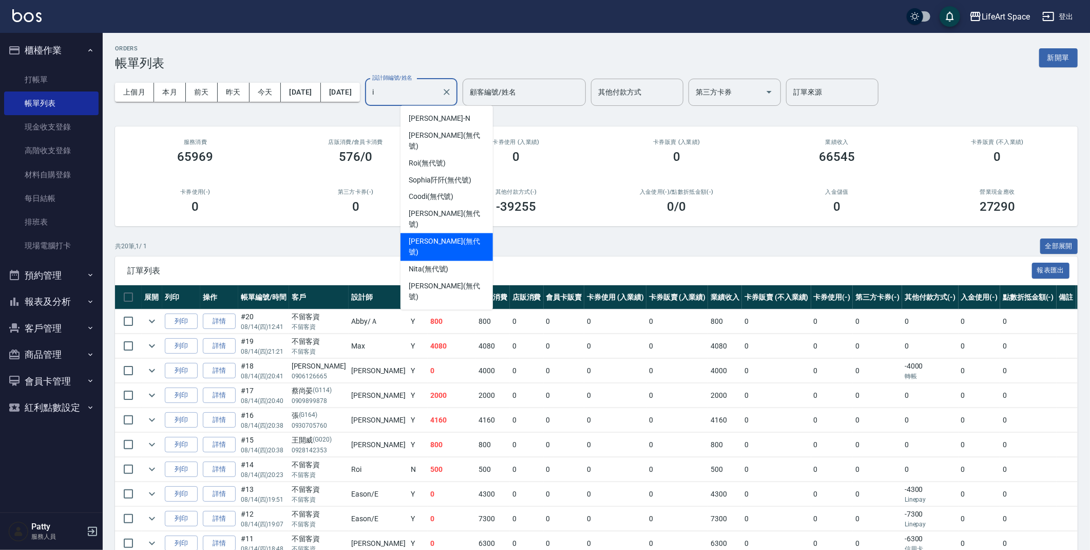
click at [426, 236] on span "[PERSON_NAME] (無代號)" at bounding box center [447, 247] width 76 height 22
type input "[PERSON_NAME](無代號)"
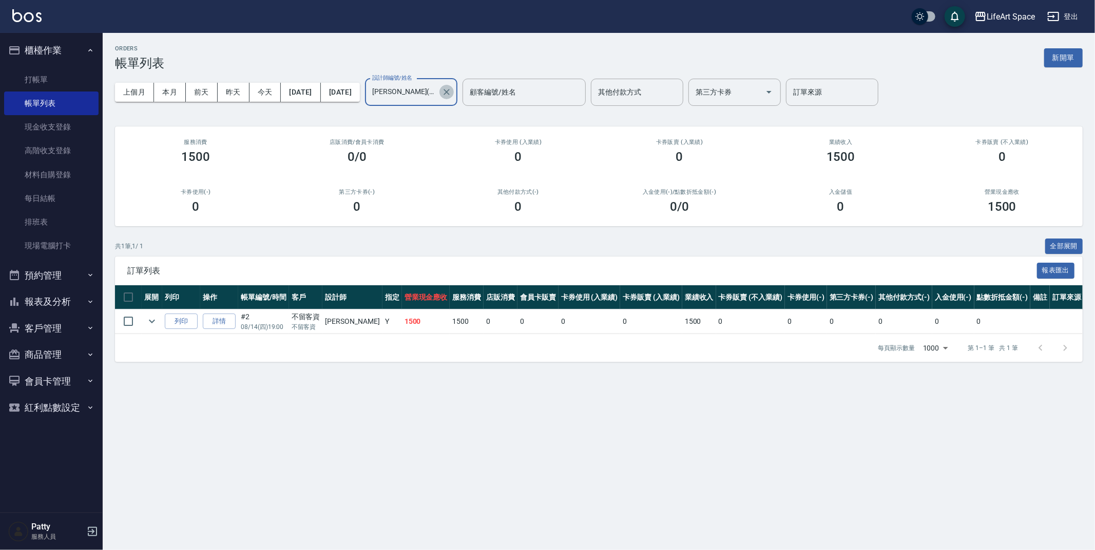
click at [452, 94] on icon "Clear" at bounding box center [447, 92] width 10 height 10
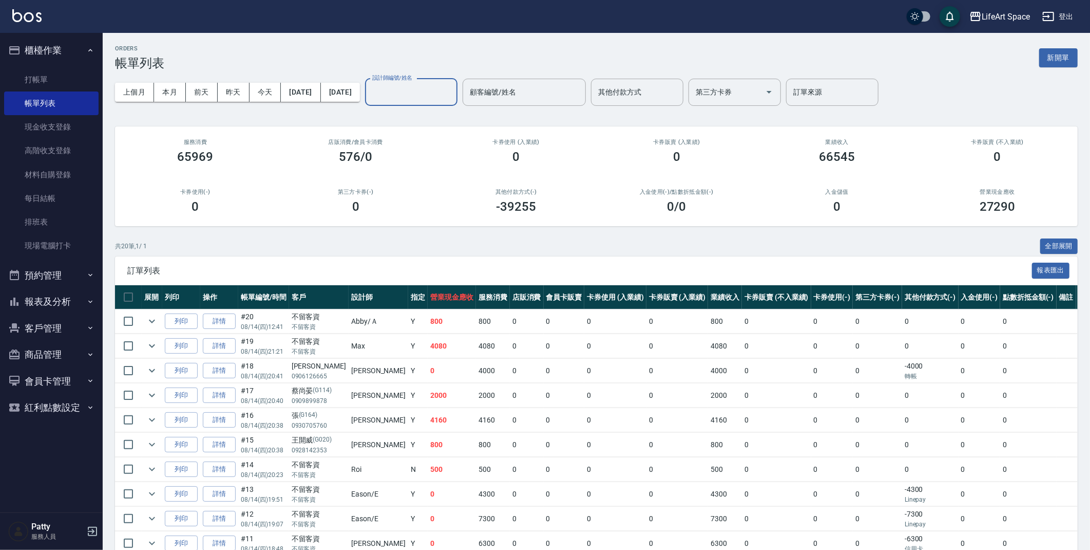
click at [453, 87] on input "設計師編號/姓名" at bounding box center [411, 92] width 83 height 18
drag, startPoint x: 419, startPoint y: 122, endPoint x: 408, endPoint y: 154, distance: 33.5
click at [413, 142] on ul "[PERSON_NAME] (無代號) [PERSON_NAME] (無代號)" at bounding box center [447, 132] width 92 height 53
click at [461, 113] on div "[PERSON_NAME] (無代號)" at bounding box center [447, 118] width 92 height 17
type input "[PERSON_NAME](無代號)"
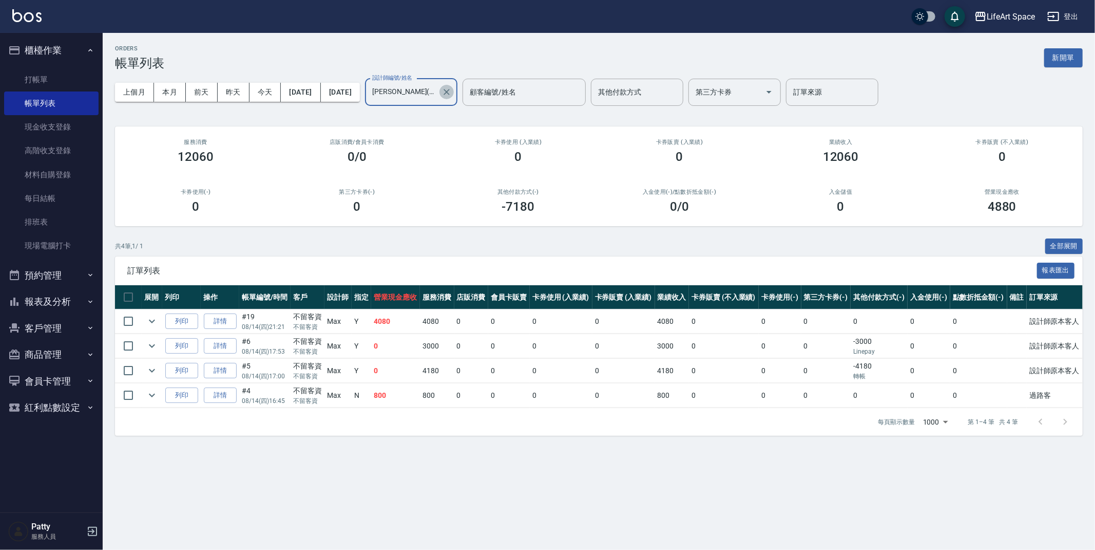
click at [452, 92] on icon "Clear" at bounding box center [447, 92] width 10 height 10
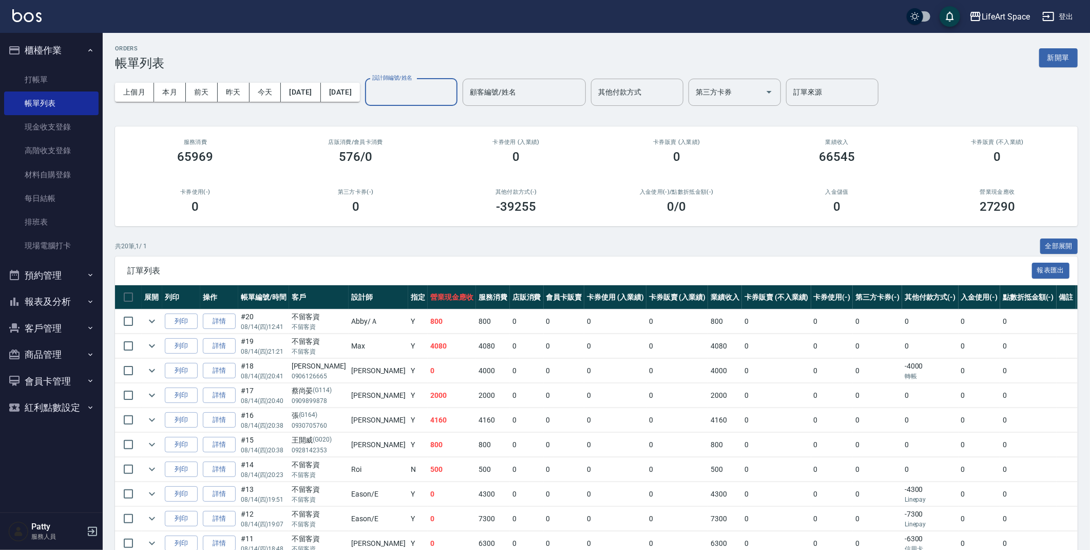
click at [445, 87] on input "設計師編號/姓名" at bounding box center [411, 92] width 83 height 18
click at [450, 123] on span "[PERSON_NAME] (無代號)" at bounding box center [447, 124] width 76 height 22
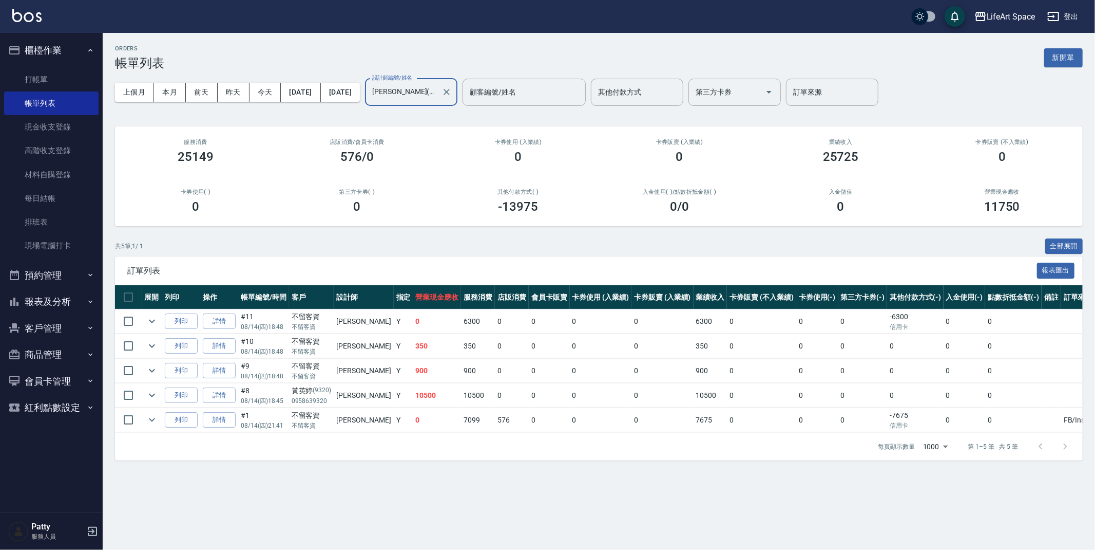
drag, startPoint x: 478, startPoint y: 91, endPoint x: 453, endPoint y: 87, distance: 25.1
click at [453, 87] on div "[PERSON_NAME](無代號) 設計師編號/姓名" at bounding box center [411, 92] width 92 height 27
type input "J"
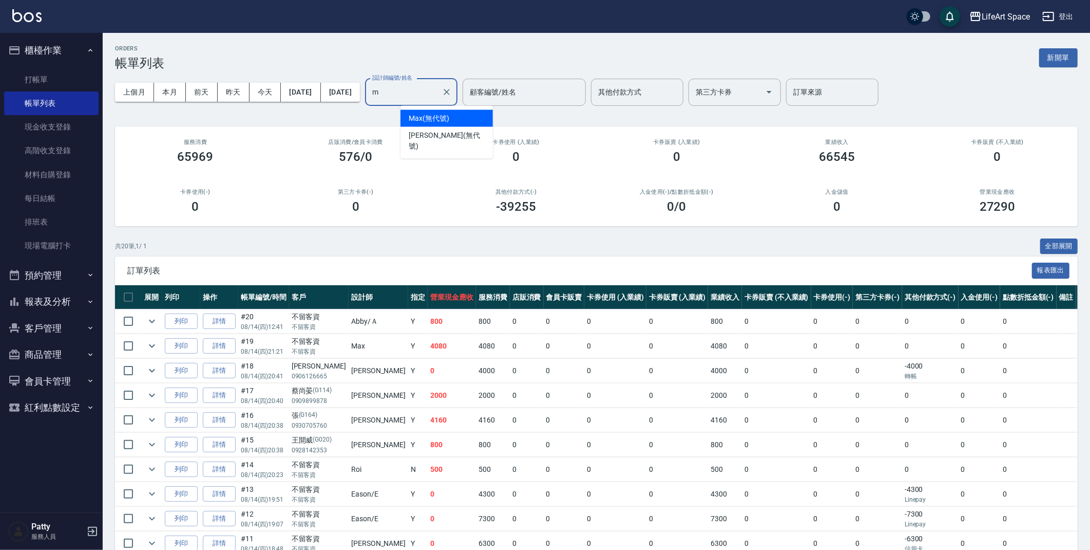
click at [430, 115] on span "[PERSON_NAME] (無代號)" at bounding box center [429, 118] width 41 height 11
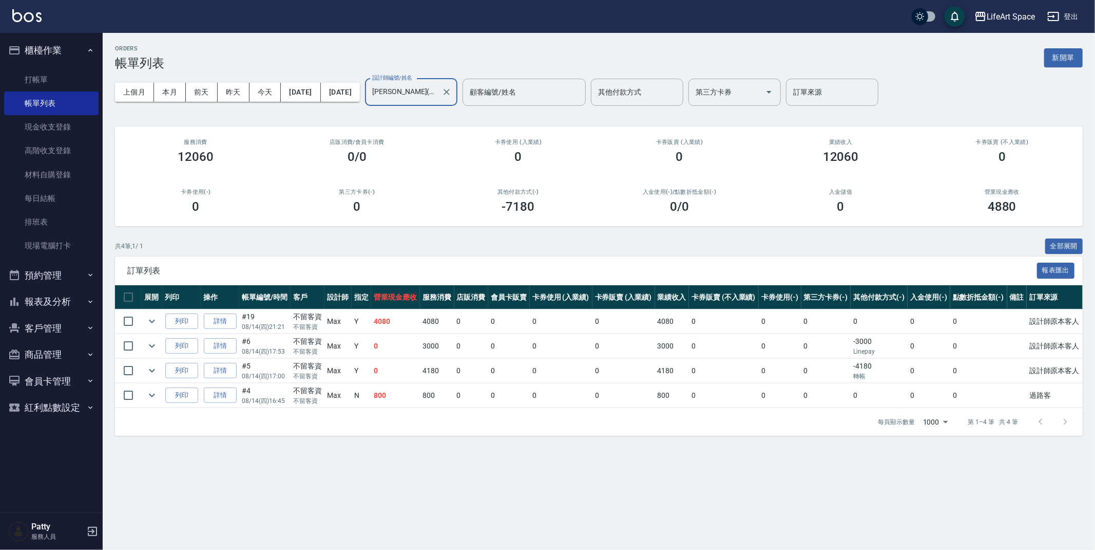
click at [453, 83] on div at bounding box center [446, 92] width 13 height 27
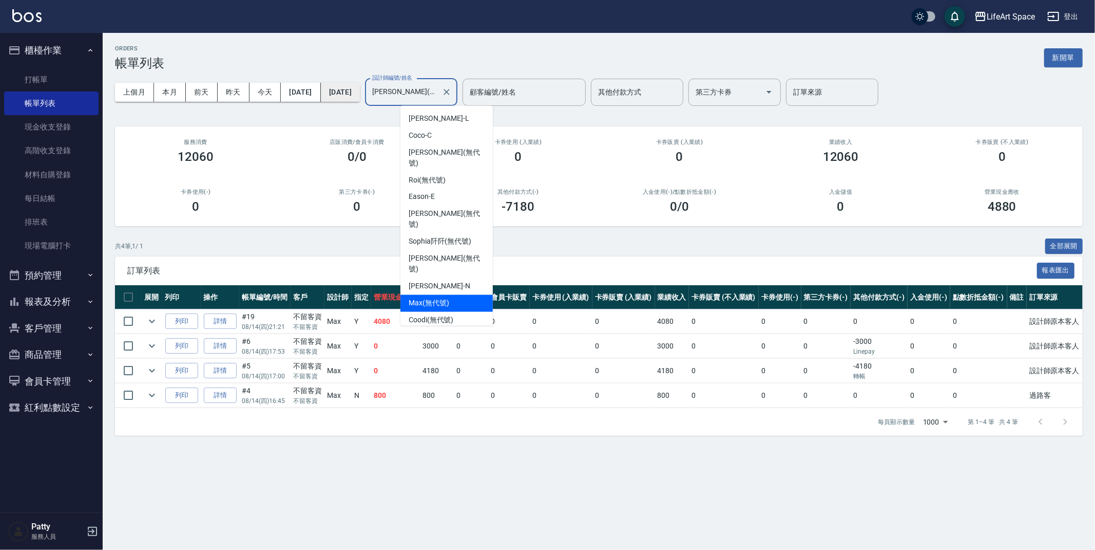
drag, startPoint x: 461, startPoint y: 94, endPoint x: 363, endPoint y: 91, distance: 98.2
click at [363, 91] on div "上個月 本月 [DATE] [DATE] [DATE] [DATE] [DATE] 設計師編號/姓名 [PERSON_NAME](無代號) 設計師編號/姓名 …" at bounding box center [599, 92] width 968 height 44
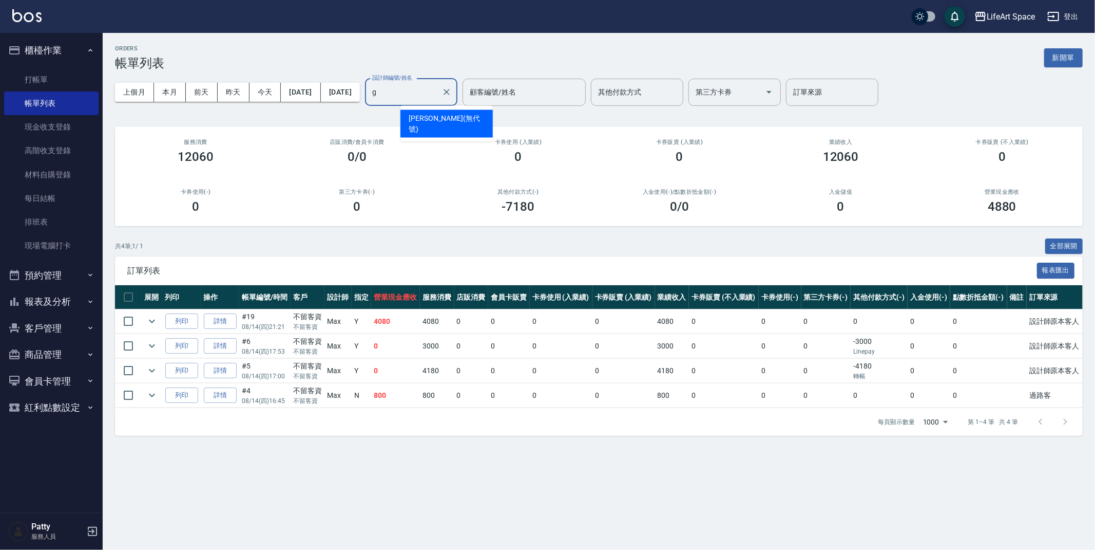
click at [473, 110] on div "[PERSON_NAME] (無代號)" at bounding box center [447, 124] width 92 height 28
type input "[PERSON_NAME](無代號)"
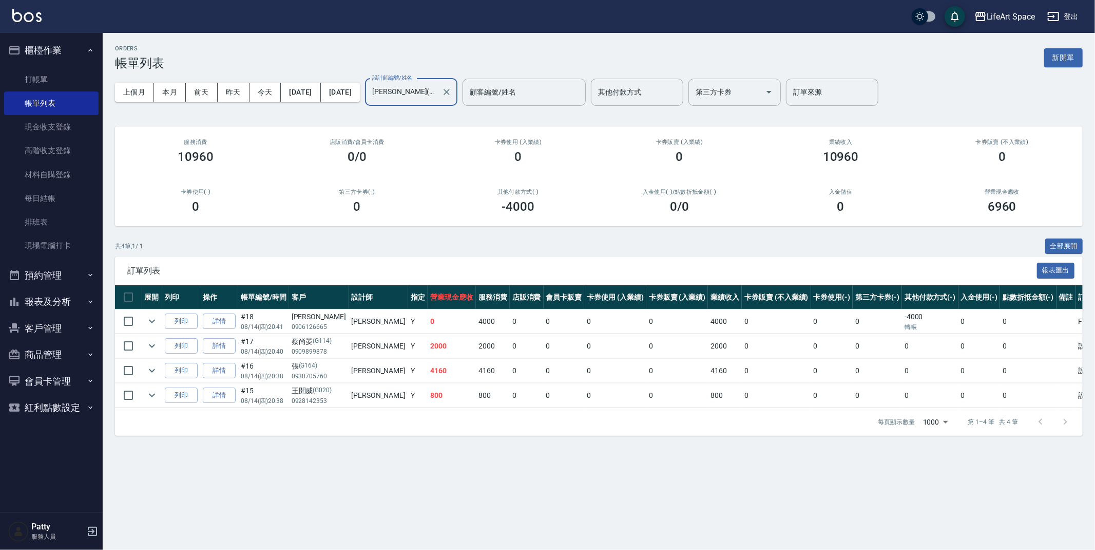
click at [452, 95] on icon "Clear" at bounding box center [447, 92] width 10 height 10
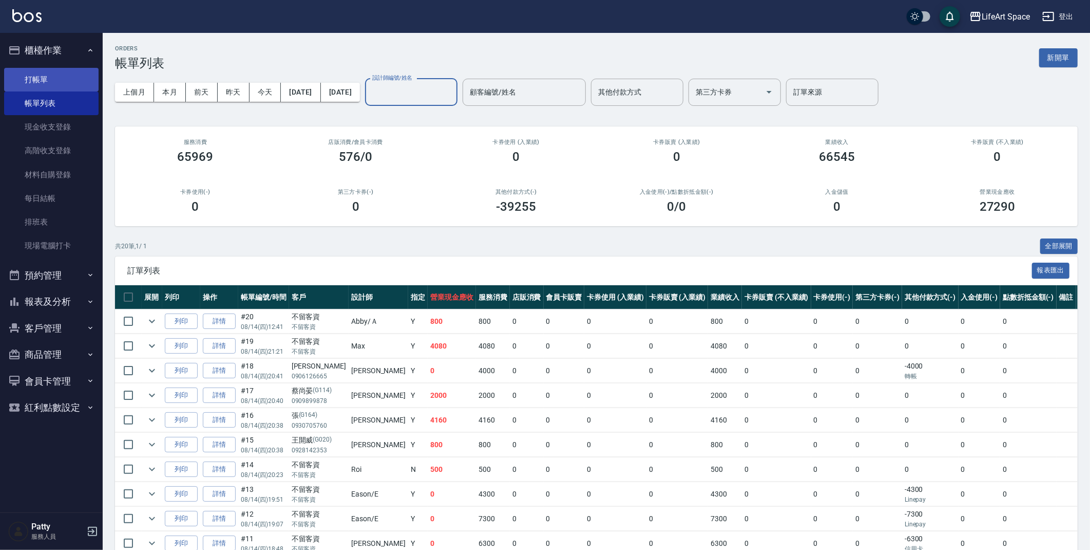
click at [46, 78] on link "打帳單" at bounding box center [51, 80] width 94 height 24
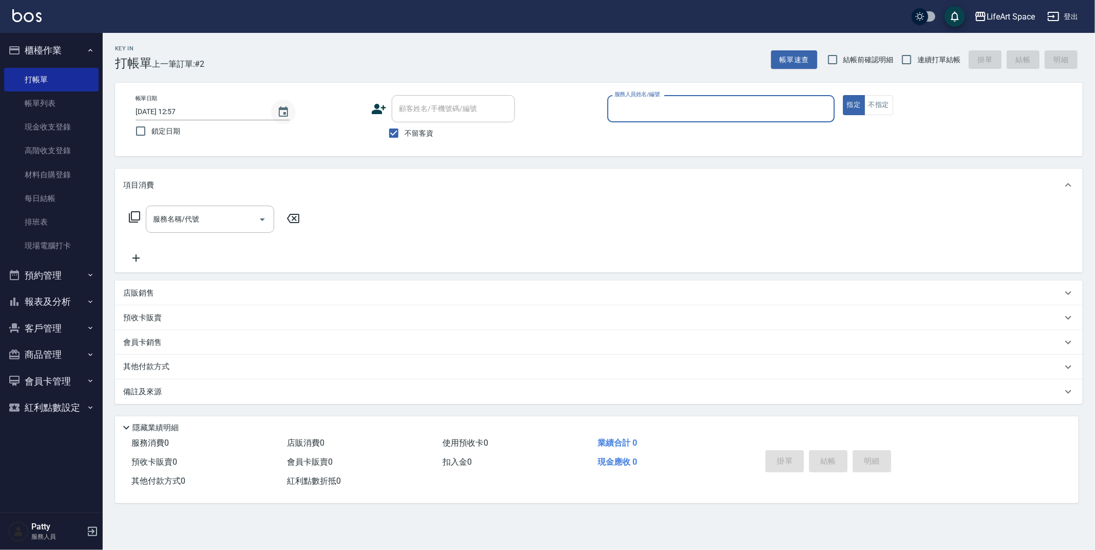
click at [285, 111] on icon "Choose date, selected date is 2025-08-15" at bounding box center [283, 112] width 12 height 12
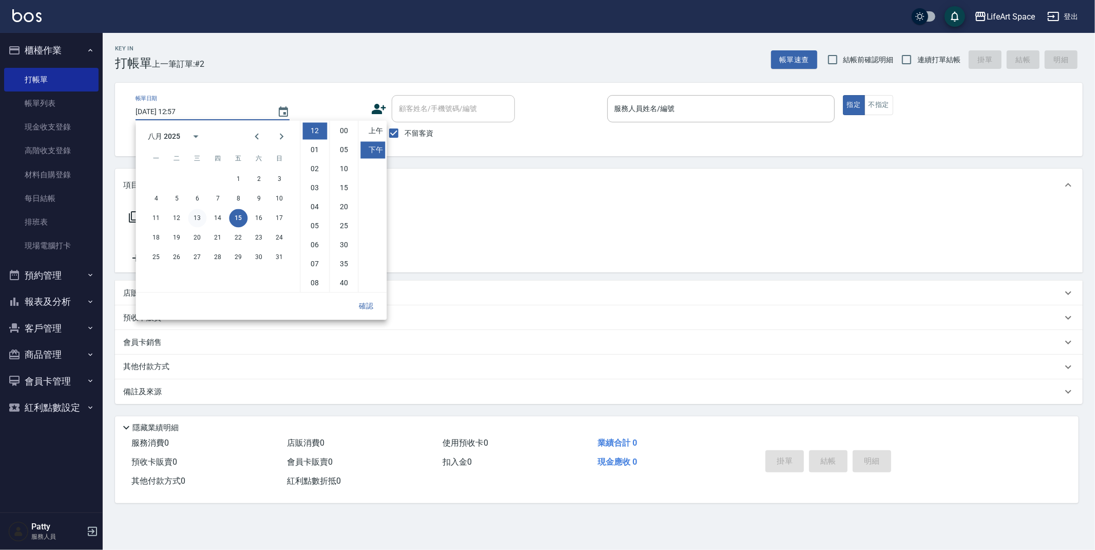
click at [195, 218] on button "13" at bounding box center [197, 218] width 18 height 18
type input "[DATE] 12:57"
click at [370, 308] on button "確認" at bounding box center [366, 305] width 33 height 19
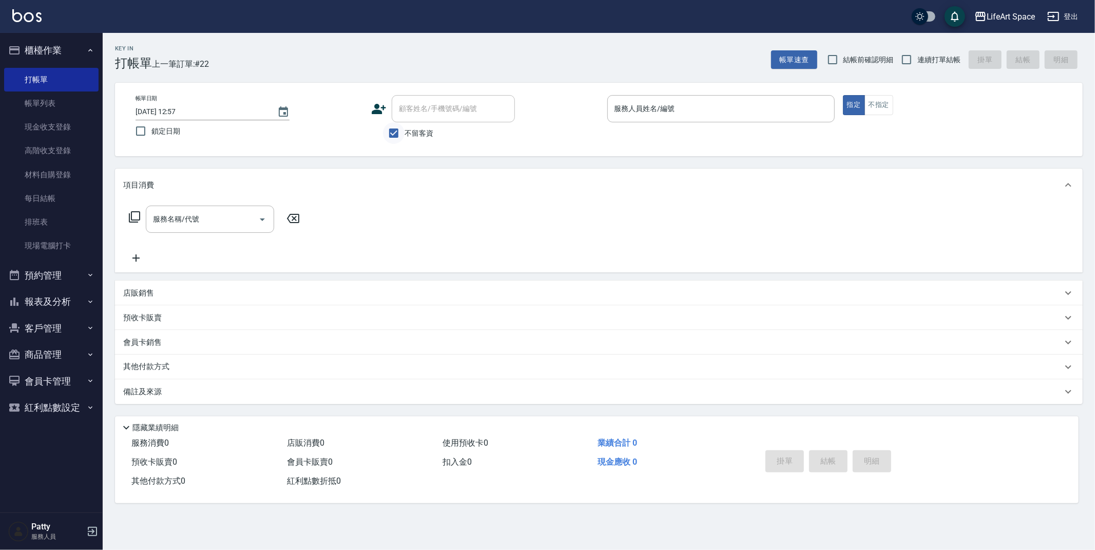
click at [392, 135] on input "不留客資" at bounding box center [394, 133] width 22 height 22
checkbox input "false"
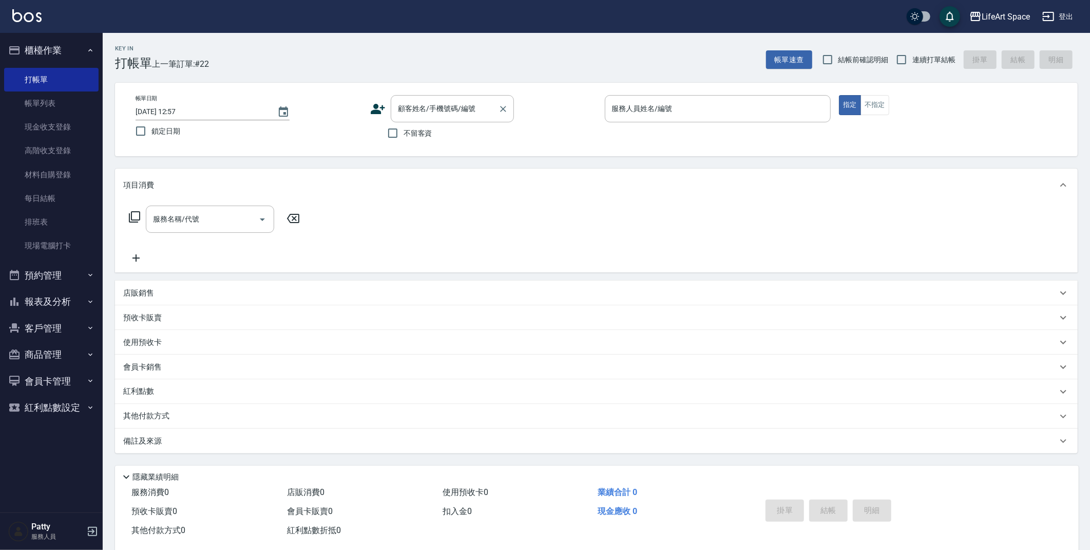
click at [421, 109] on div "顧客姓名/手機號碼/編號 顧客姓名/手機號碼/編號" at bounding box center [452, 108] width 123 height 27
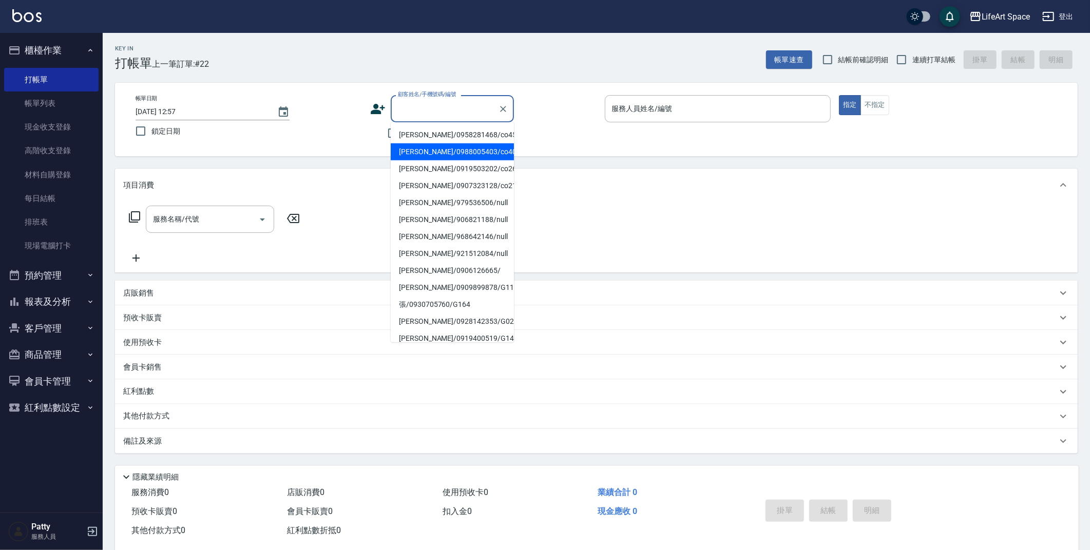
click at [574, 138] on div "顧客姓名/手機號碼/編號 顧客姓名/手機號碼/編號 不留客資" at bounding box center [483, 119] width 226 height 49
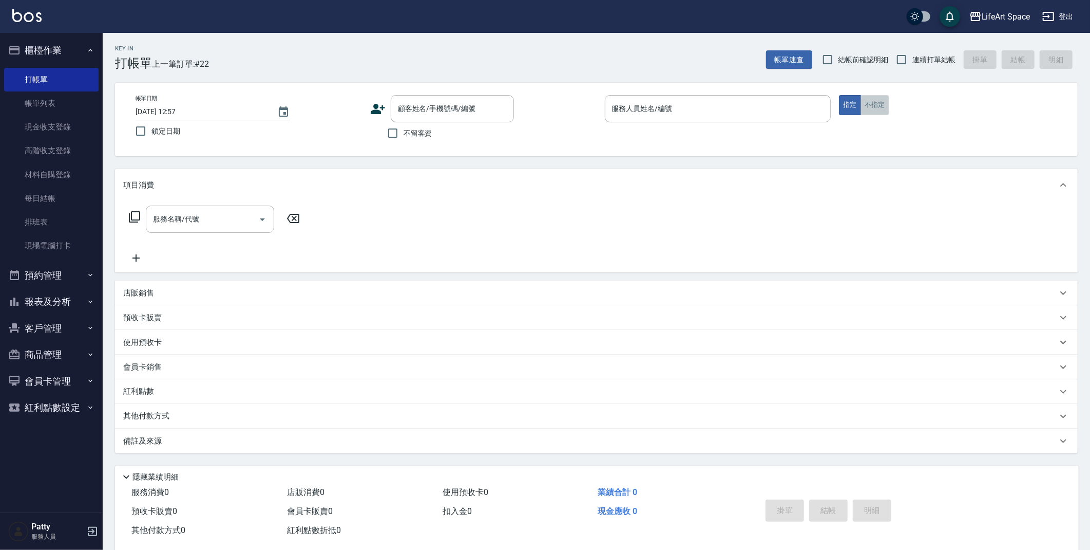
click at [880, 110] on button "不指定" at bounding box center [875, 105] width 29 height 20
click at [849, 110] on button "指定" at bounding box center [850, 105] width 22 height 20
click at [742, 103] on input "服務人員姓名/編號" at bounding box center [718, 109] width 217 height 18
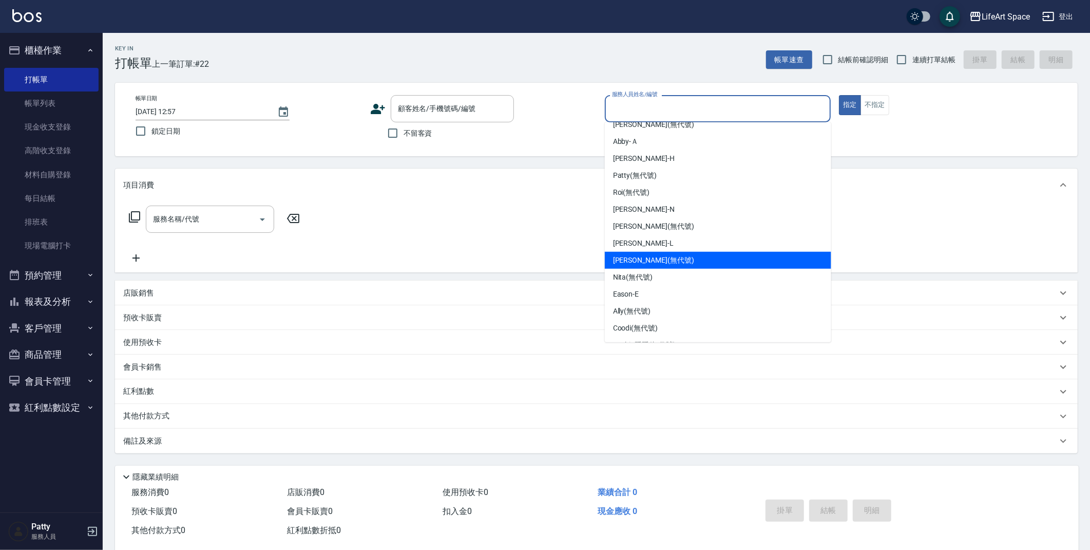
scroll to position [161, 0]
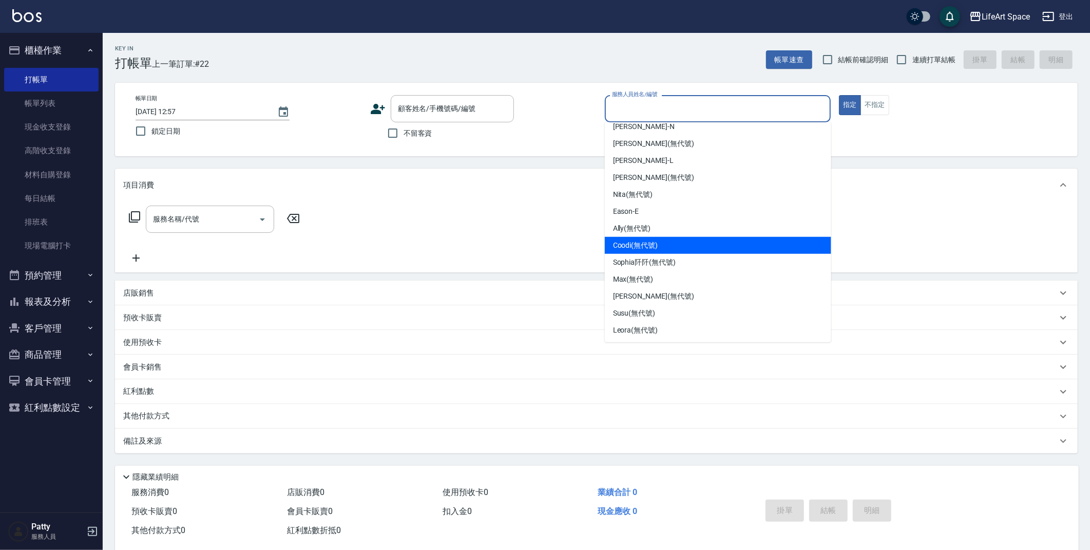
click at [646, 243] on span "Coodi (無代號)" at bounding box center [635, 245] width 45 height 11
type input "Coodi(無代號)"
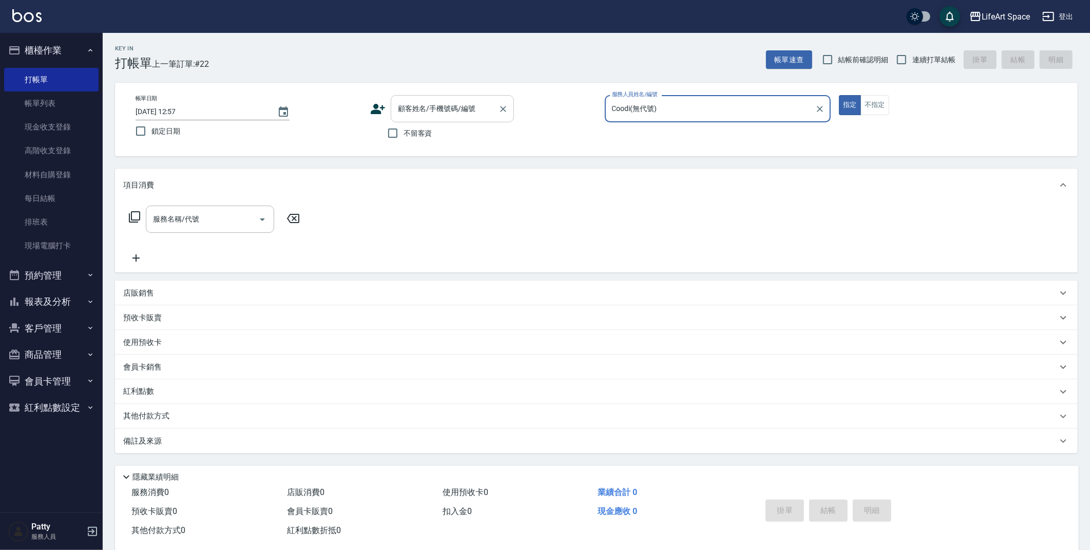
click at [441, 115] on input "顧客姓名/手機號碼/編號" at bounding box center [444, 109] width 99 height 18
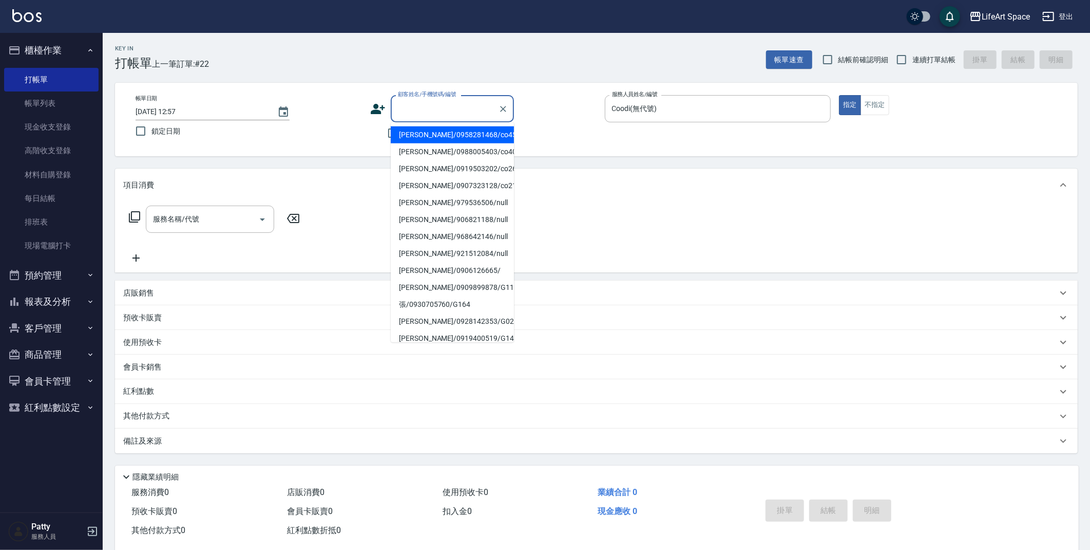
click at [172, 52] on div "Key In 打帳單 上一筆訂單:#22" at bounding box center [156, 51] width 106 height 37
click at [482, 108] on input "顧客姓名/手機號碼/編號" at bounding box center [444, 109] width 99 height 18
click at [526, 100] on div "顧客姓名/手機號碼/編號 顧客姓名/手機號碼/編號" at bounding box center [483, 108] width 226 height 27
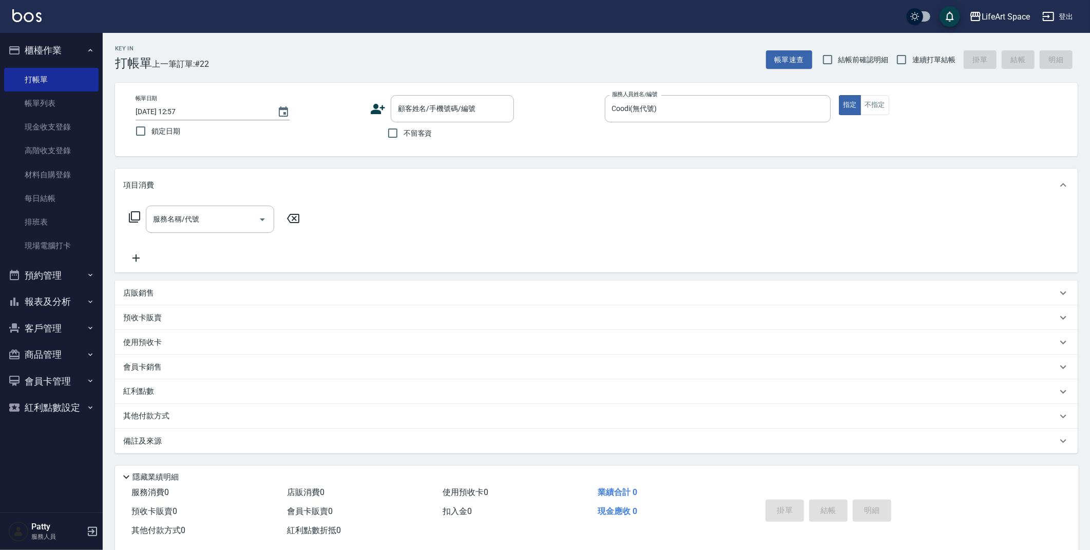
click at [187, 221] on div "服務名稱/代號 服務名稱/代號" at bounding box center [210, 218] width 128 height 27
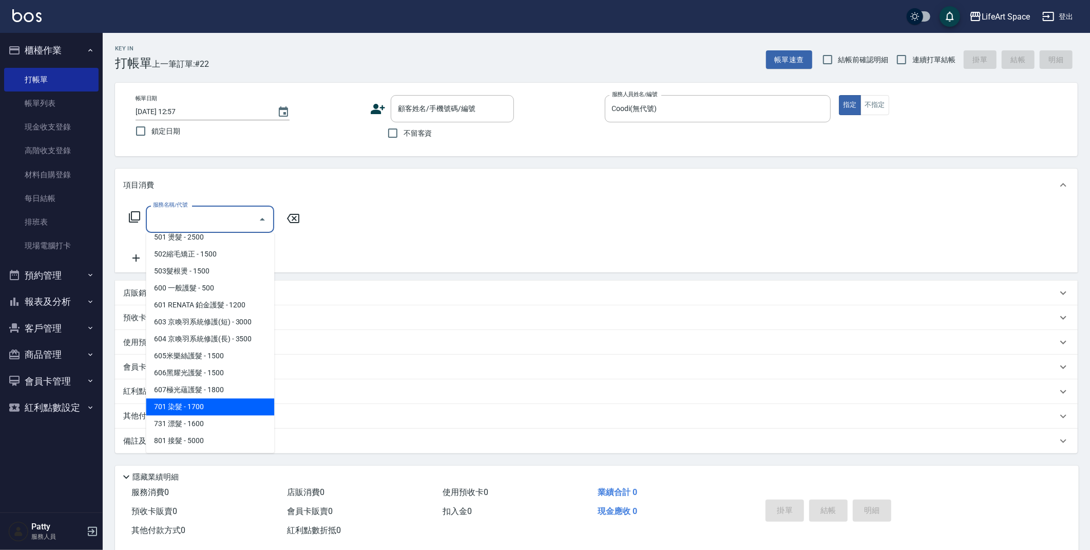
drag, startPoint x: 191, startPoint y: 402, endPoint x: 193, endPoint y: 388, distance: 14.0
click at [191, 402] on span "701 染髮 - 1700" at bounding box center [210, 406] width 128 height 17
type input "701 染髮(701)"
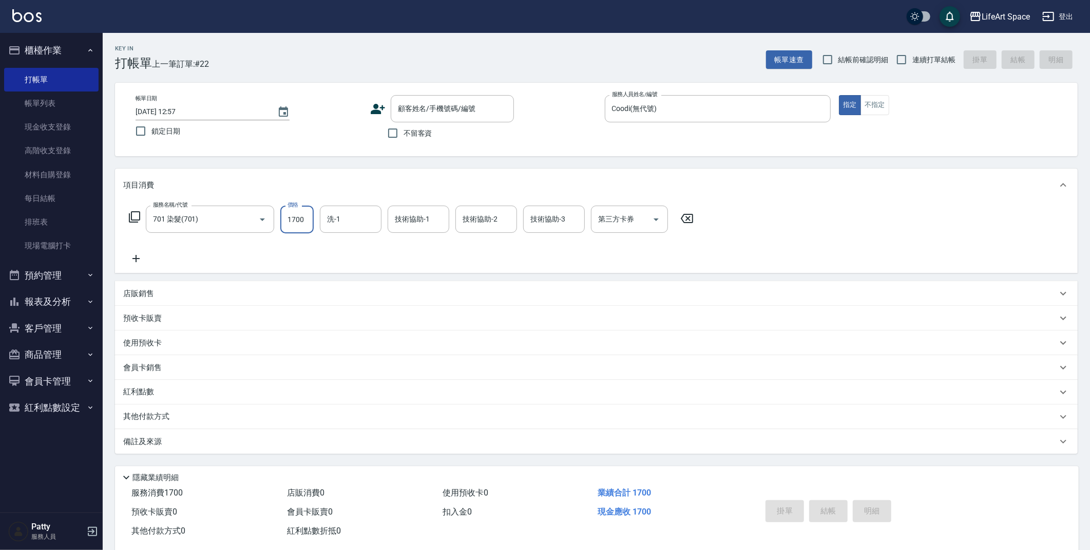
click at [308, 224] on input "1700" at bounding box center [296, 219] width 33 height 28
type input "2999"
click at [149, 412] on p "其他付款方式" at bounding box center [148, 416] width 51 height 11
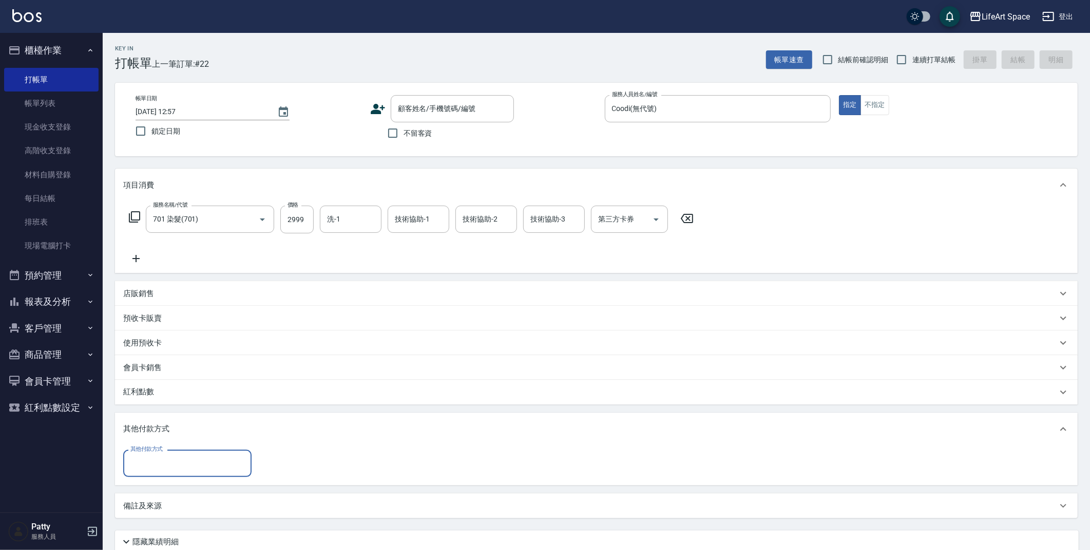
scroll to position [0, 0]
click at [175, 463] on input "其他付款方式" at bounding box center [187, 463] width 119 height 18
click at [192, 383] on span "轉帳" at bounding box center [187, 385] width 128 height 17
type input "轉帳"
click at [289, 463] on input "0" at bounding box center [296, 463] width 77 height 28
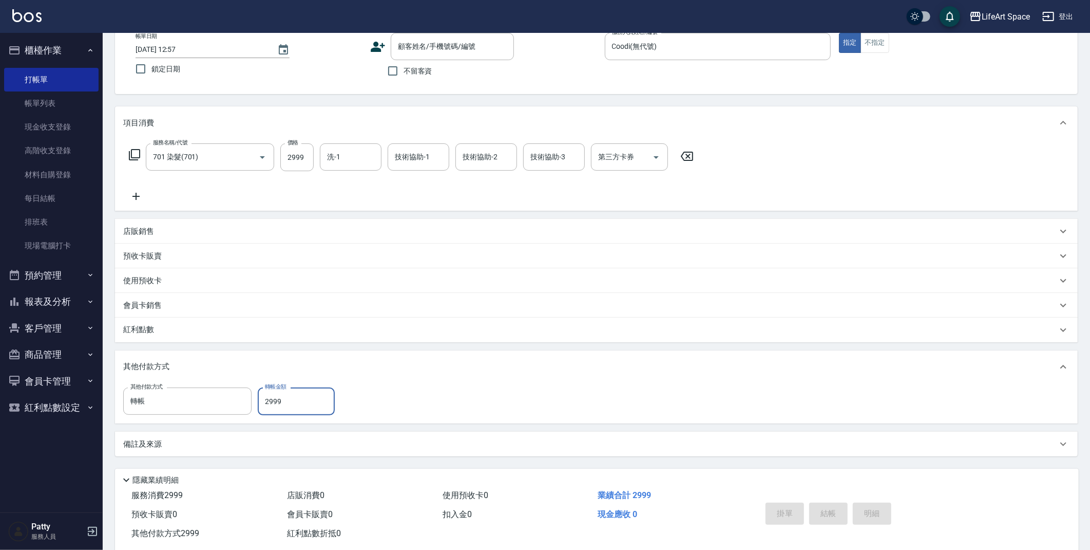
scroll to position [84, 0]
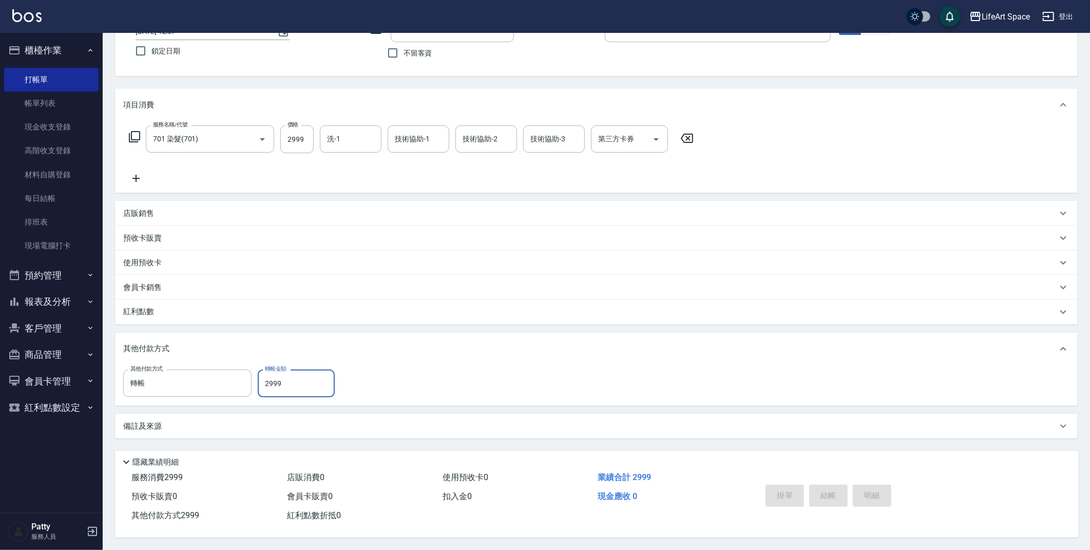
type input "2999"
click at [831, 497] on div "掛單 結帳 明細" at bounding box center [829, 496] width 134 height 32
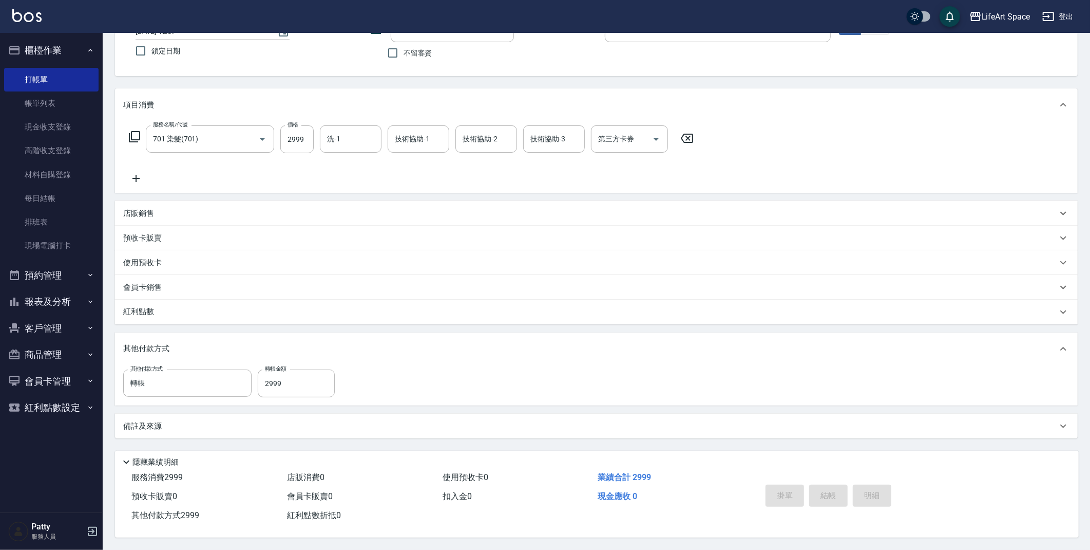
click at [831, 497] on div "掛單 結帳 明細" at bounding box center [829, 496] width 134 height 32
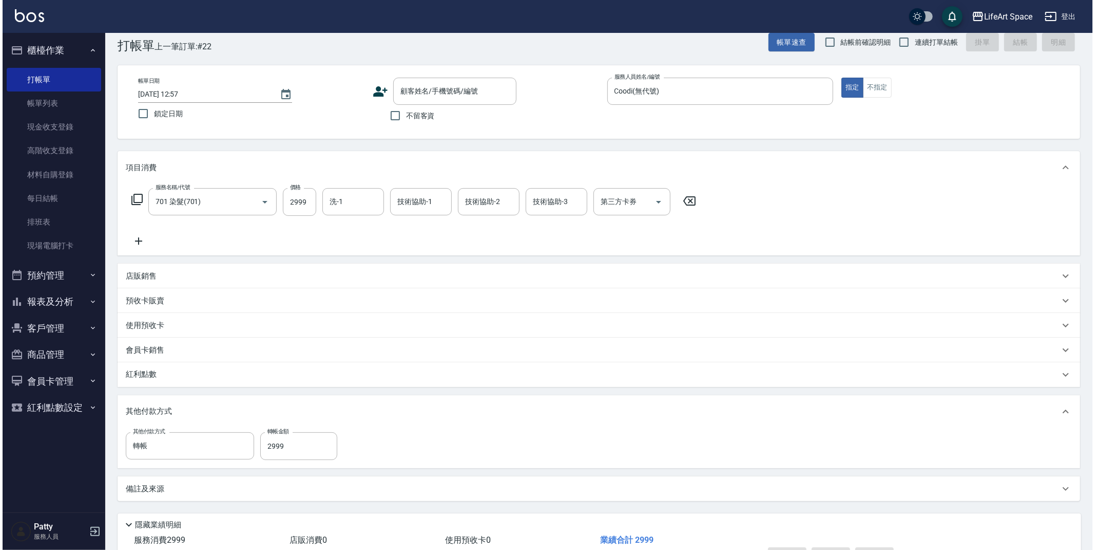
scroll to position [0, 0]
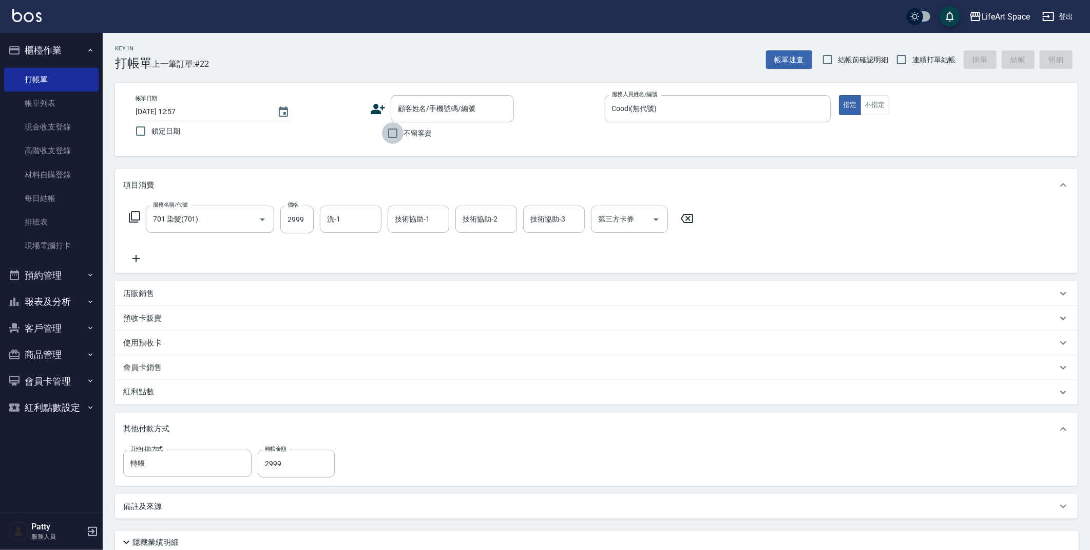
click at [395, 130] on input "不留客資" at bounding box center [393, 133] width 22 height 22
checkbox input "true"
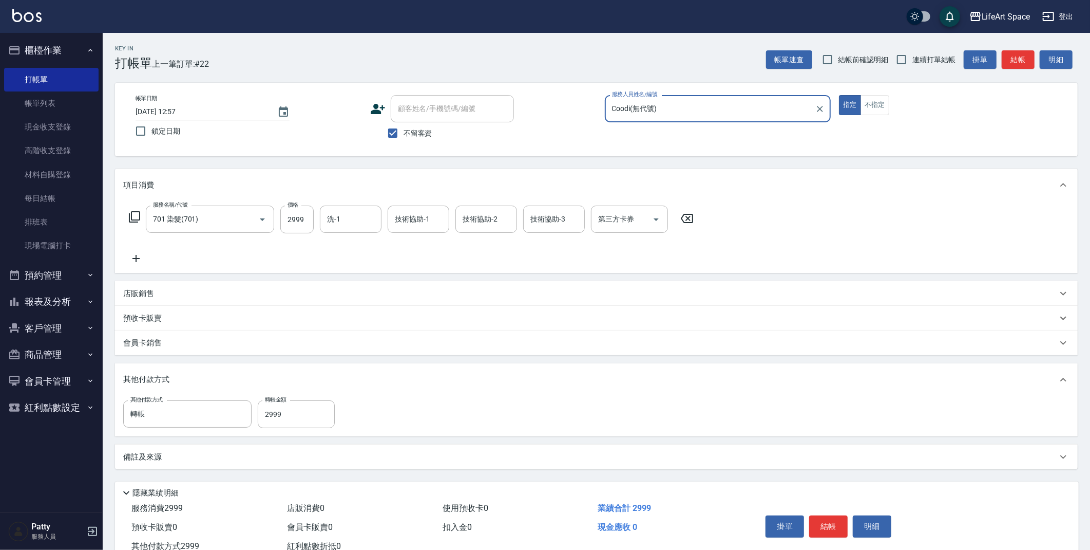
click at [817, 522] on button "結帳" at bounding box center [828, 526] width 39 height 22
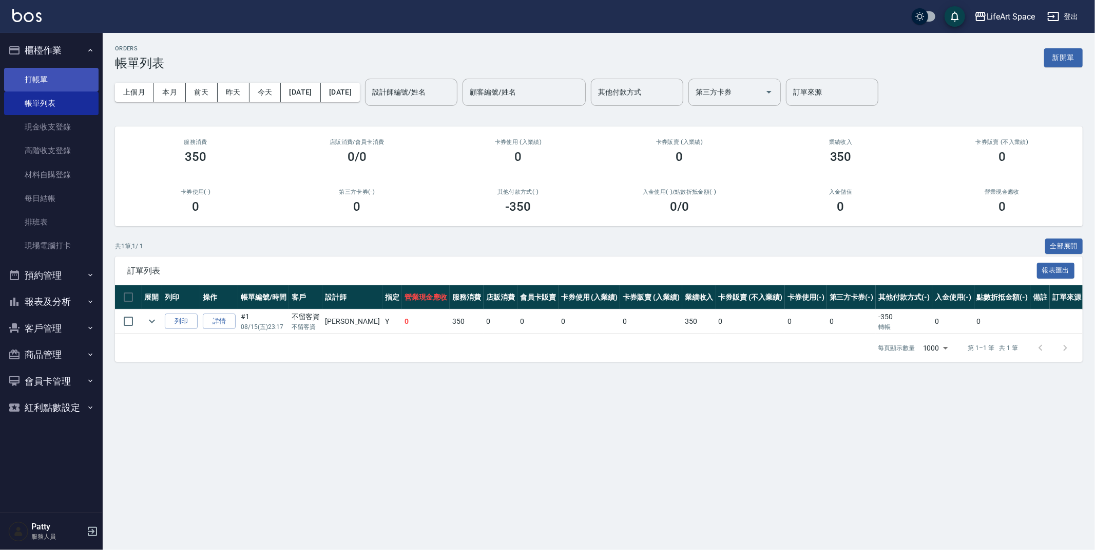
click at [60, 77] on link "打帳單" at bounding box center [51, 80] width 94 height 24
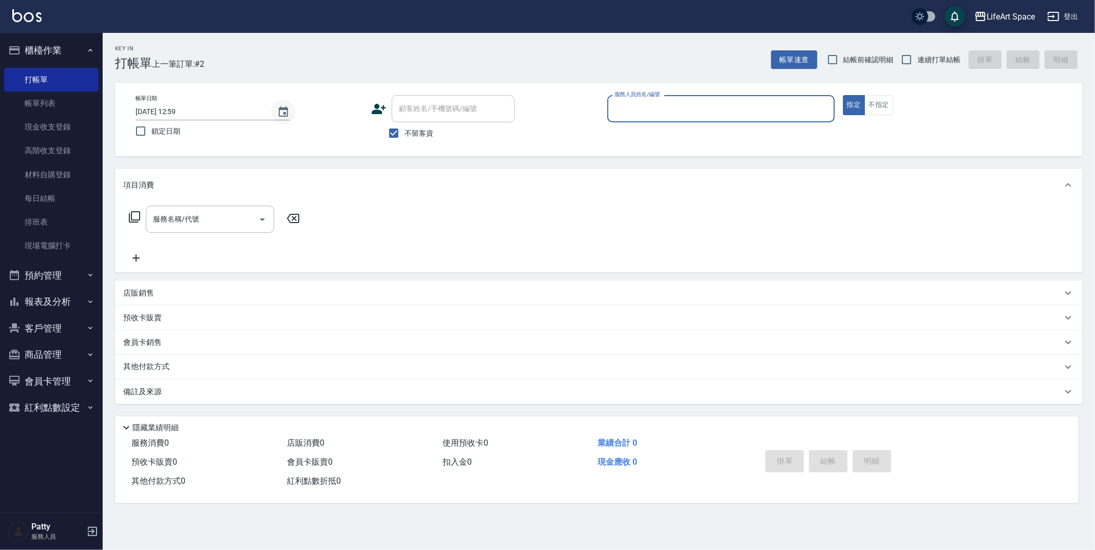
click at [286, 112] on icon "Choose date, selected date is 2025-08-15" at bounding box center [283, 112] width 12 height 12
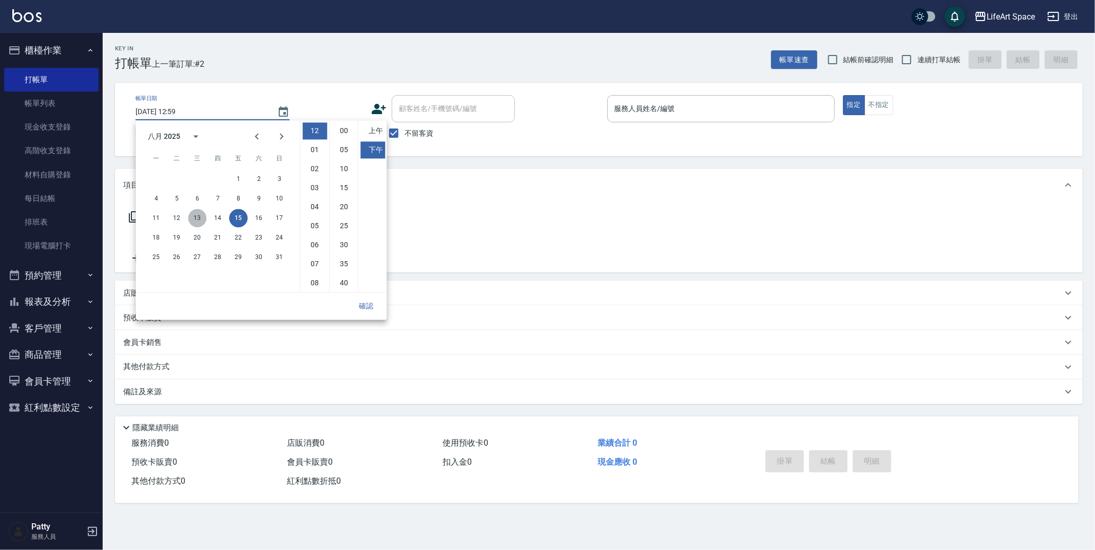
click at [202, 220] on button "13" at bounding box center [197, 218] width 18 height 18
type input "[DATE] 12:59"
drag, startPoint x: 368, startPoint y: 304, endPoint x: 367, endPoint y: 298, distance: 5.7
click at [368, 303] on button "確認" at bounding box center [366, 305] width 33 height 19
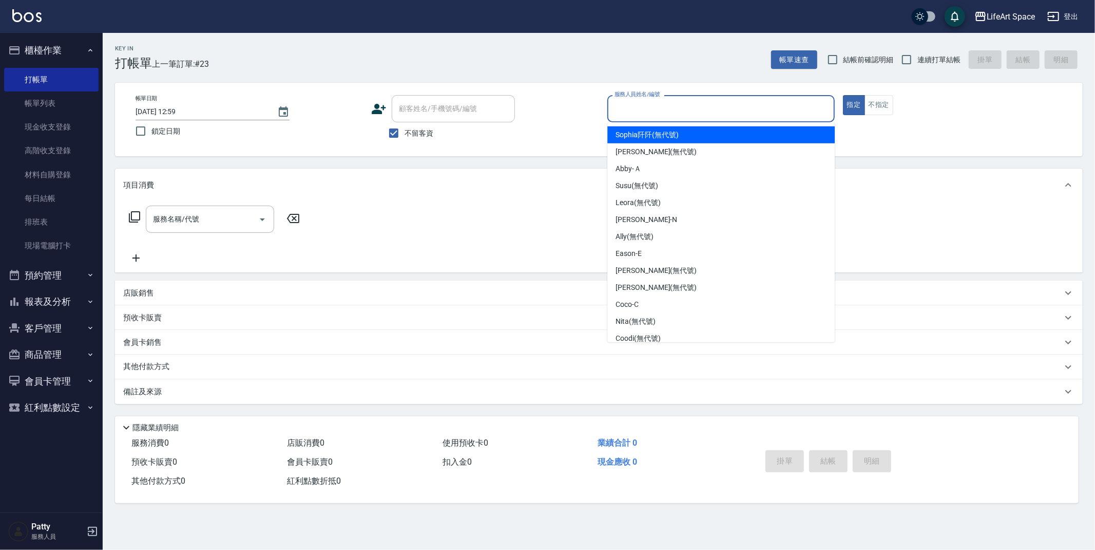
click at [714, 107] on input "服務人員姓名/編號" at bounding box center [721, 109] width 218 height 18
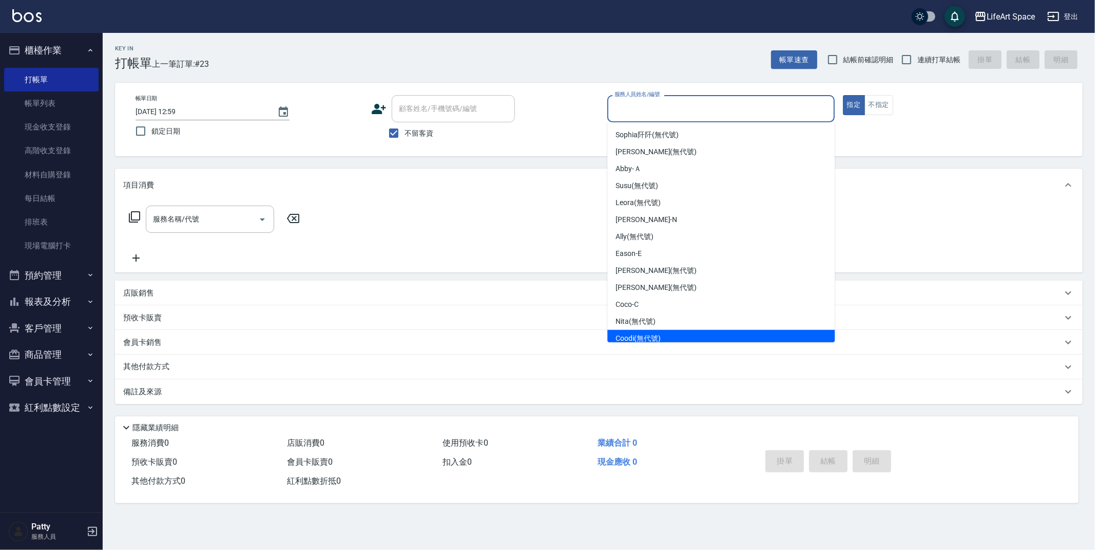
click at [682, 336] on div "Coodi (無代號)" at bounding box center [722, 338] width 228 height 17
type input "Coodi(無代號)"
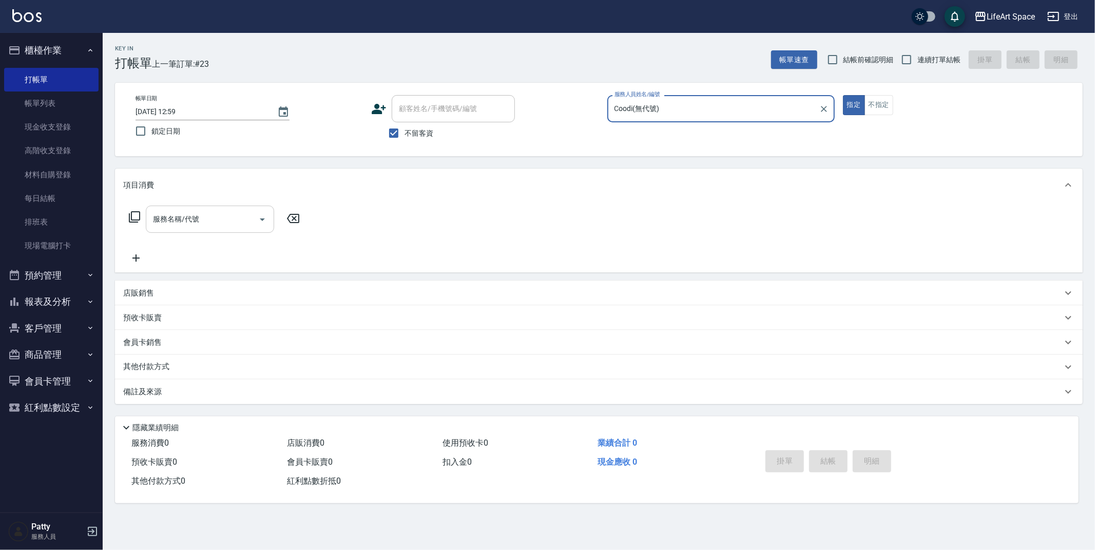
click at [219, 218] on input "服務名稱/代號" at bounding box center [202, 219] width 104 height 18
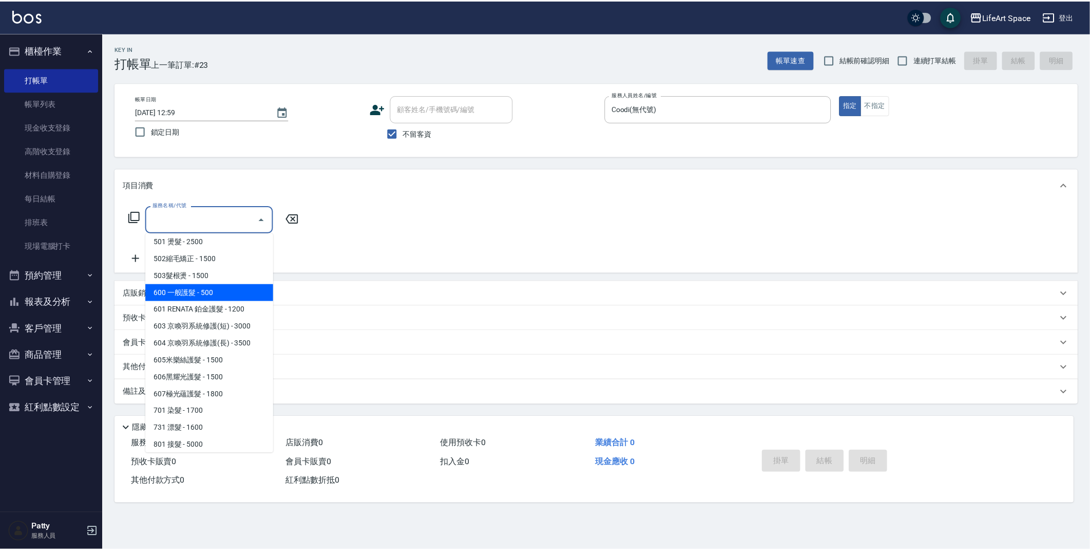
scroll to position [161, 0]
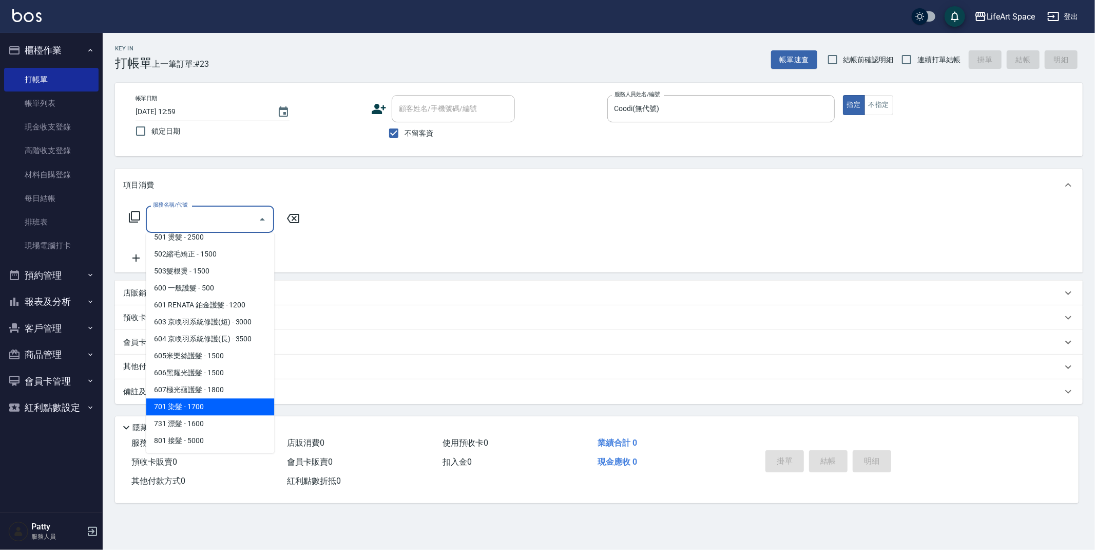
click at [216, 408] on span "701 染髮 - 1700" at bounding box center [210, 406] width 128 height 17
type input "701 染髮(701)"
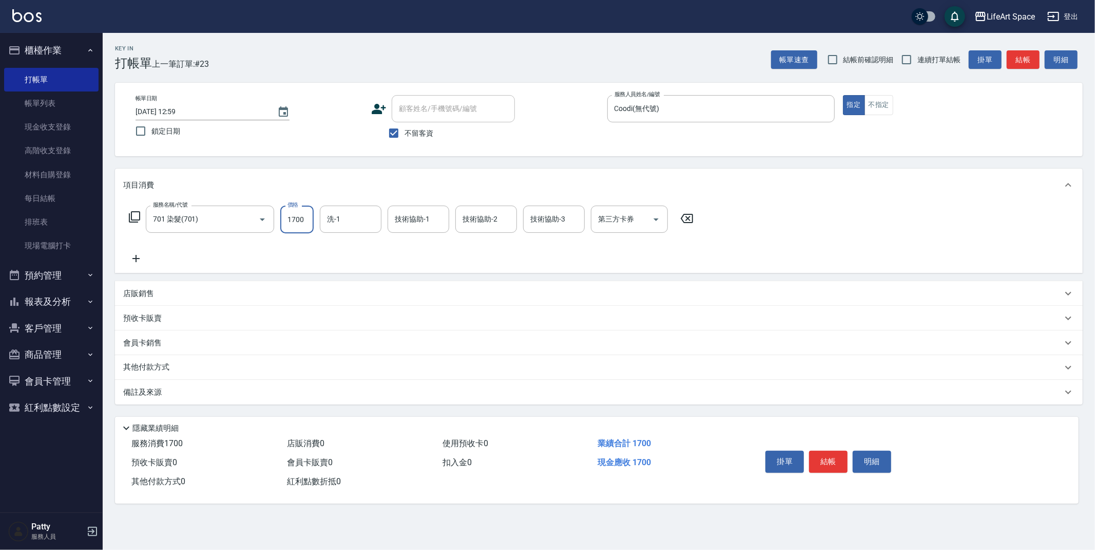
click at [302, 221] on input "1700" at bounding box center [296, 219] width 33 height 28
type input "2999"
click at [137, 262] on icon at bounding box center [136, 258] width 26 height 12
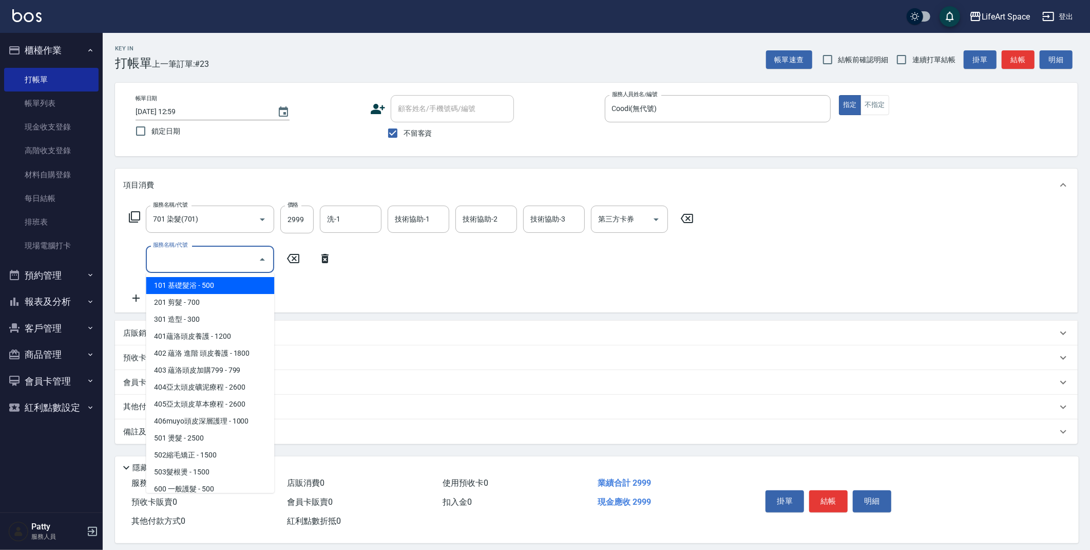
click at [178, 264] on input "服務名稱/代號" at bounding box center [202, 259] width 104 height 18
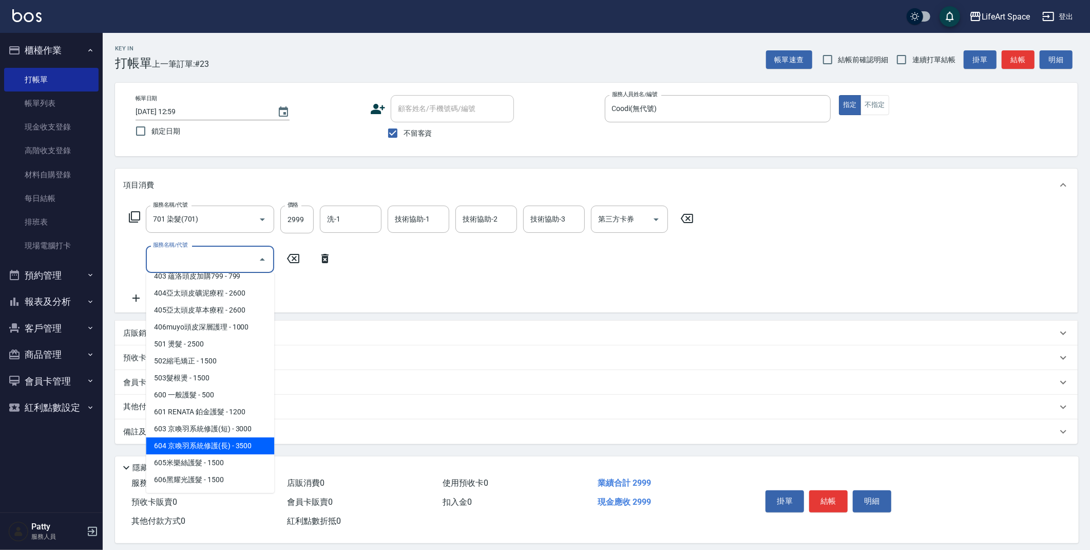
scroll to position [127, 0]
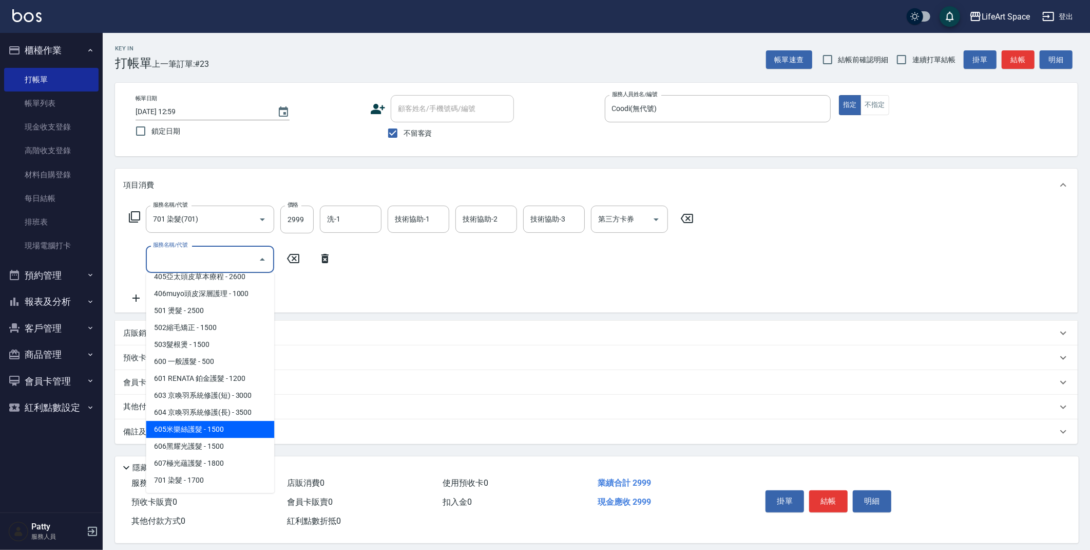
click at [202, 424] on span "605米樂絲護髮 - 1500" at bounding box center [210, 429] width 128 height 17
type input "605米樂絲護髮(605)"
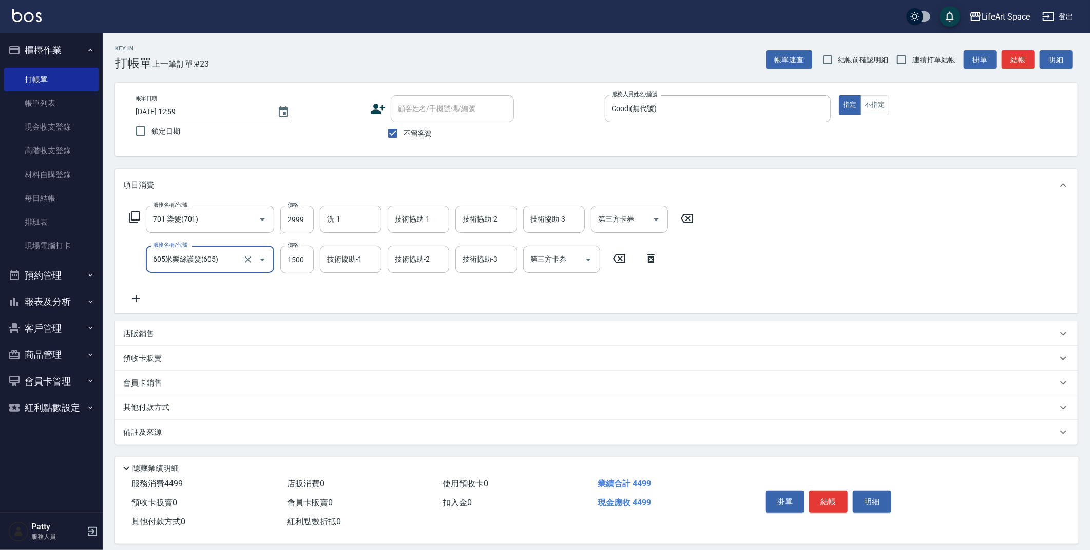
scroll to position [9, 0]
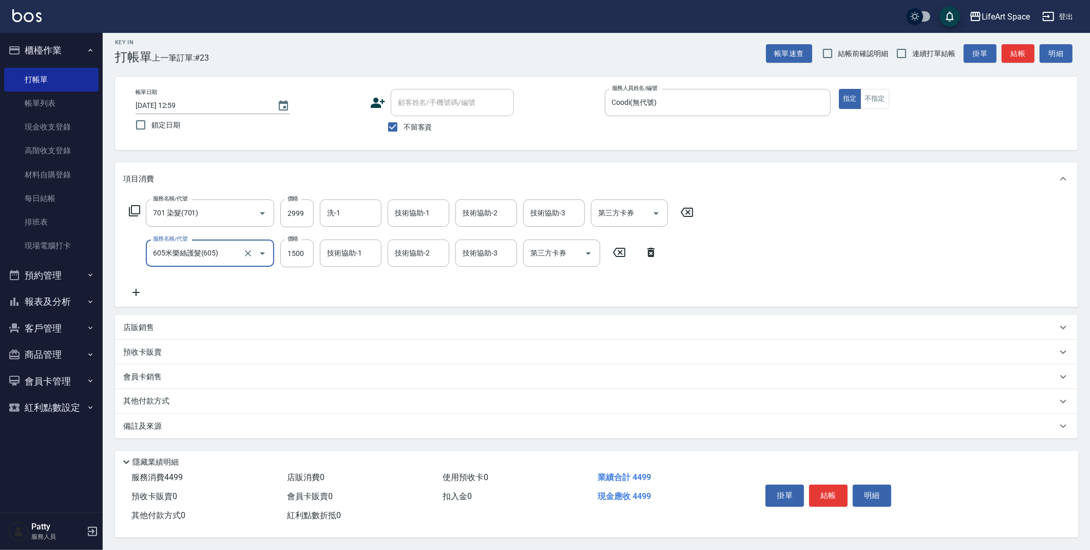
drag, startPoint x: 822, startPoint y: 494, endPoint x: 828, endPoint y: 490, distance: 7.0
click at [828, 490] on button "結帳" at bounding box center [828, 495] width 39 height 22
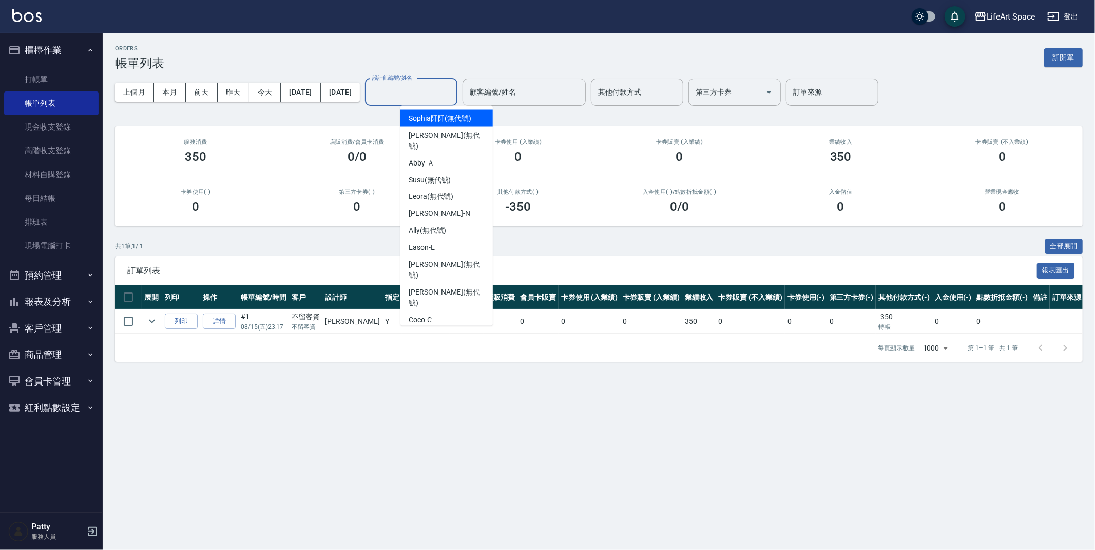
click at [408, 92] on input "設計師編號/姓名" at bounding box center [411, 92] width 83 height 18
type input "c"
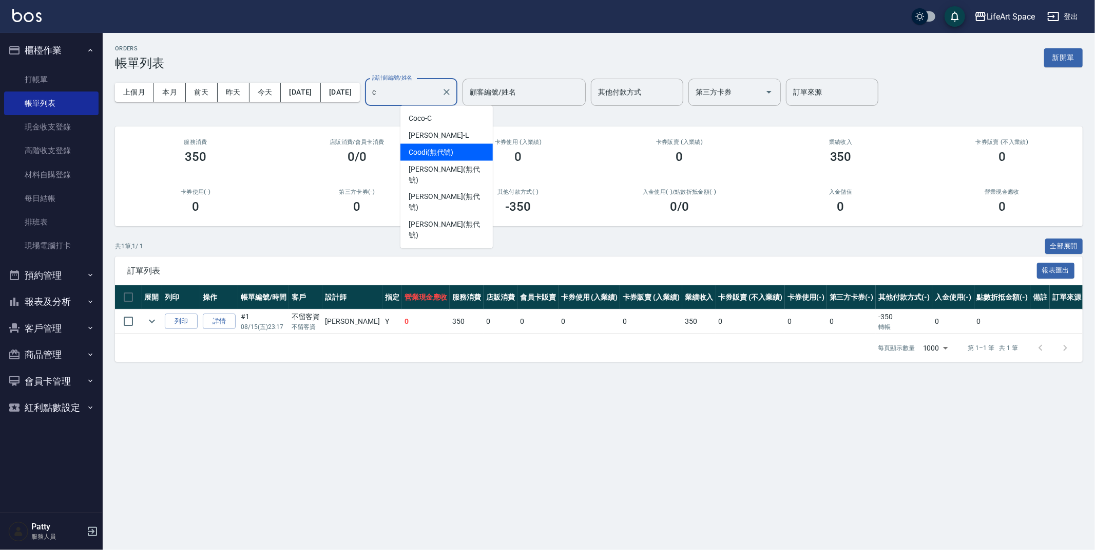
click at [448, 156] on span "Coodi (無代號)" at bounding box center [431, 152] width 45 height 11
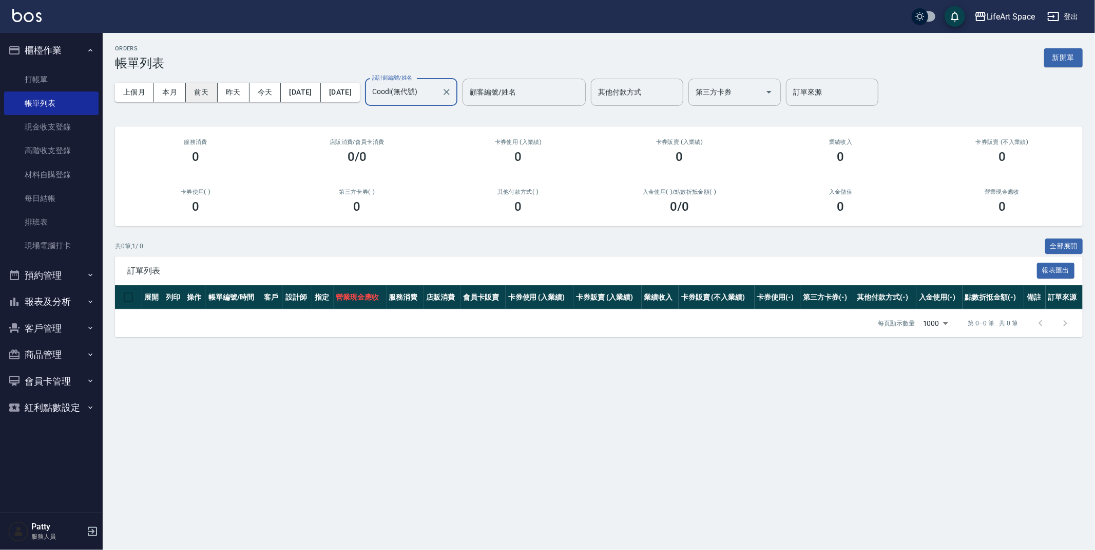
type input "Coodi(無代號)"
click at [196, 93] on button "前天" at bounding box center [202, 92] width 32 height 19
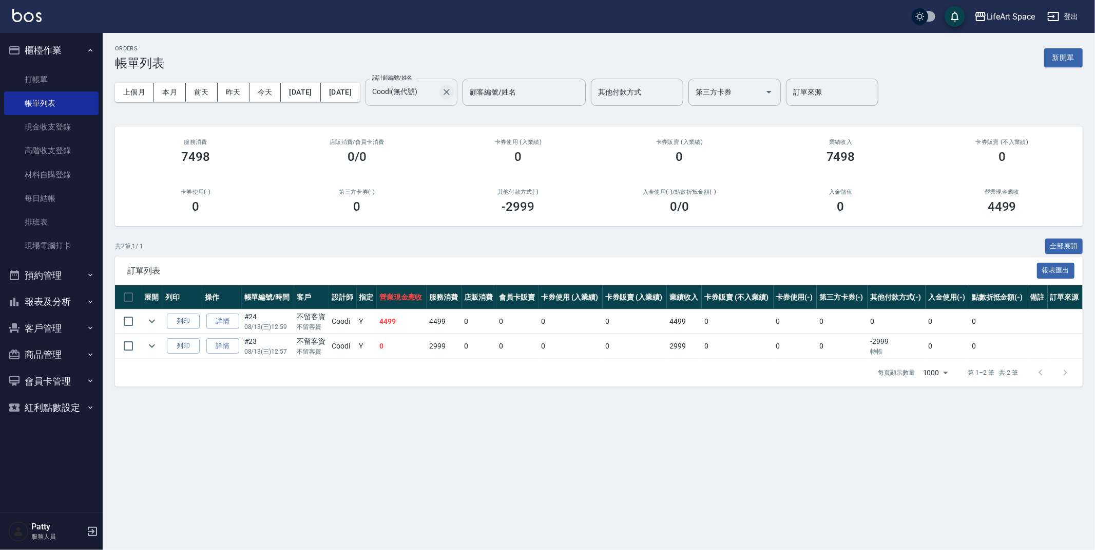
click at [454, 96] on button "Clear" at bounding box center [447, 92] width 14 height 14
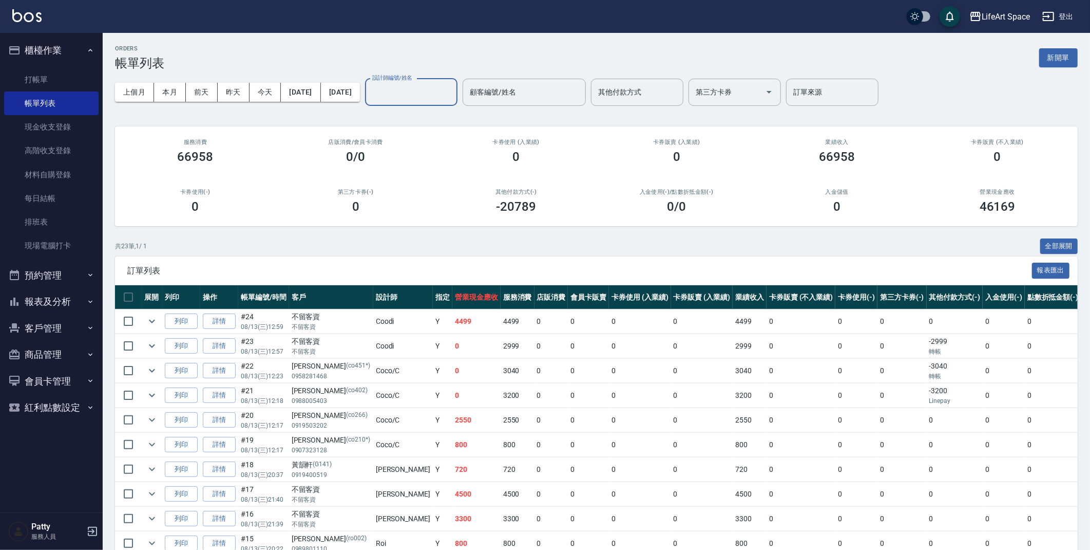
click at [36, 329] on button "客戶管理" at bounding box center [51, 328] width 94 height 27
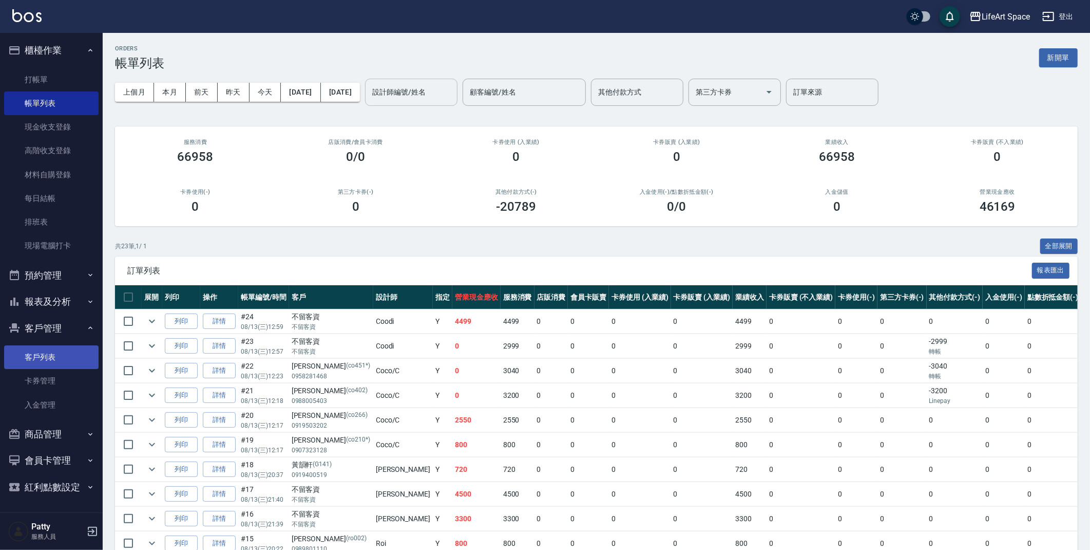
click at [45, 348] on link "客戶列表" at bounding box center [51, 357] width 94 height 24
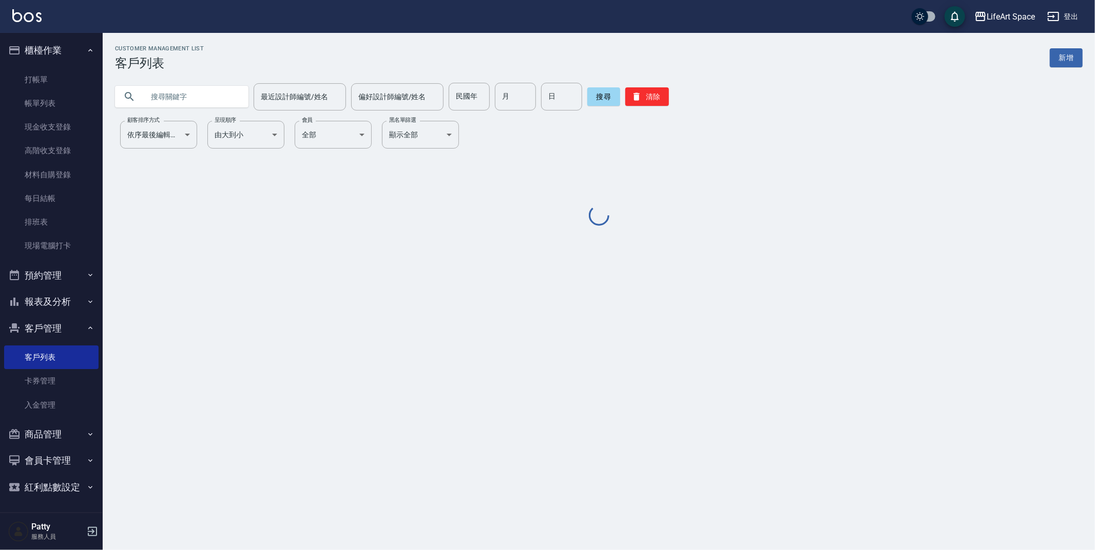
click at [209, 100] on input "text" at bounding box center [192, 97] width 97 height 28
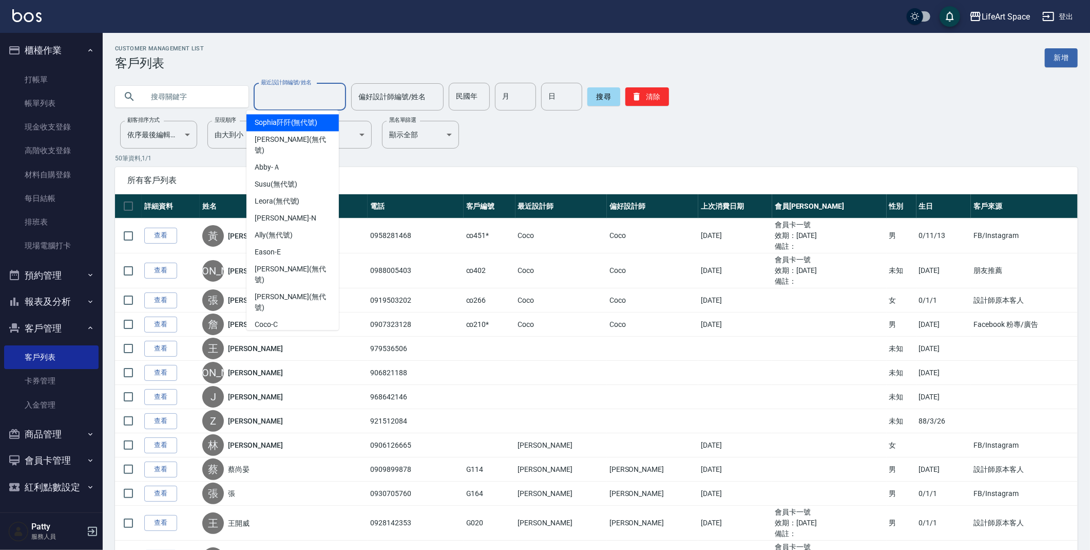
click at [326, 103] on input "最近設計師編號/姓名" at bounding box center [299, 97] width 83 height 18
drag, startPoint x: 282, startPoint y: 287, endPoint x: 275, endPoint y: 273, distance: 15.2
click at [278, 285] on ul "[PERSON_NAME] (無代號) [PERSON_NAME] (無代號) Abby -Ａ Susu (無代號) [PERSON_NAME] (無代號) …" at bounding box center [293, 220] width 92 height 220
drag, startPoint x: 276, startPoint y: 253, endPoint x: 272, endPoint y: 277, distance: 25.0
click at [272, 280] on ul "[PERSON_NAME] (無代號) [PERSON_NAME] (無代號) Abby -Ａ Susu (無代號) [PERSON_NAME] (無代號) …" at bounding box center [293, 220] width 92 height 220
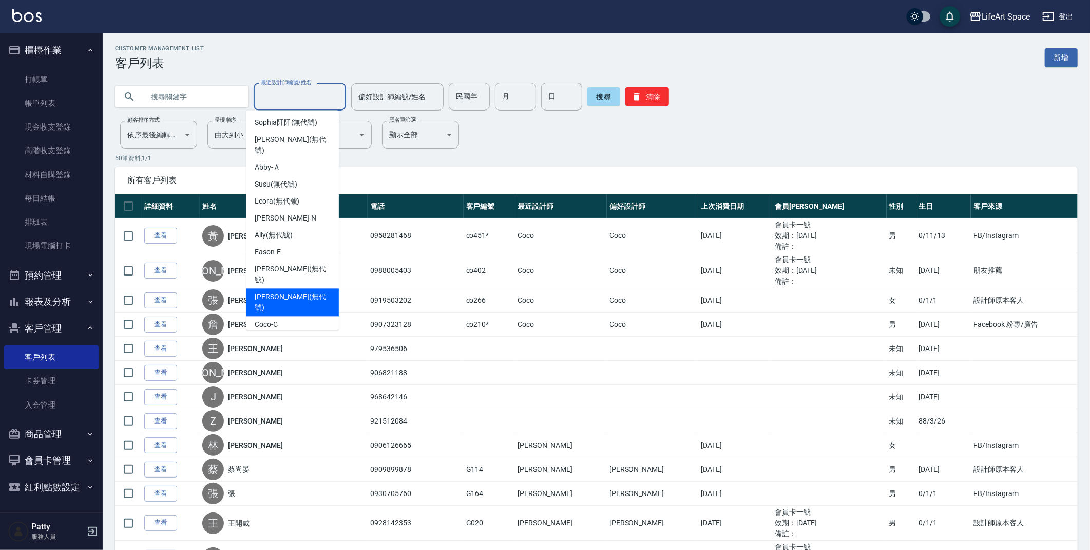
click at [272, 291] on span "[PERSON_NAME] (無代號)" at bounding box center [293, 302] width 76 height 22
type input "[PERSON_NAME](無代號)"
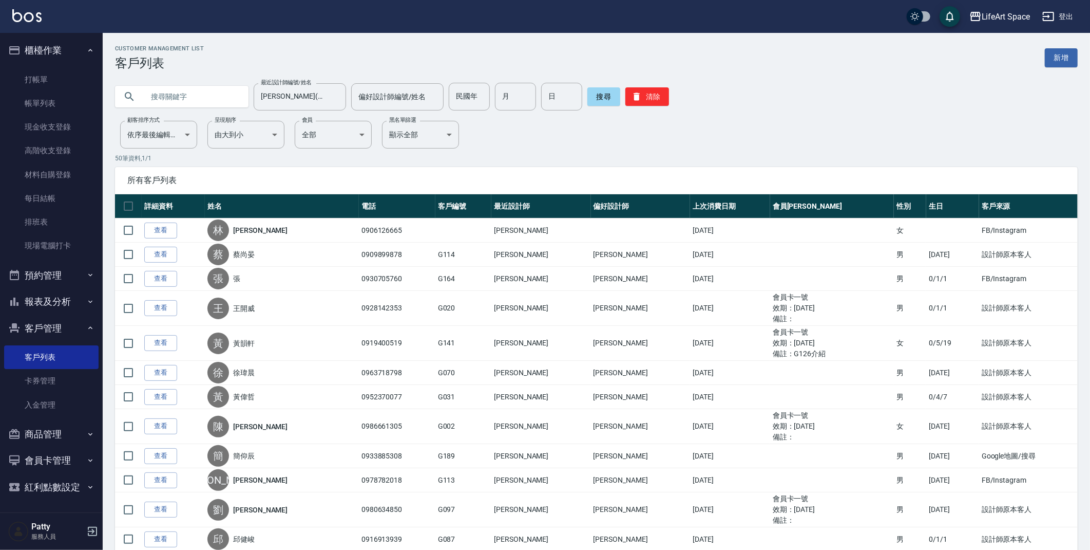
click at [195, 100] on input "text" at bounding box center [192, 97] width 97 height 28
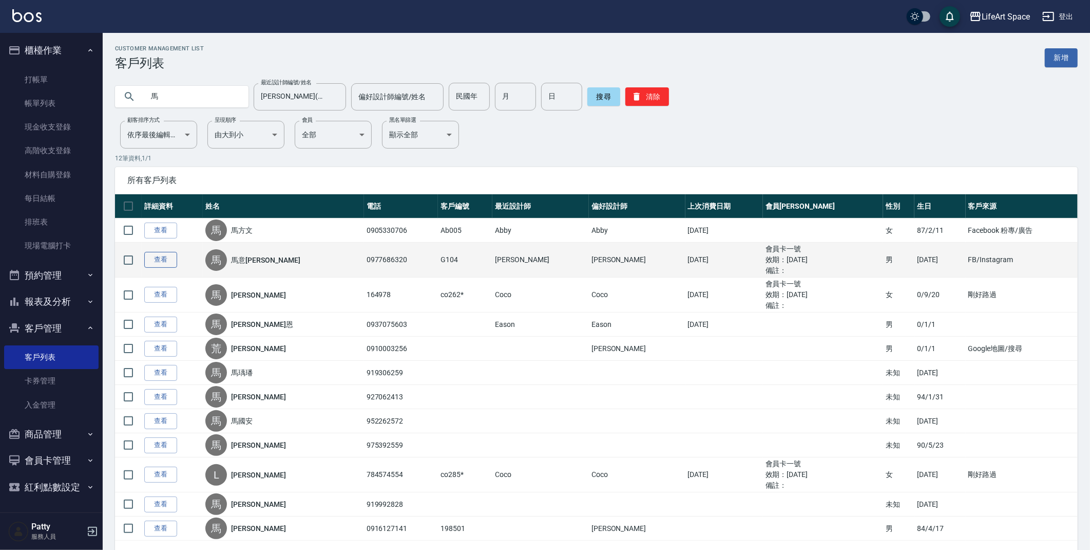
type input "馬"
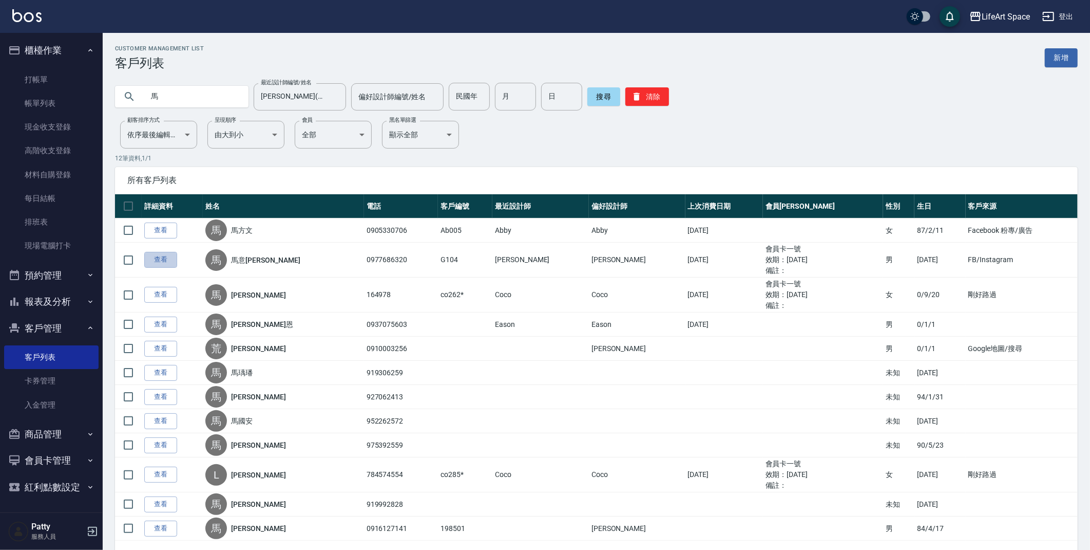
click at [167, 265] on link "查看" at bounding box center [160, 260] width 33 height 16
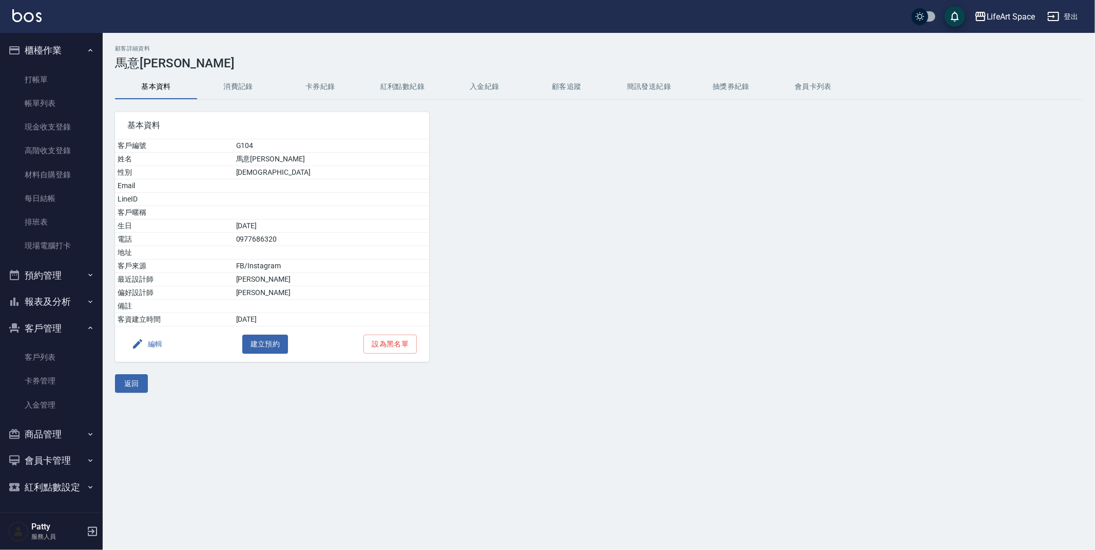
click at [239, 85] on button "消費記錄" at bounding box center [238, 86] width 82 height 25
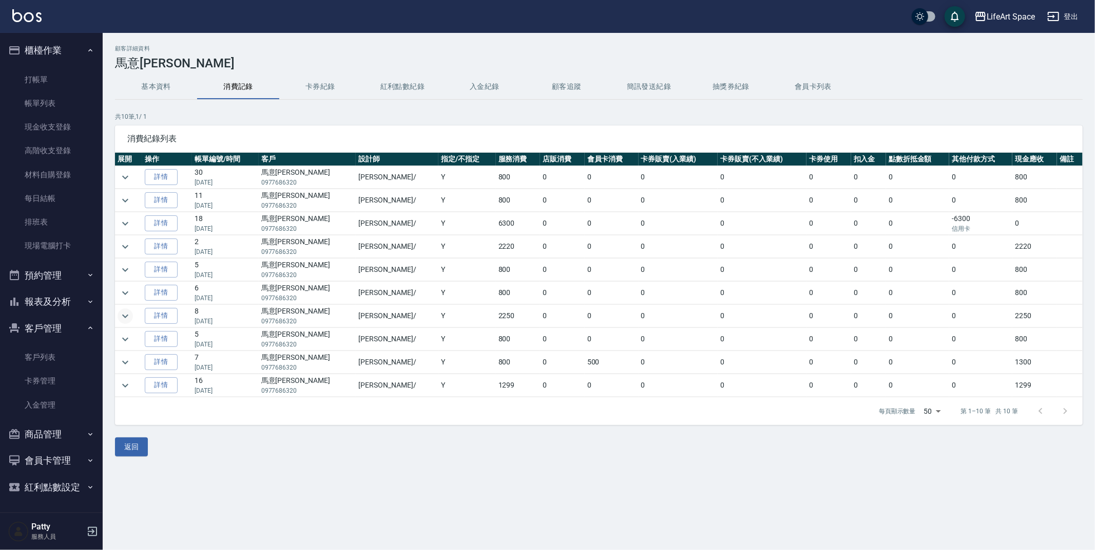
click at [130, 319] on icon "expand row" at bounding box center [125, 316] width 12 height 12
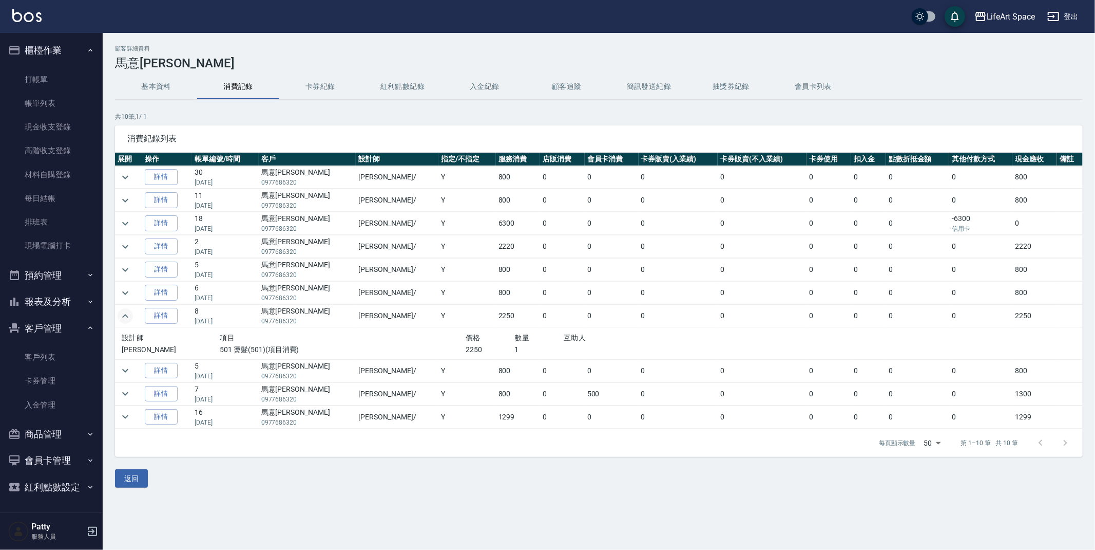
click at [172, 85] on button "基本資料" at bounding box center [156, 86] width 82 height 25
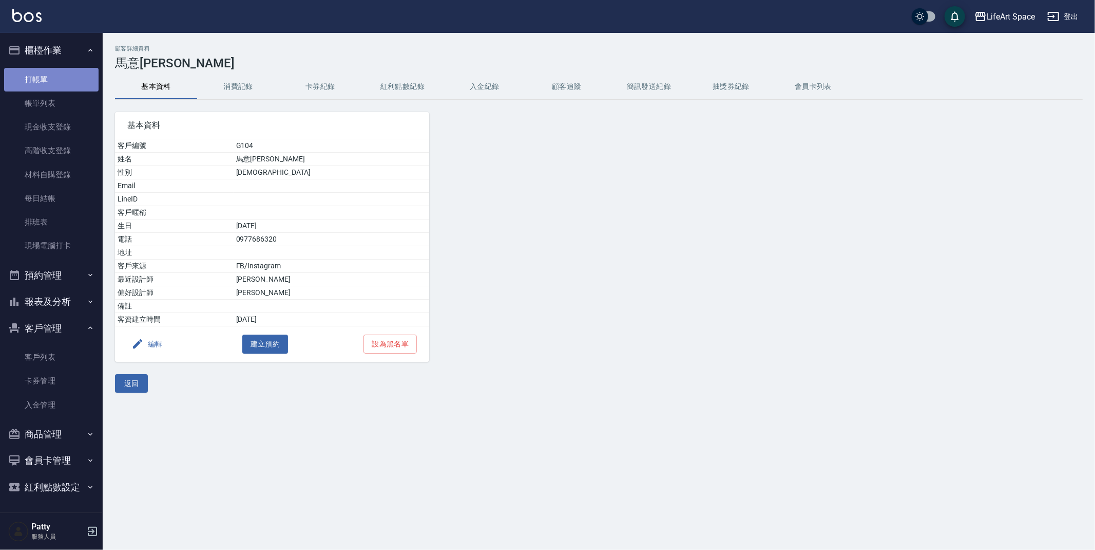
click at [58, 75] on link "打帳單" at bounding box center [51, 80] width 94 height 24
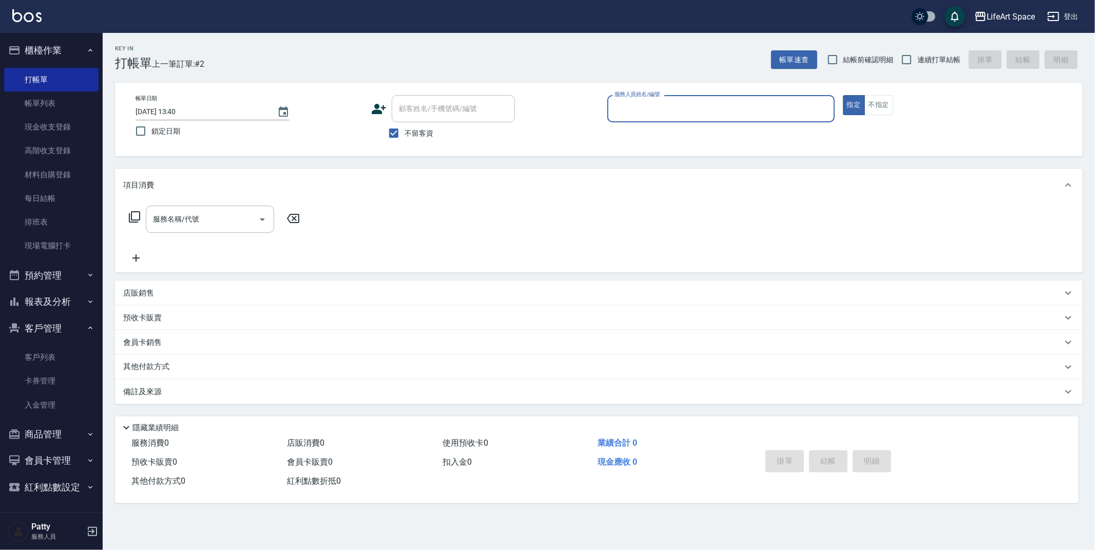
drag, startPoint x: 410, startPoint y: 134, endPoint x: 427, endPoint y: 110, distance: 28.7
click at [410, 134] on span "不留客資" at bounding box center [419, 133] width 29 height 11
click at [405, 134] on input "不留客資" at bounding box center [394, 133] width 22 height 22
checkbox input "false"
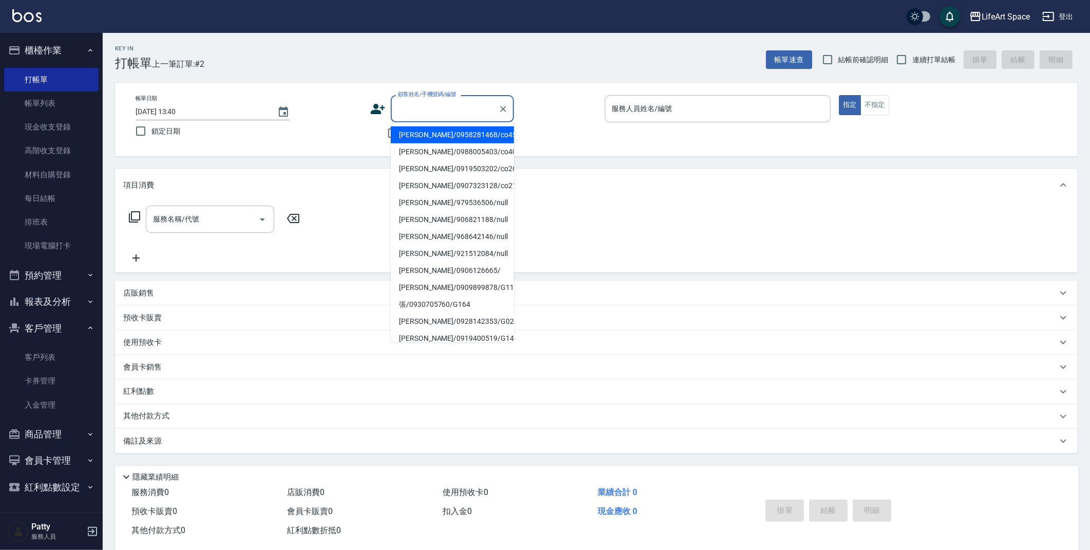
click at [437, 102] on div "顧客姓名/手機號碼/編號 顧客姓名/手機號碼/編號" at bounding box center [452, 108] width 123 height 27
type input "ㄕ"
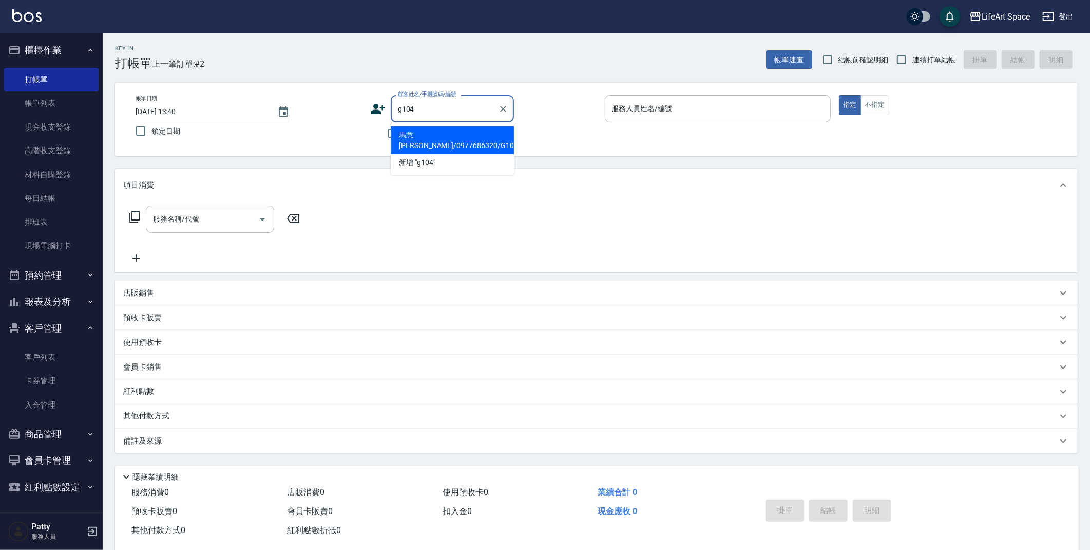
click at [455, 127] on li "馬意[PERSON_NAME]/0977686320/G104" at bounding box center [452, 140] width 123 height 28
type input "馬意[PERSON_NAME]/0977686320/G104"
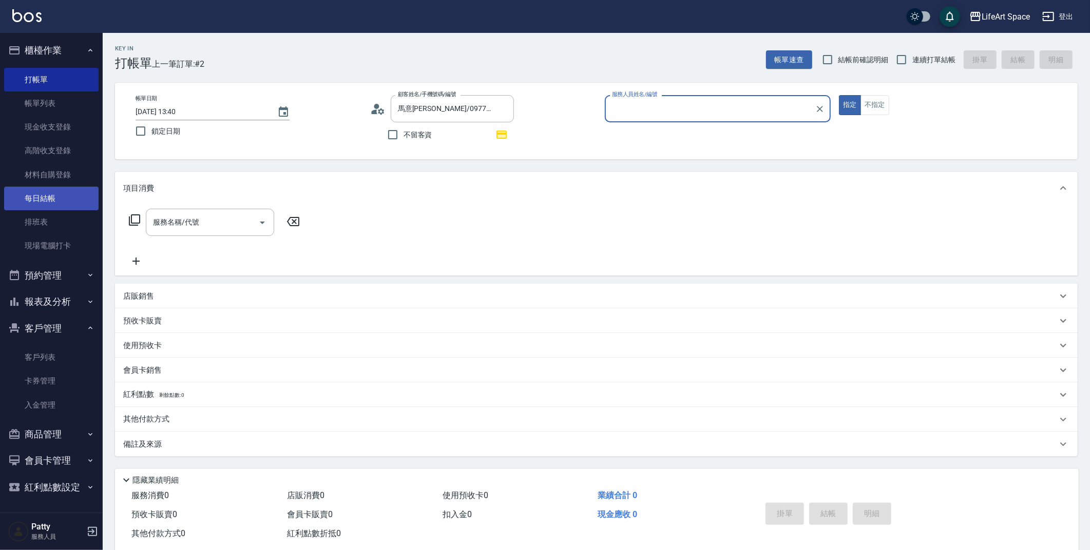
type input "[PERSON_NAME](無代號)"
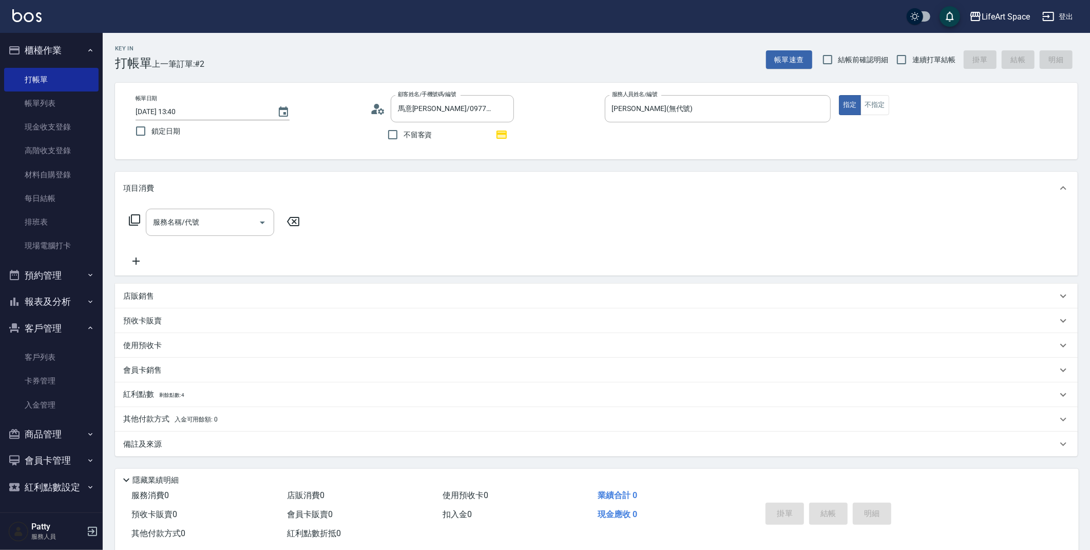
click at [163, 388] on div "紅利點數 剩餘點數: 4" at bounding box center [596, 394] width 963 height 25
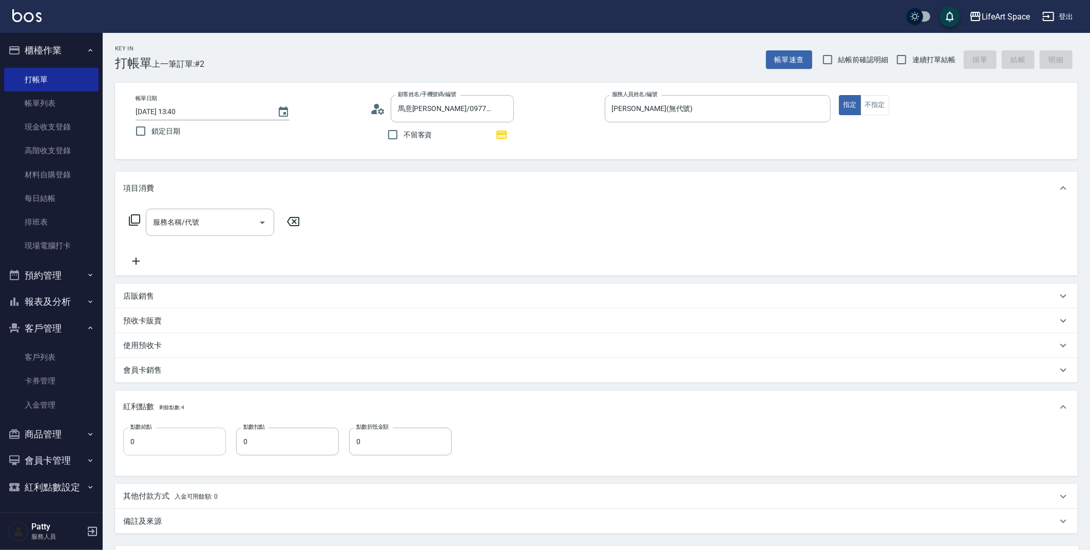
drag, startPoint x: 151, startPoint y: 448, endPoint x: 159, endPoint y: 443, distance: 9.4
click at [153, 447] on input "0" at bounding box center [174, 441] width 103 height 28
type input "4"
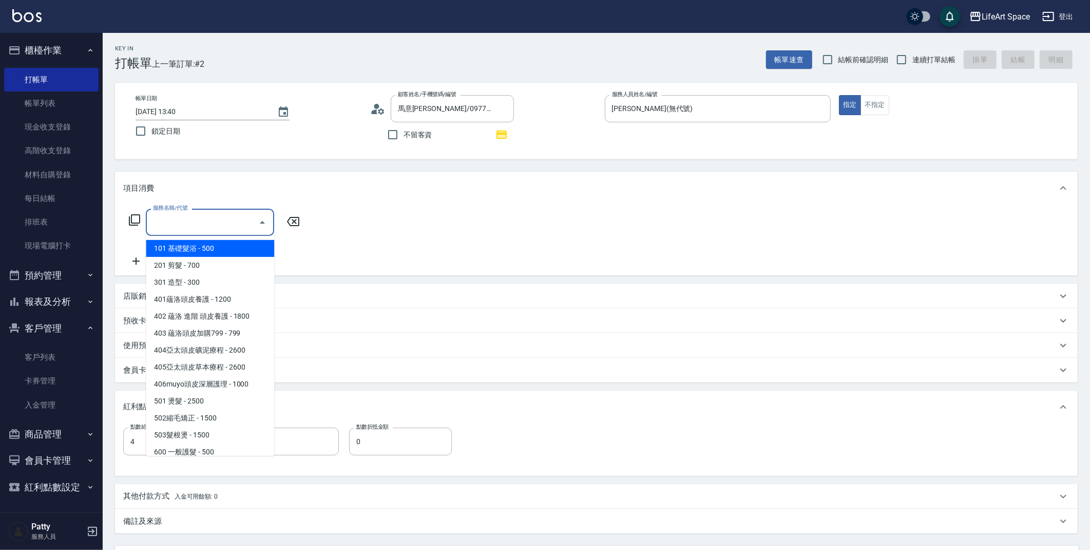
click at [204, 224] on input "服務名稱/代號" at bounding box center [202, 222] width 104 height 18
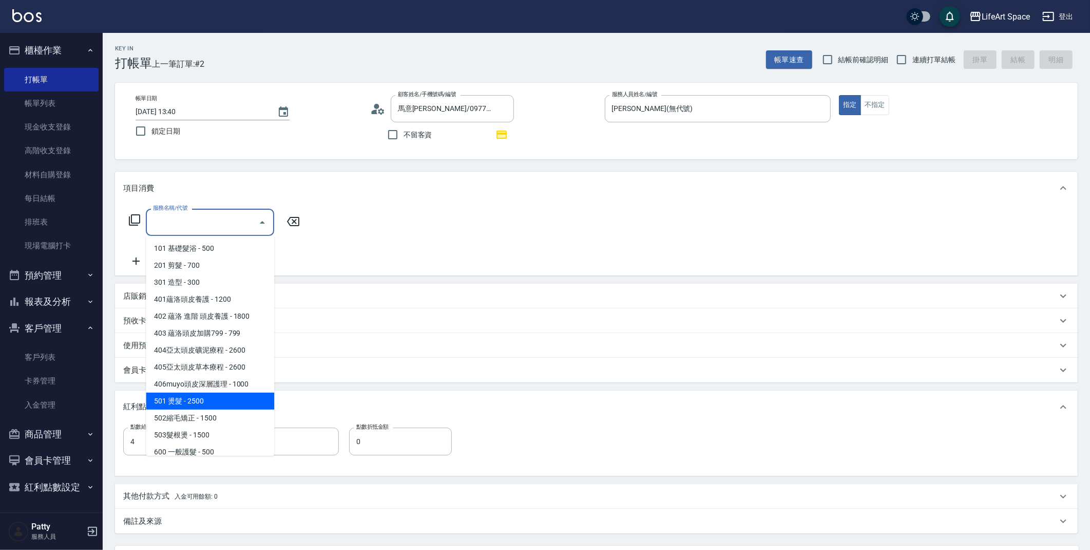
click at [170, 394] on span "501 燙髮 - 2500" at bounding box center [210, 400] width 128 height 17
type input "501 燙髮(501)"
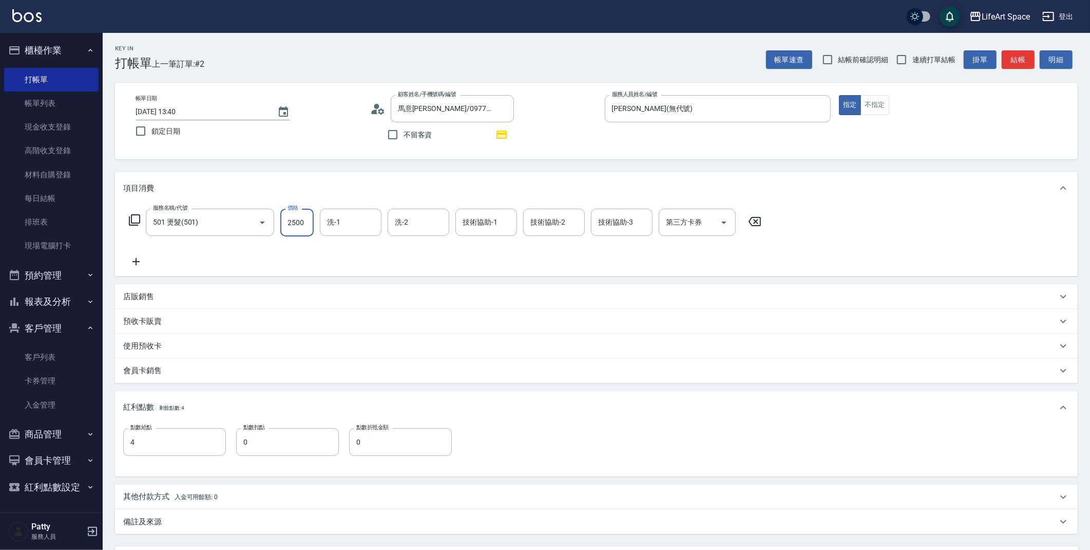
click at [297, 225] on input "2500" at bounding box center [296, 223] width 33 height 28
type input "2100"
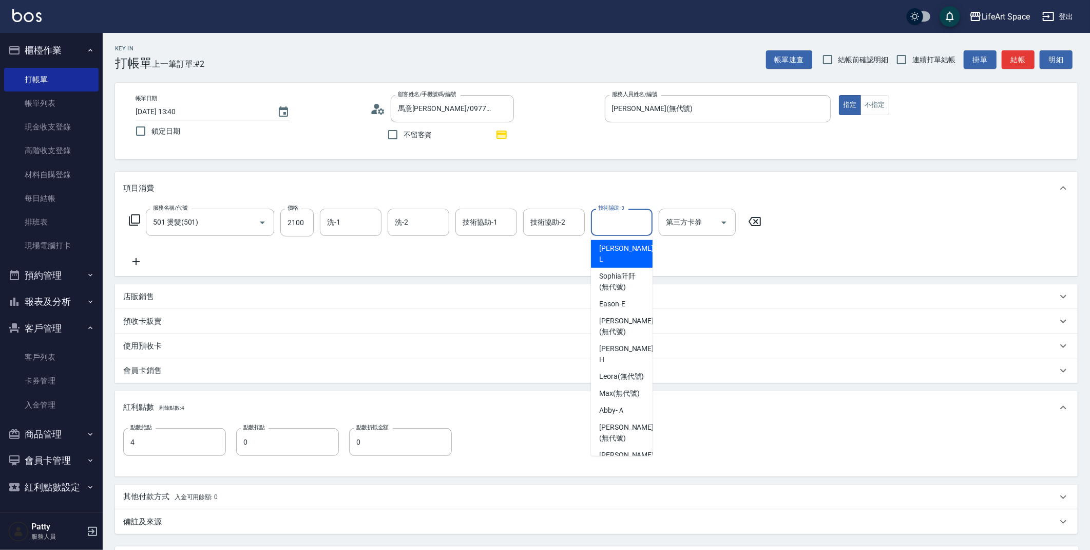
click at [612, 222] on input "技術協助-3" at bounding box center [622, 222] width 52 height 18
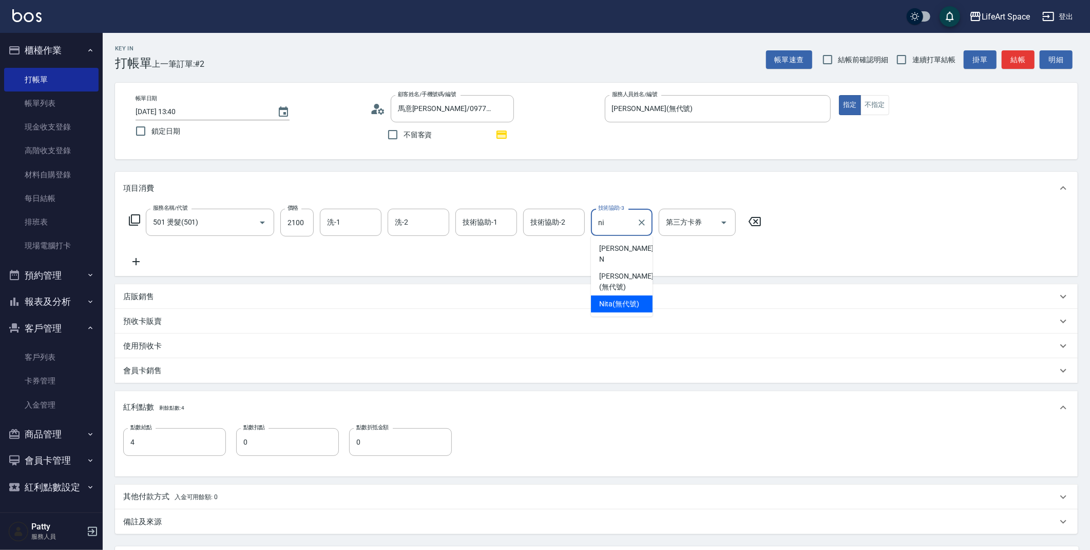
click at [611, 295] on div "Nita (無代號)" at bounding box center [622, 303] width 62 height 17
type input "Nita (無代號)"
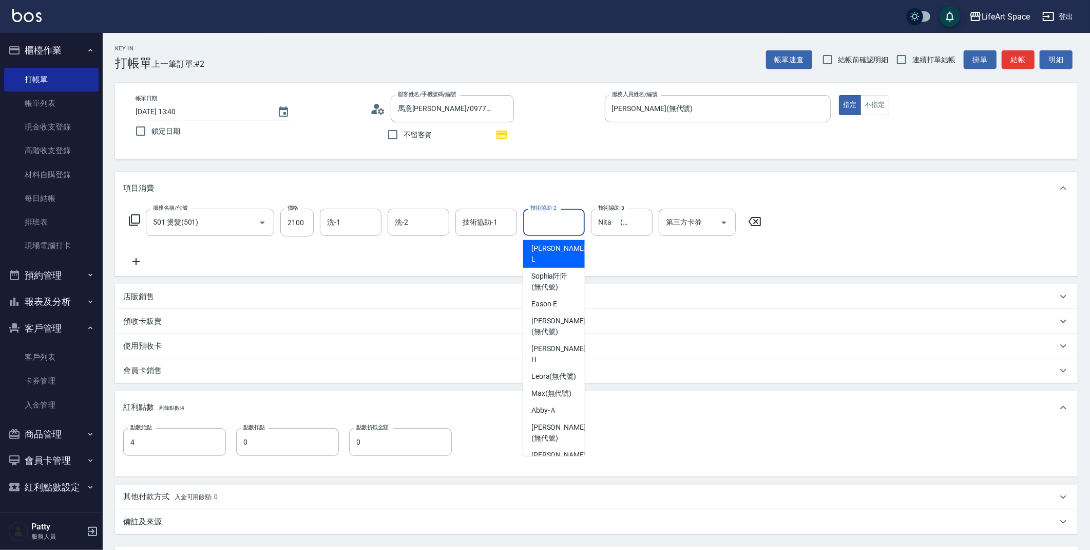
click at [553, 230] on input "技術協助-2" at bounding box center [554, 222] width 52 height 18
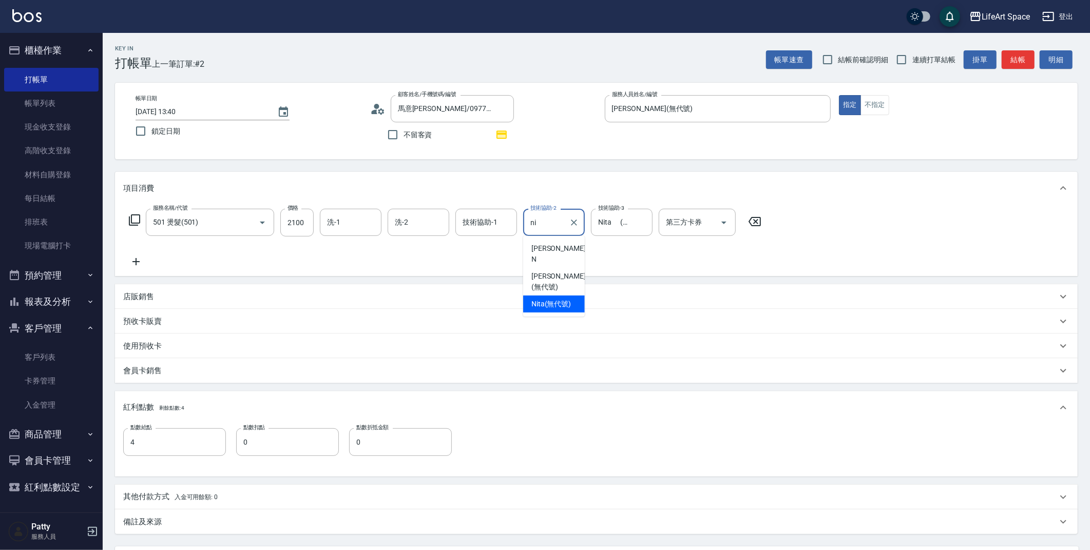
click at [566, 298] on span "Nita (無代號)" at bounding box center [552, 303] width 40 height 11
type input "Nita (無代號)"
click at [207, 525] on div "備註及來源" at bounding box center [590, 521] width 934 height 11
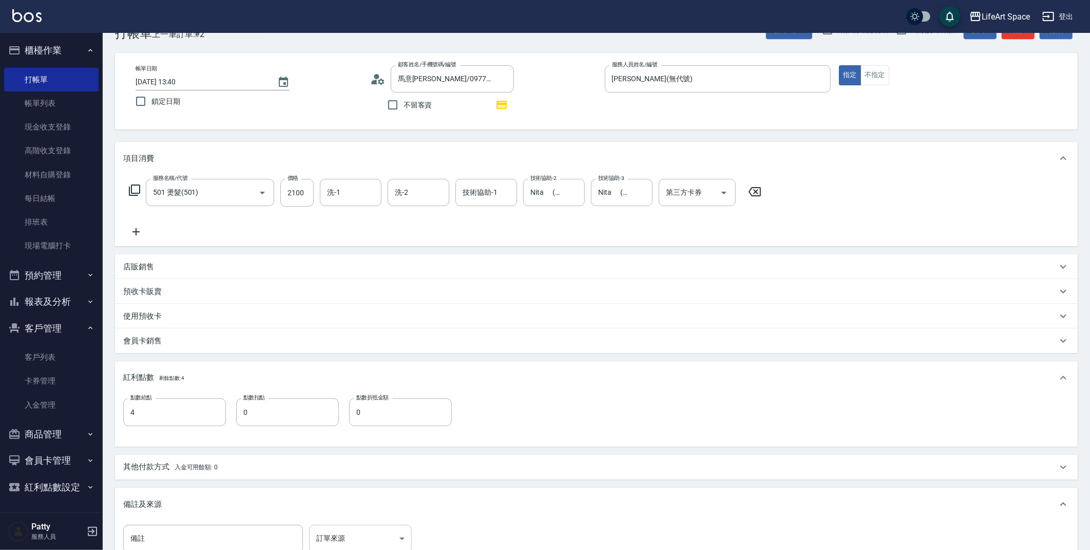
scroll to position [32, 0]
click at [343, 536] on body "LifeArt Space 登出 櫃檯作業 打帳單 帳單列表 現金收支登錄 高階收支登錄 材料自購登錄 每日結帳 排班表 現場電腦打卡 預約管理 預約管理 單…" at bounding box center [547, 325] width 1095 height 714
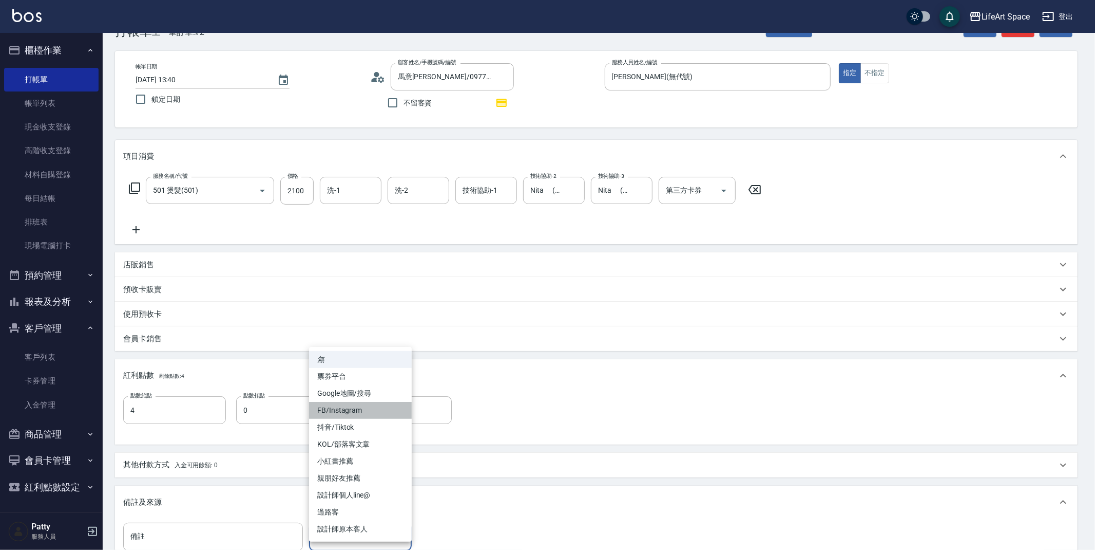
click at [354, 402] on li "FB/Instagram" at bounding box center [360, 410] width 103 height 17
type input "FB/Instagram"
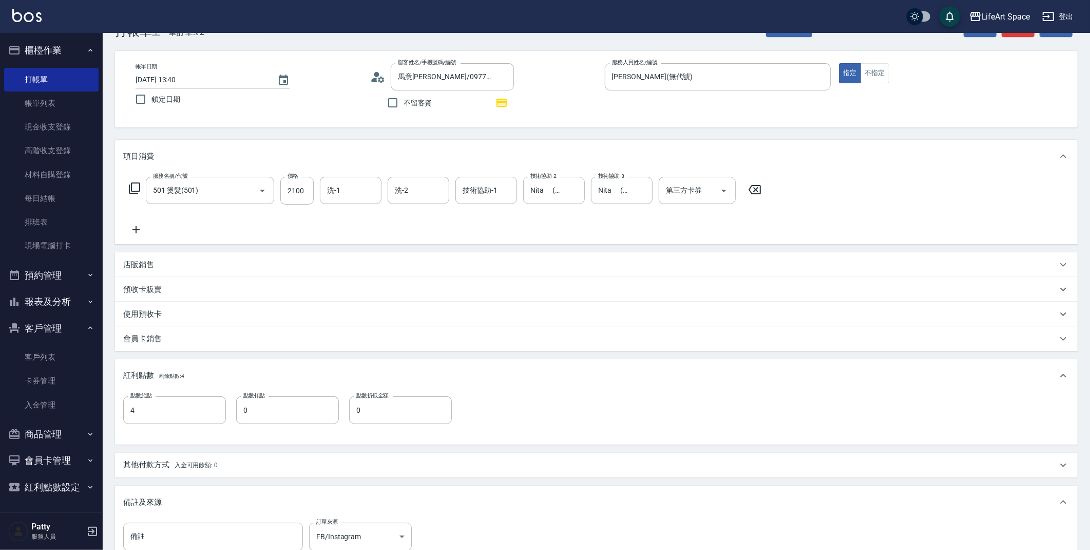
click at [175, 463] on span "入金可用餘額: 0" at bounding box center [197, 464] width 44 height 7
click at [431, 498] on div "其他付款方式 其他付款方式 入金剩餘： 0元 0 ​ 整筆扣入金 0元 異動入金" at bounding box center [596, 531] width 947 height 84
click at [153, 266] on p "店販銷售" at bounding box center [138, 264] width 31 height 11
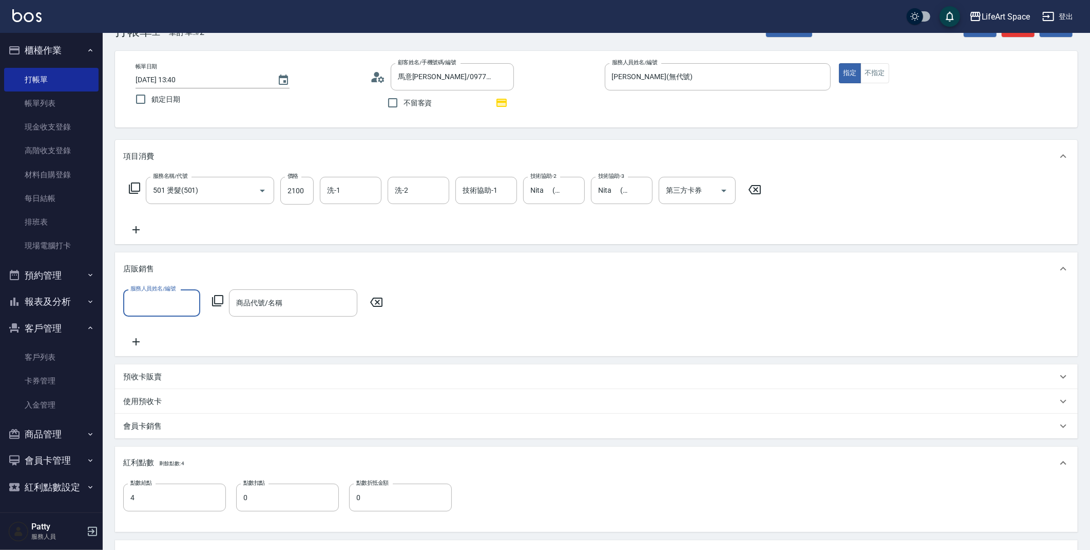
scroll to position [0, 0]
click at [143, 327] on span "[PERSON_NAME] (無代號)" at bounding box center [161, 335] width 61 height 22
type input "[PERSON_NAME](無代號)"
click at [243, 308] on input "商品代號/名稱" at bounding box center [293, 303] width 119 height 18
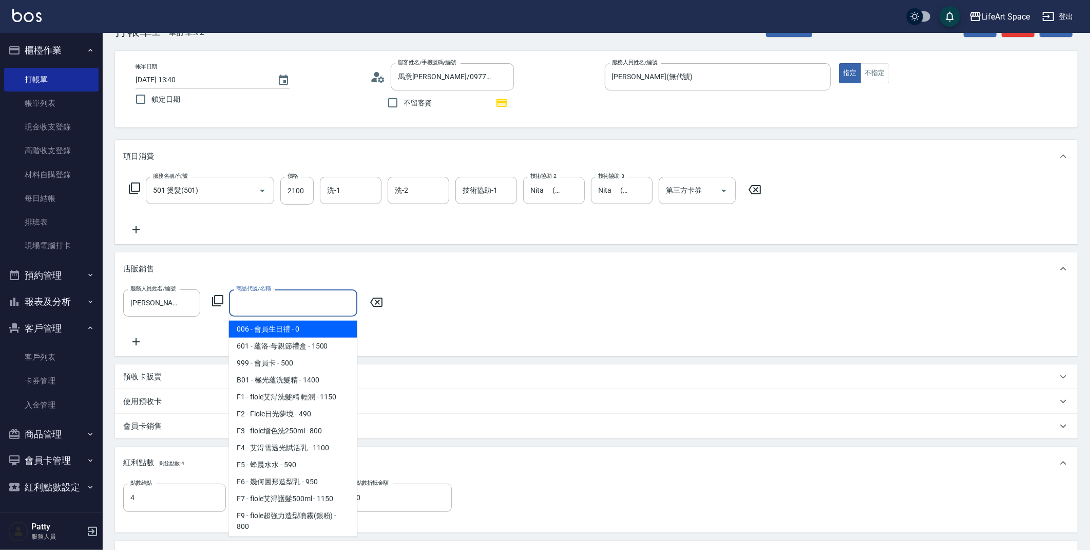
click at [292, 334] on span "006 - 會員生日禮 - 0" at bounding box center [293, 328] width 128 height 17
type input "會員生日禮"
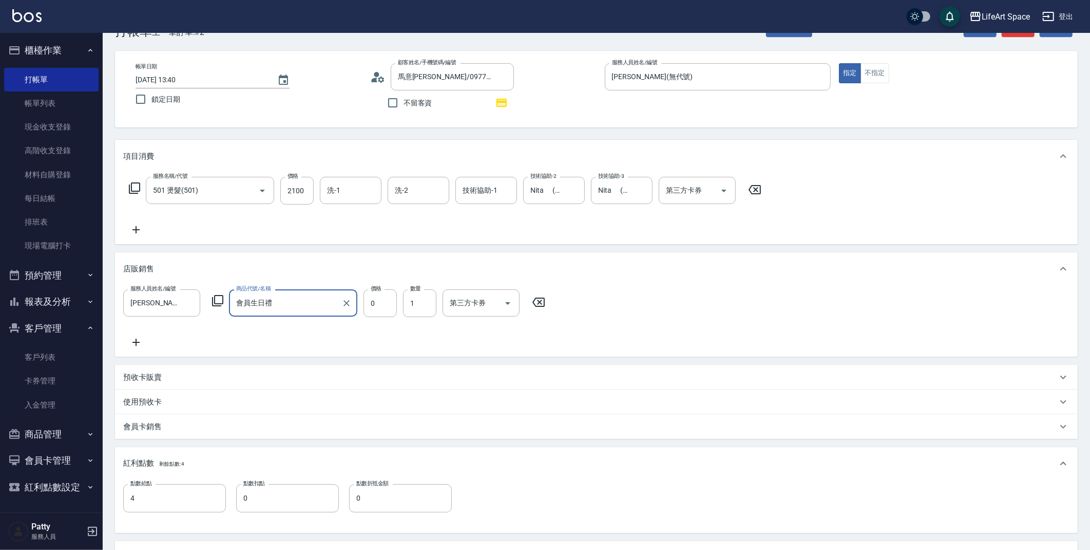
scroll to position [360, 0]
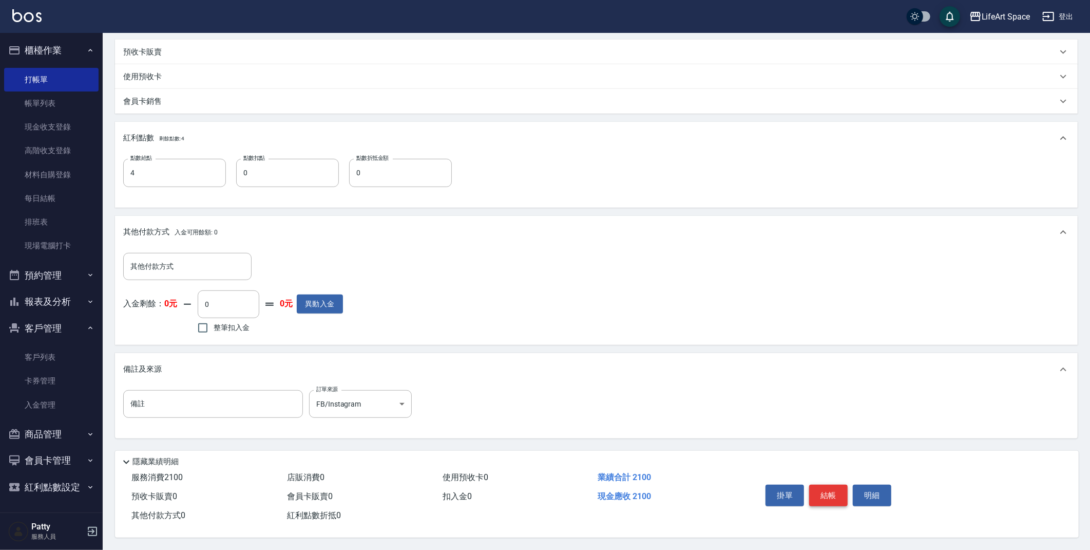
click at [837, 494] on button "結帳" at bounding box center [828, 495] width 39 height 22
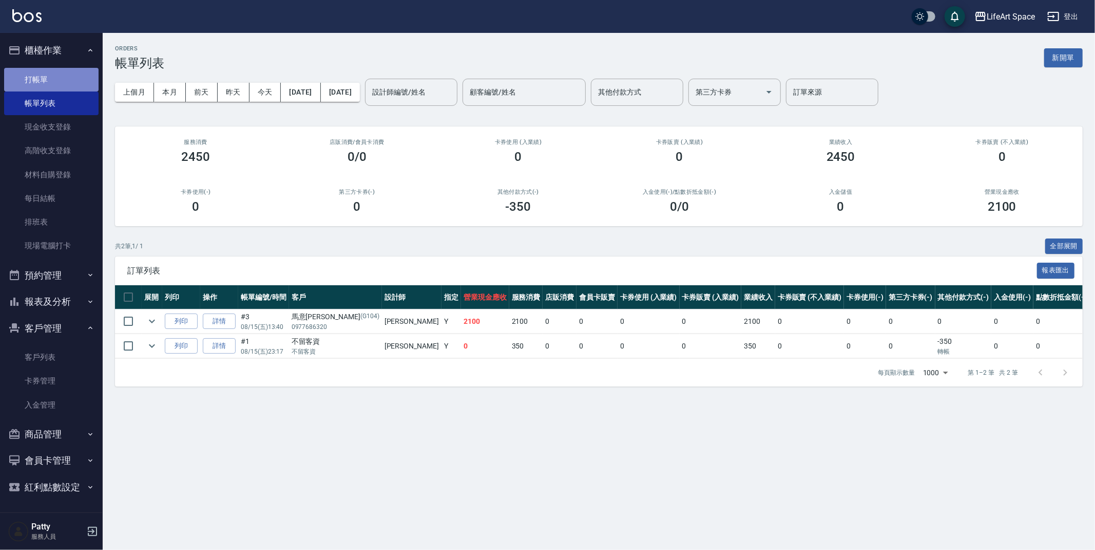
click at [64, 75] on link "打帳單" at bounding box center [51, 80] width 94 height 24
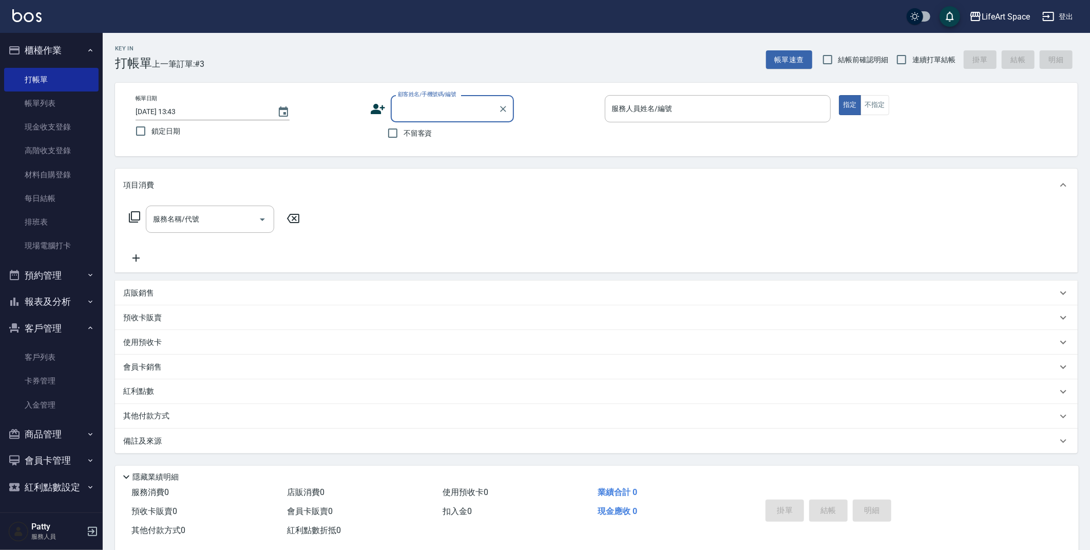
click at [442, 110] on input "顧客姓名/手機號碼/編號" at bounding box center [444, 109] width 99 height 18
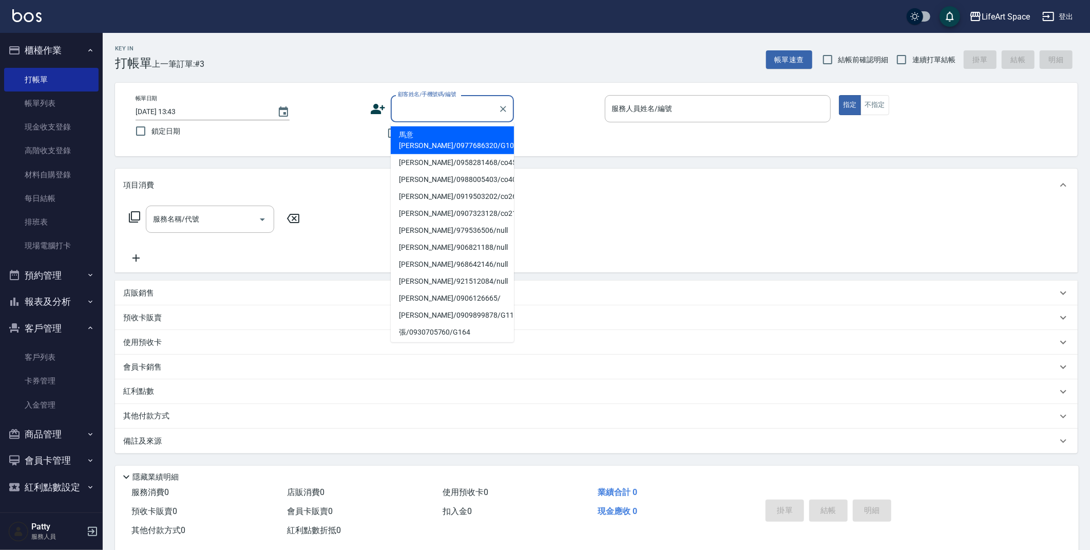
type input "v"
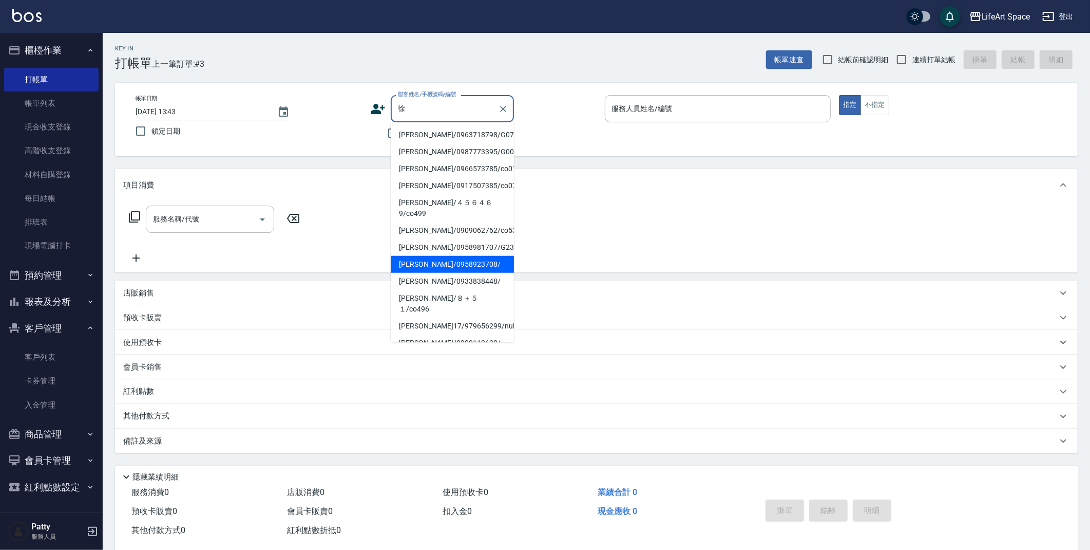
click at [433, 256] on li "[PERSON_NAME]/0958923708/" at bounding box center [452, 264] width 123 height 17
type input "[PERSON_NAME]/0958923708/"
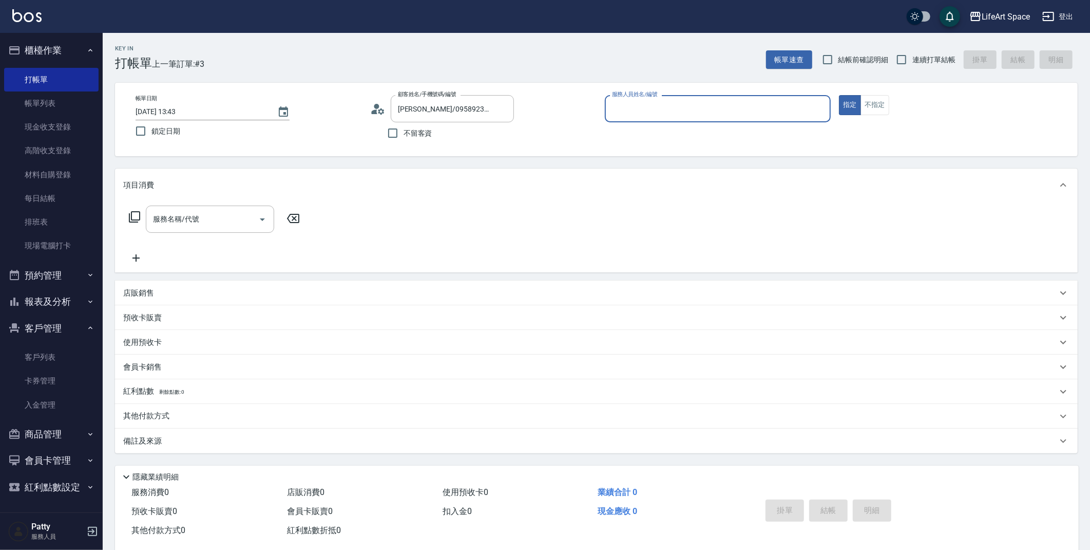
type input "[PERSON_NAME](無代號)"
click at [225, 221] on input "服務名稱/代號" at bounding box center [202, 219] width 104 height 18
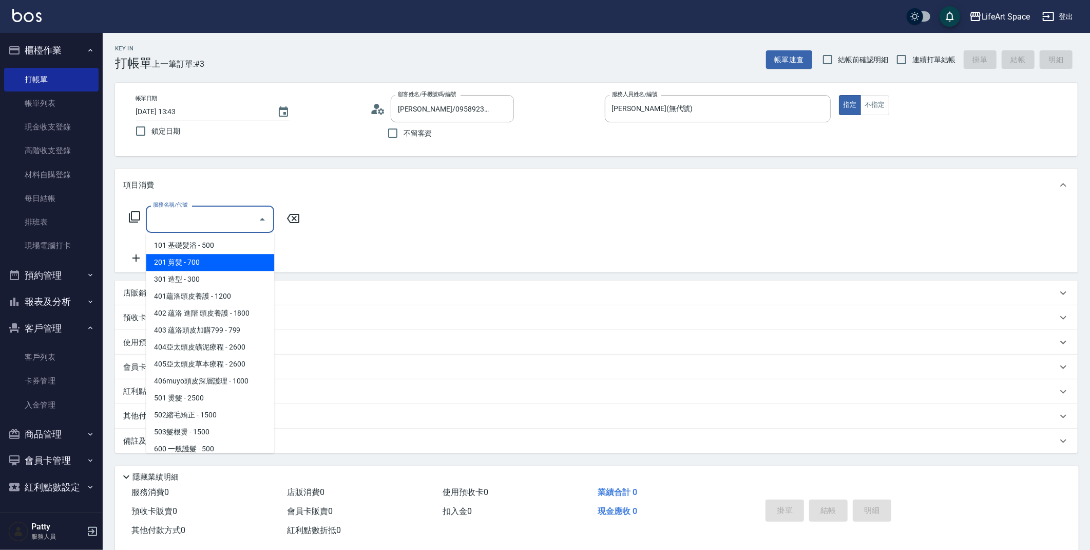
click at [235, 267] on span "201 剪髮 - 700" at bounding box center [210, 262] width 128 height 17
type input "201 剪髮(201)"
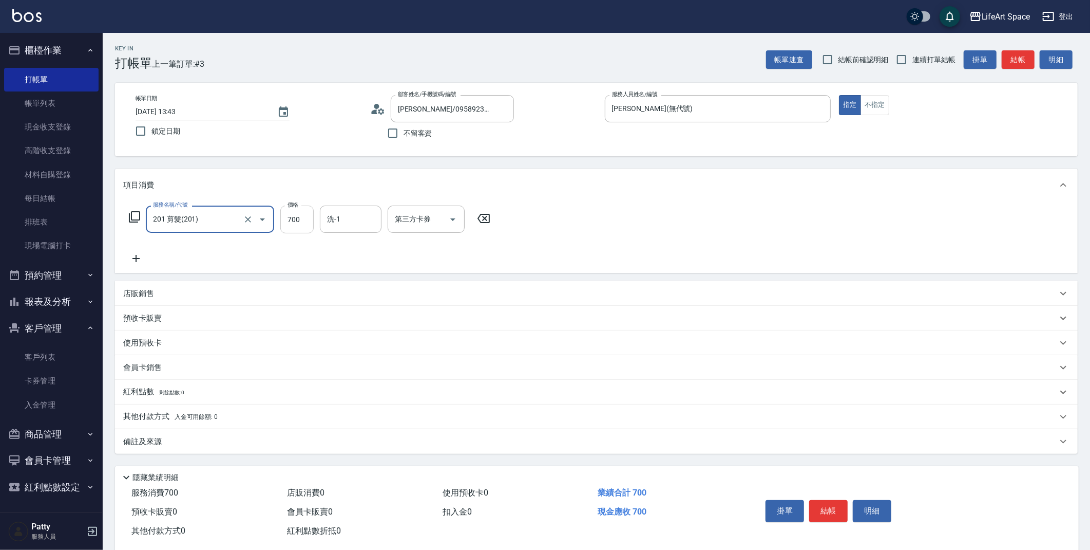
click at [302, 221] on input "700" at bounding box center [296, 219] width 33 height 28
type input "1000"
click at [264, 433] on div "備註及來源" at bounding box center [596, 441] width 963 height 25
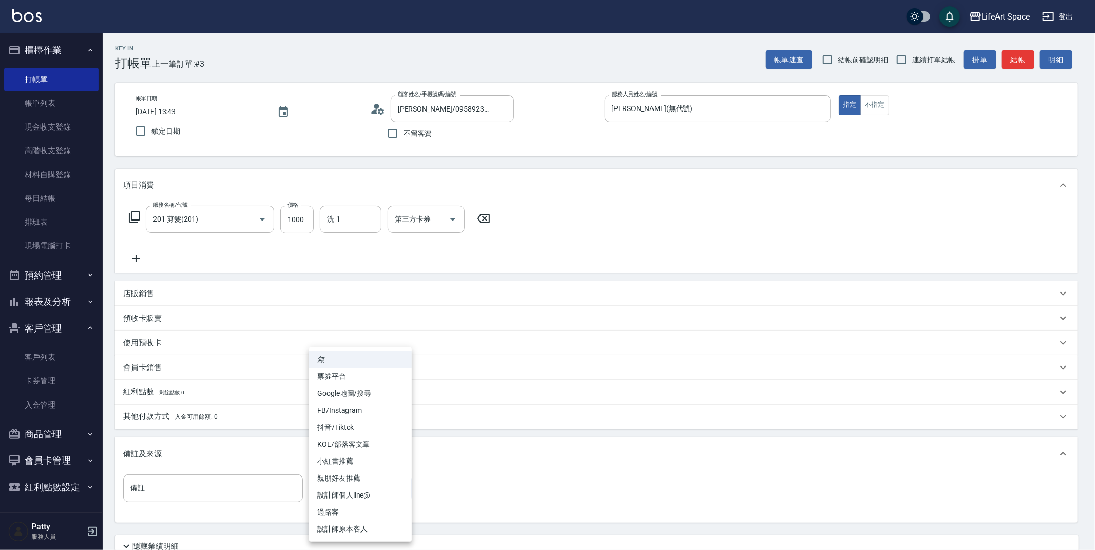
click at [333, 481] on body "LifeArt Space 登出 櫃檯作業 打帳單 帳單列表 現金收支登錄 高階收支登錄 材料自購登錄 每日結帳 排班表 現場電腦打卡 預約管理 預約管理 單…" at bounding box center [547, 317] width 1095 height 634
click at [355, 523] on li "設計師原本客人" at bounding box center [360, 528] width 103 height 17
type input "設計師原本客人"
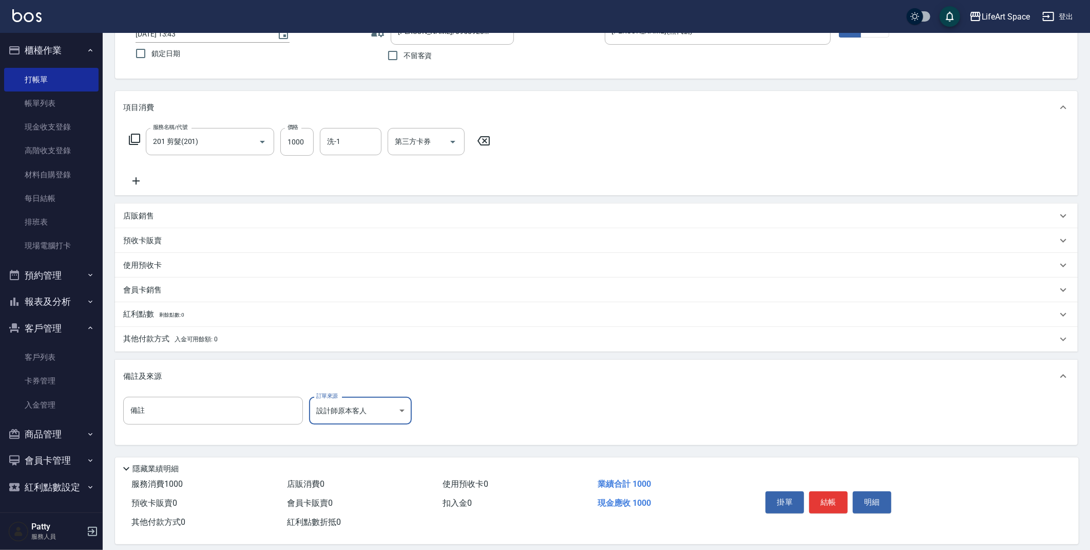
scroll to position [88, 0]
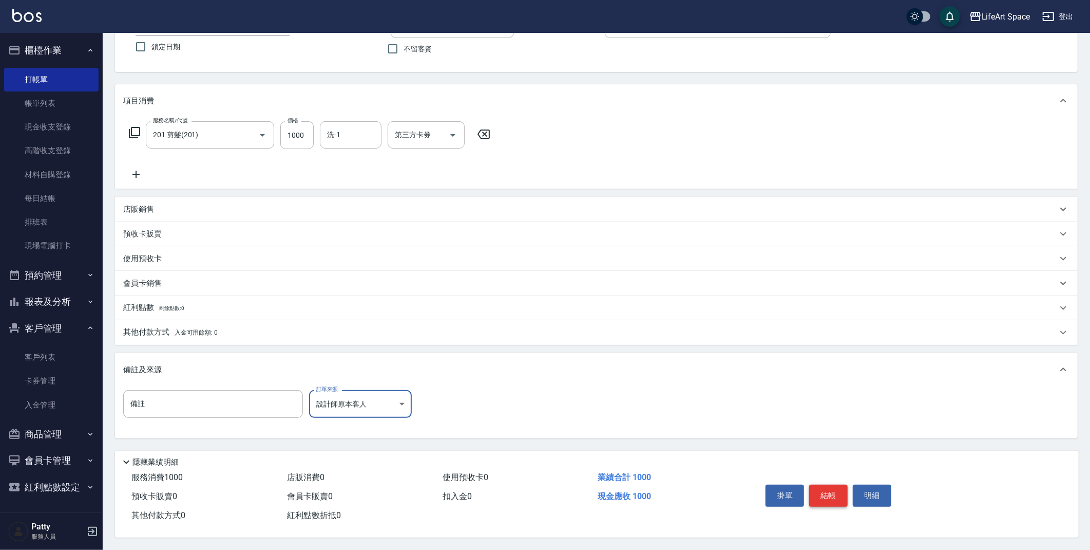
click at [834, 494] on button "結帳" at bounding box center [828, 495] width 39 height 22
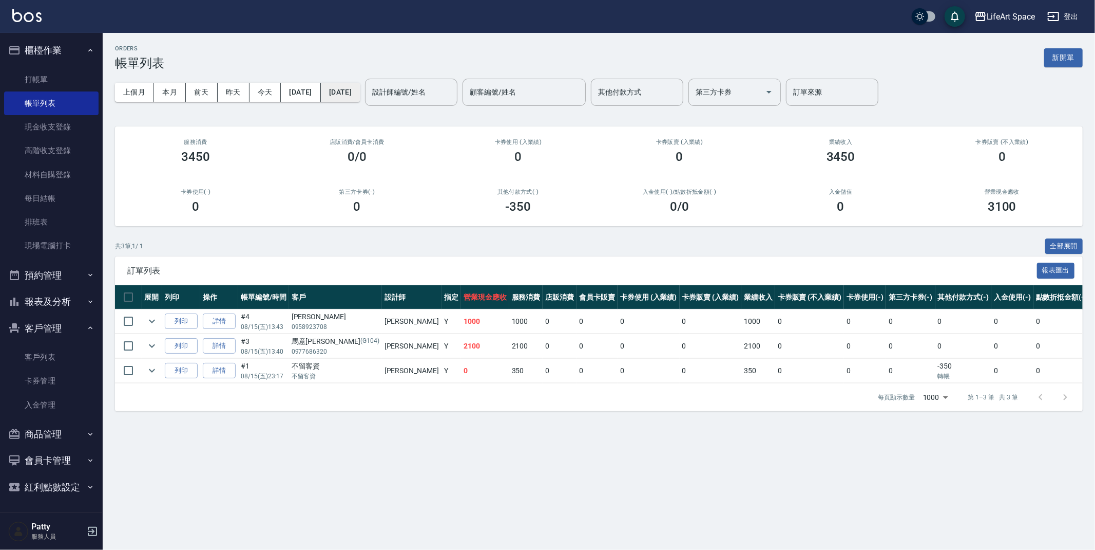
click at [360, 89] on button "[DATE]" at bounding box center [340, 92] width 39 height 19
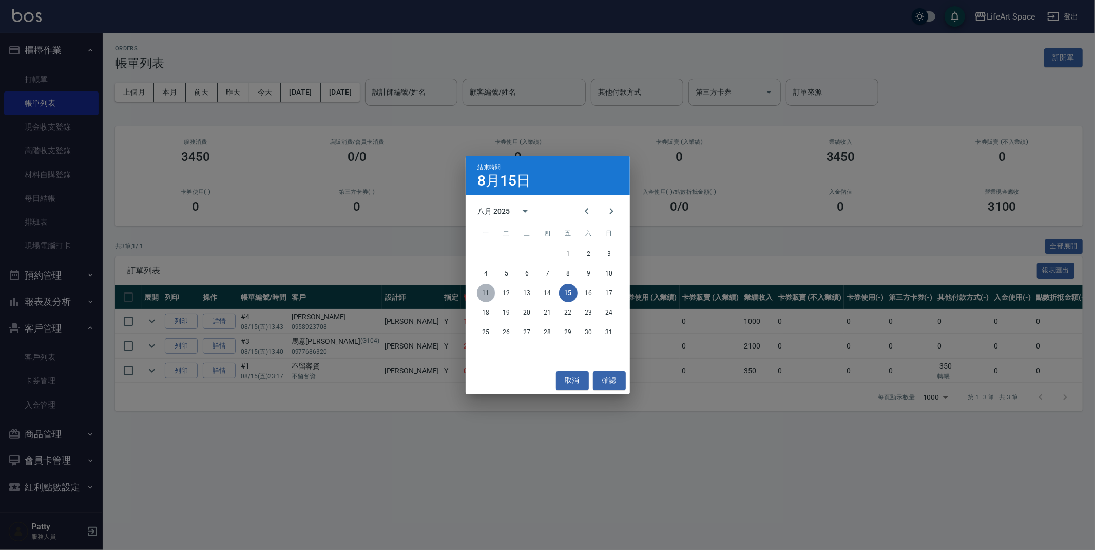
click at [485, 293] on button "11" at bounding box center [486, 292] width 18 height 18
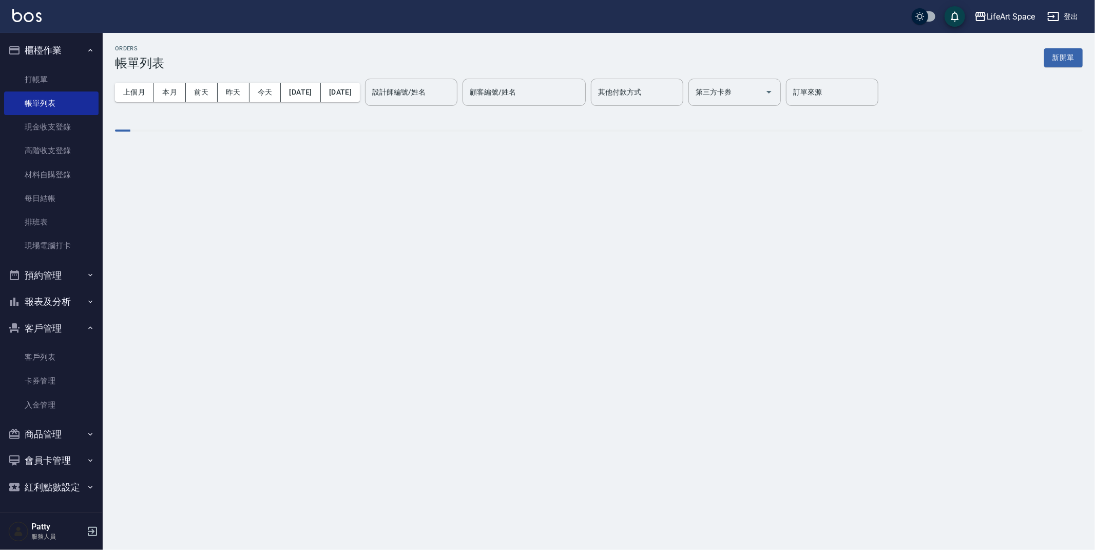
click at [440, 96] on div "設計師編號/姓名 設計師編號/姓名" at bounding box center [411, 92] width 92 height 27
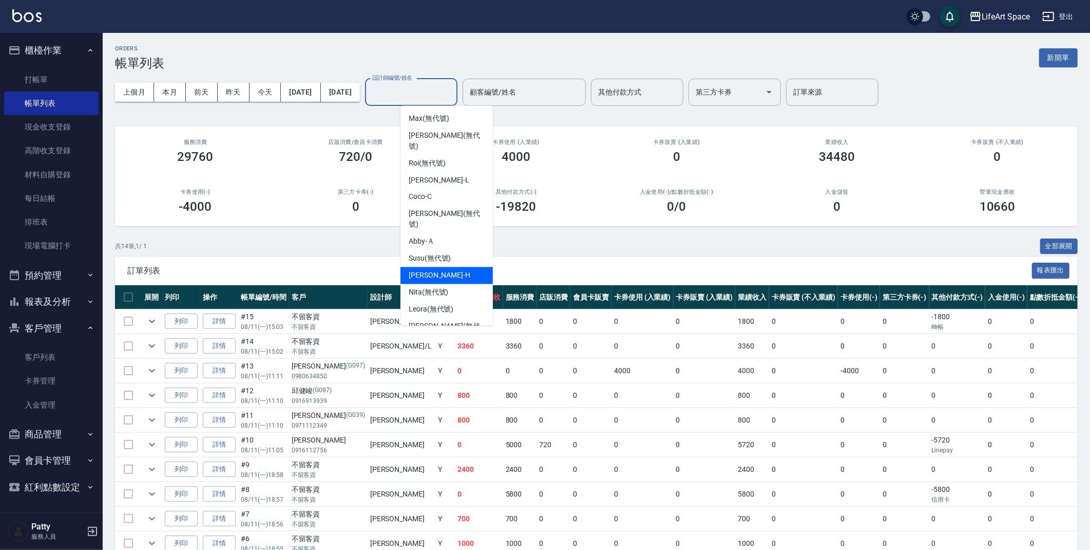
click at [445, 267] on div "[PERSON_NAME]" at bounding box center [447, 275] width 92 height 17
type input "[PERSON_NAME]"
